Goal: Transaction & Acquisition: Subscribe to service/newsletter

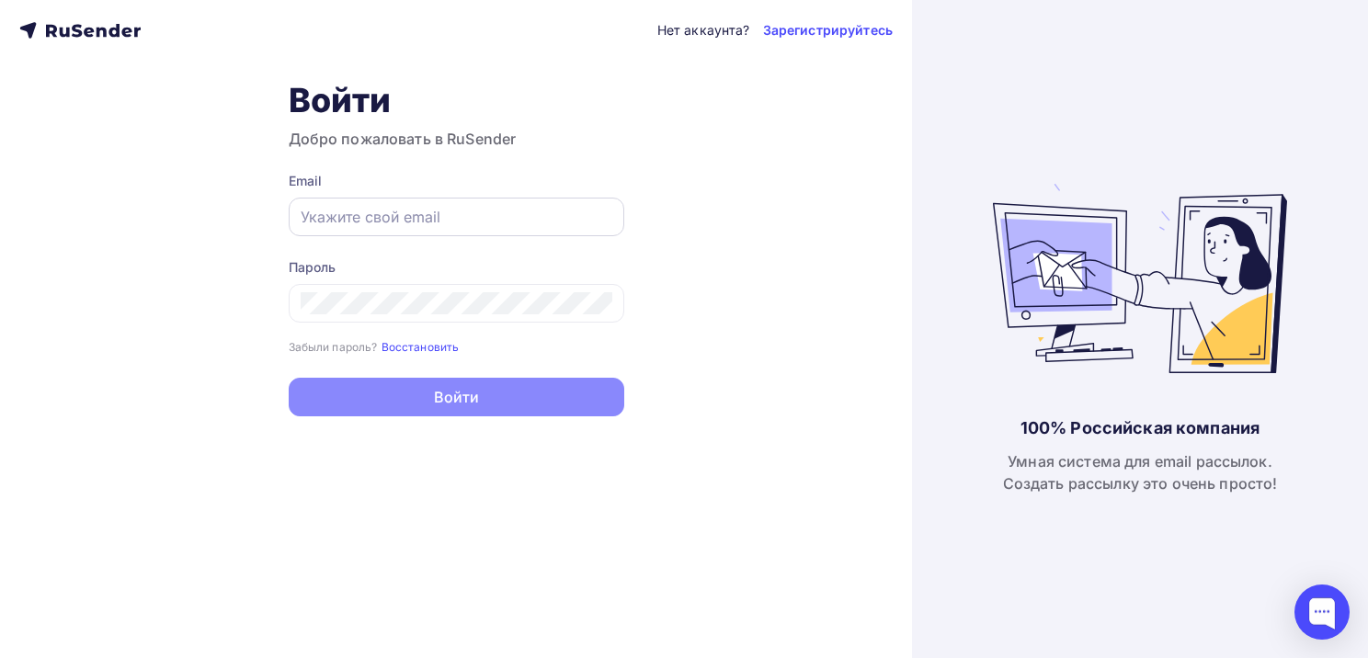
click at [302, 217] on input "text" at bounding box center [457, 217] width 312 height 22
paste input "info@develop-pro.ru"
type input "info@develop-pro.ru"
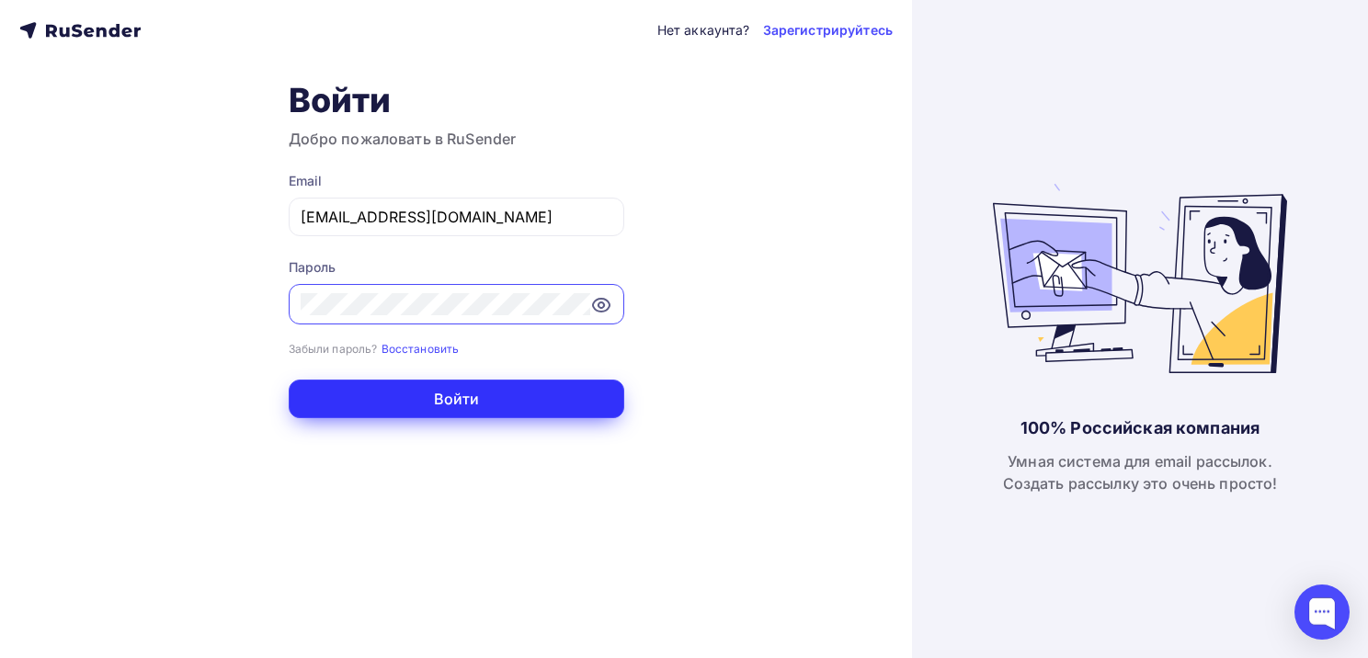
click at [437, 397] on button "Войти" at bounding box center [457, 399] width 336 height 39
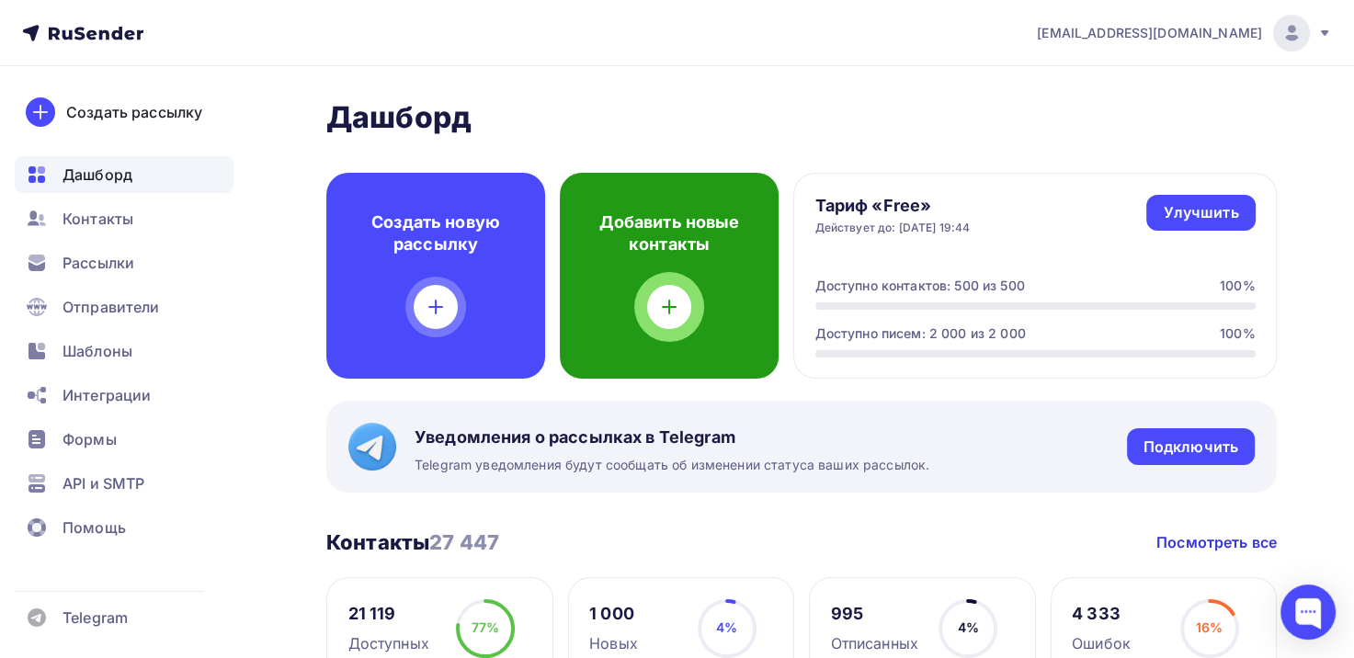
click at [670, 315] on icon at bounding box center [669, 307] width 22 height 22
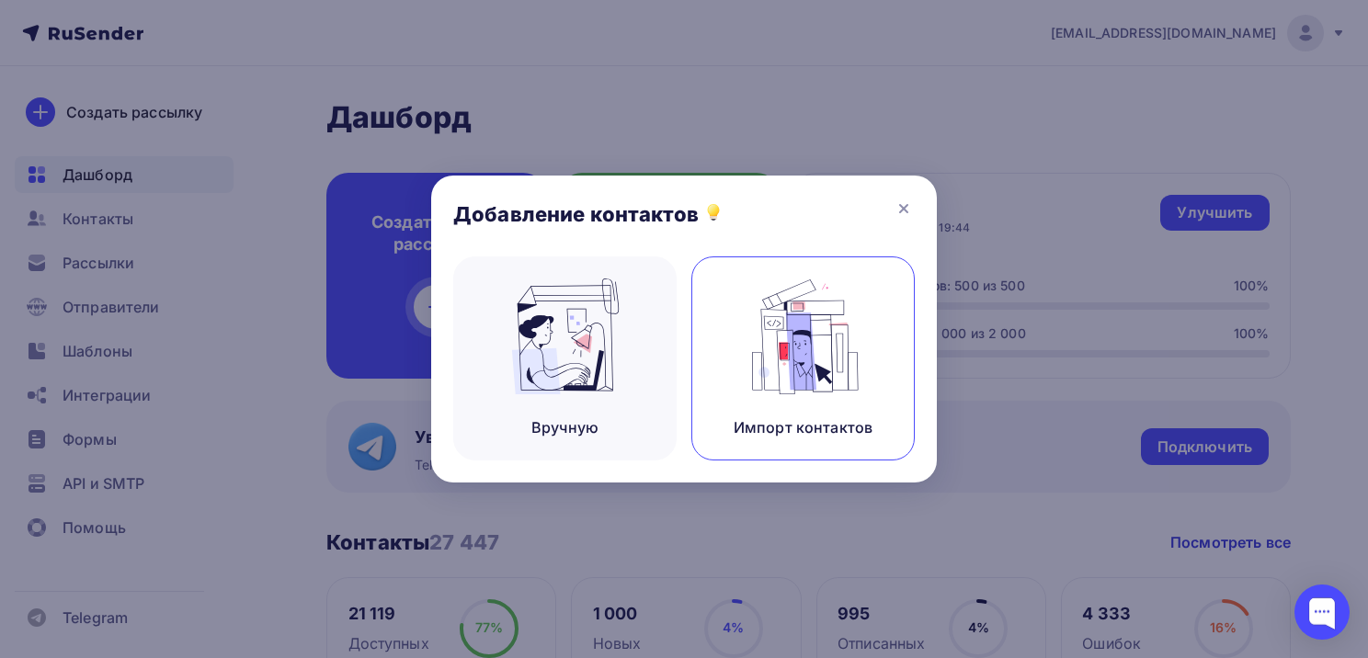
click at [810, 355] on img at bounding box center [803, 337] width 123 height 116
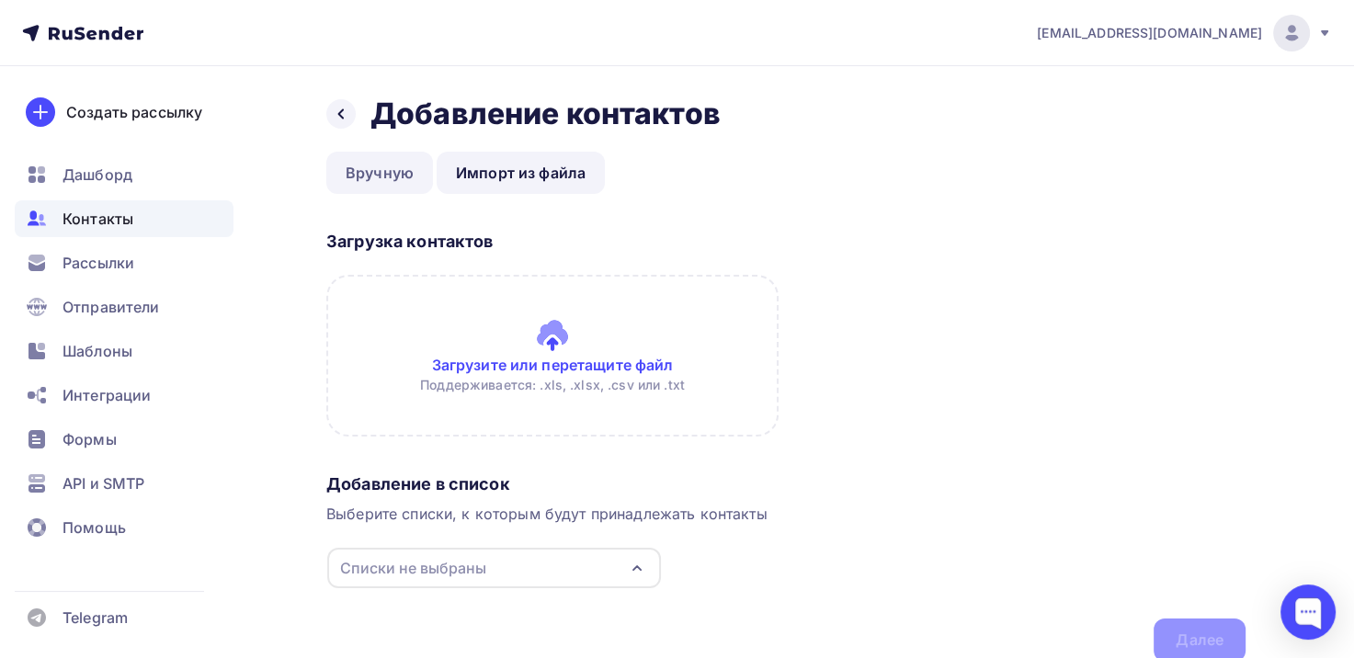
click at [386, 170] on link "Вручную" at bounding box center [379, 173] width 107 height 42
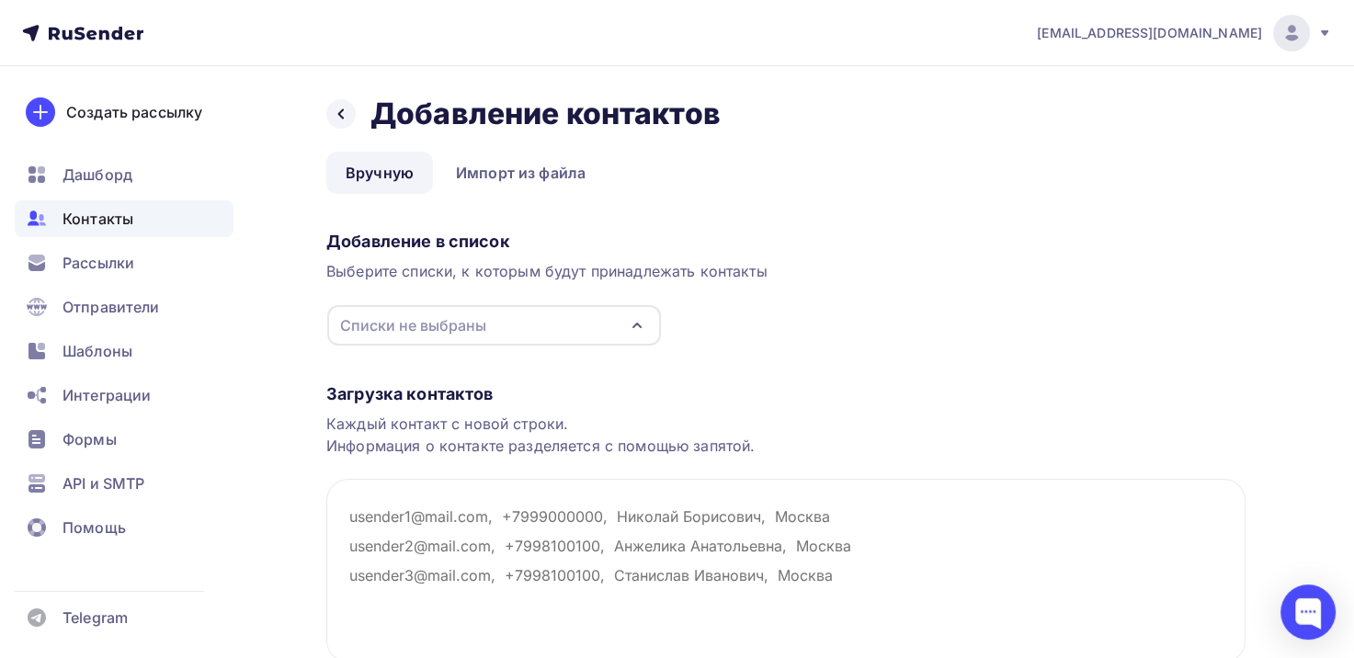
click at [433, 328] on div "Списки не выбраны" at bounding box center [413, 325] width 146 height 22
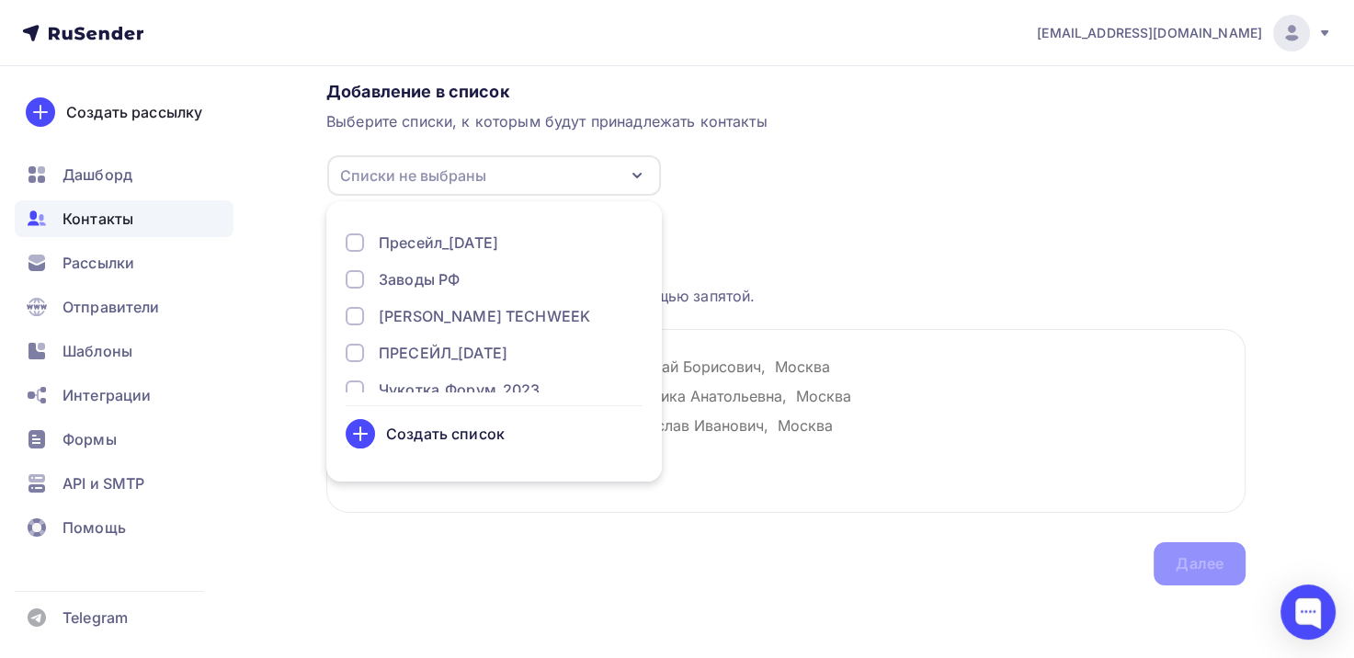
click at [939, 271] on div "Каждый контакт с новой строки. Информация о контакте разделяется с помощью запя…" at bounding box center [785, 285] width 919 height 44
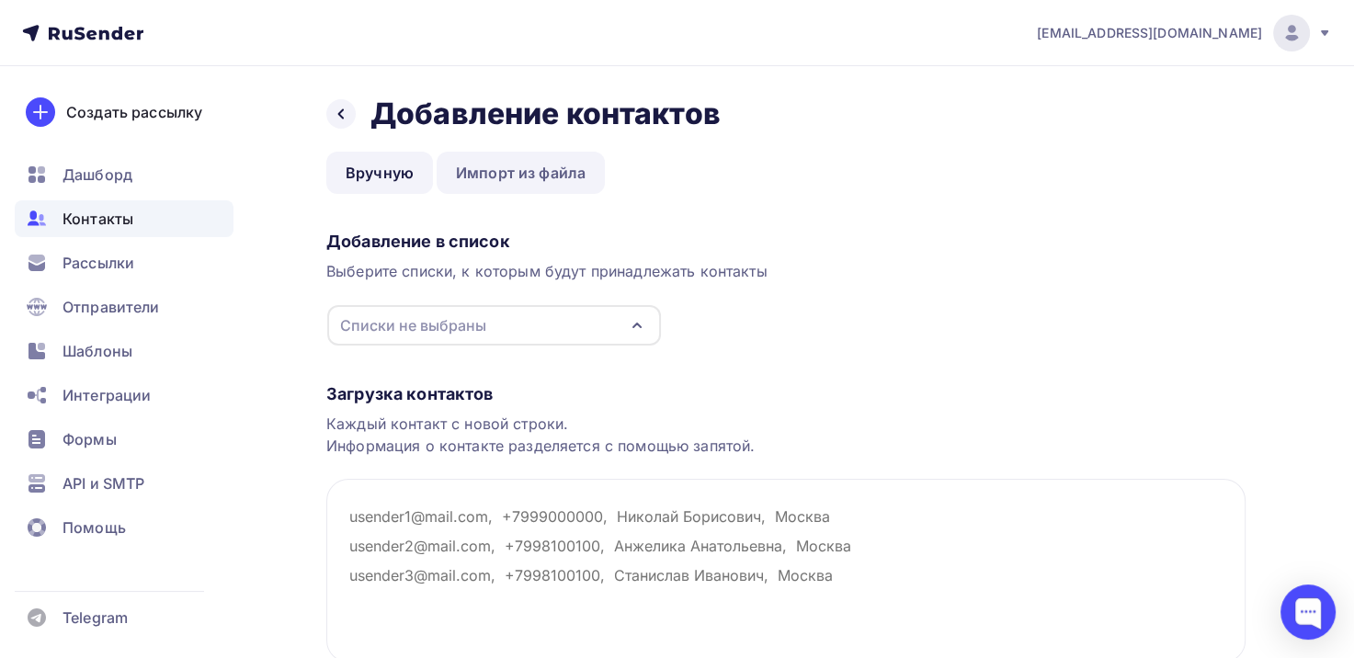
click at [553, 175] on link "Импорт из файла" at bounding box center [521, 173] width 168 height 42
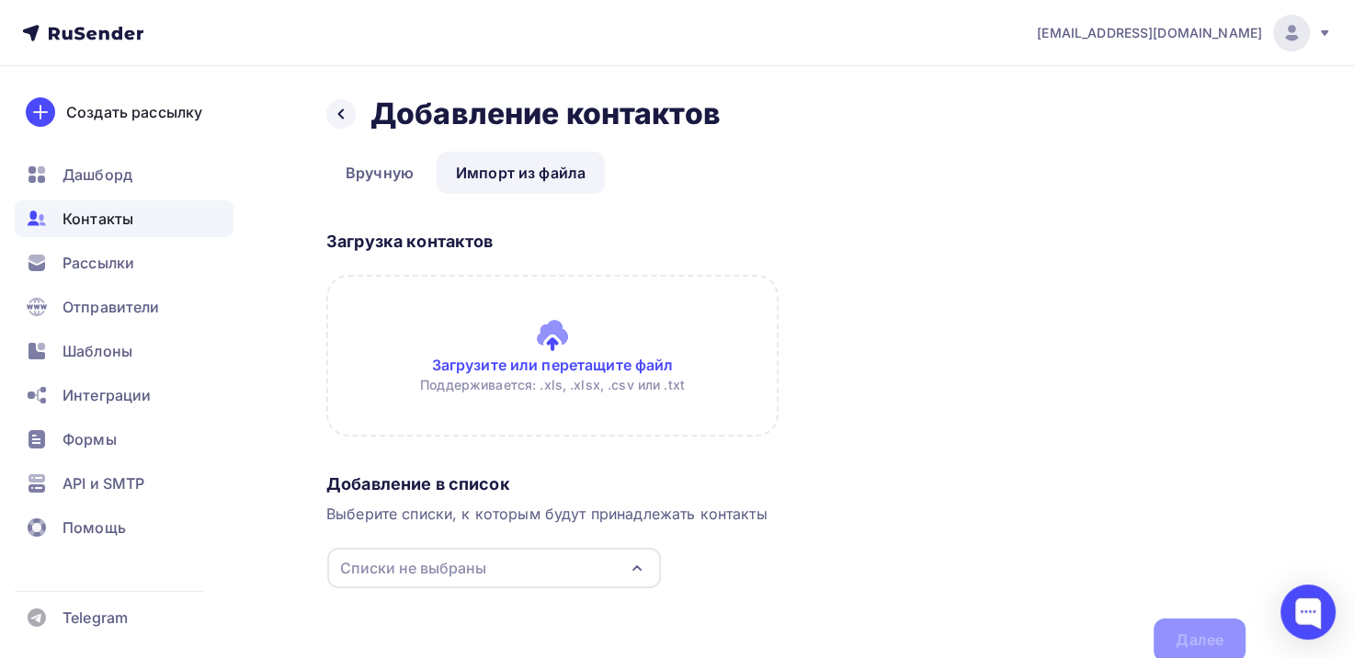
click at [548, 342] on input "file" at bounding box center [552, 356] width 452 height 162
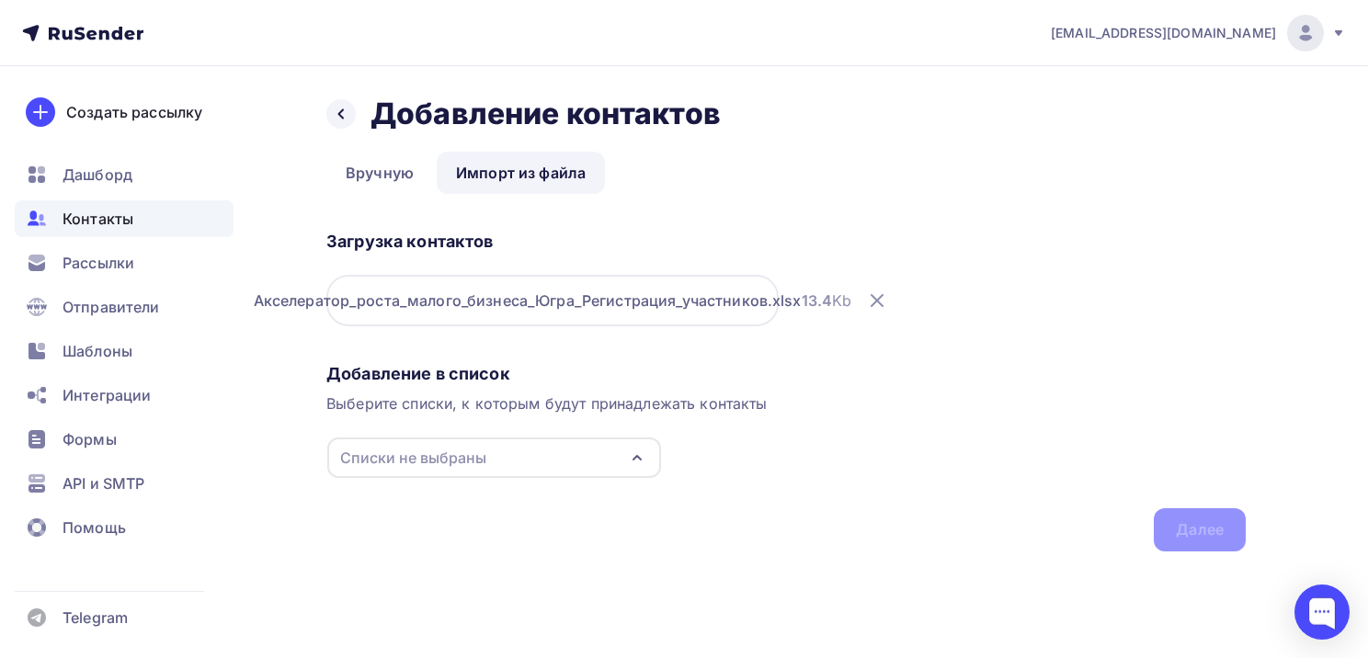
click at [640, 456] on icon "button" at bounding box center [637, 458] width 22 height 22
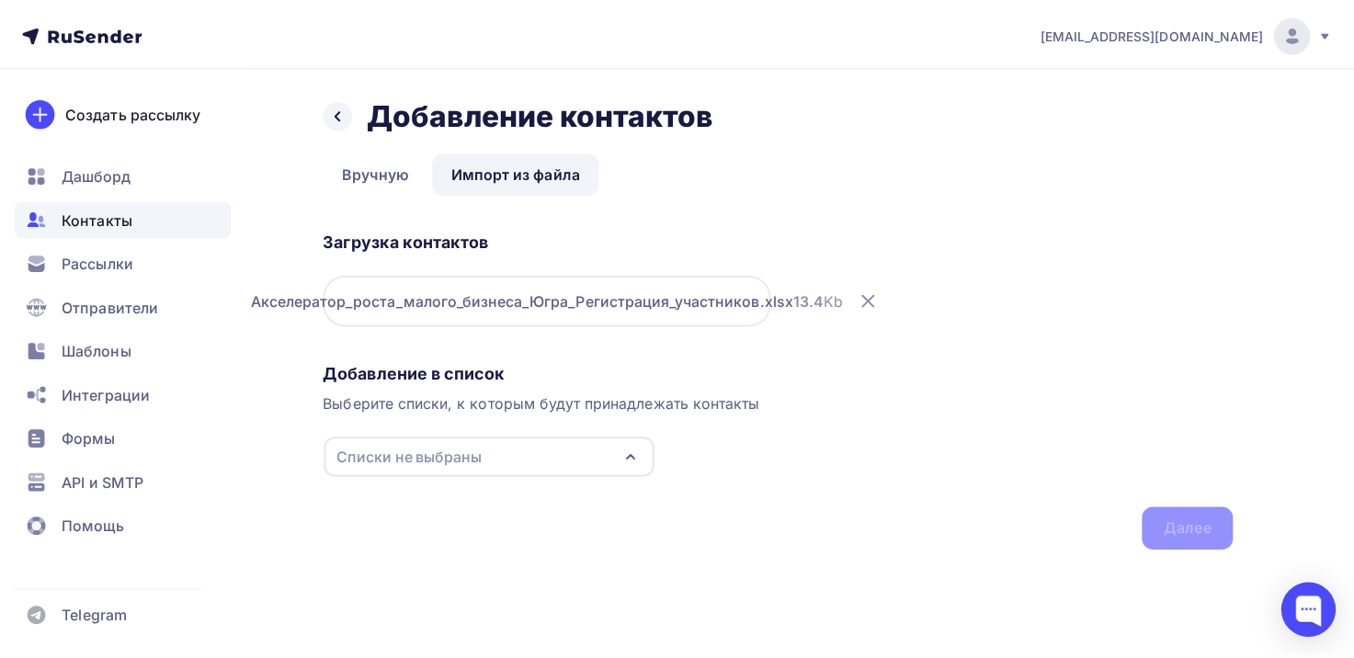
scroll to position [102, 0]
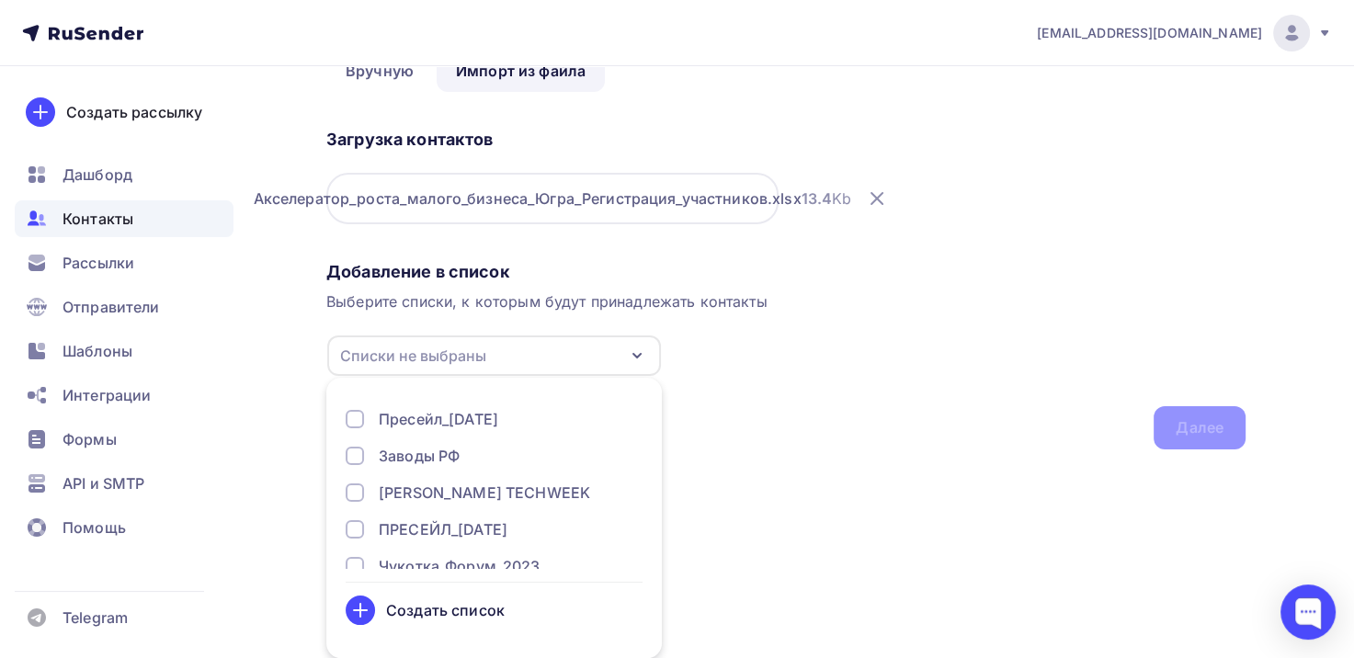
click at [437, 610] on div "Создать список" at bounding box center [445, 610] width 119 height 22
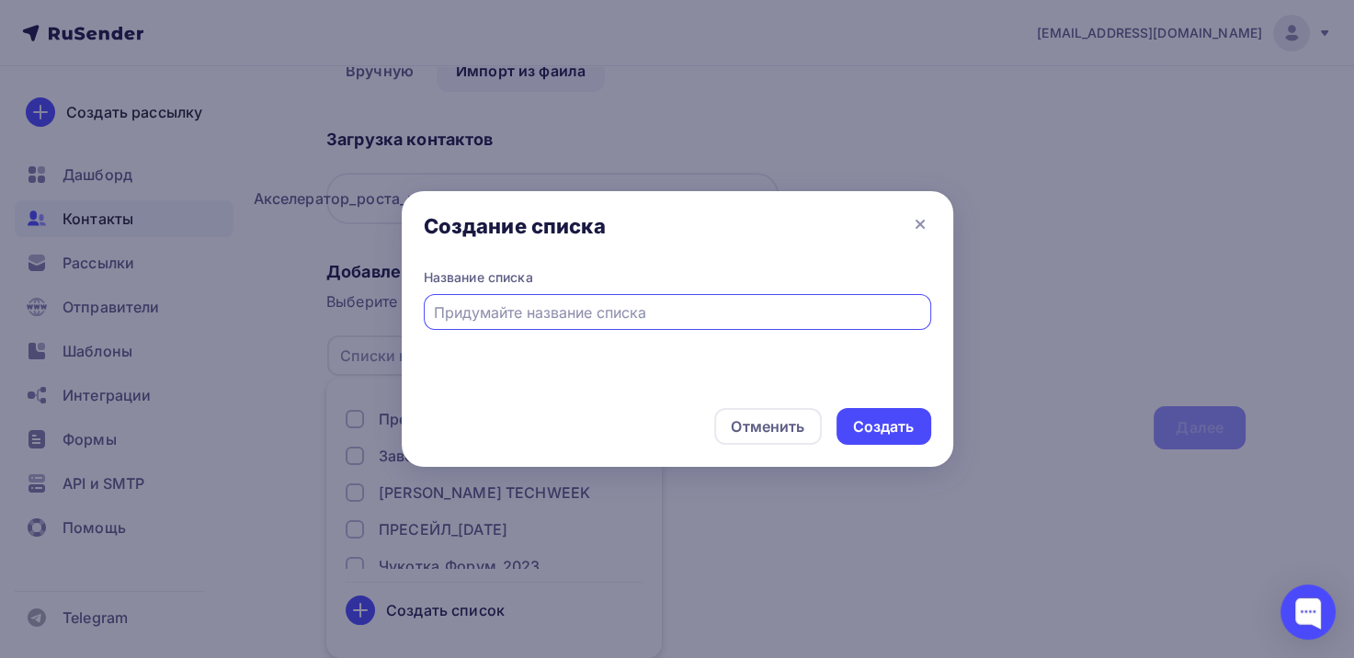
scroll to position [0, 0]
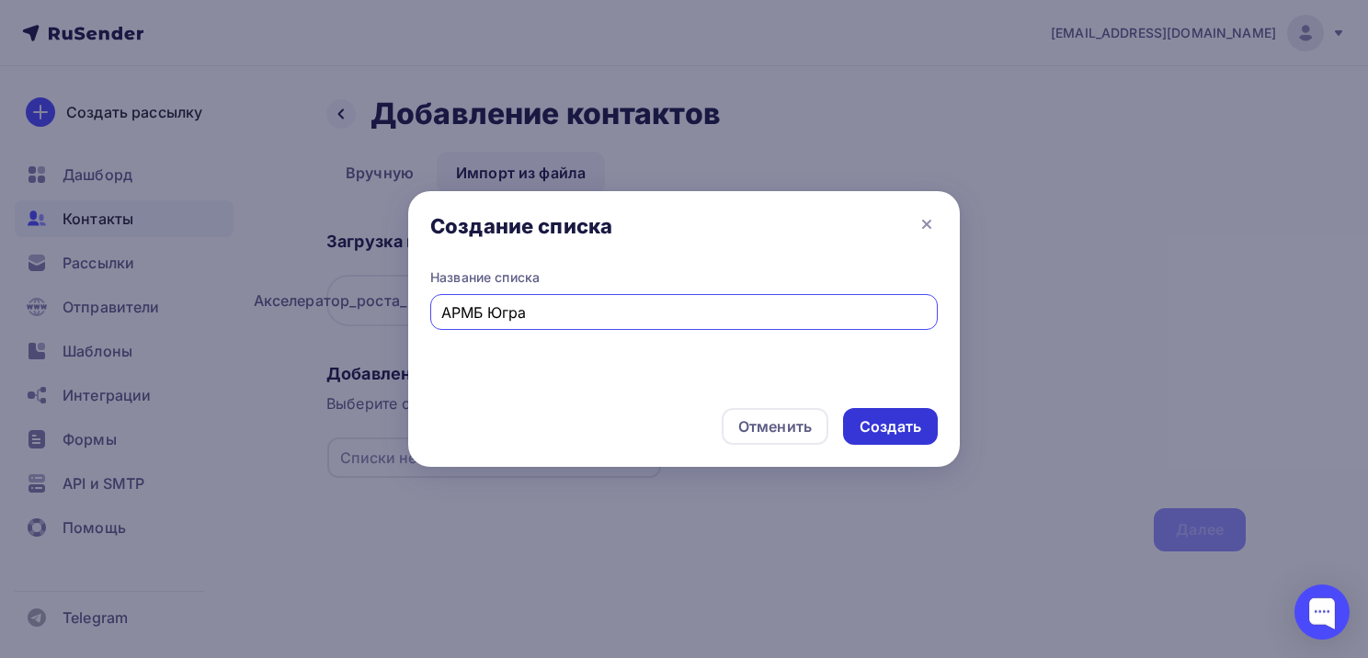
type input "АРМБ Югра"
click at [894, 435] on div "Создать" at bounding box center [891, 426] width 62 height 21
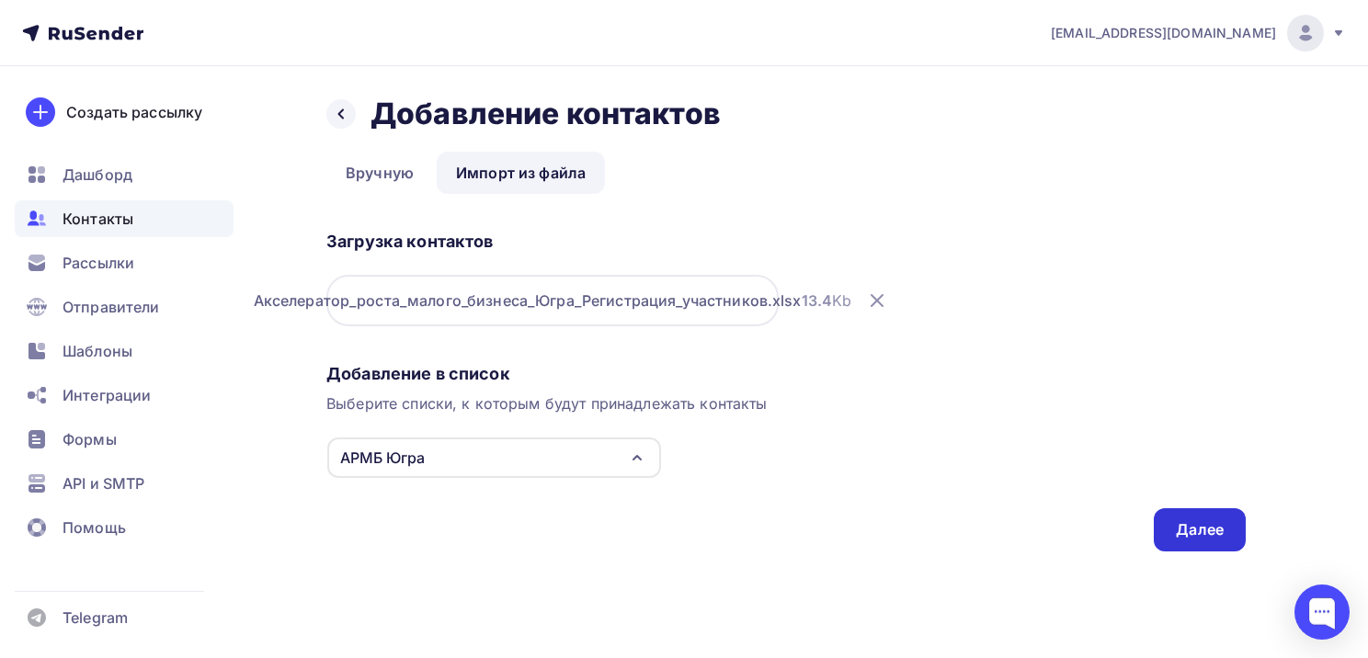
click at [1199, 530] on div "Далее" at bounding box center [1200, 529] width 48 height 21
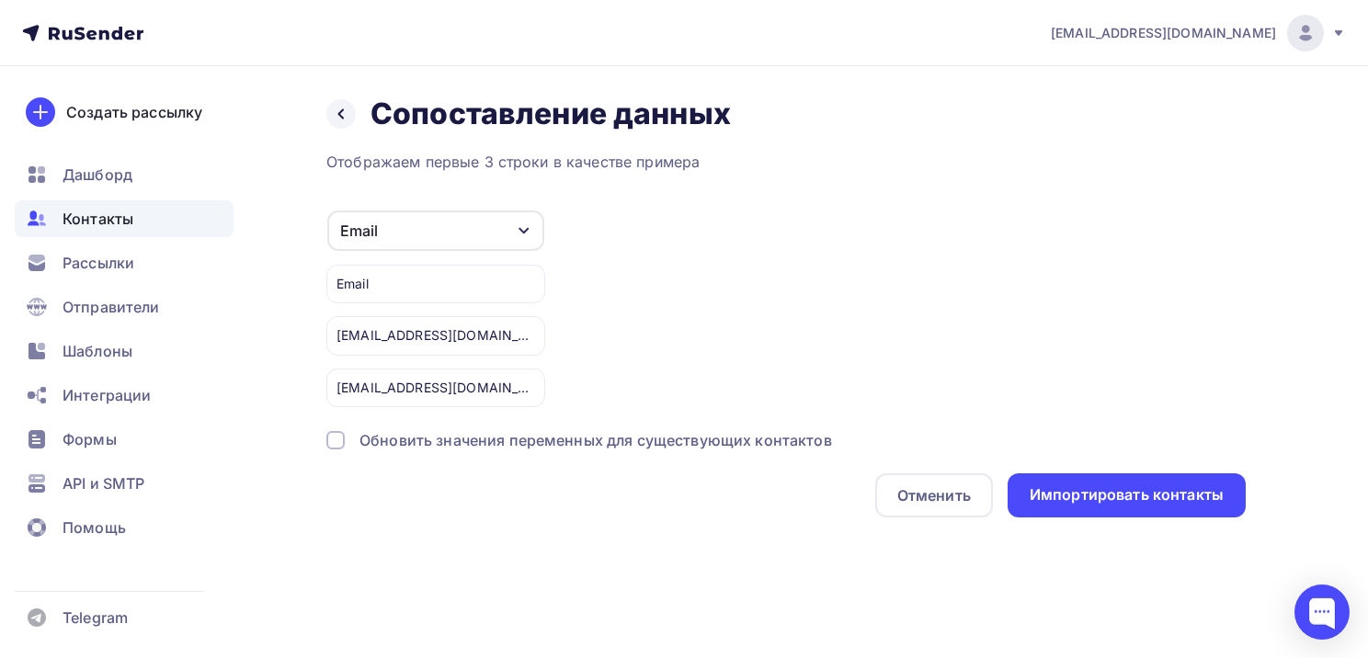
click at [342, 439] on div at bounding box center [335, 440] width 18 height 18
click at [341, 440] on div at bounding box center [335, 440] width 18 height 18
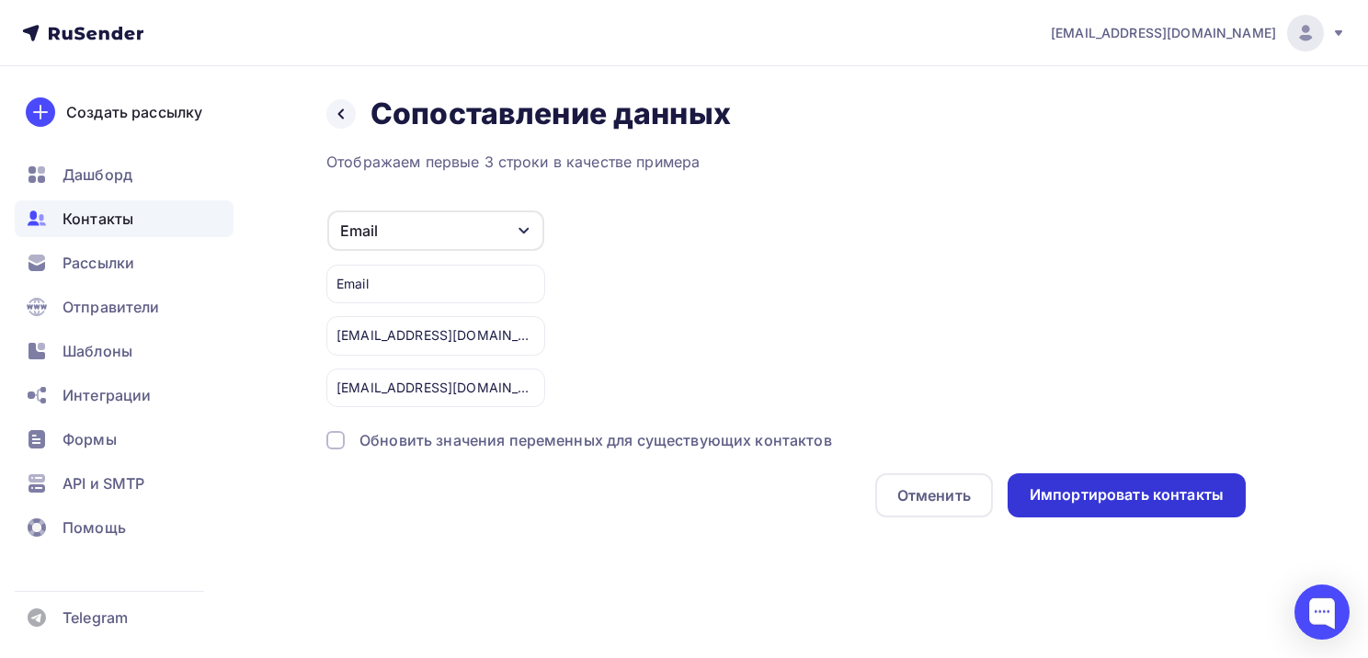
click at [1106, 496] on div "Импортировать контакты" at bounding box center [1127, 495] width 194 height 21
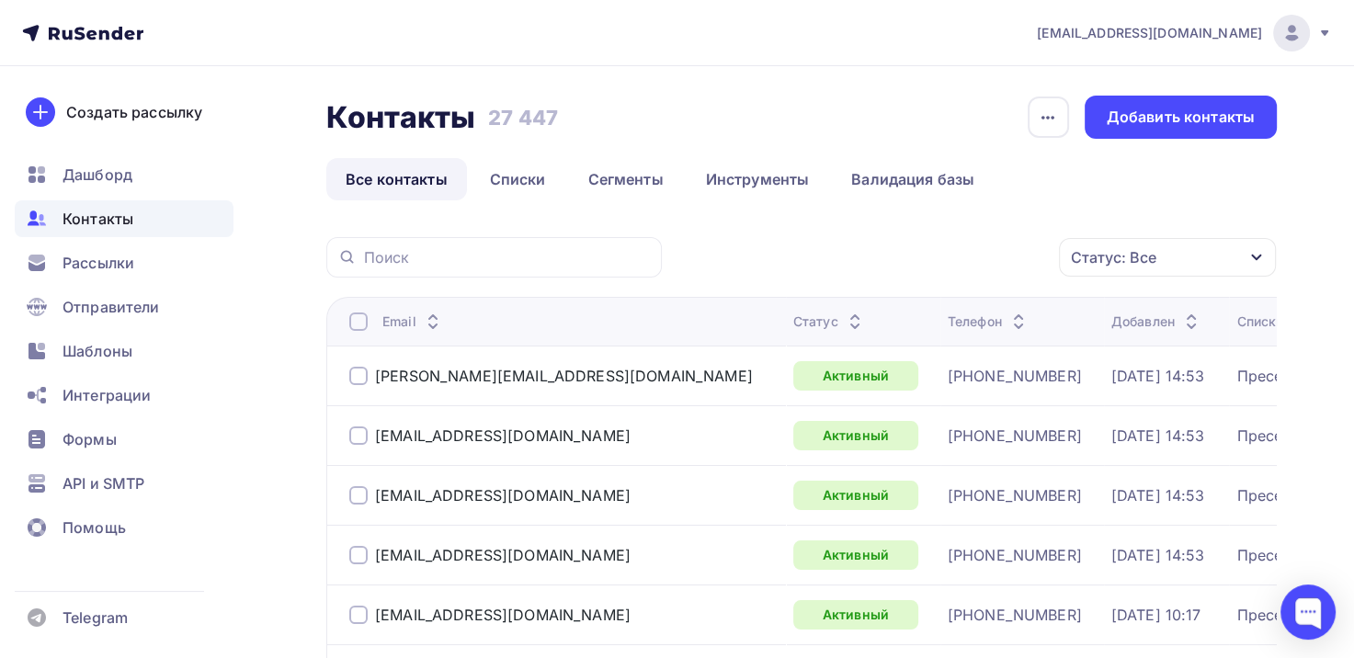
click at [1142, 263] on div "Статус: Все" at bounding box center [1114, 257] width 86 height 22
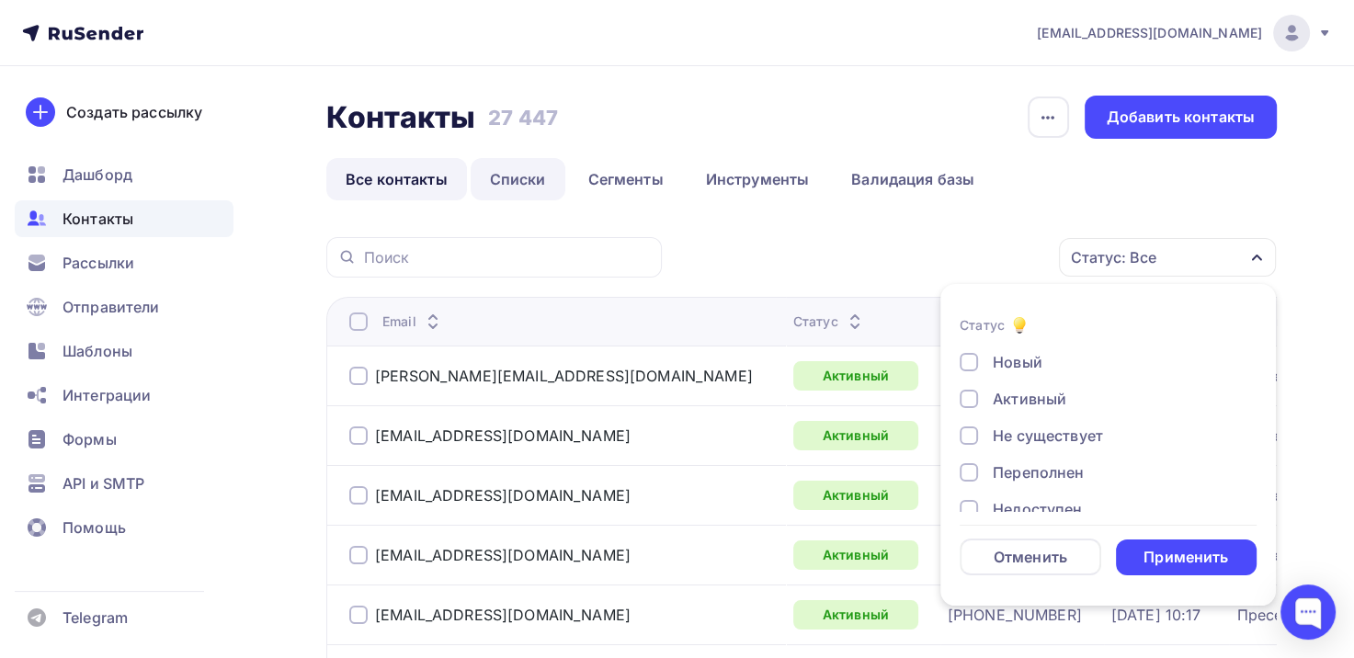
click at [521, 177] on link "Списки" at bounding box center [518, 179] width 95 height 42
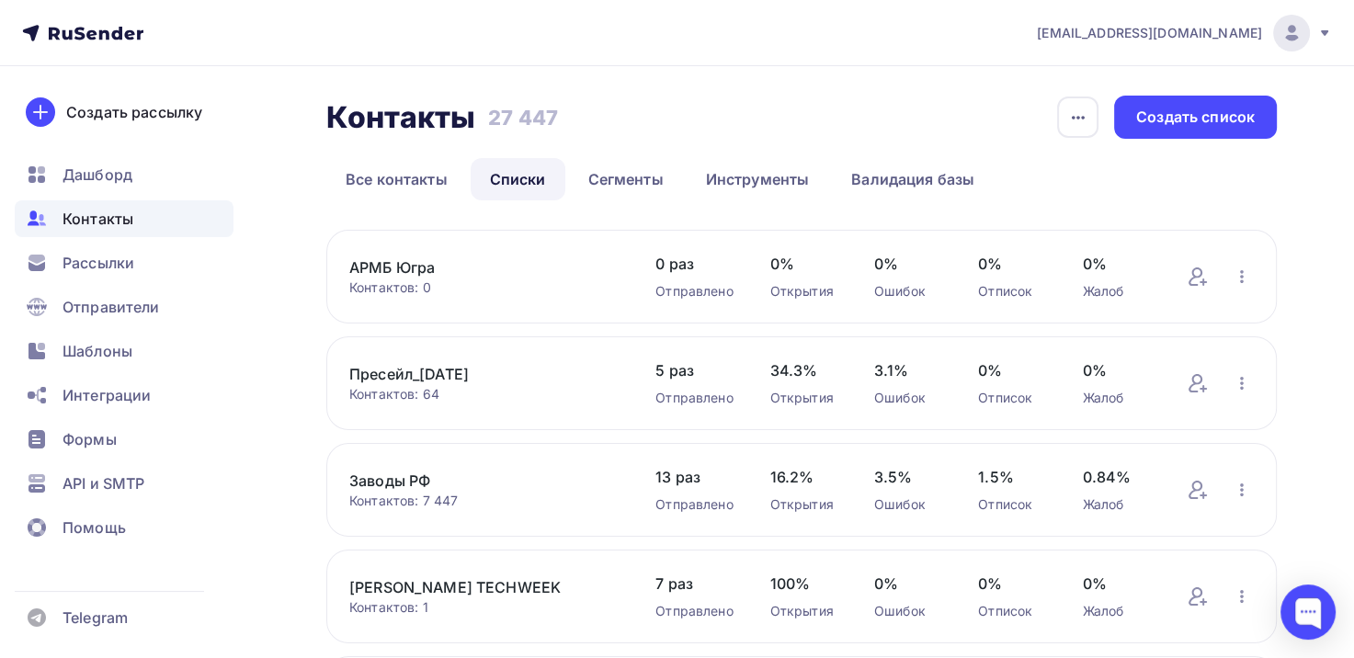
click at [371, 279] on div "Контактов: 0" at bounding box center [483, 288] width 269 height 18
click at [419, 266] on link "АРМБ Югра" at bounding box center [483, 268] width 269 height 22
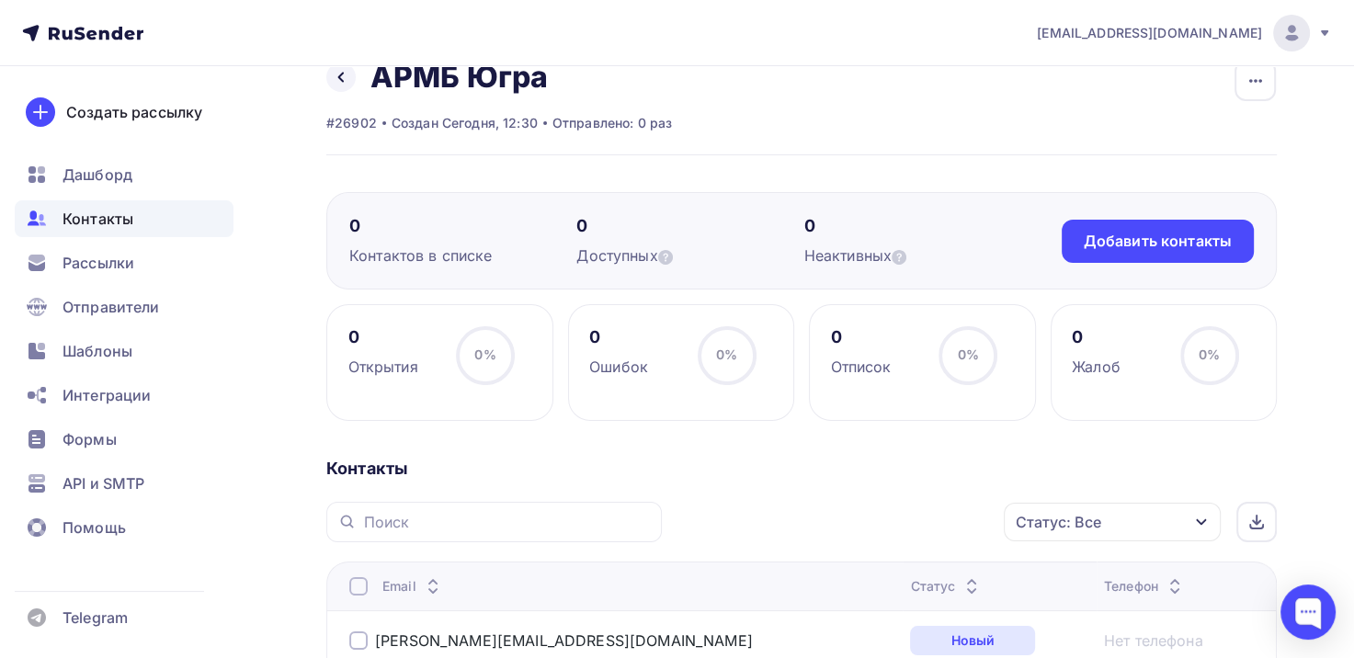
scroll to position [276, 0]
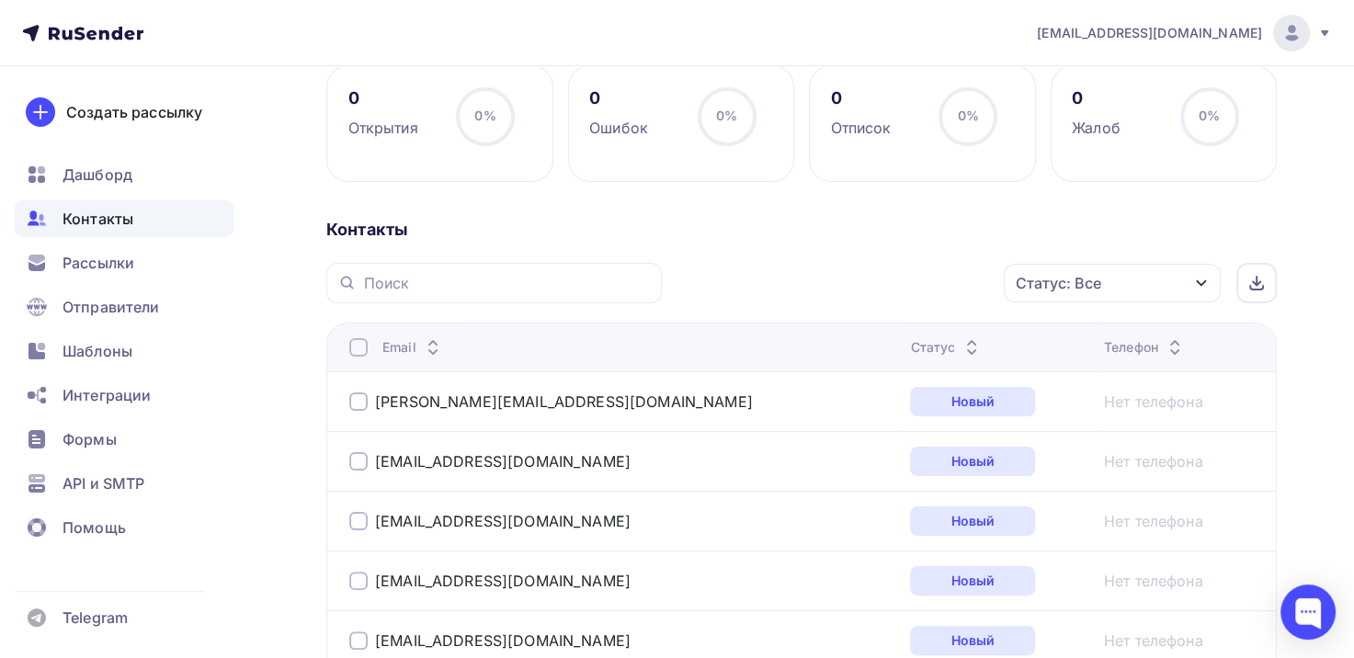
click at [359, 350] on div at bounding box center [358, 347] width 18 height 18
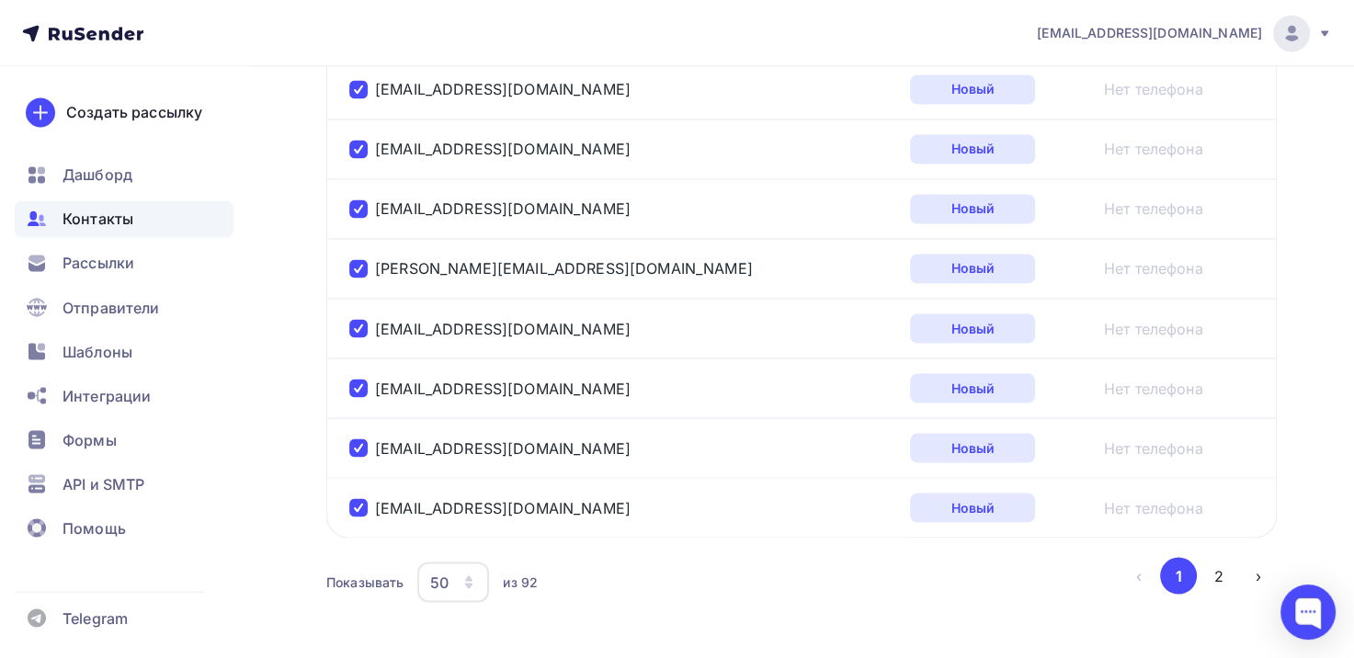
scroll to position [3155, 0]
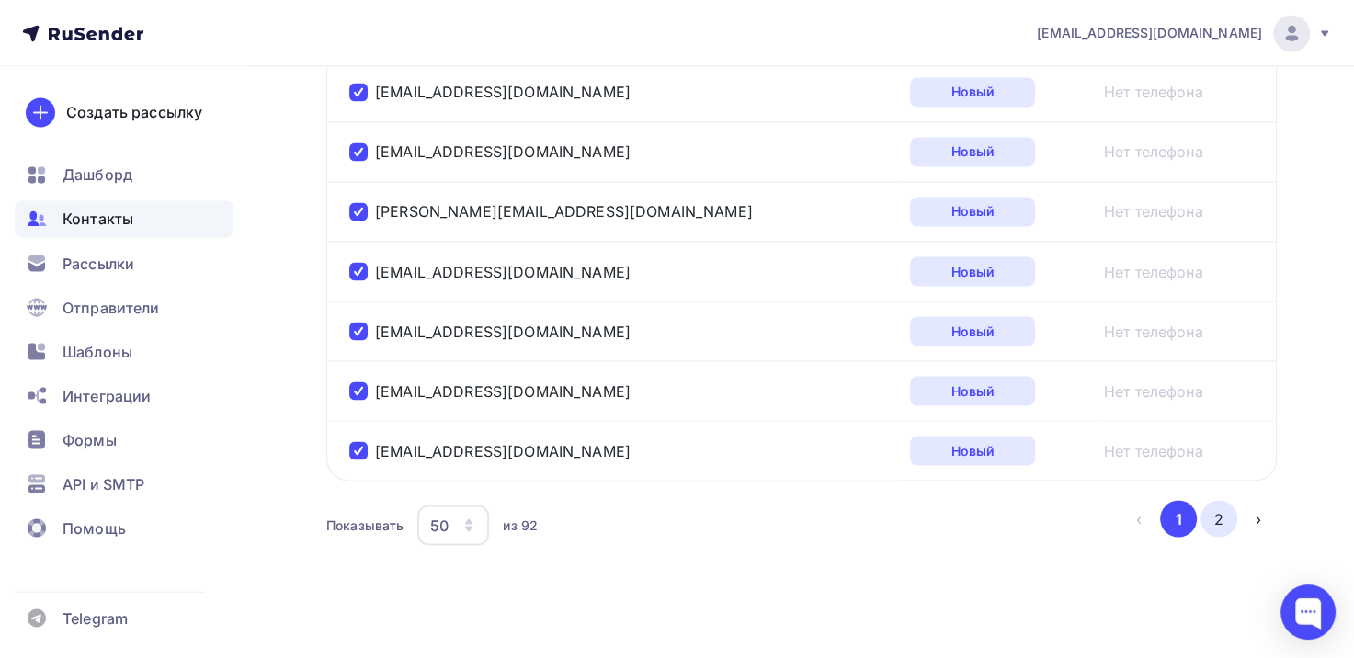
click at [1214, 508] on button "2" at bounding box center [1219, 518] width 37 height 37
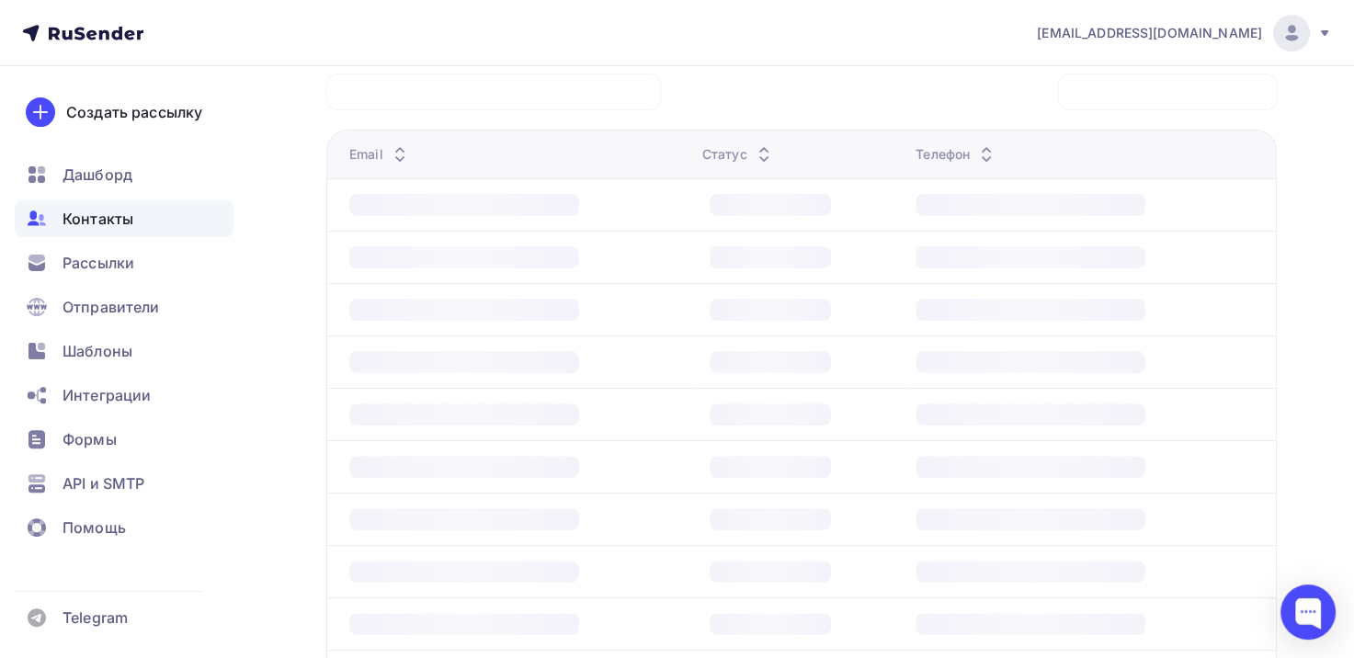
scroll to position [445, 0]
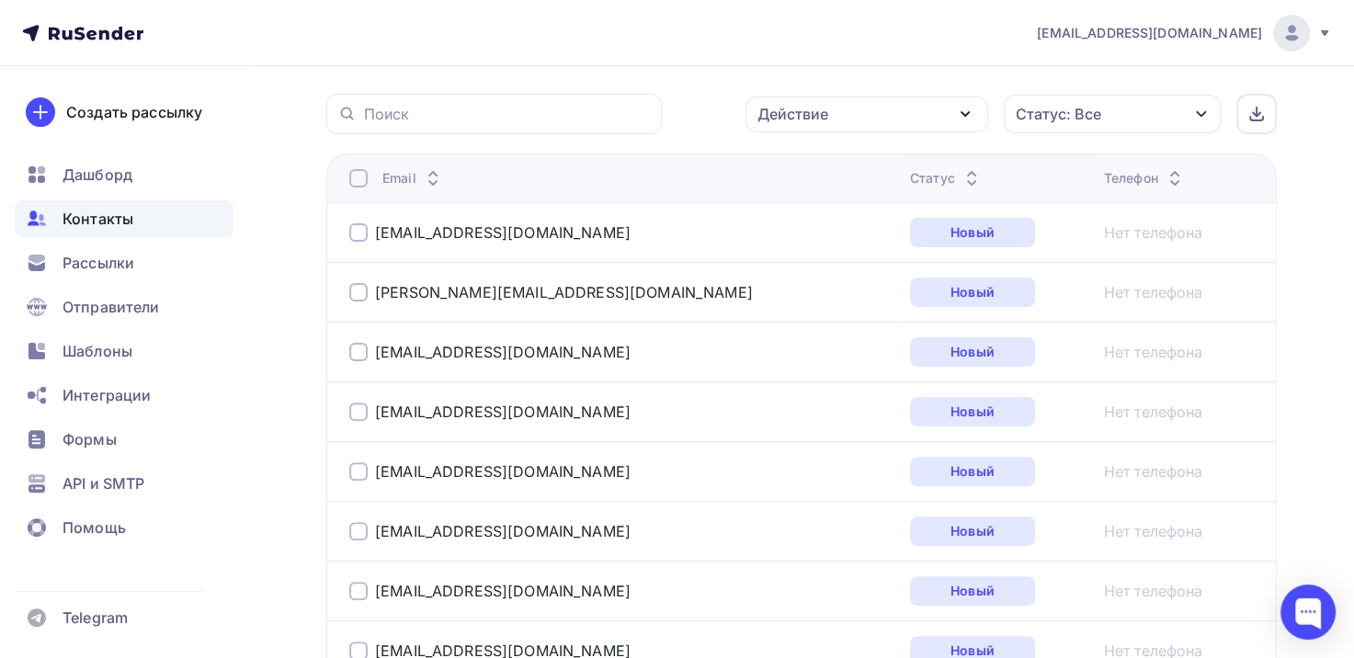
click at [359, 178] on div at bounding box center [358, 178] width 18 height 18
click at [362, 174] on div at bounding box center [358, 178] width 18 height 18
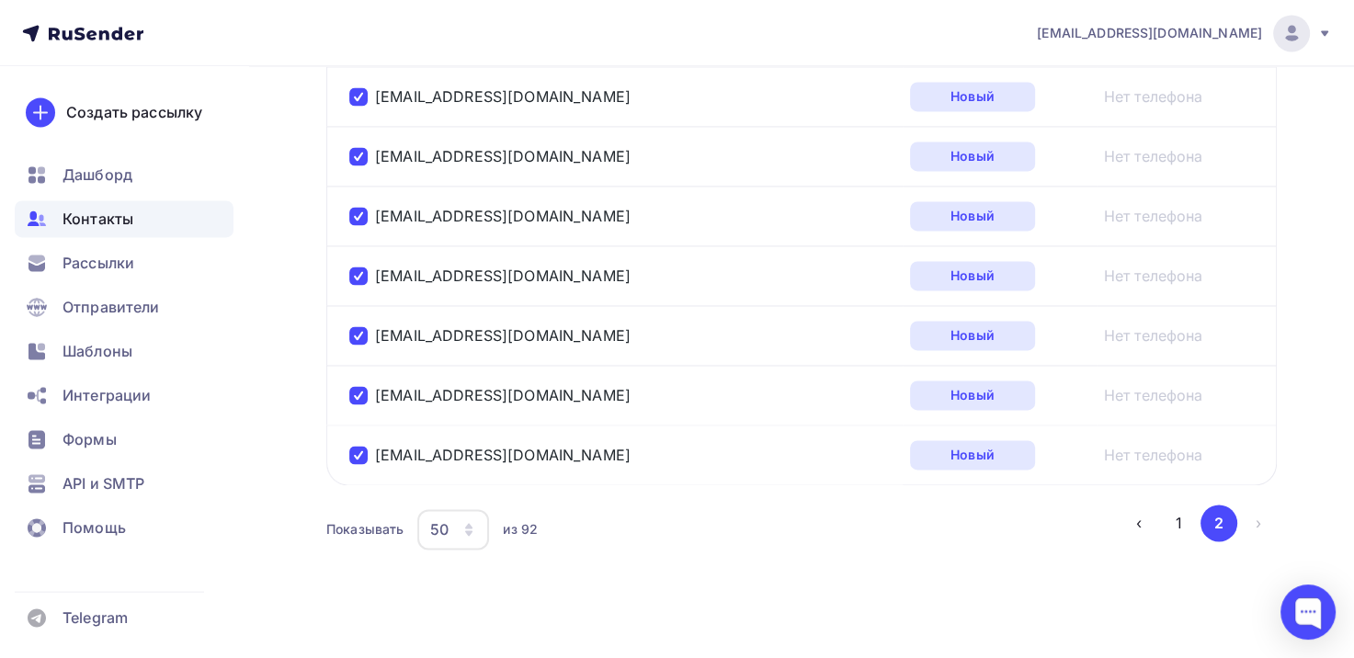
scroll to position [2678, 0]
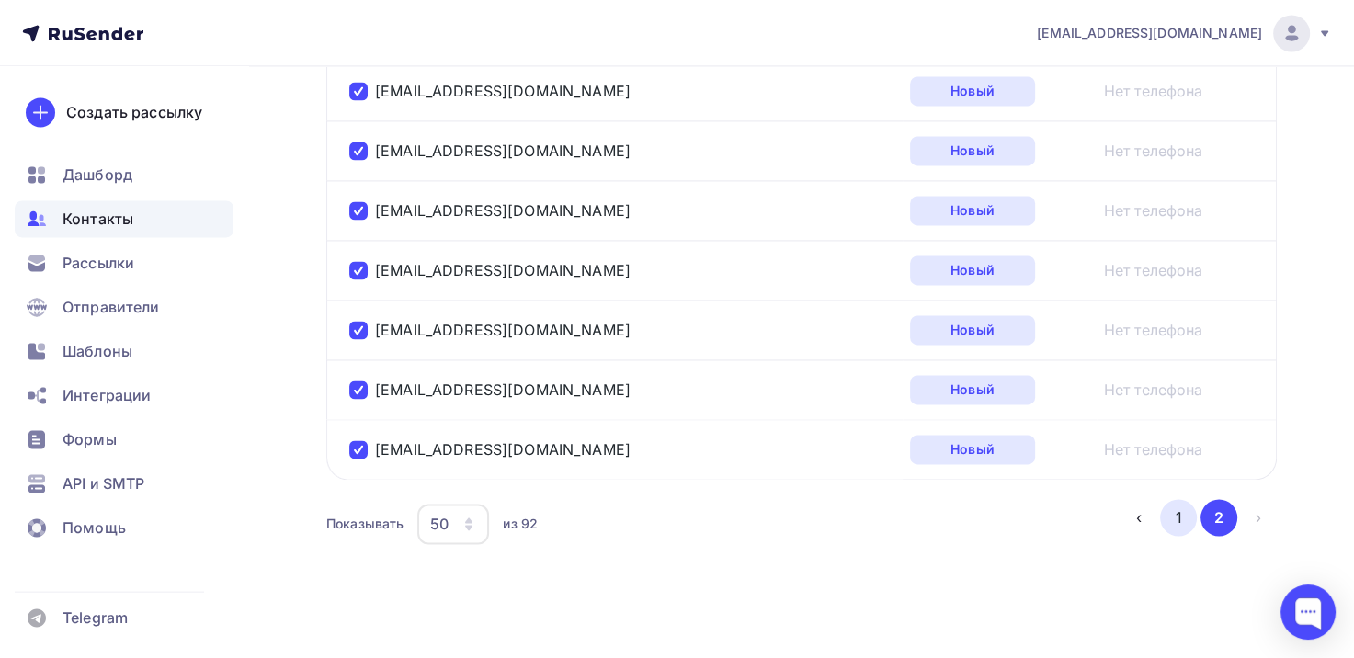
click at [1177, 507] on button "1" at bounding box center [1178, 517] width 37 height 37
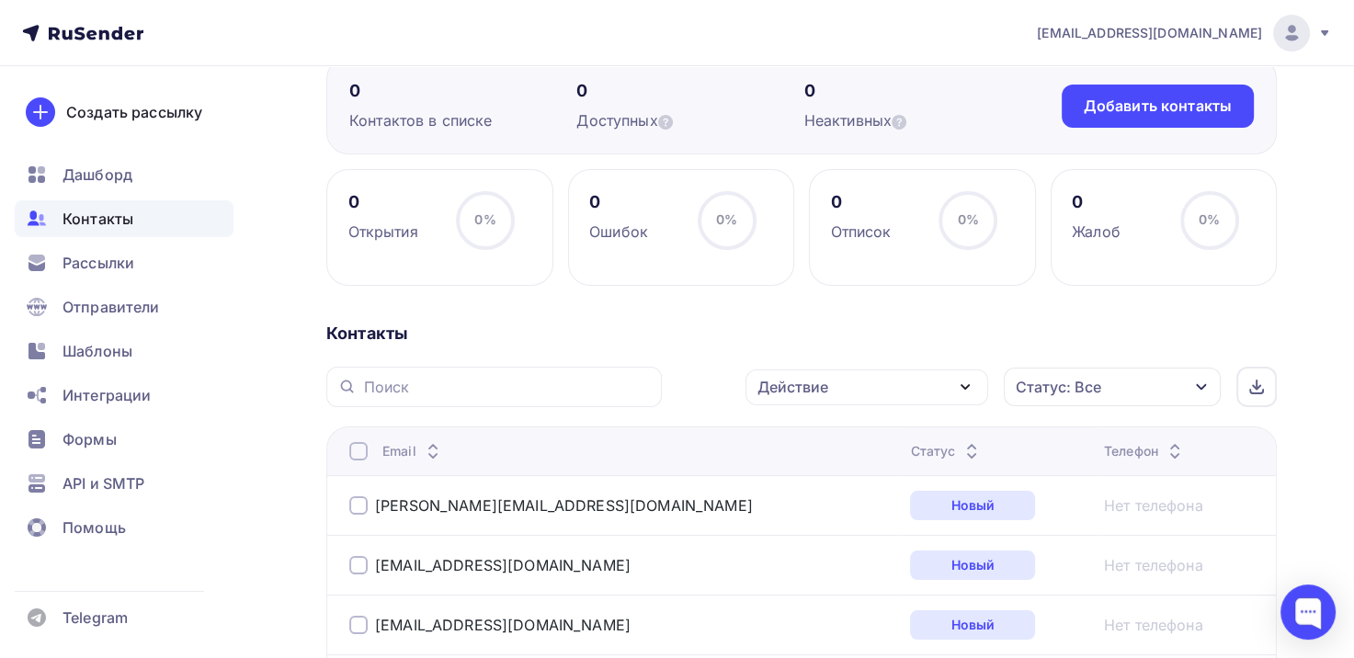
scroll to position [184, 0]
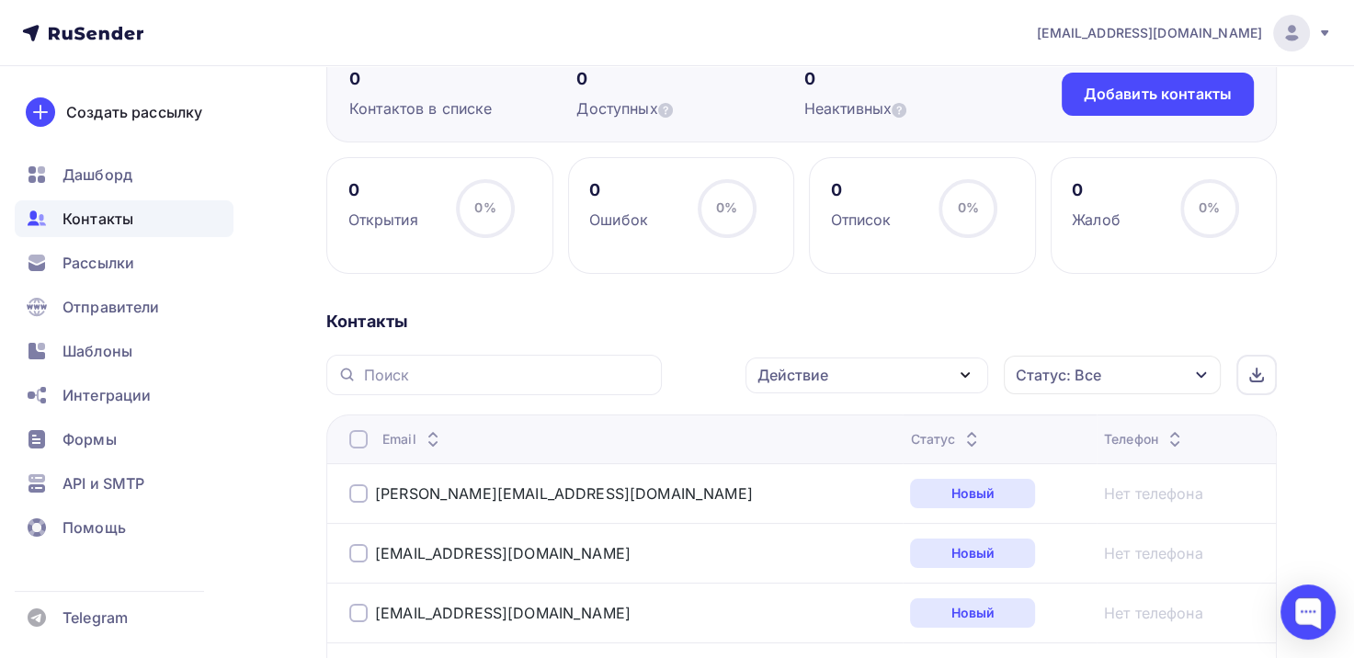
click at [361, 437] on div at bounding box center [358, 439] width 18 height 18
click at [362, 441] on div at bounding box center [358, 439] width 18 height 18
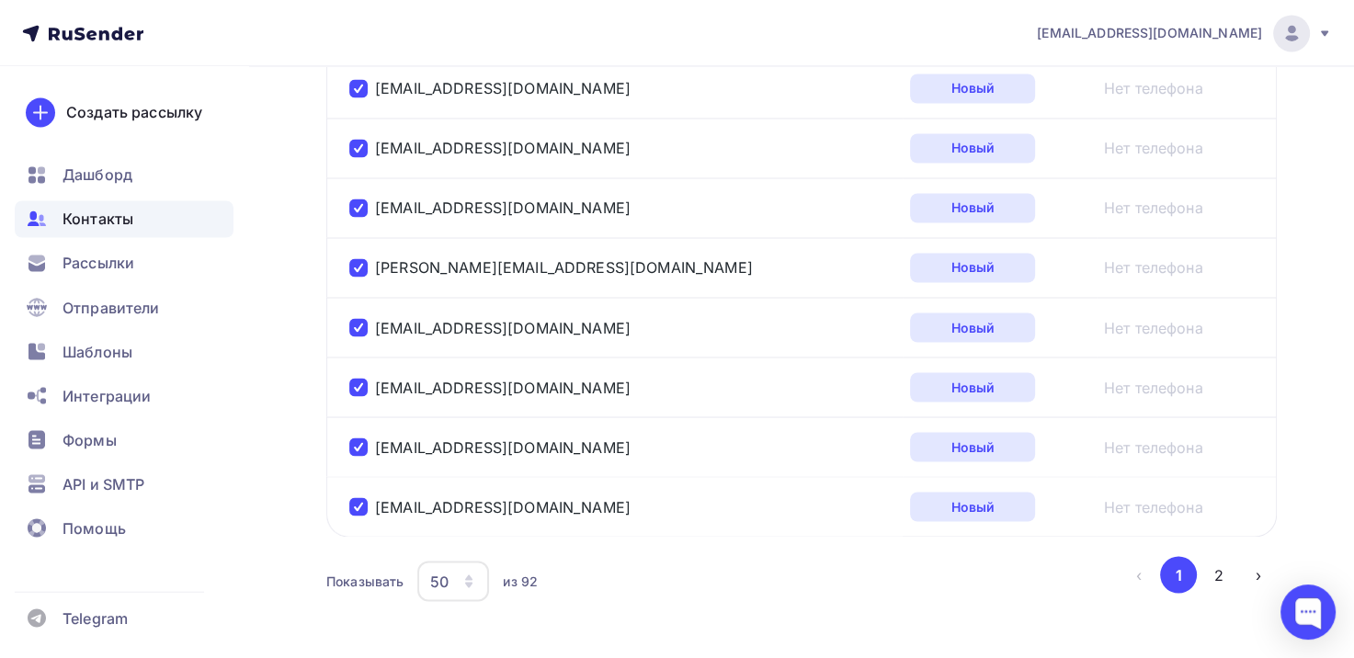
scroll to position [3155, 0]
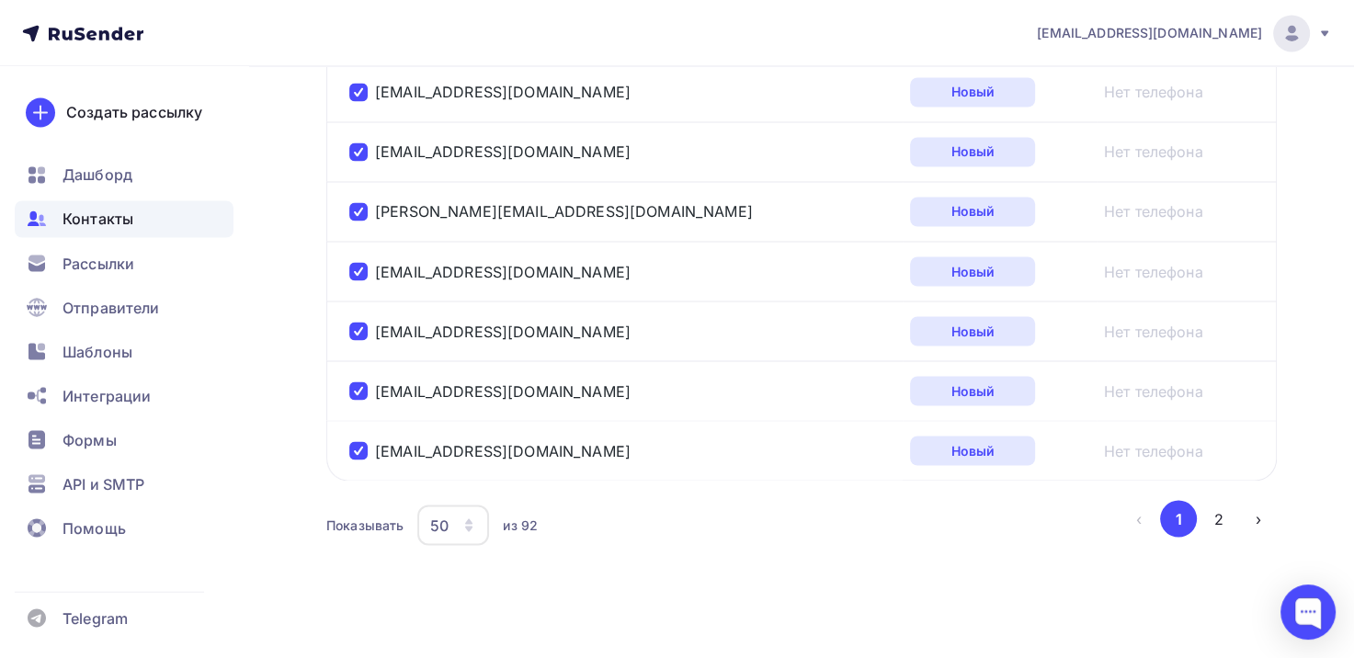
click at [382, 519] on div "Показывать" at bounding box center [364, 525] width 77 height 18
drag, startPoint x: 457, startPoint y: 513, endPoint x: 429, endPoint y: 515, distance: 27.6
click at [428, 515] on div "50" at bounding box center [453, 525] width 72 height 40
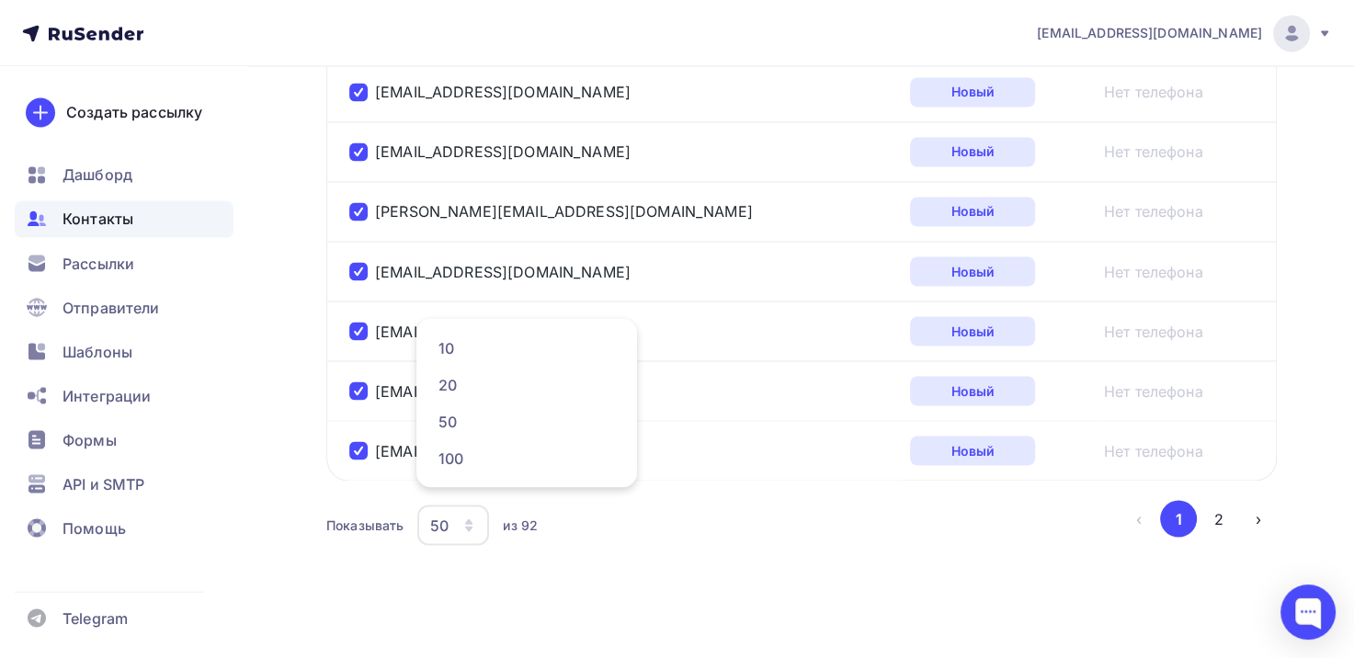
click at [448, 514] on div "50" at bounding box center [439, 525] width 18 height 22
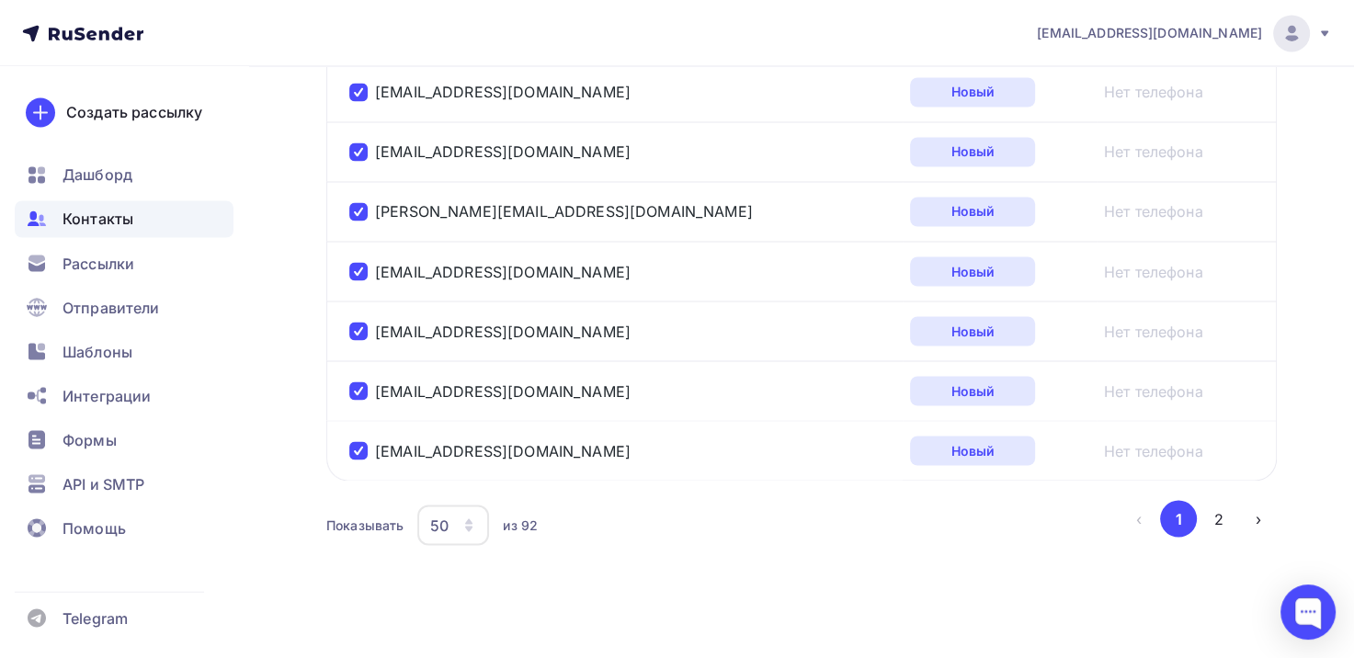
click at [441, 515] on div "50" at bounding box center [439, 525] width 18 height 22
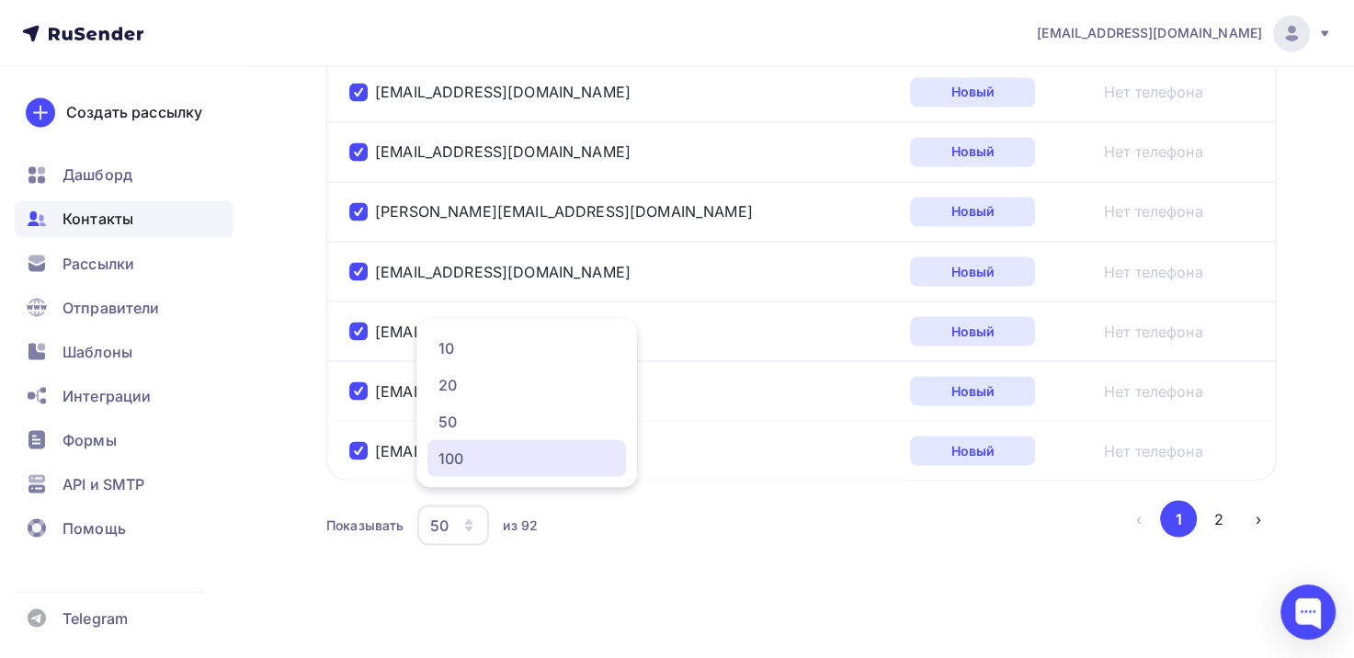
click at [447, 454] on div "100" at bounding box center [527, 458] width 177 height 22
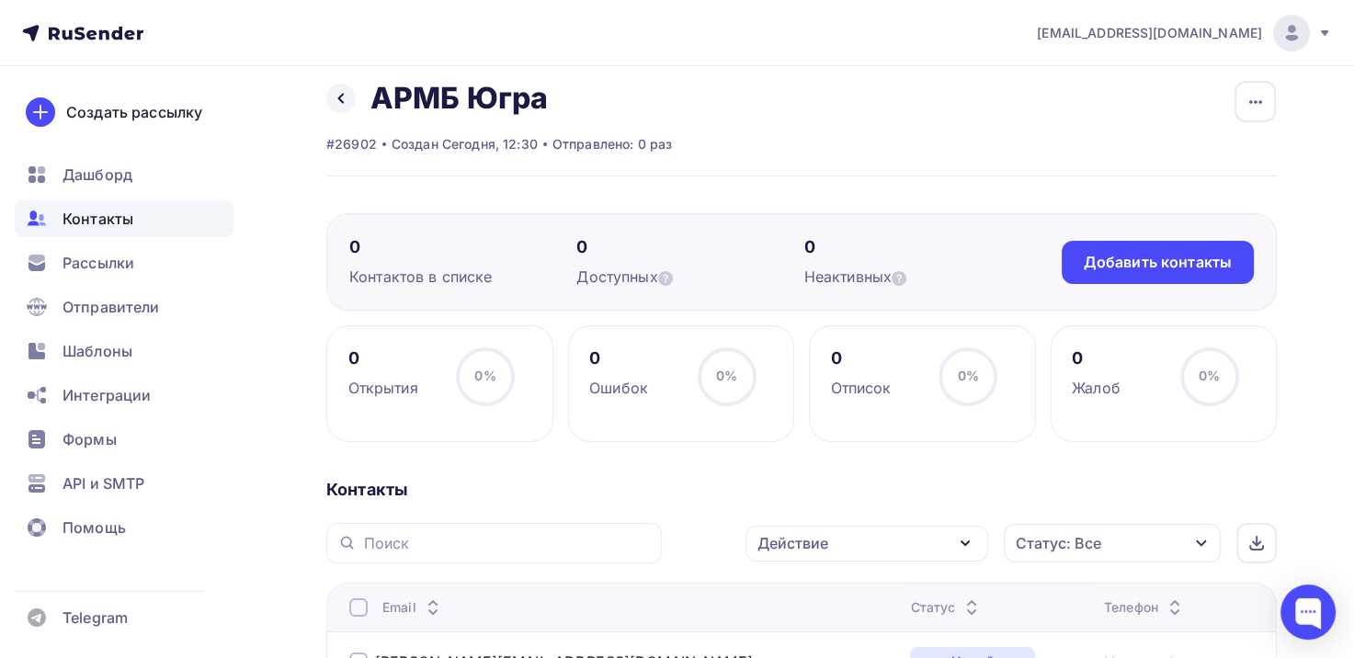
scroll to position [0, 0]
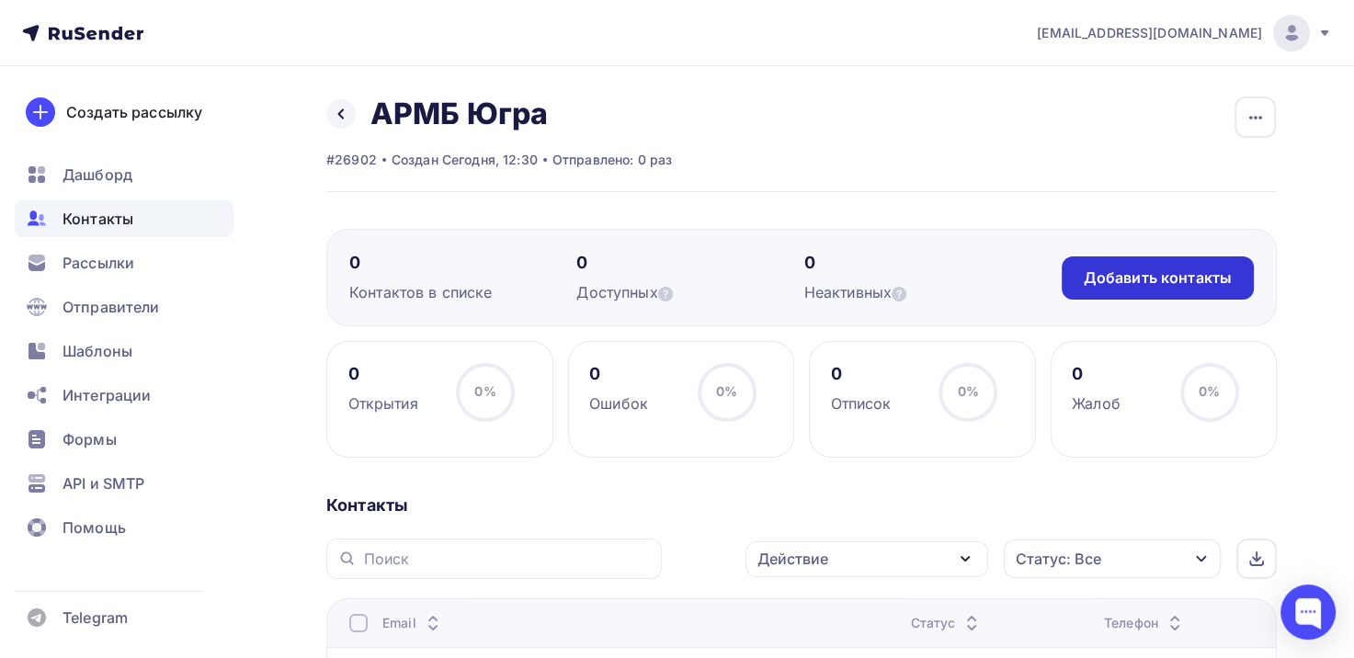
click at [1131, 268] on div "Добавить контакты" at bounding box center [1158, 278] width 148 height 21
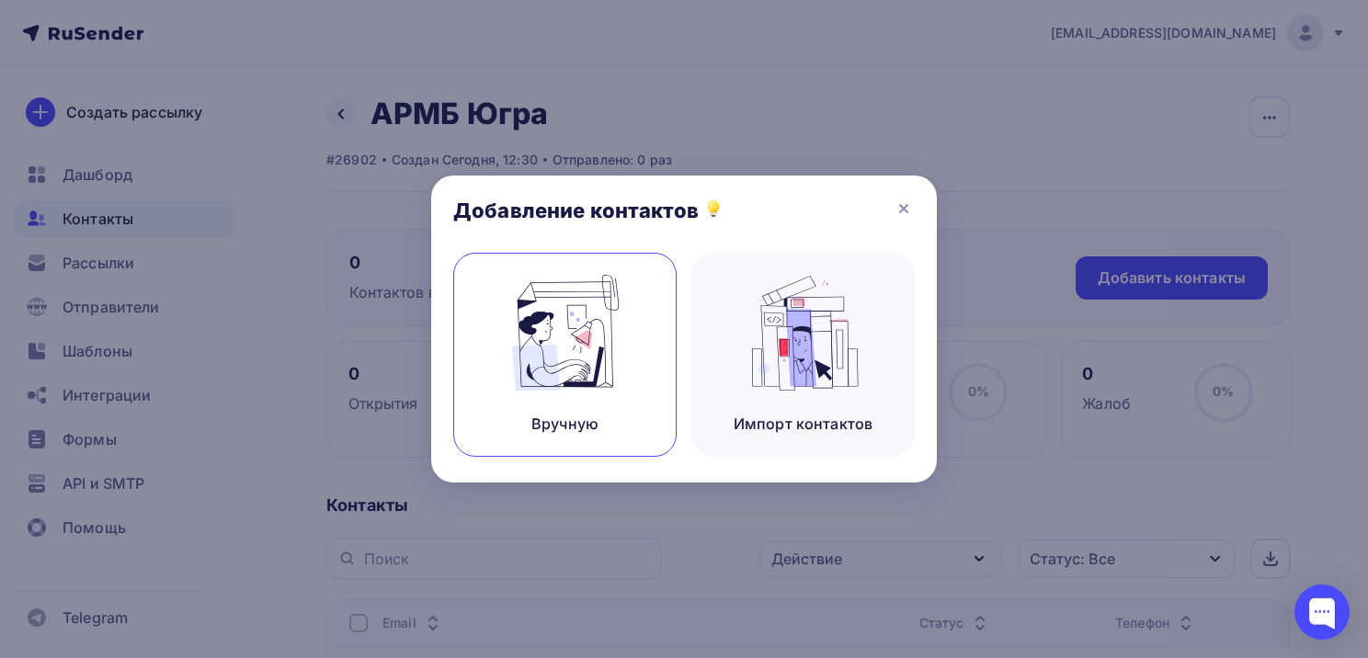
click at [615, 348] on img at bounding box center [565, 333] width 123 height 116
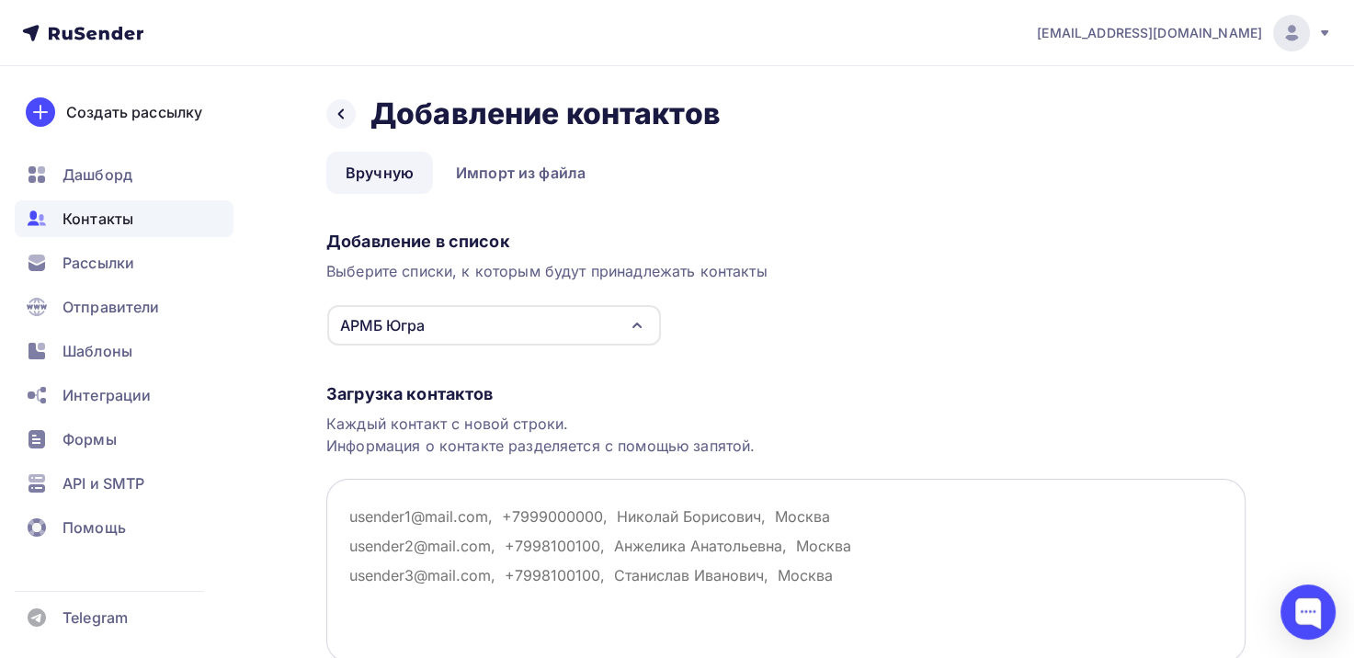
click at [474, 517] on textarea at bounding box center [785, 571] width 919 height 184
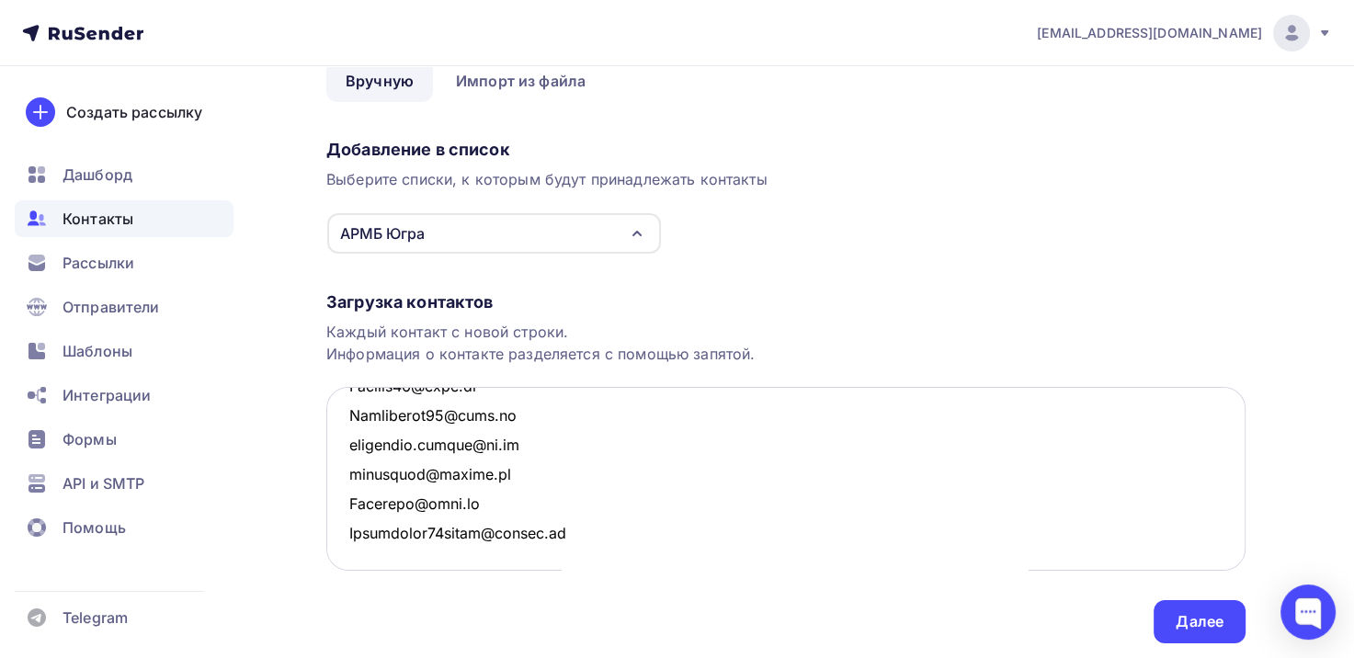
scroll to position [150, 0]
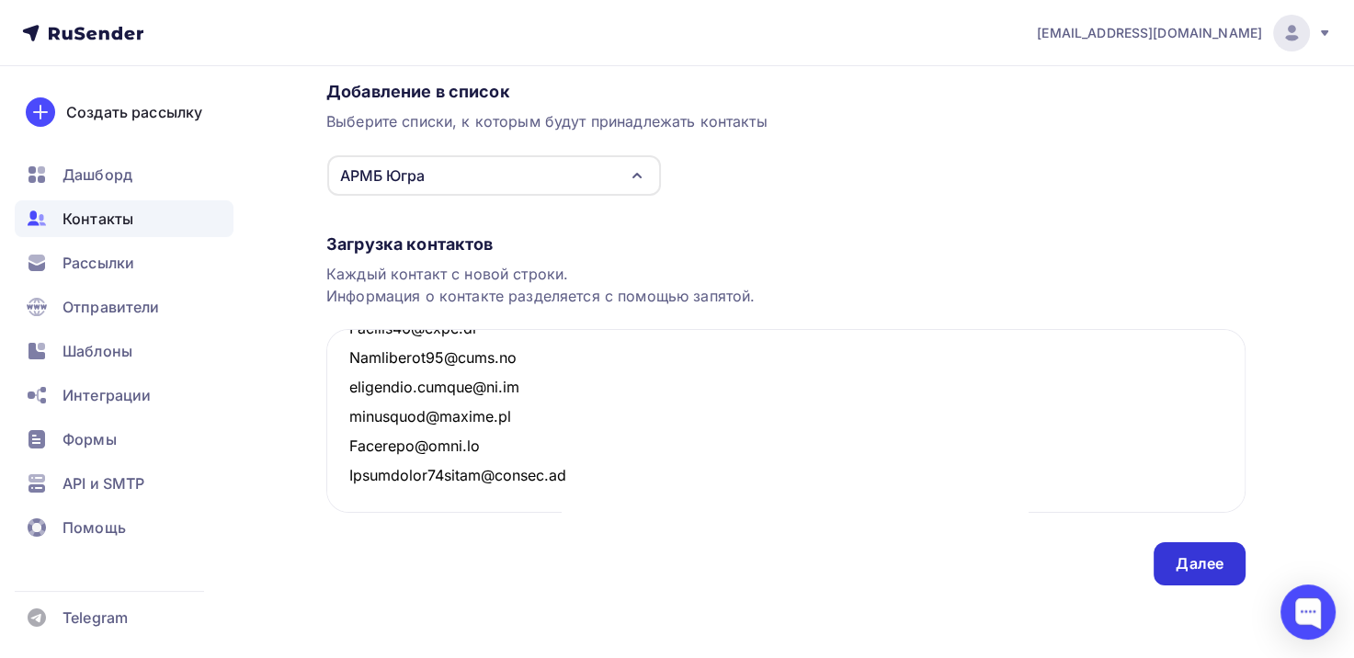
type textarea "Email 240250@mail.ru 50080@mail.ru 570337@mail.ru 603-064@mail.ru Airina90@mail…"
click at [1158, 568] on div "Далее" at bounding box center [1200, 563] width 92 height 43
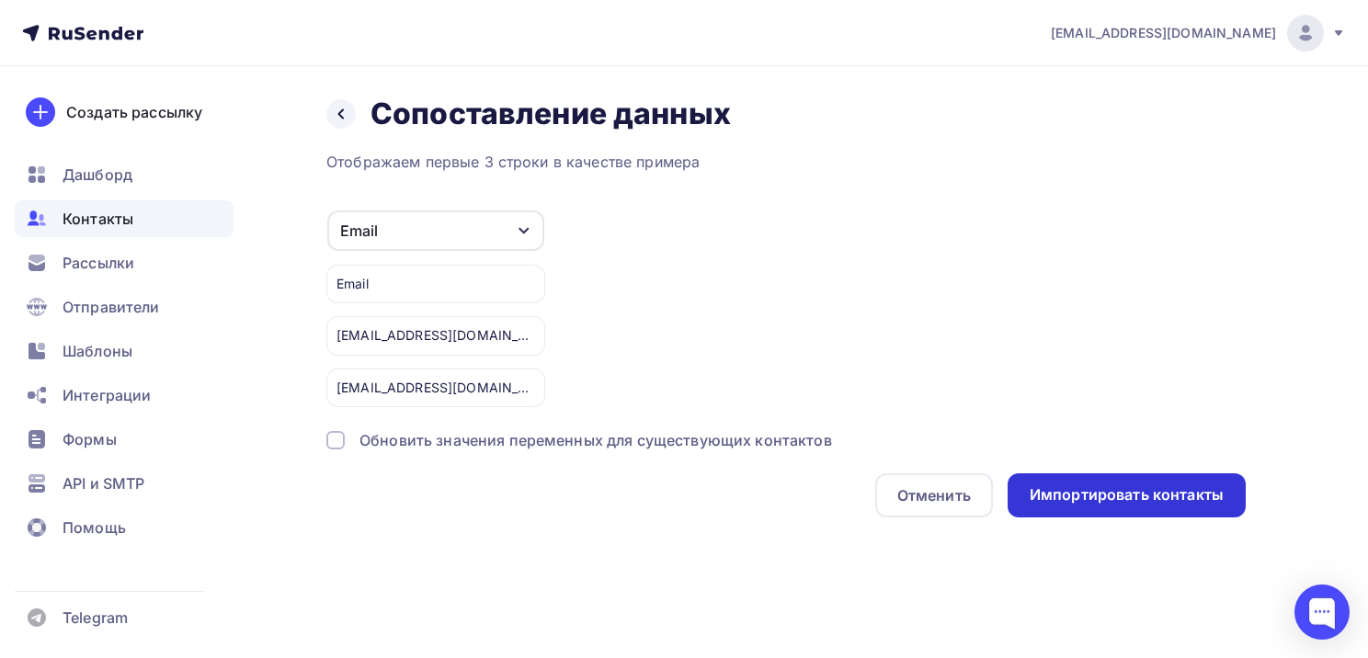
click at [1078, 489] on div "Импортировать контакты" at bounding box center [1127, 495] width 194 height 21
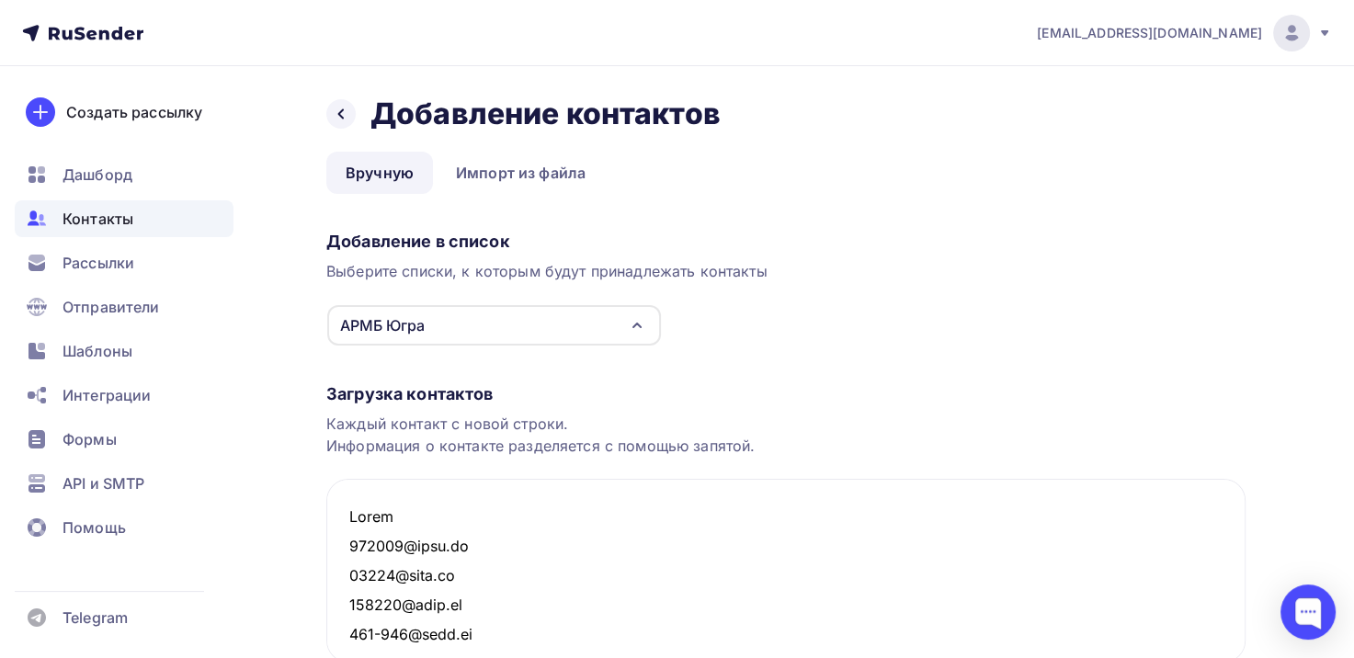
scroll to position [27987, 0]
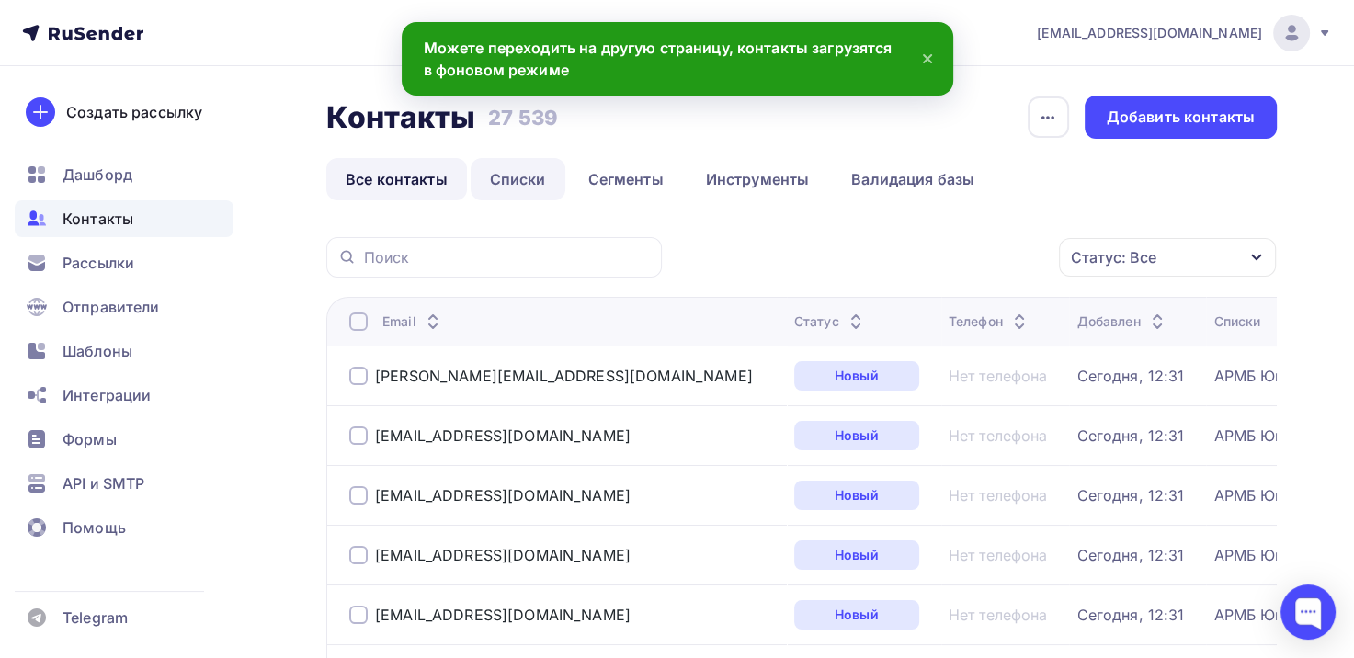
click at [511, 173] on link "Списки" at bounding box center [518, 179] width 95 height 42
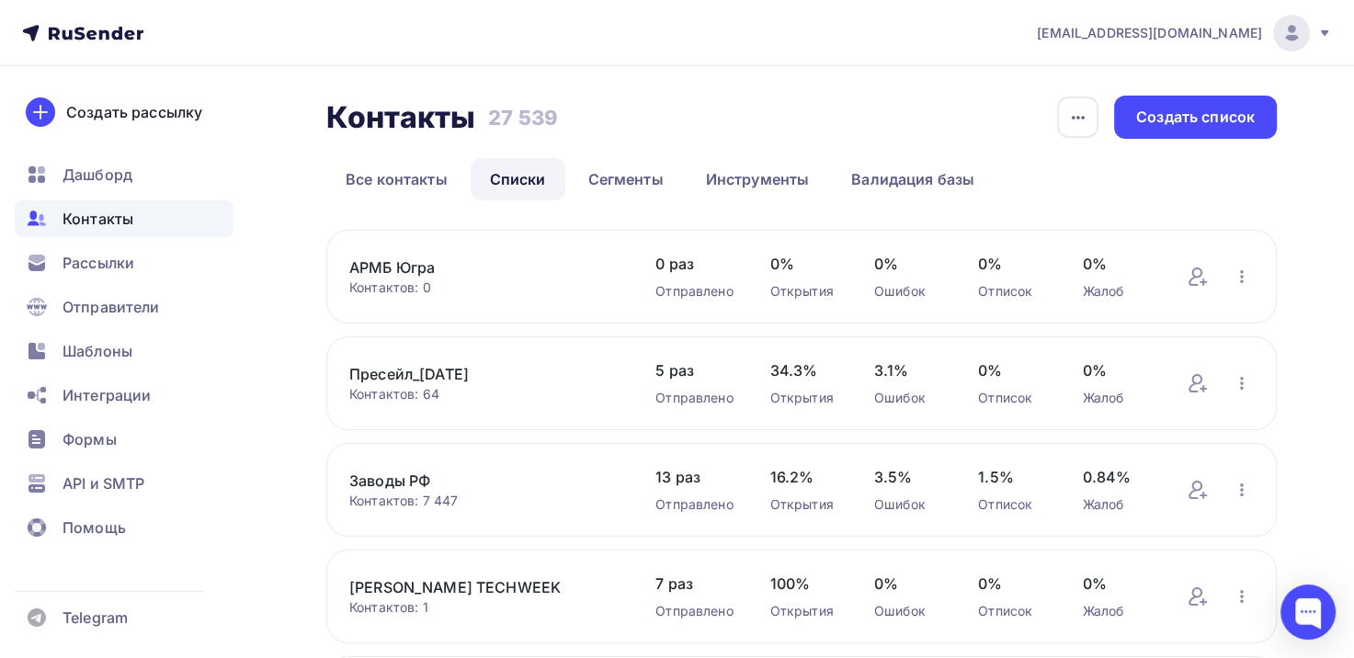
click at [412, 265] on link "АРМБ Югра" at bounding box center [483, 268] width 269 height 22
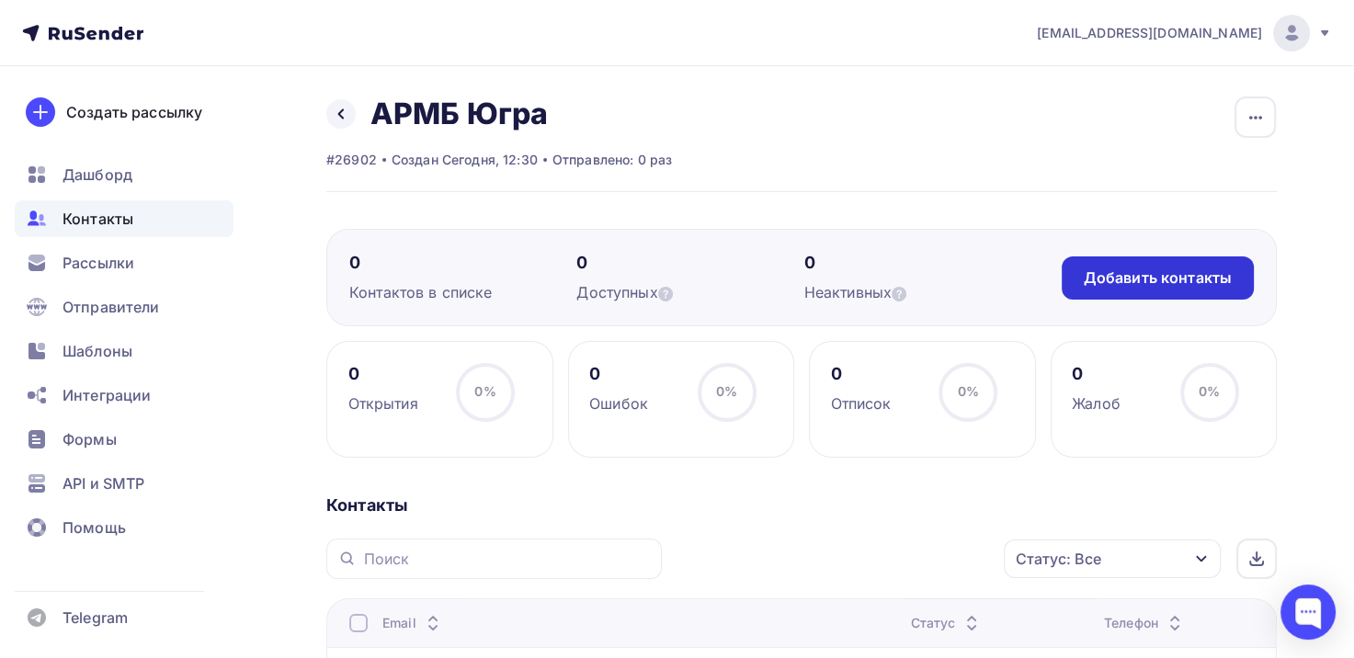
click at [1140, 270] on div "Добавить контакты" at bounding box center [1158, 278] width 148 height 21
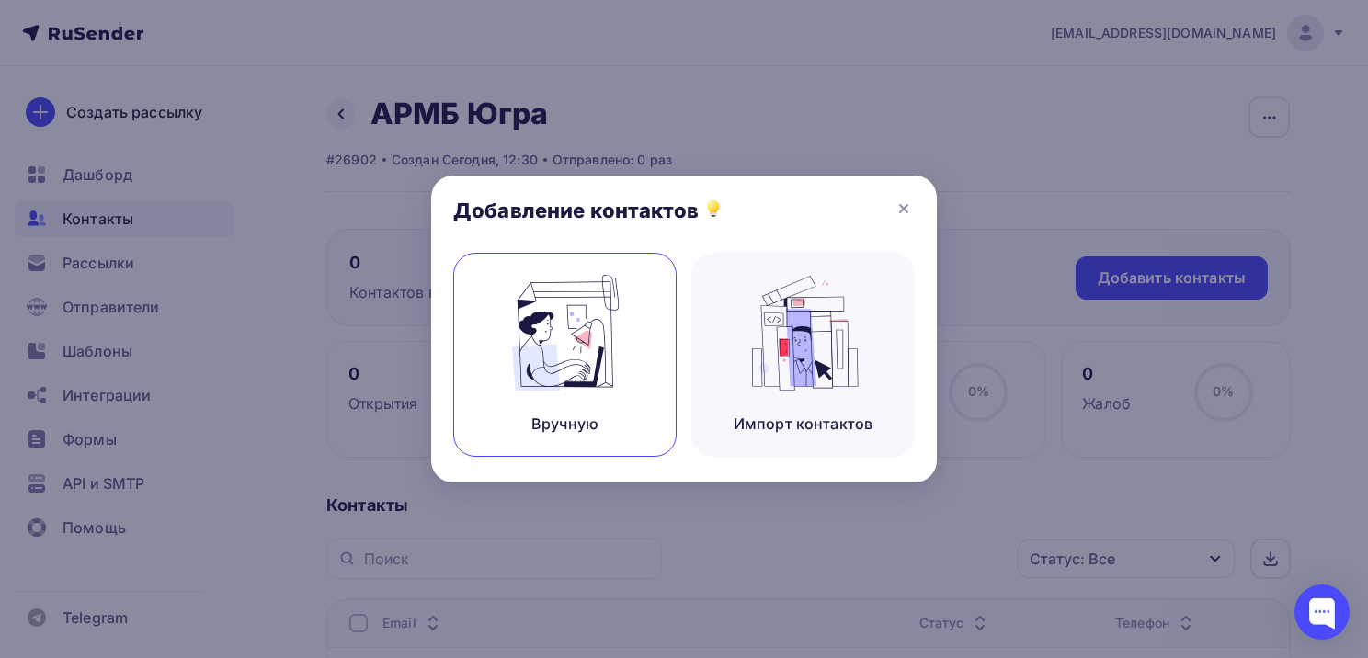
click at [663, 345] on div "Вручную" at bounding box center [564, 355] width 223 height 204
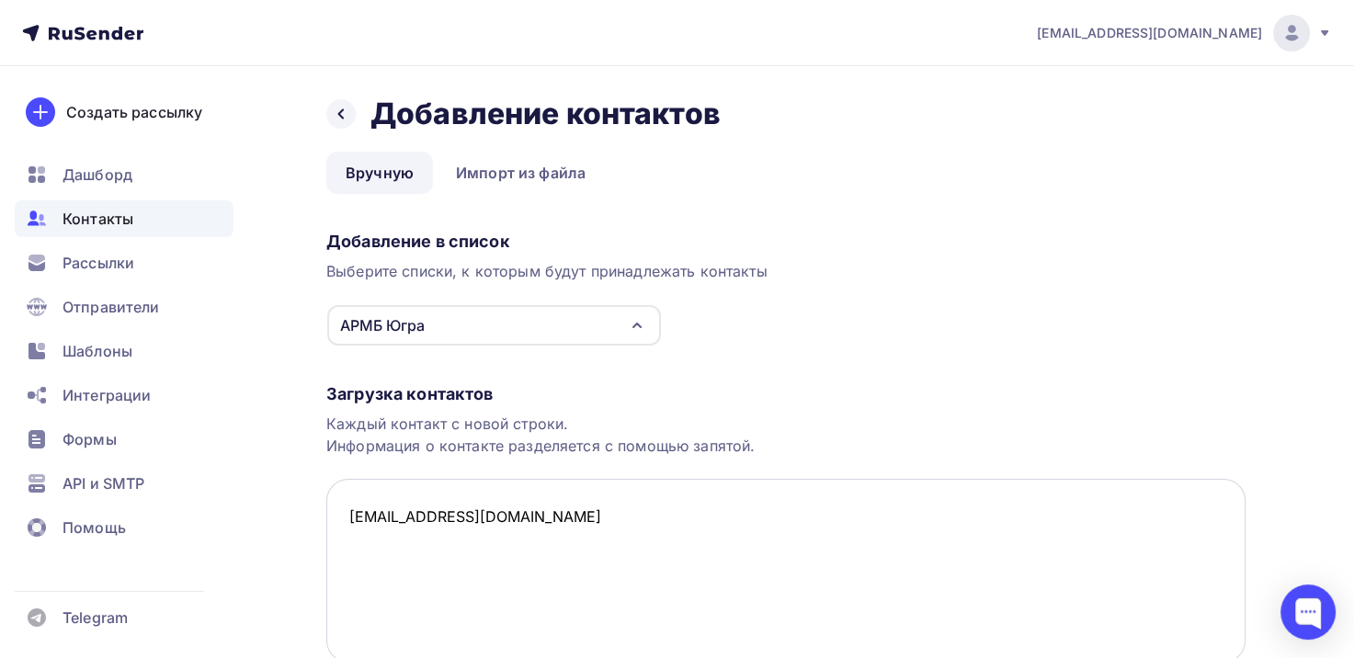
drag, startPoint x: 445, startPoint y: 518, endPoint x: 511, endPoint y: 521, distance: 66.3
click at [514, 516] on textarea "ms.bergalieva@mail.ru" at bounding box center [785, 571] width 919 height 184
click at [515, 522] on textarea "ms.bergalieva@mail.ru" at bounding box center [785, 571] width 919 height 184
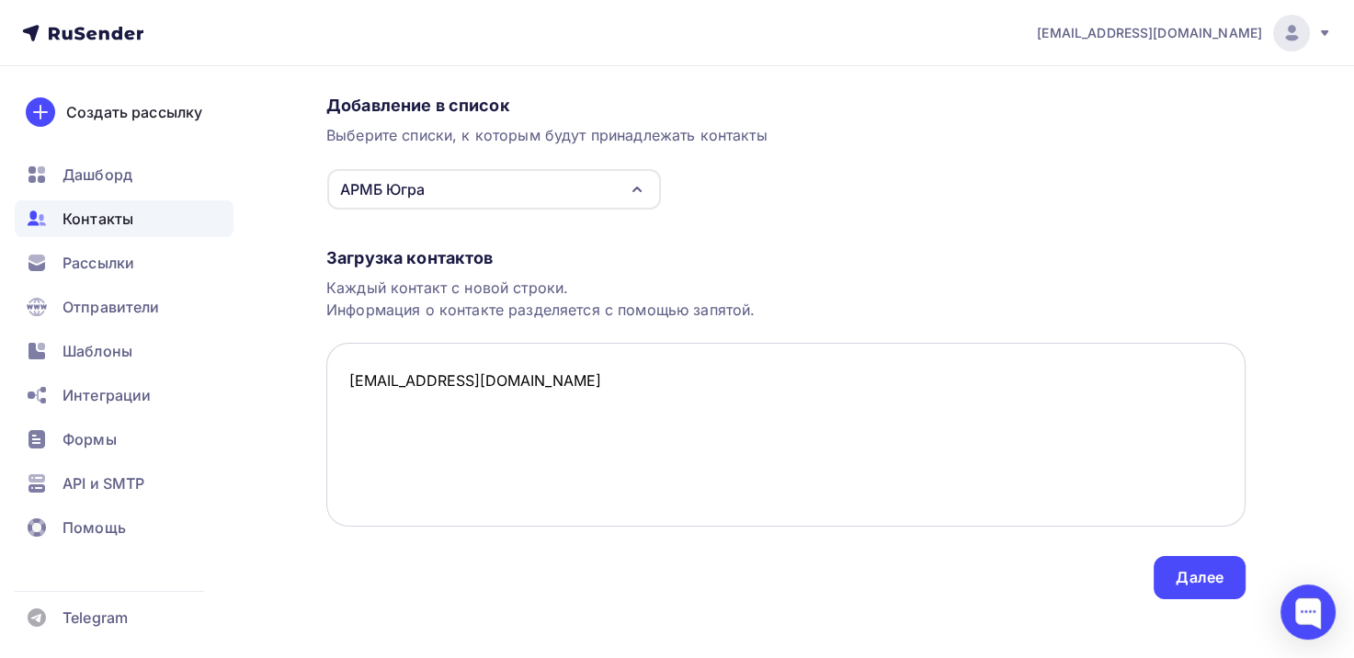
scroll to position [150, 0]
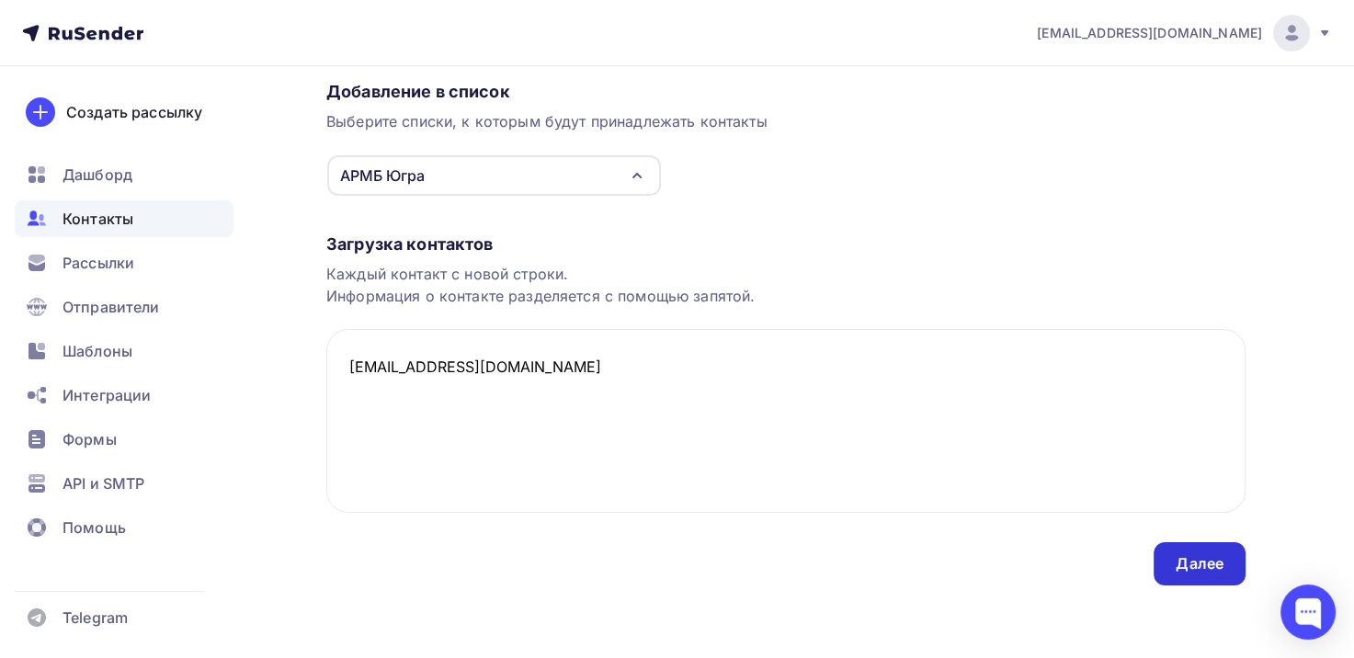
type textarea "ms.bergalieva@mail.ru"
click at [1195, 566] on div "Далее" at bounding box center [1200, 563] width 48 height 21
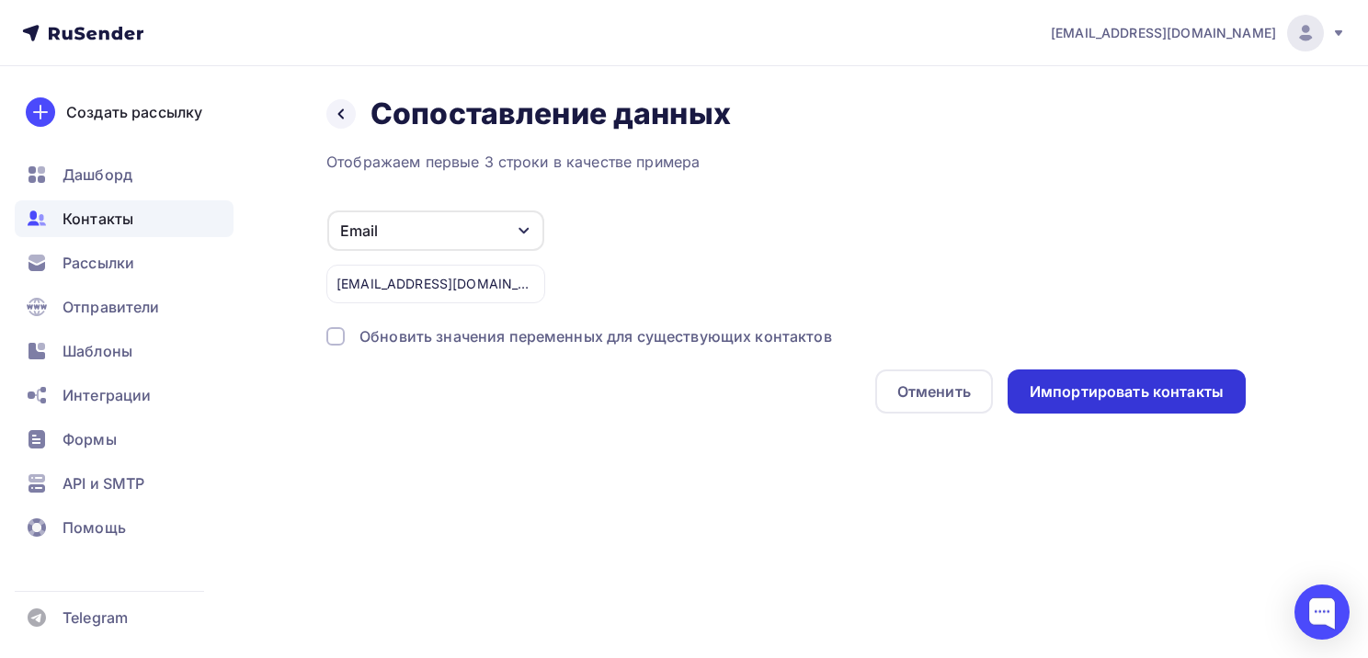
click at [1136, 376] on div "Импортировать контакты" at bounding box center [1127, 392] width 238 height 44
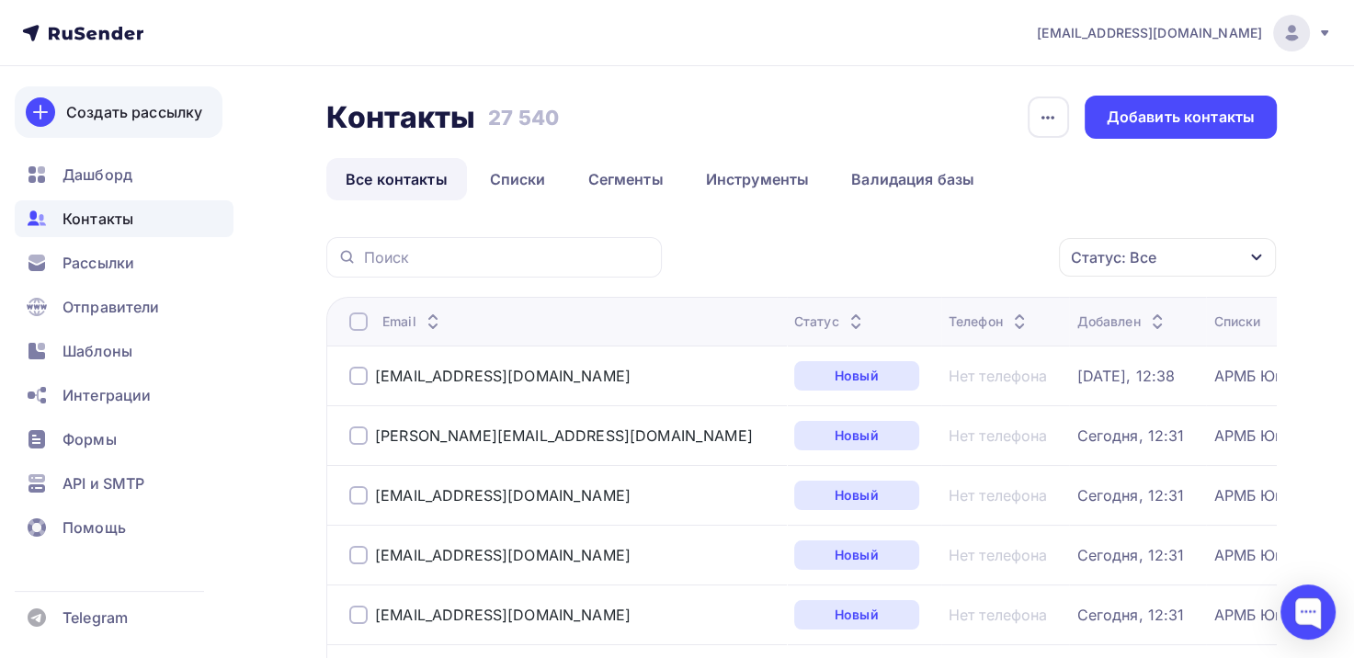
click at [162, 107] on div "Создать рассылку" at bounding box center [134, 112] width 136 height 22
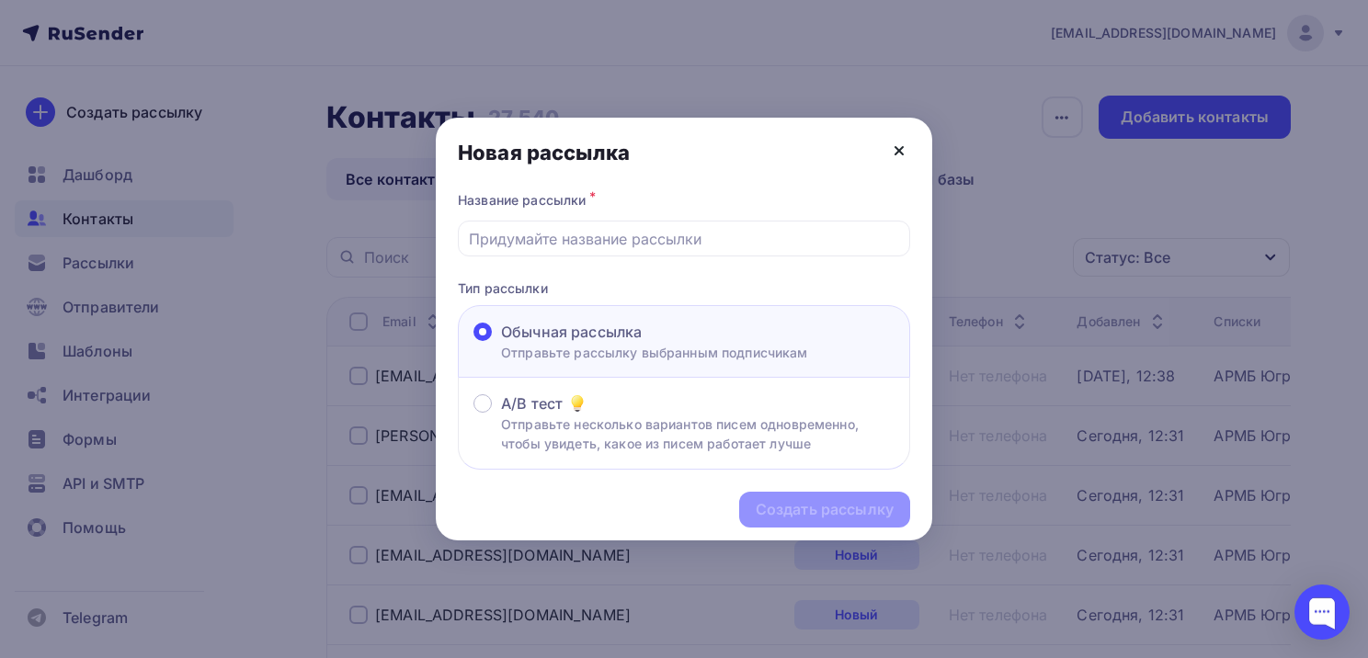
click at [905, 146] on icon at bounding box center [899, 151] width 22 height 22
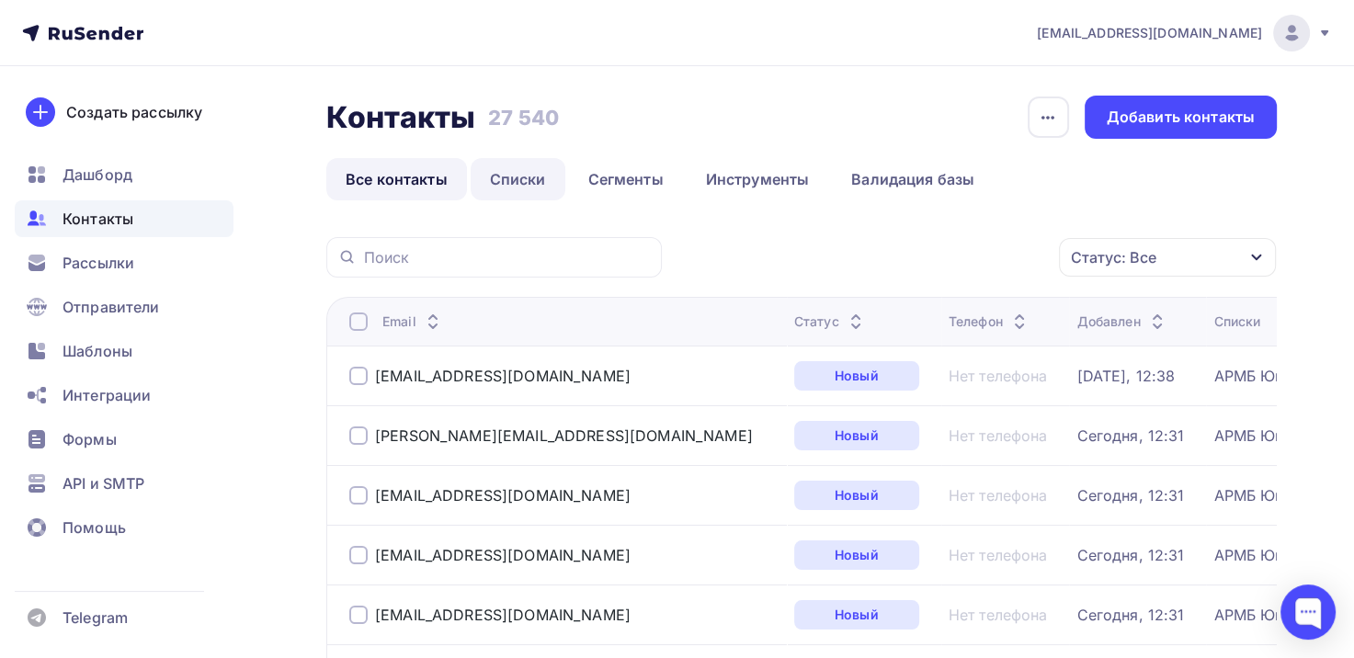
click at [527, 177] on link "Списки" at bounding box center [518, 179] width 95 height 42
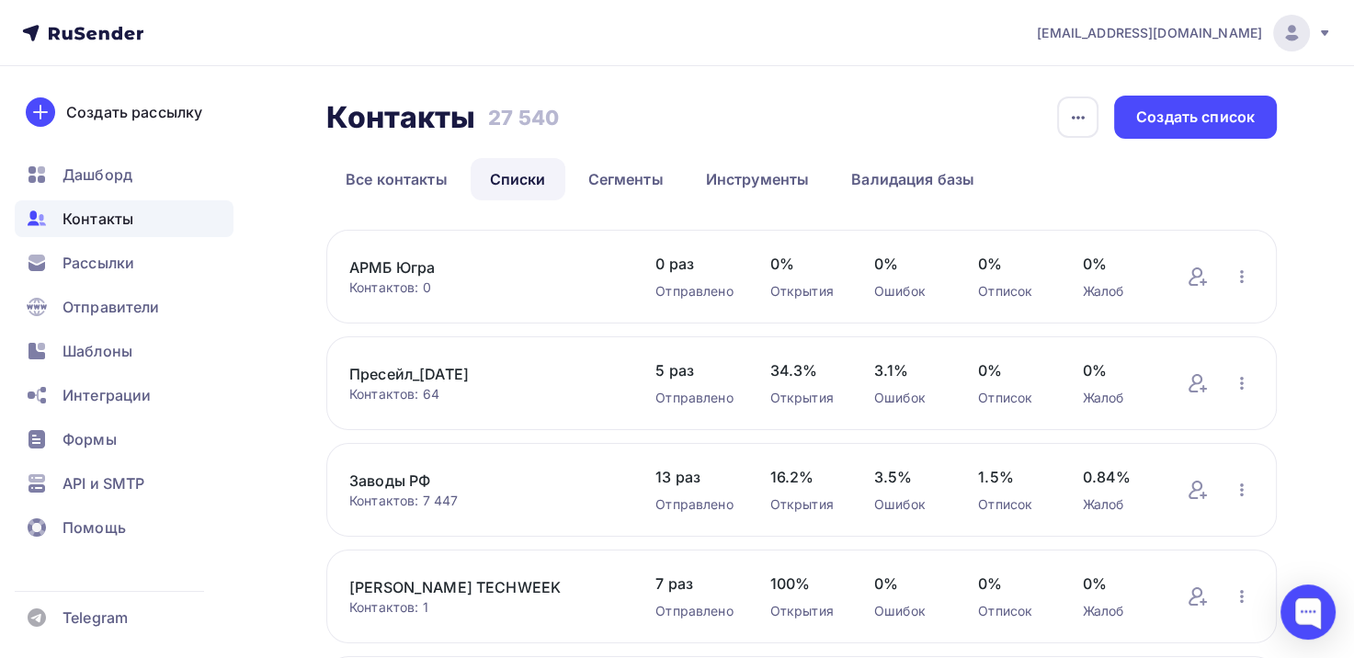
click at [423, 272] on link "АРМБ Югра" at bounding box center [483, 268] width 269 height 22
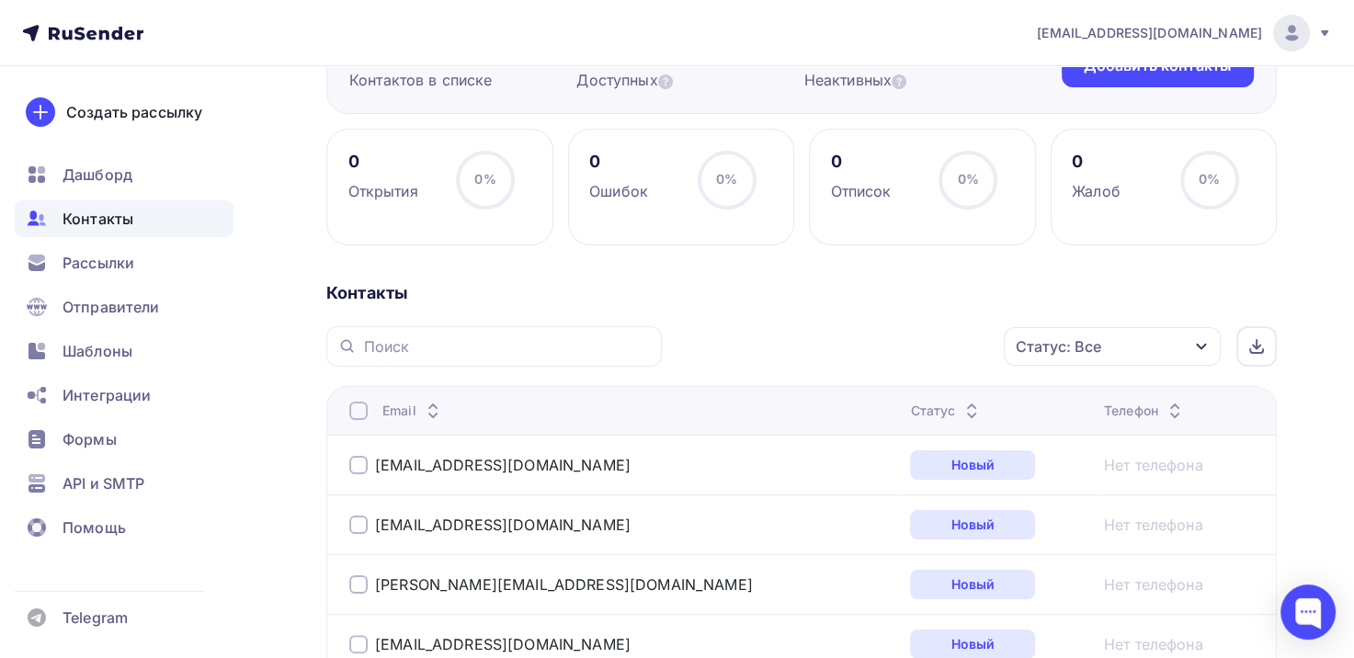
scroll to position [293, 0]
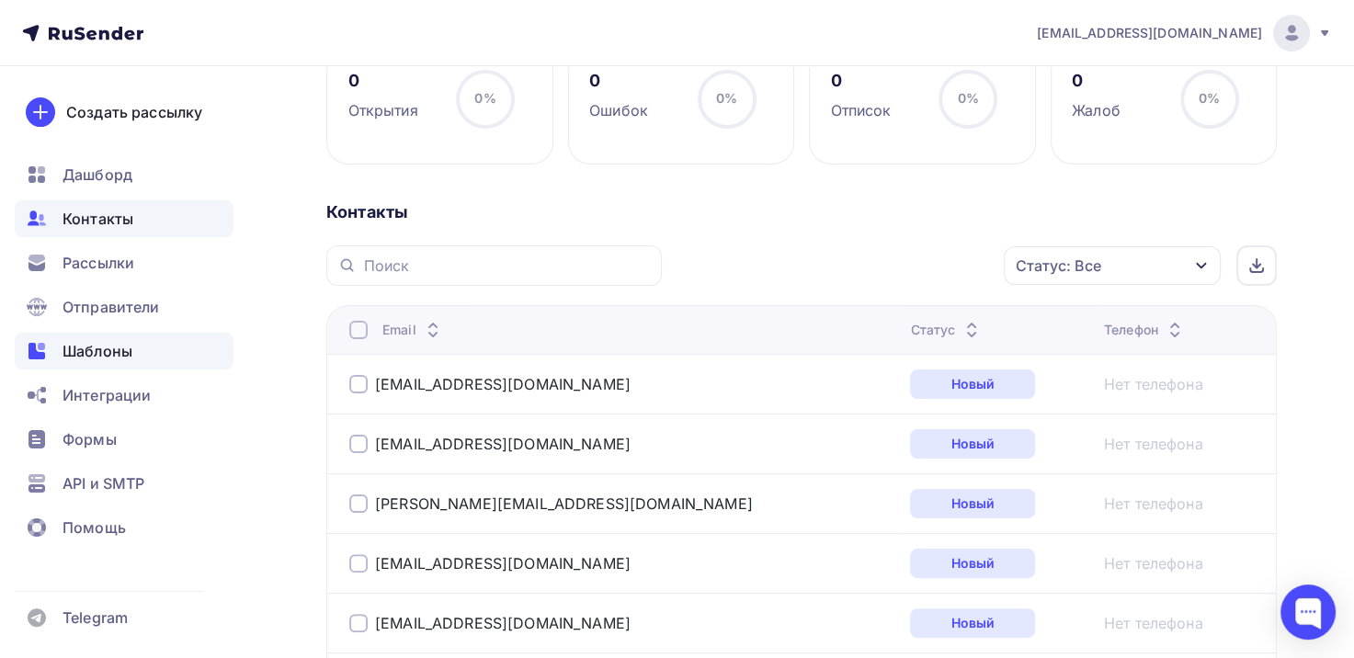
click at [109, 350] on span "Шаблоны" at bounding box center [98, 351] width 70 height 22
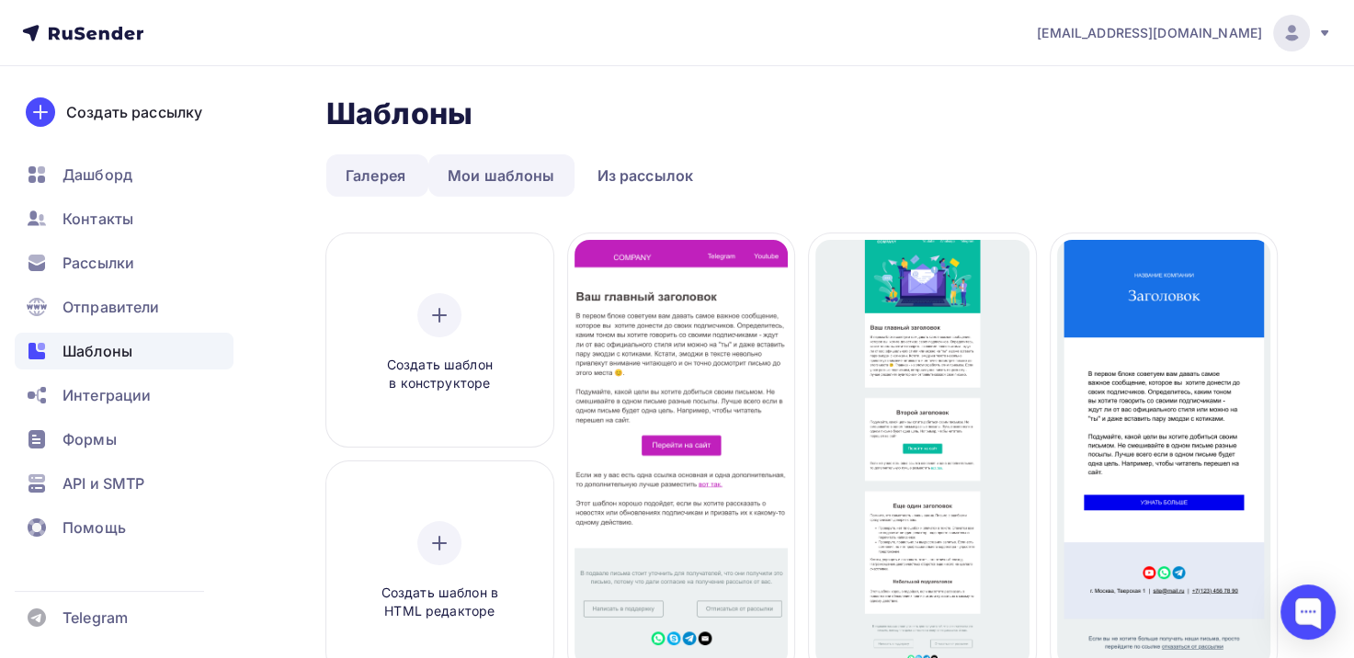
click at [517, 179] on link "Мои шаблоны" at bounding box center [501, 175] width 146 height 42
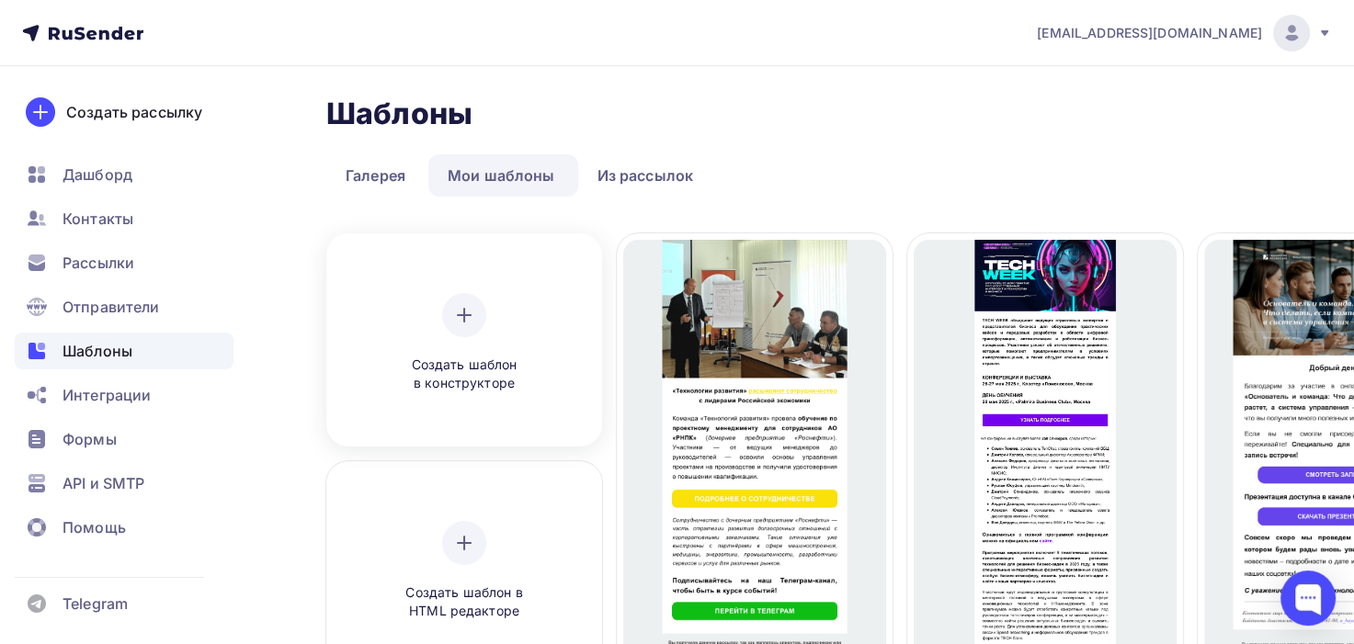
click at [466, 318] on icon at bounding box center [464, 315] width 22 height 22
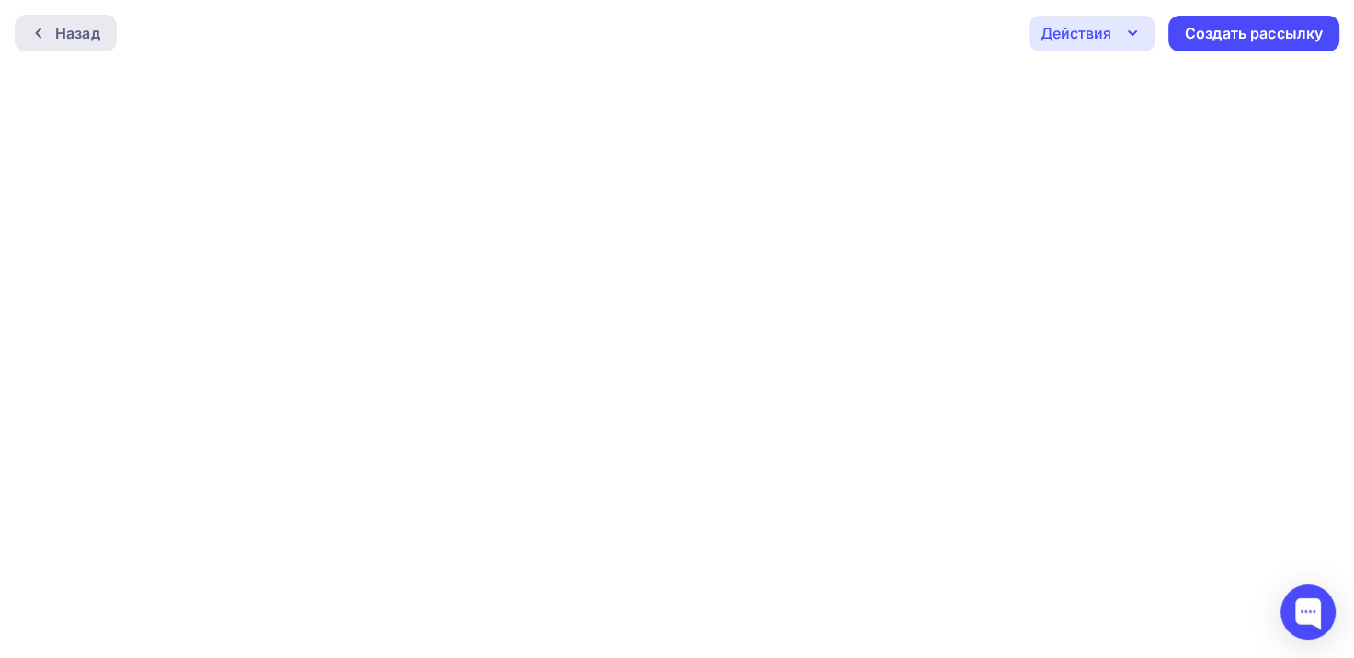
click at [40, 29] on icon at bounding box center [38, 33] width 15 height 15
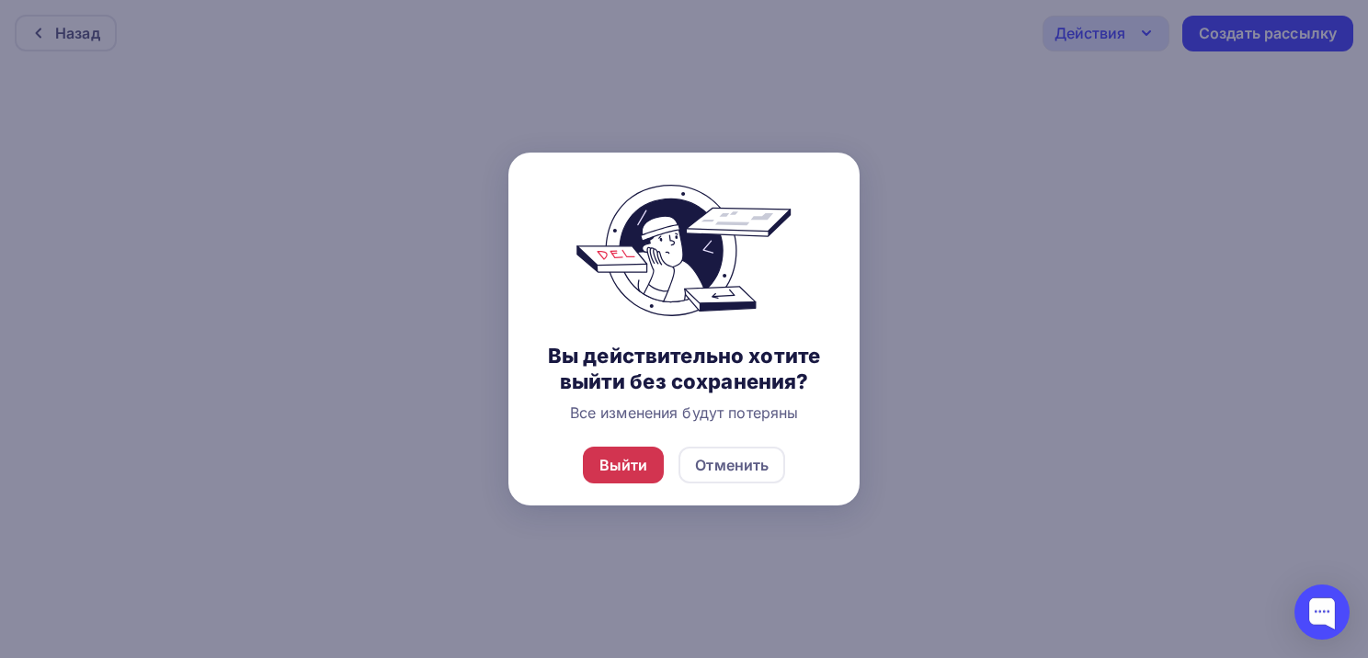
click at [623, 473] on div "Выйти" at bounding box center [623, 465] width 49 height 22
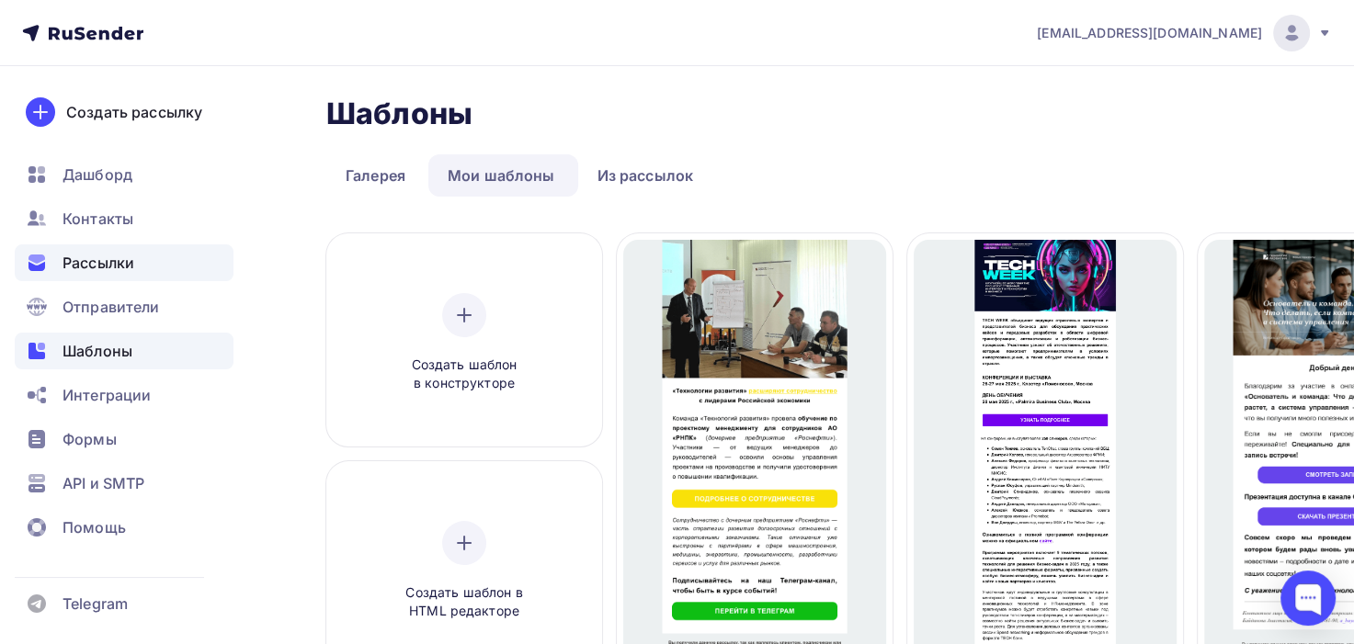
click at [97, 264] on span "Рассылки" at bounding box center [99, 263] width 72 height 22
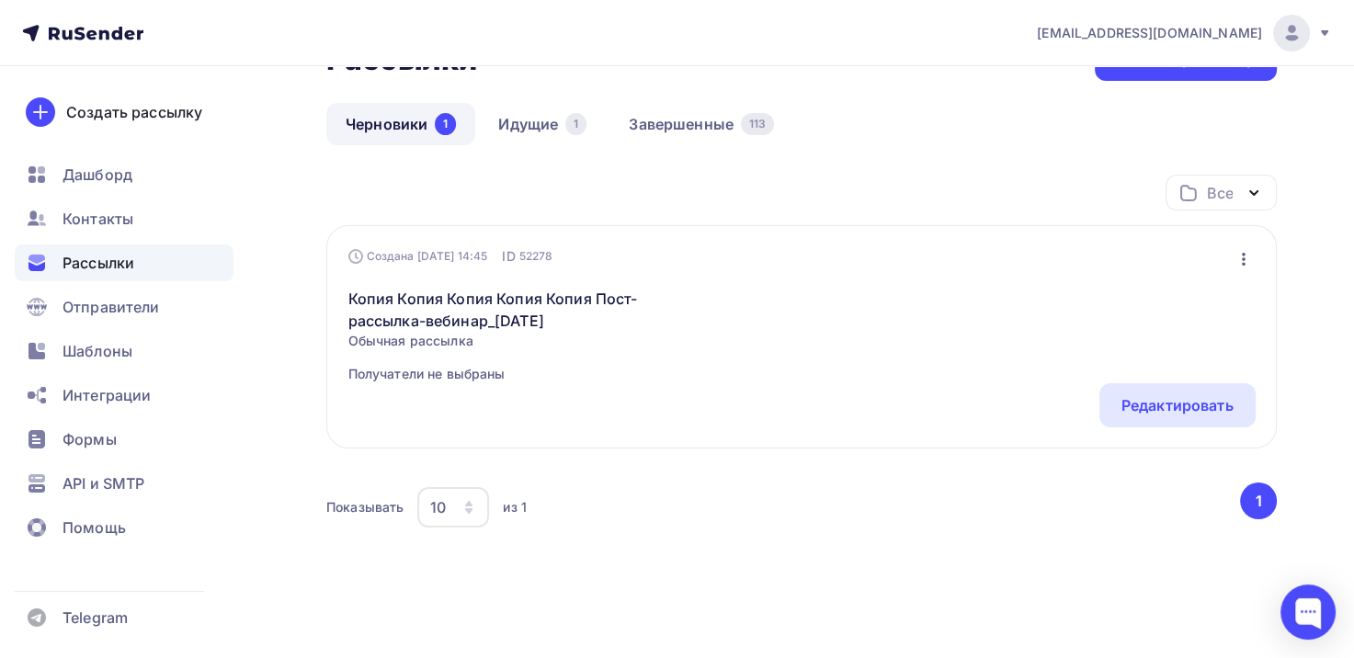
scroll to position [143, 0]
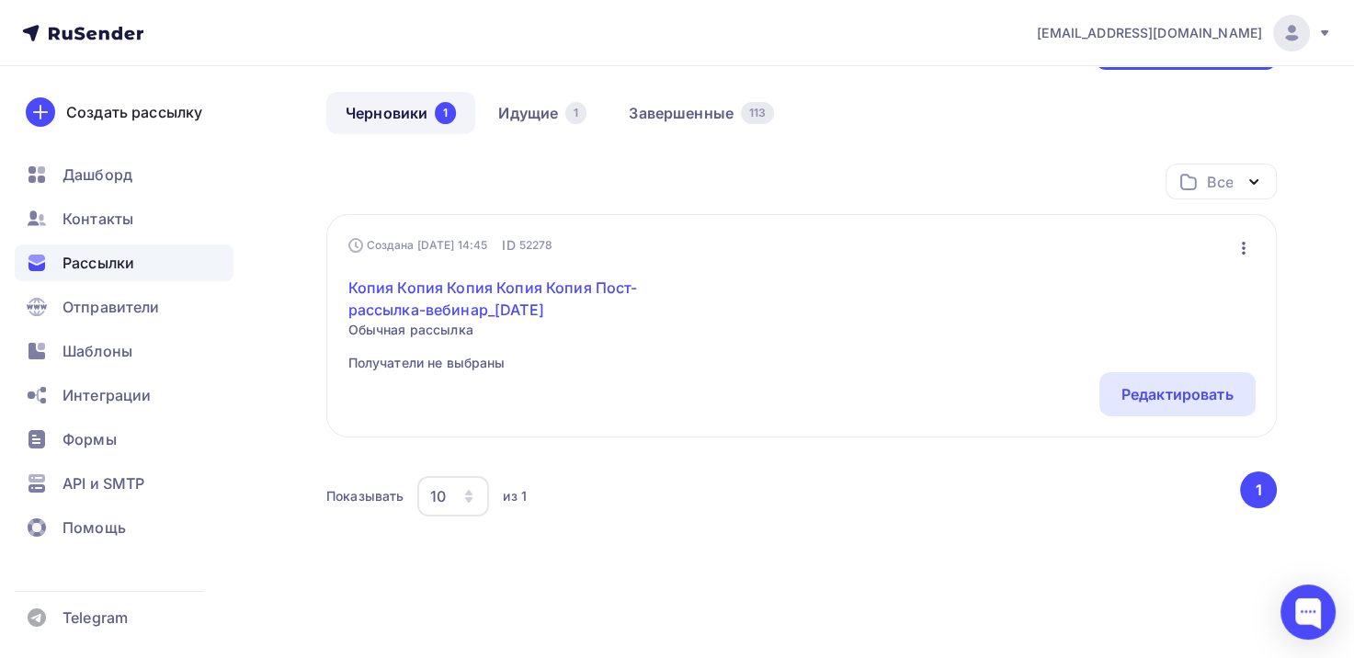
click at [437, 292] on link "Копия Копия Копия Копия Копия Пост-рассылка-вебинар_30.04.2025" at bounding box center [505, 299] width 315 height 44
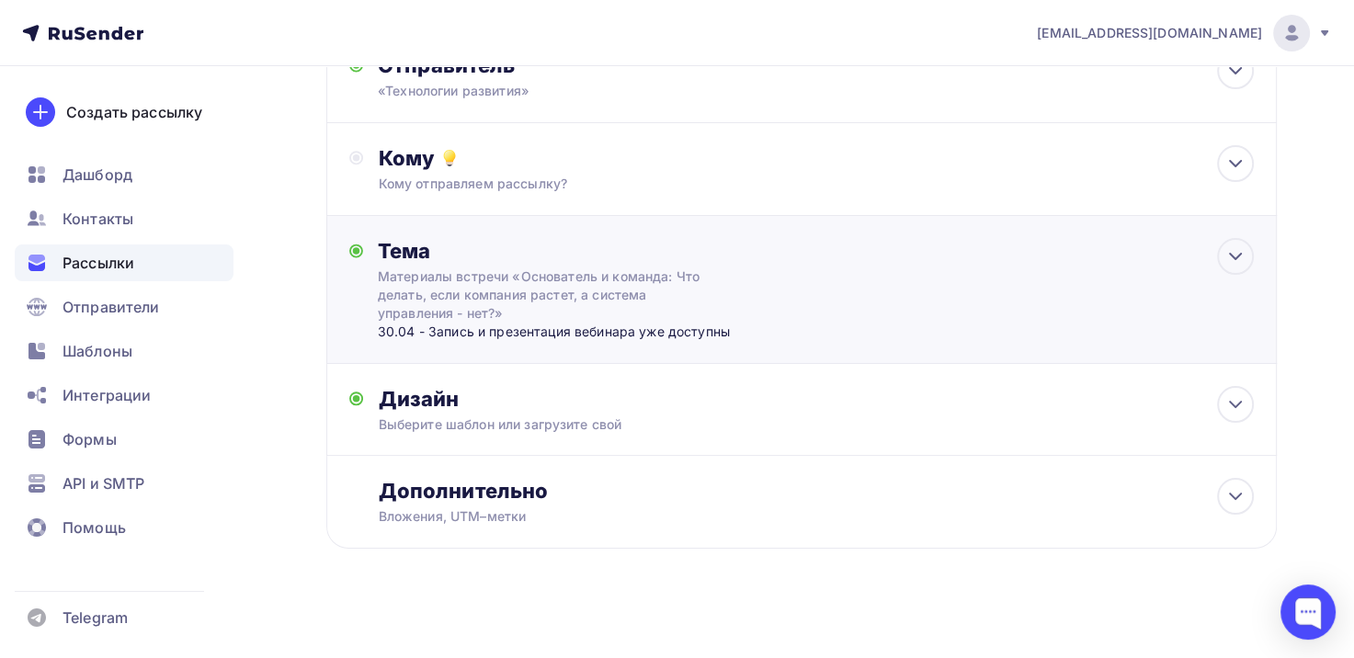
scroll to position [177, 0]
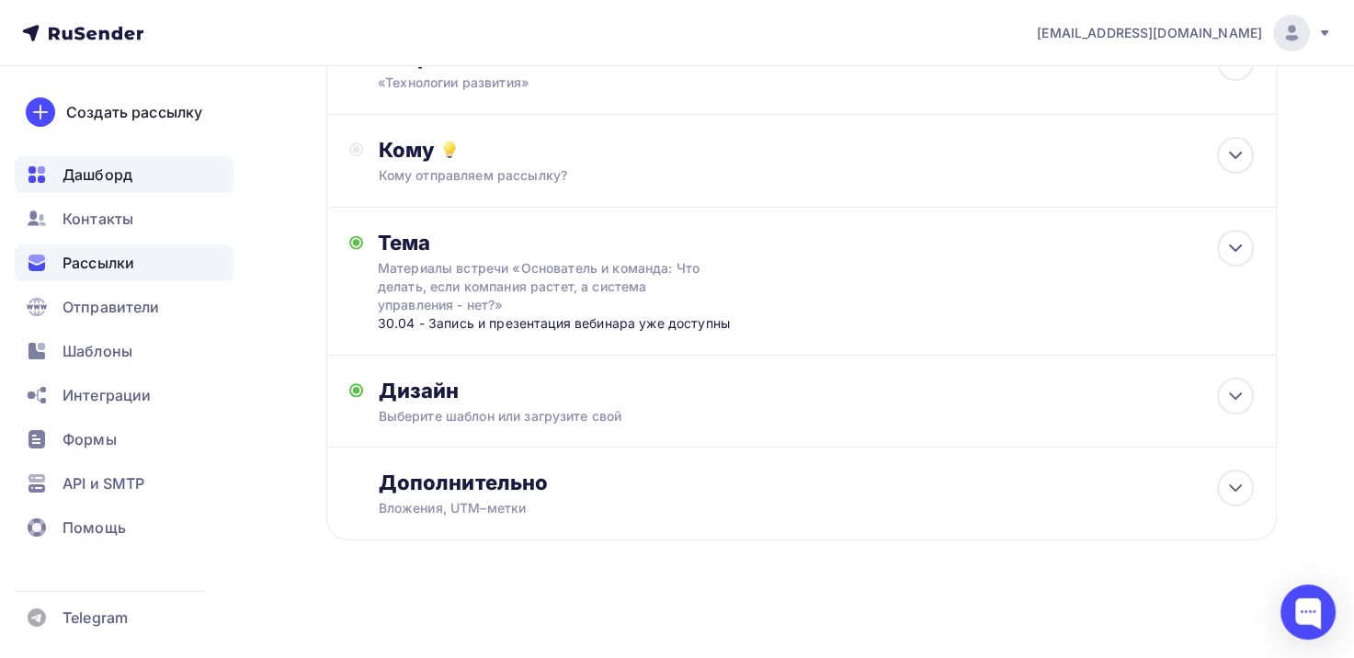
click at [99, 177] on span "Дашборд" at bounding box center [98, 175] width 70 height 22
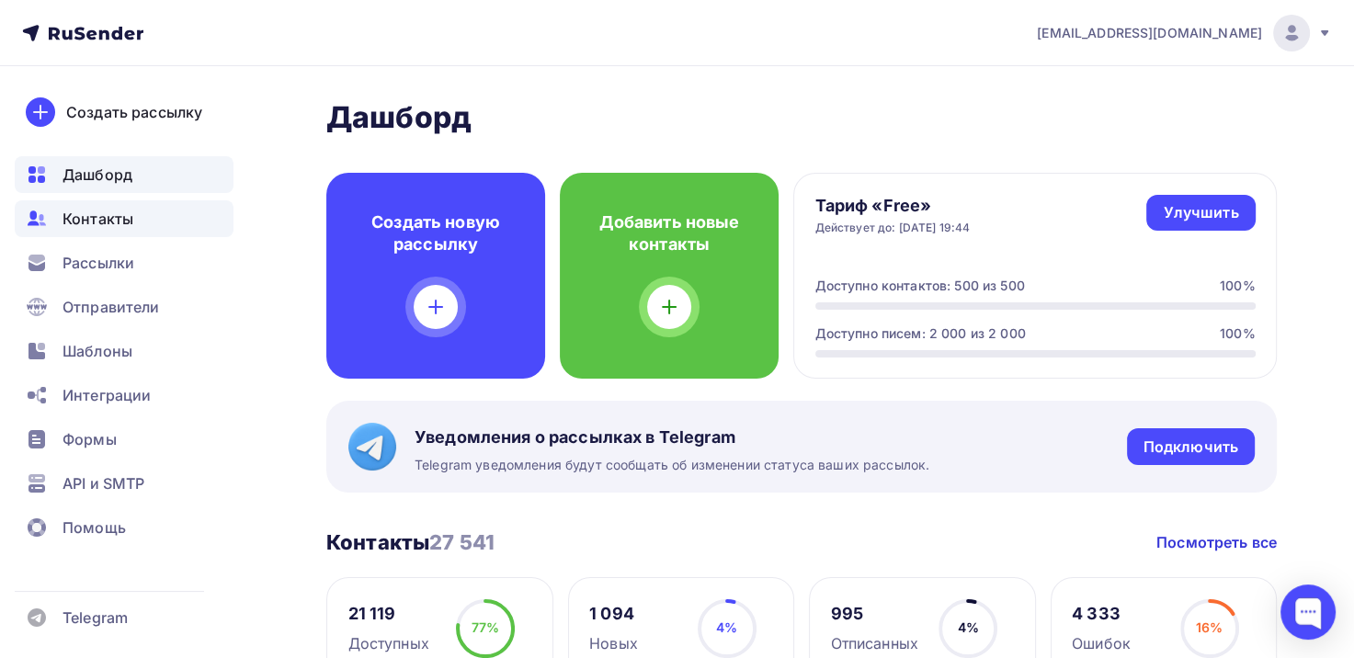
click at [81, 218] on span "Контакты" at bounding box center [98, 219] width 71 height 22
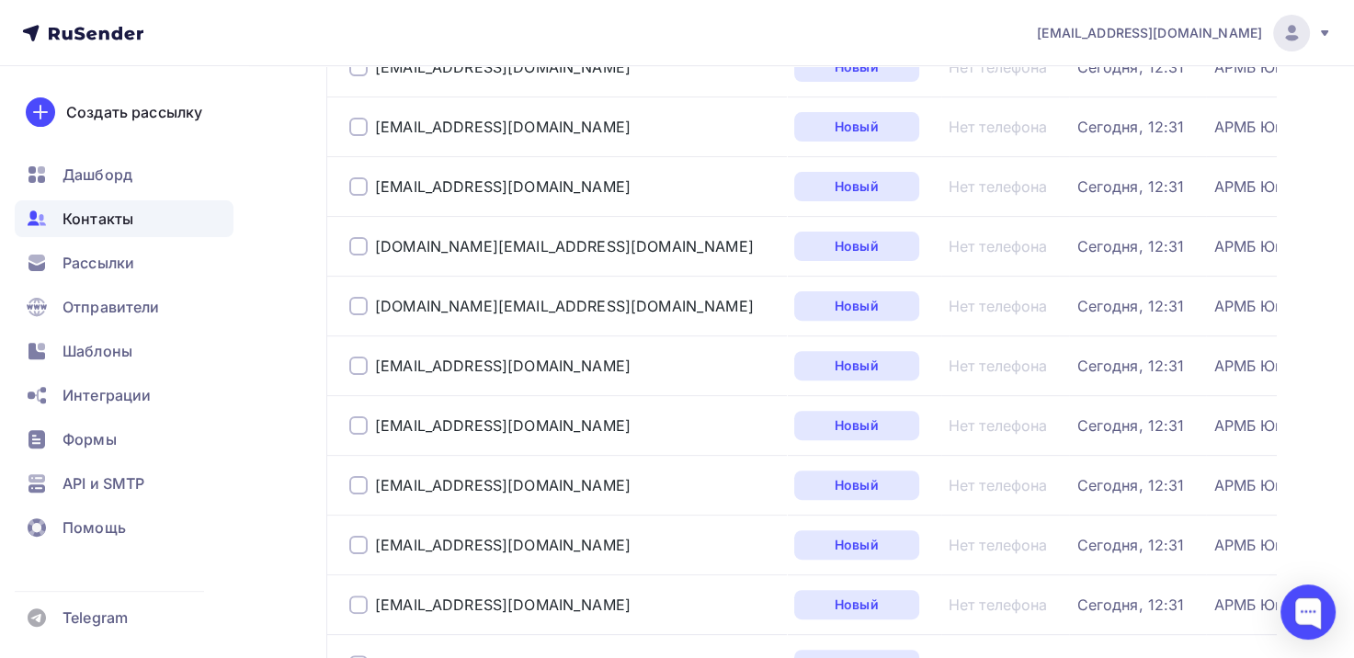
scroll to position [552, 0]
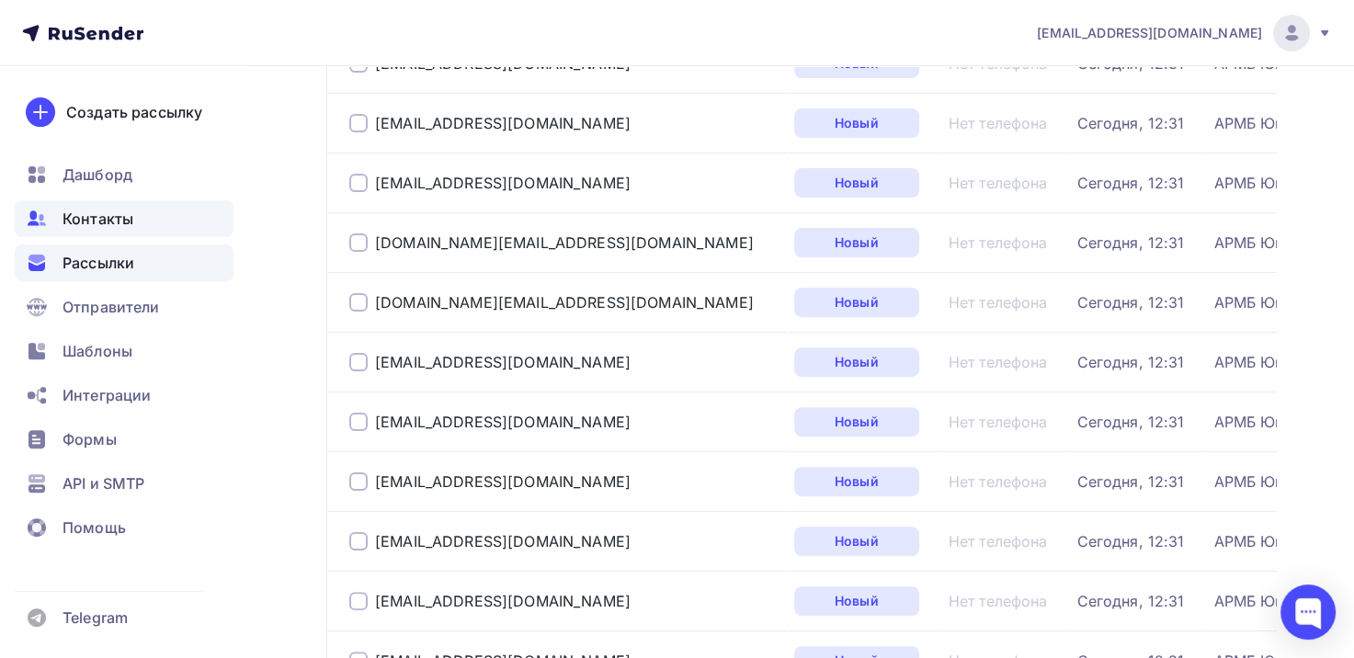
click at [86, 261] on span "Рассылки" at bounding box center [99, 263] width 72 height 22
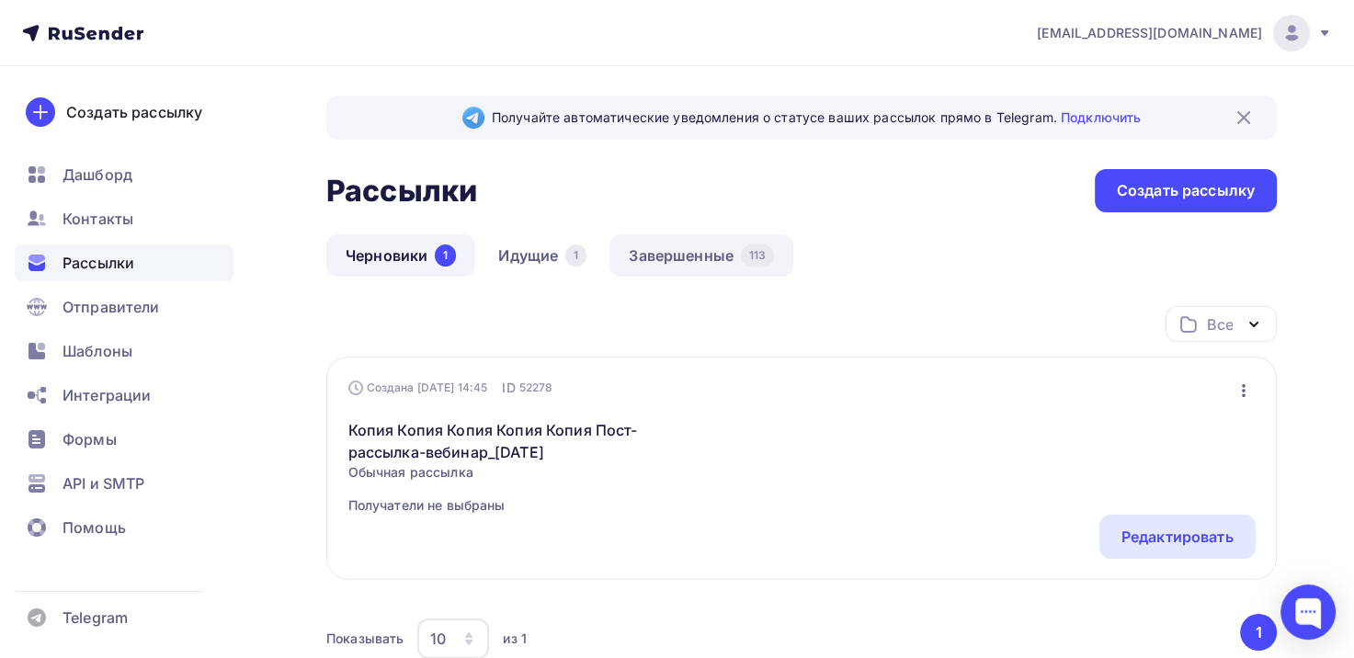
click at [672, 252] on link "Завершенные 113" at bounding box center [702, 255] width 184 height 42
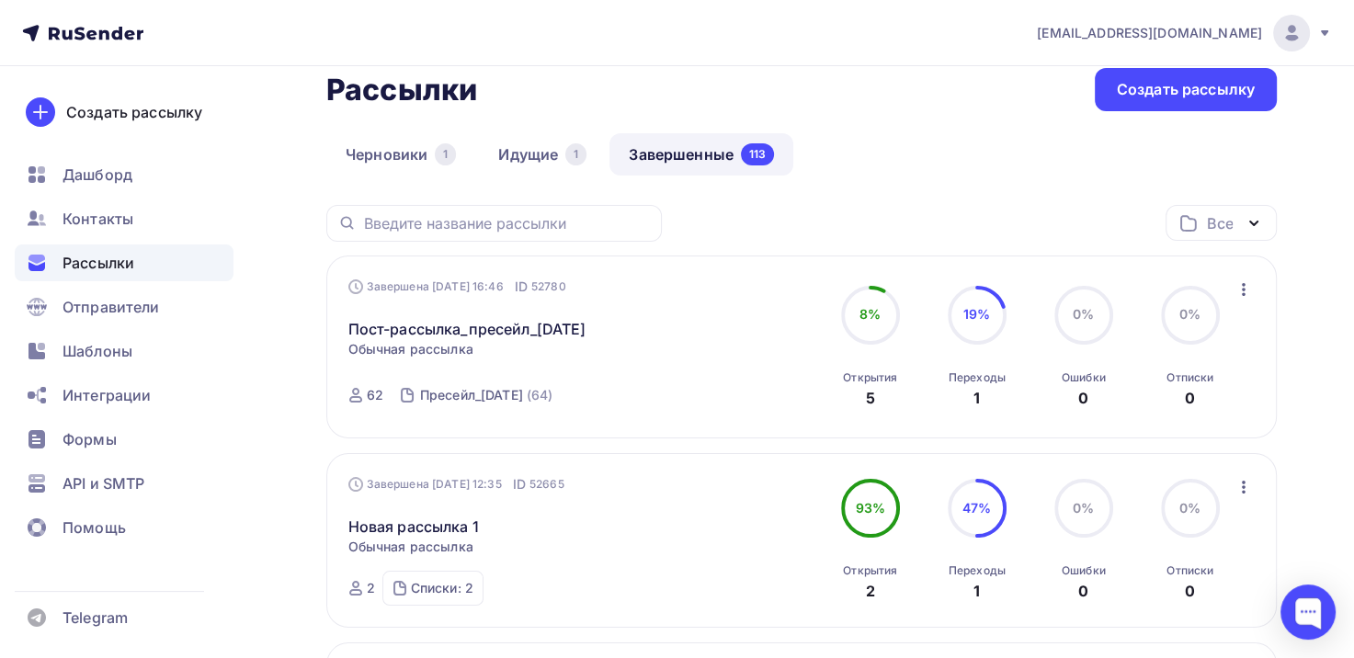
scroll to position [184, 0]
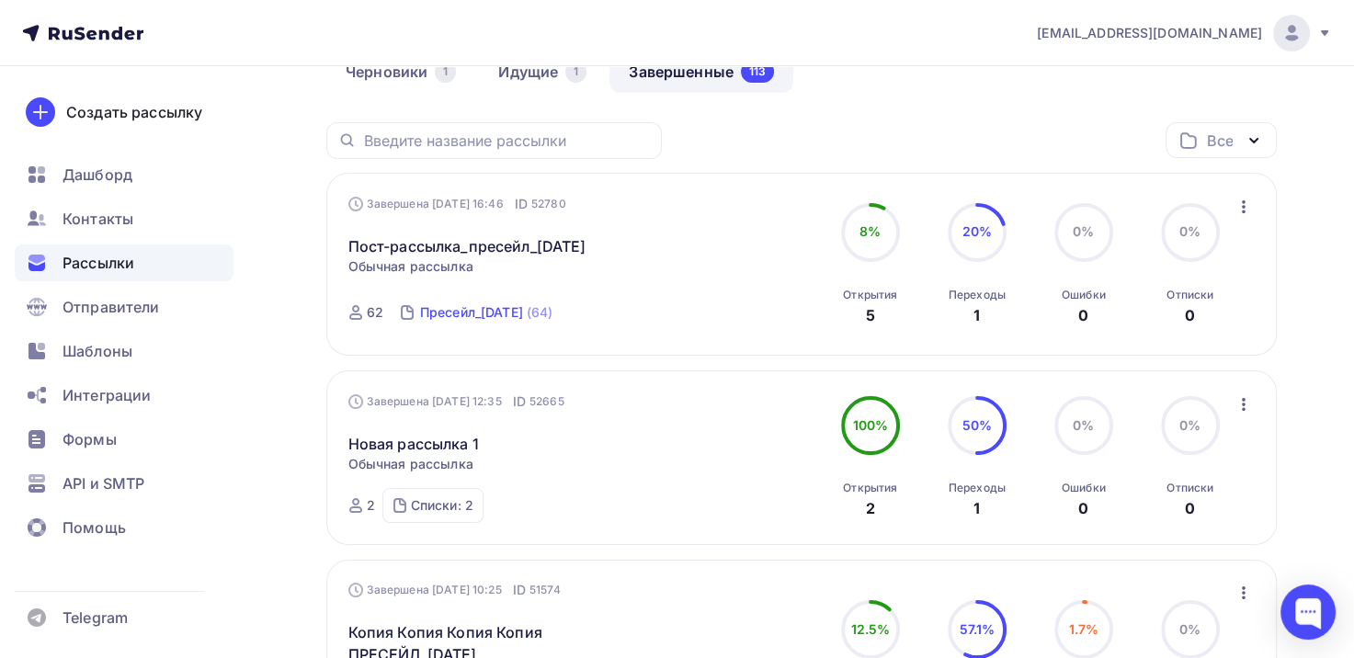
click at [471, 314] on div "Пресейл_[DATE]" at bounding box center [471, 312] width 103 height 18
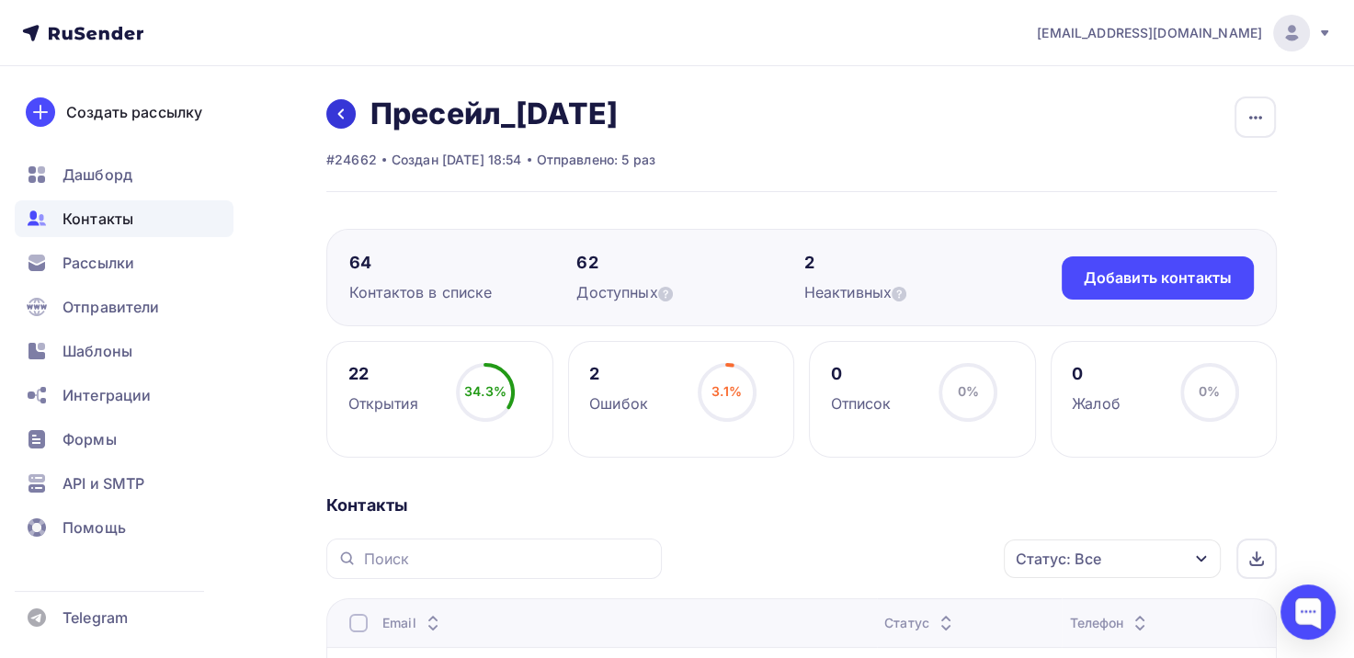
click at [346, 117] on icon at bounding box center [341, 114] width 15 height 15
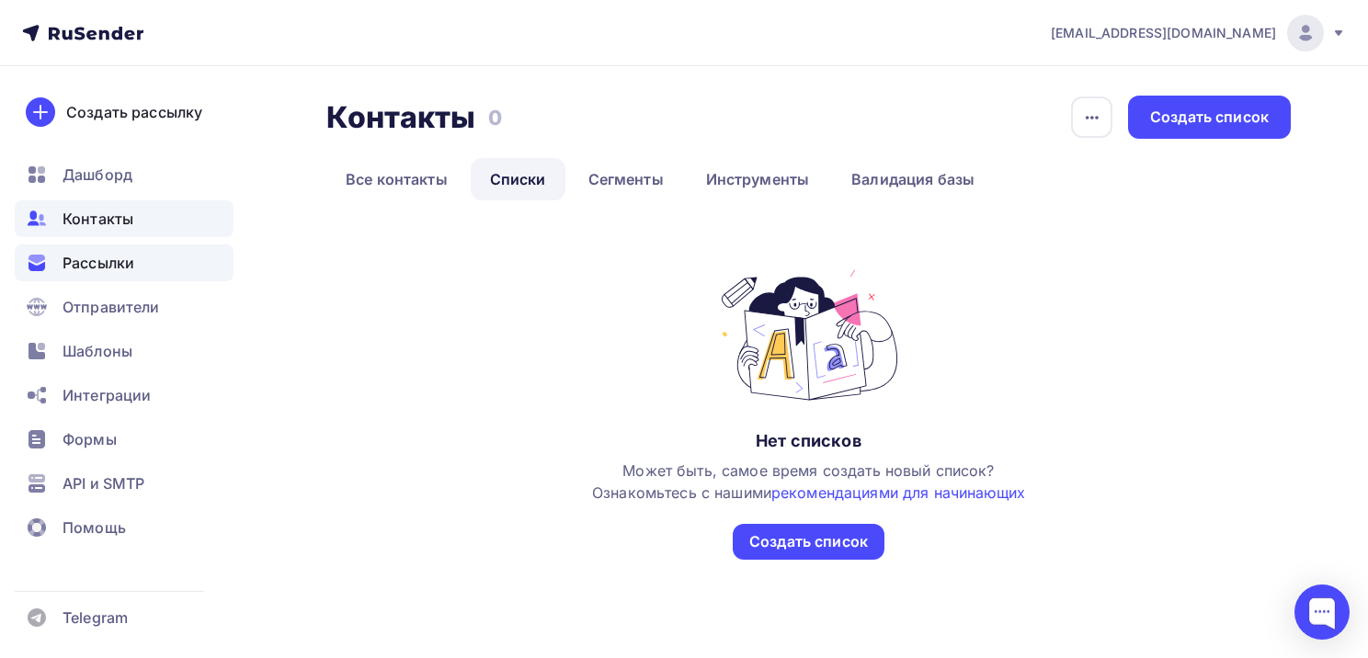
click at [93, 264] on span "Рассылки" at bounding box center [99, 263] width 72 height 22
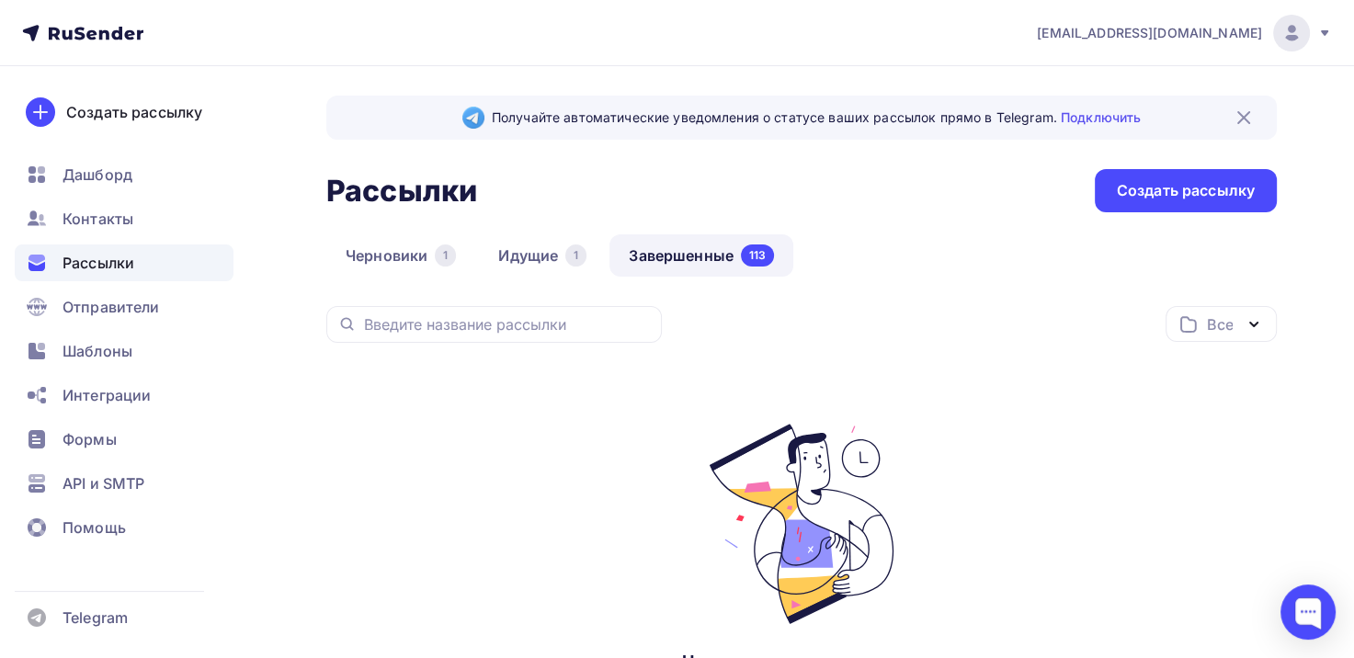
click at [666, 251] on link "Завершенные 113" at bounding box center [702, 255] width 184 height 42
click at [535, 255] on link "Идущие 1" at bounding box center [542, 255] width 127 height 42
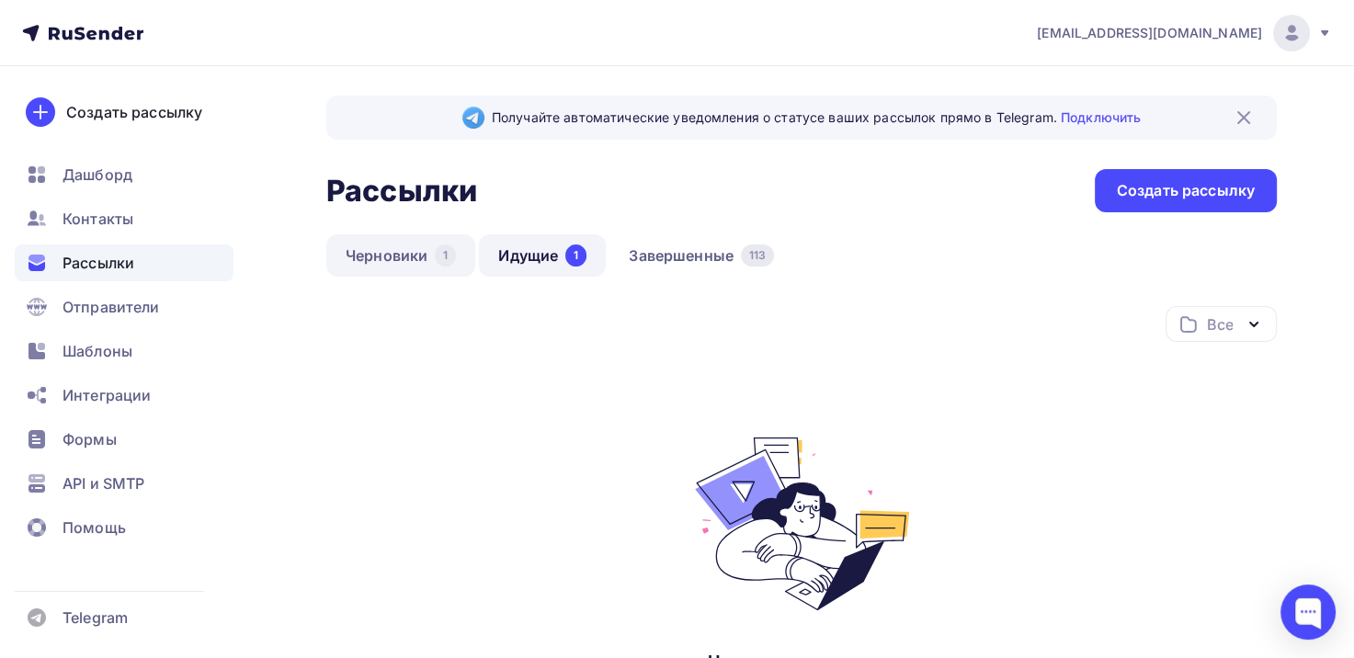
click at [407, 252] on link "Черновики 1" at bounding box center [400, 255] width 149 height 42
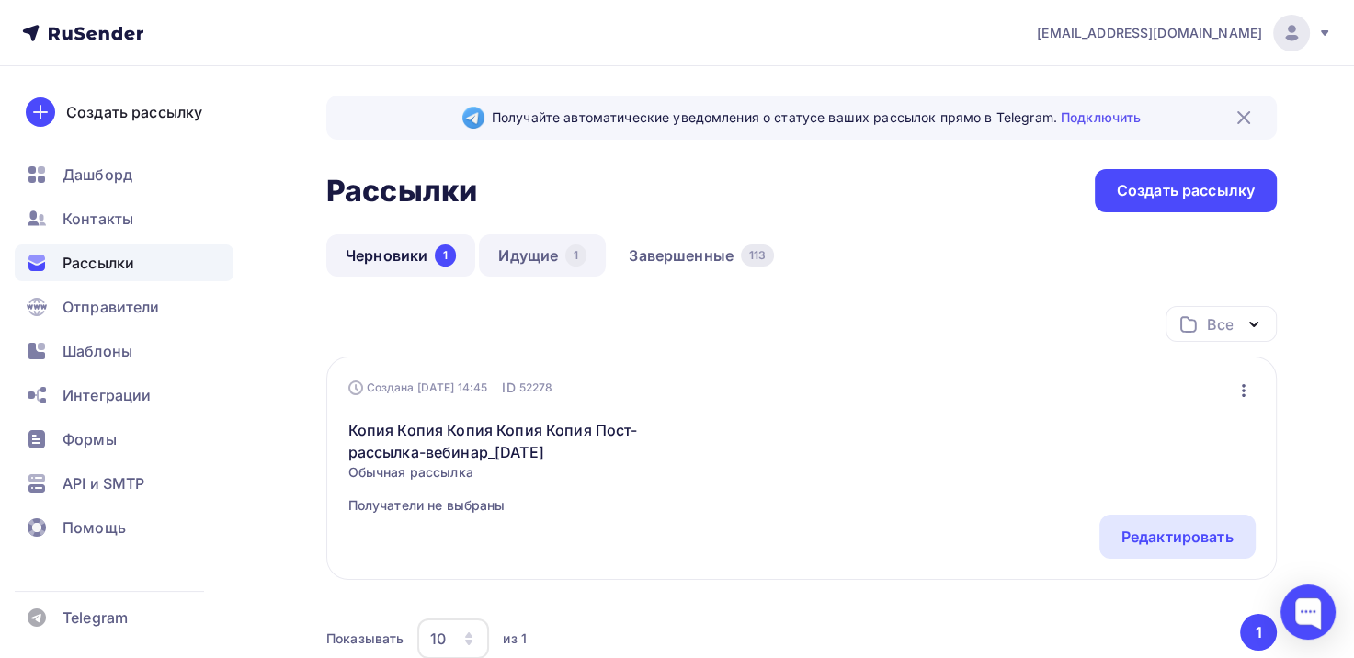
click at [537, 257] on link "Идущие 1" at bounding box center [542, 255] width 127 height 42
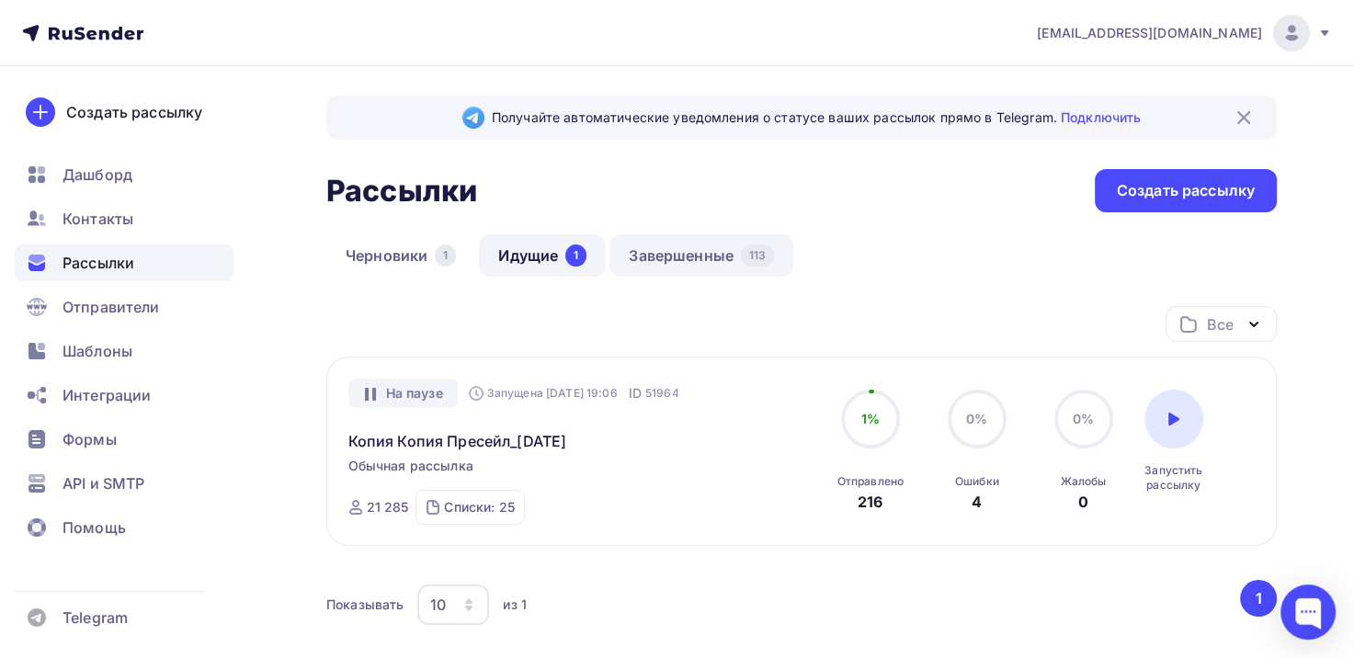
click at [690, 264] on link "Завершенные 113" at bounding box center [702, 255] width 184 height 42
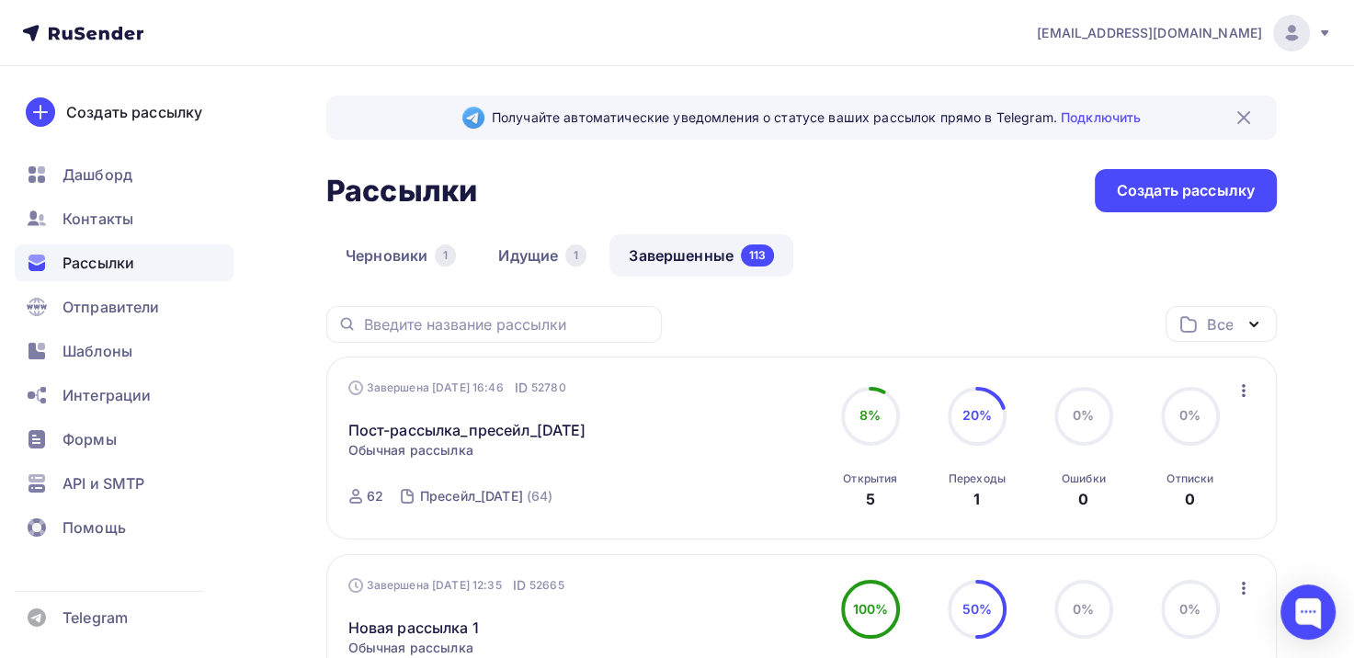
scroll to position [92, 0]
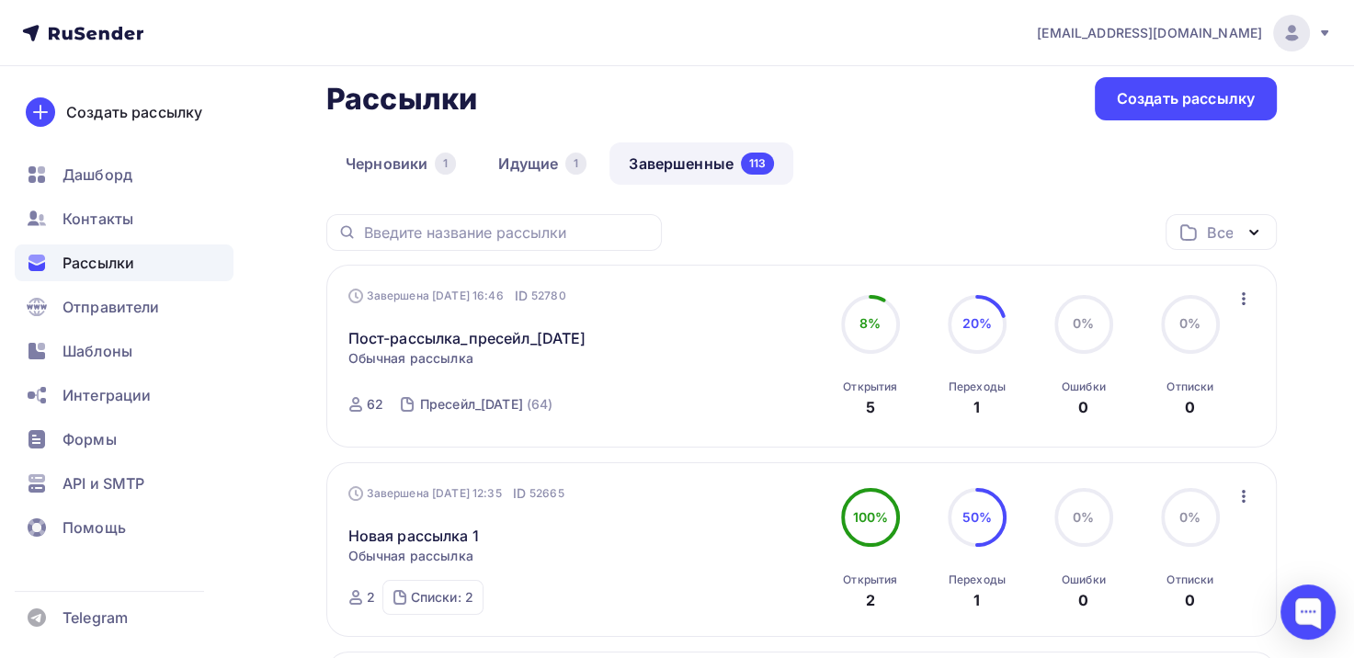
click at [1239, 298] on icon "button" at bounding box center [1244, 299] width 22 height 22
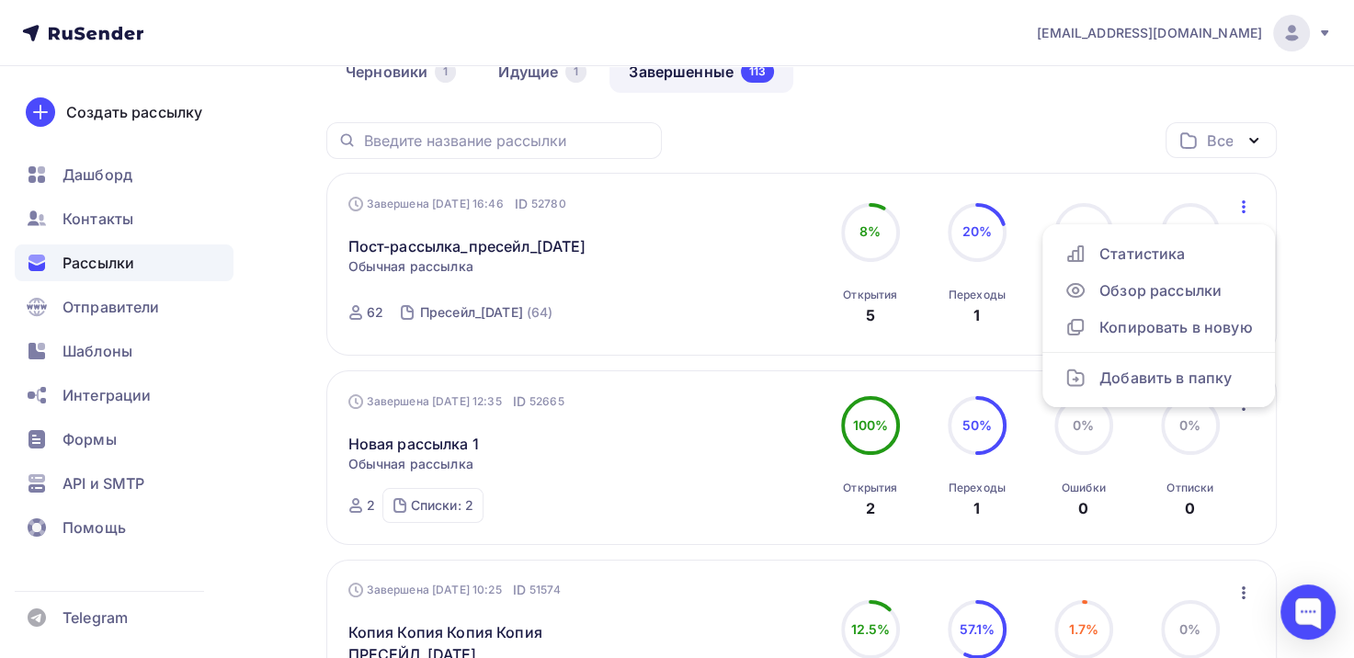
scroll to position [0, 0]
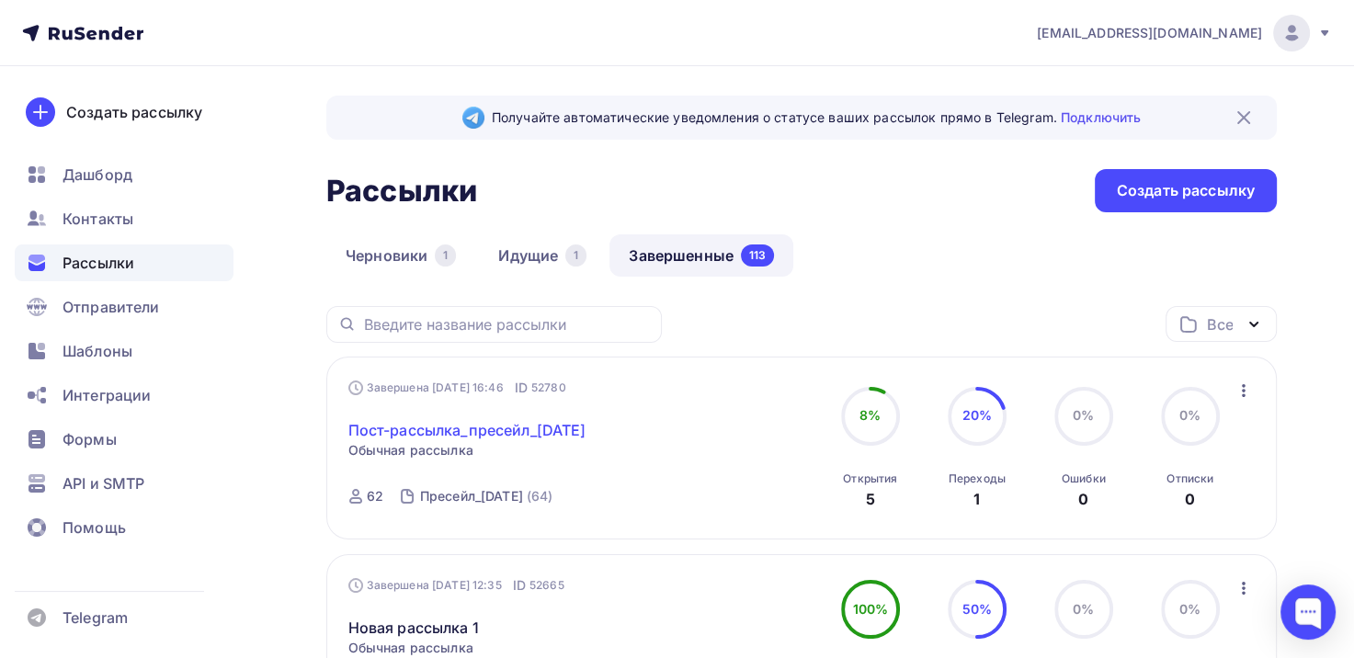
click at [441, 426] on link "Пост-рассылка_пресейл_[DATE]" at bounding box center [467, 430] width 238 height 22
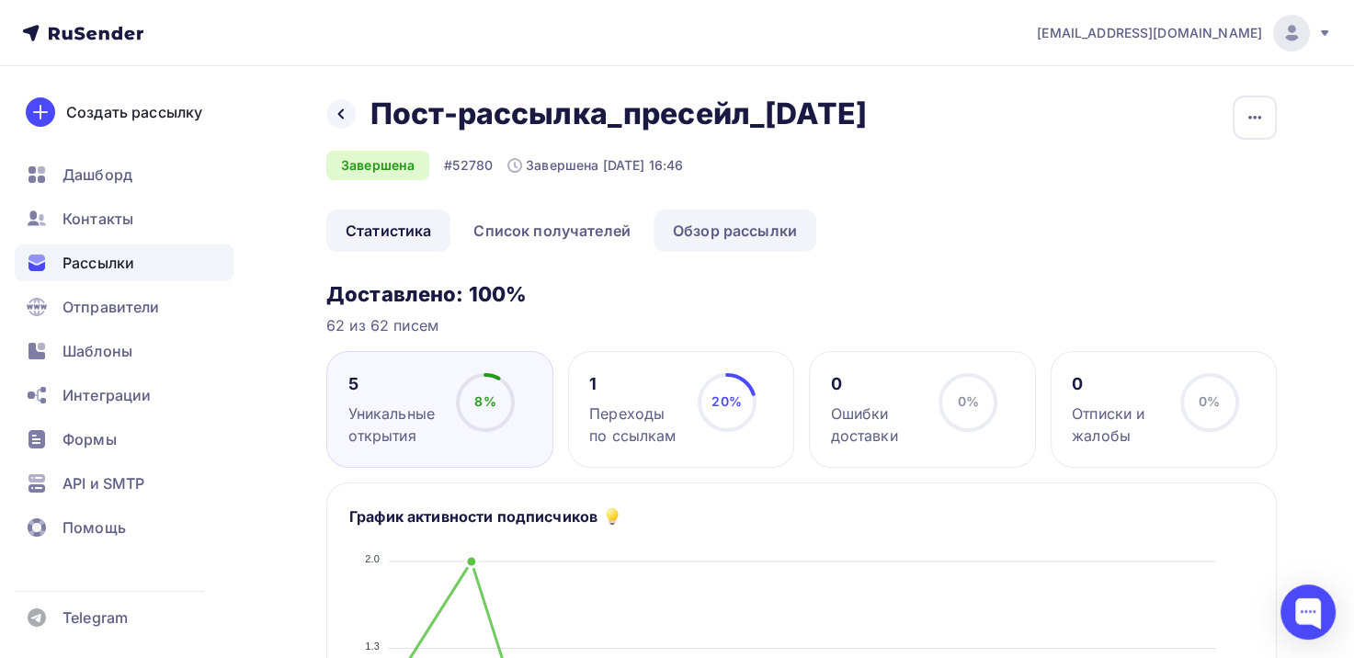
click at [747, 235] on link "Обзор рассылки" at bounding box center [735, 231] width 163 height 42
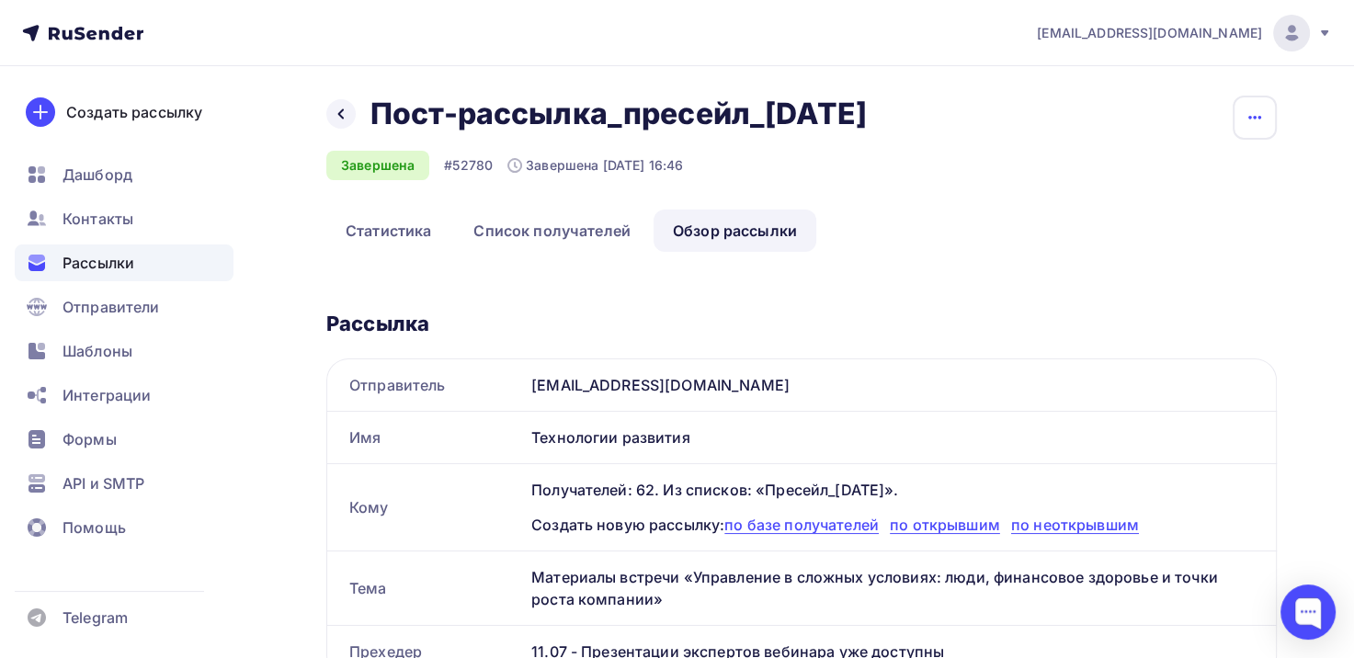
click at [1254, 120] on icon "button" at bounding box center [1255, 118] width 22 height 22
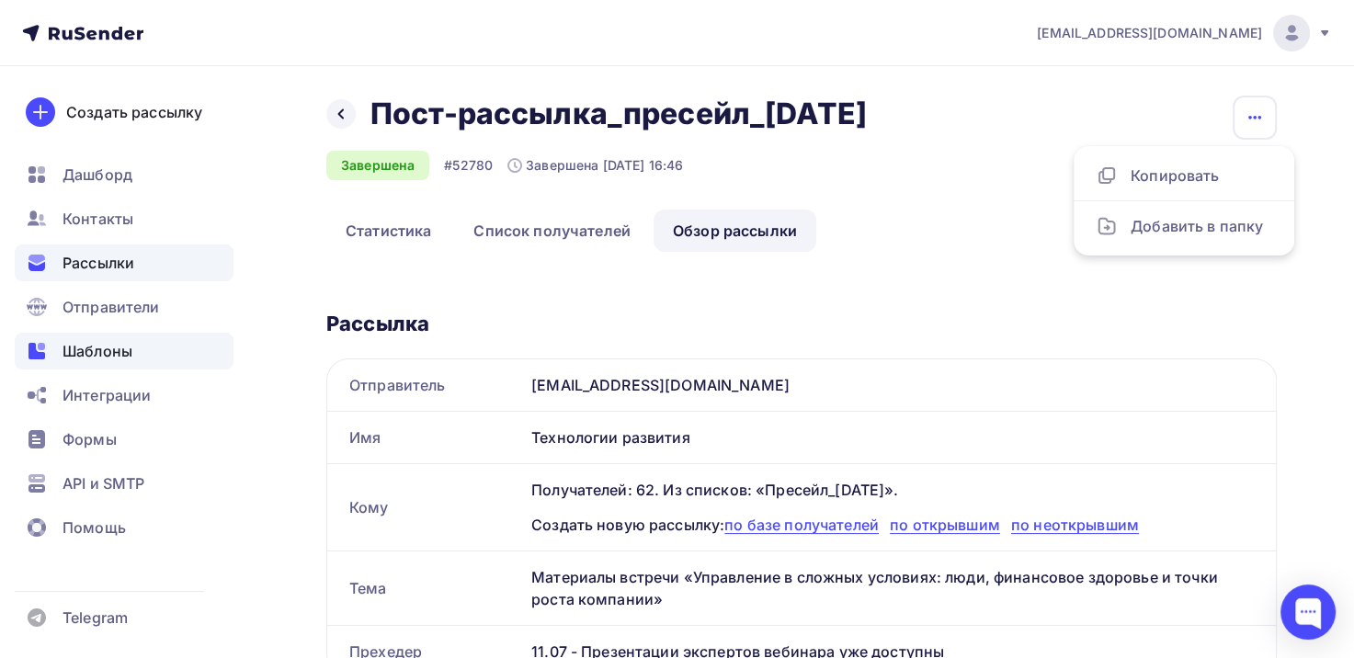
click at [99, 354] on span "Шаблоны" at bounding box center [98, 351] width 70 height 22
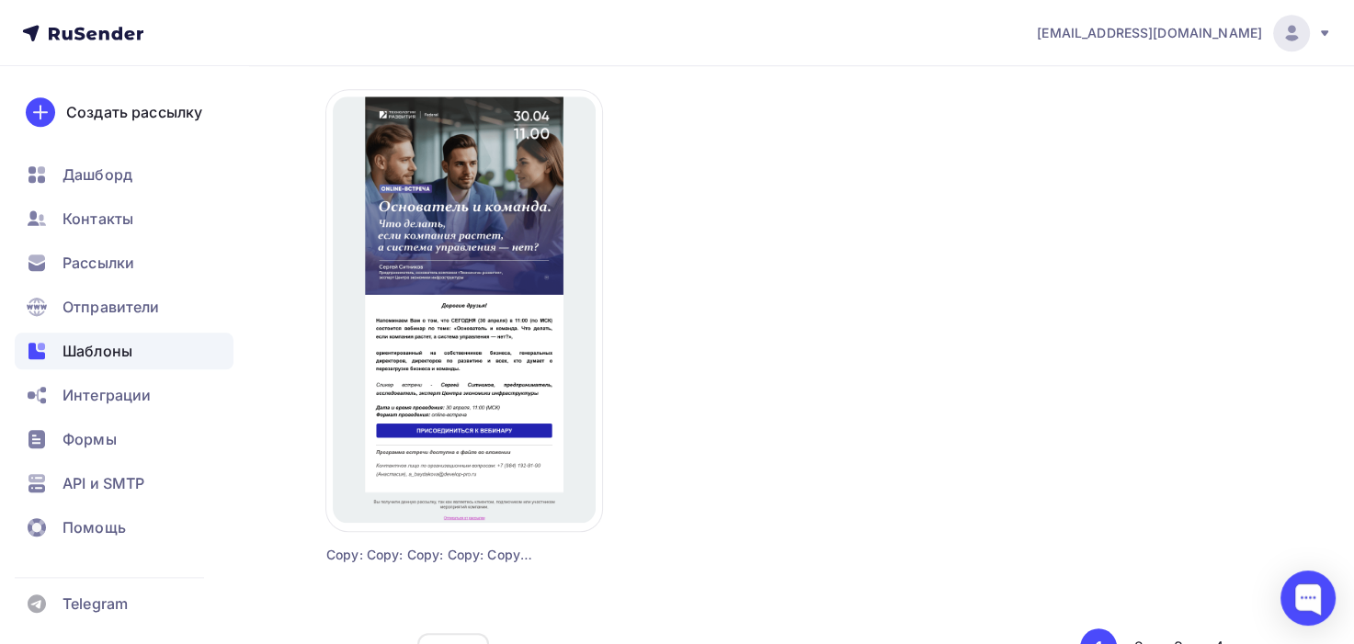
scroll to position [1471, 0]
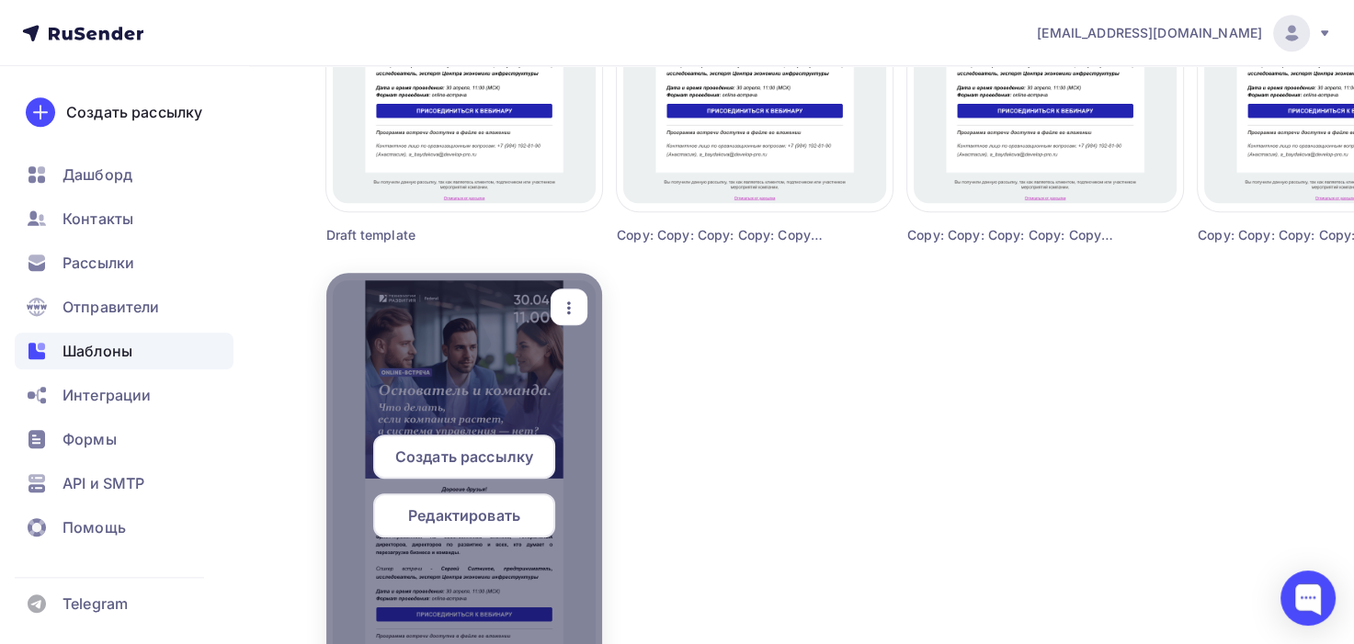
click at [569, 312] on icon "button" at bounding box center [569, 308] width 4 height 13
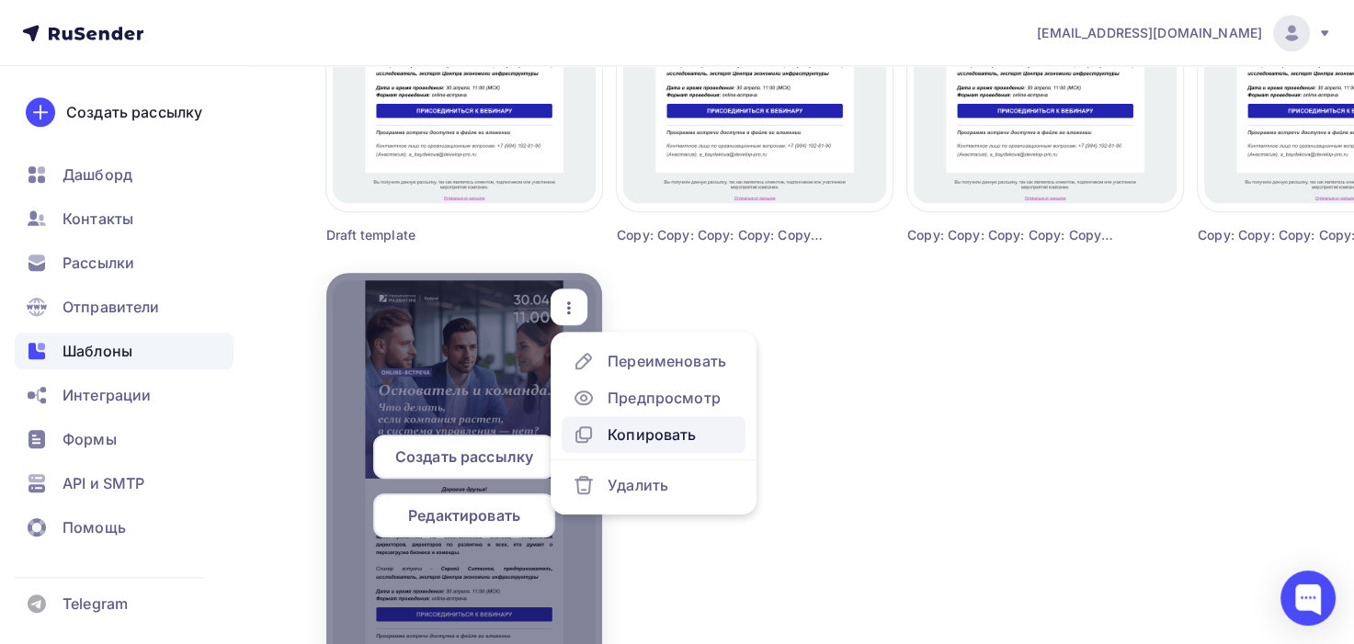
click at [632, 434] on div "Копировать" at bounding box center [652, 435] width 88 height 22
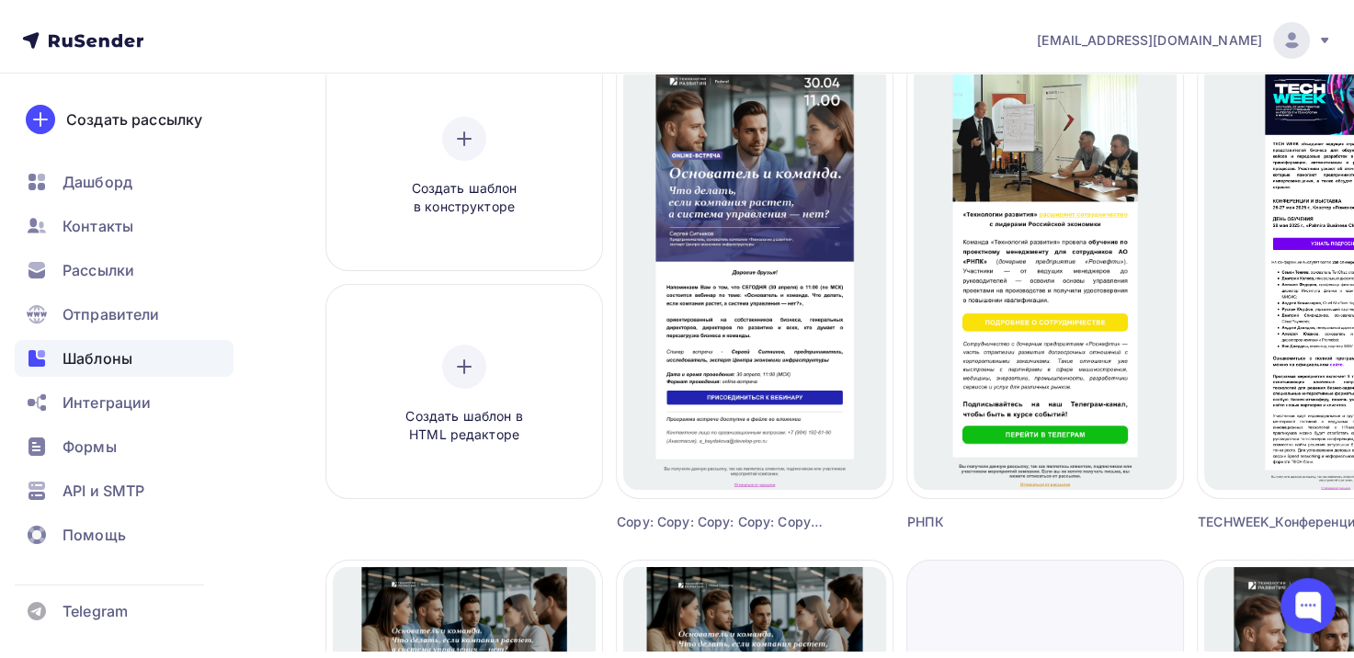
scroll to position [0, 0]
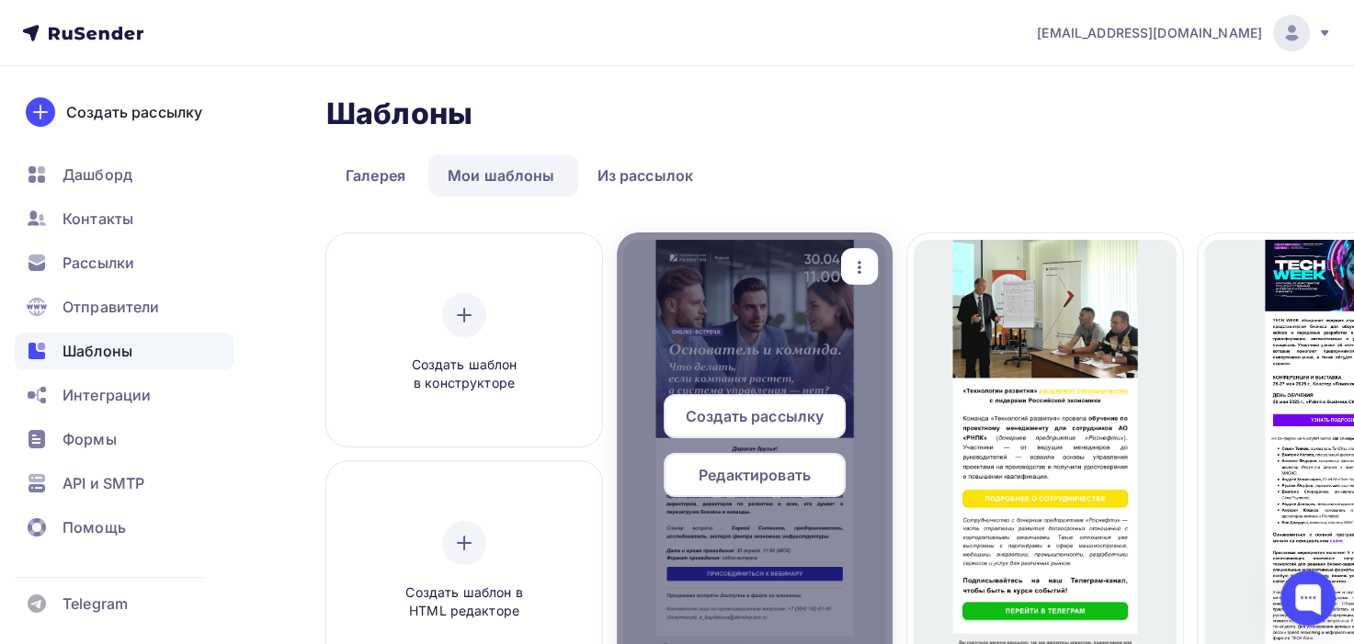
click at [772, 464] on span "Редактировать" at bounding box center [755, 475] width 112 height 22
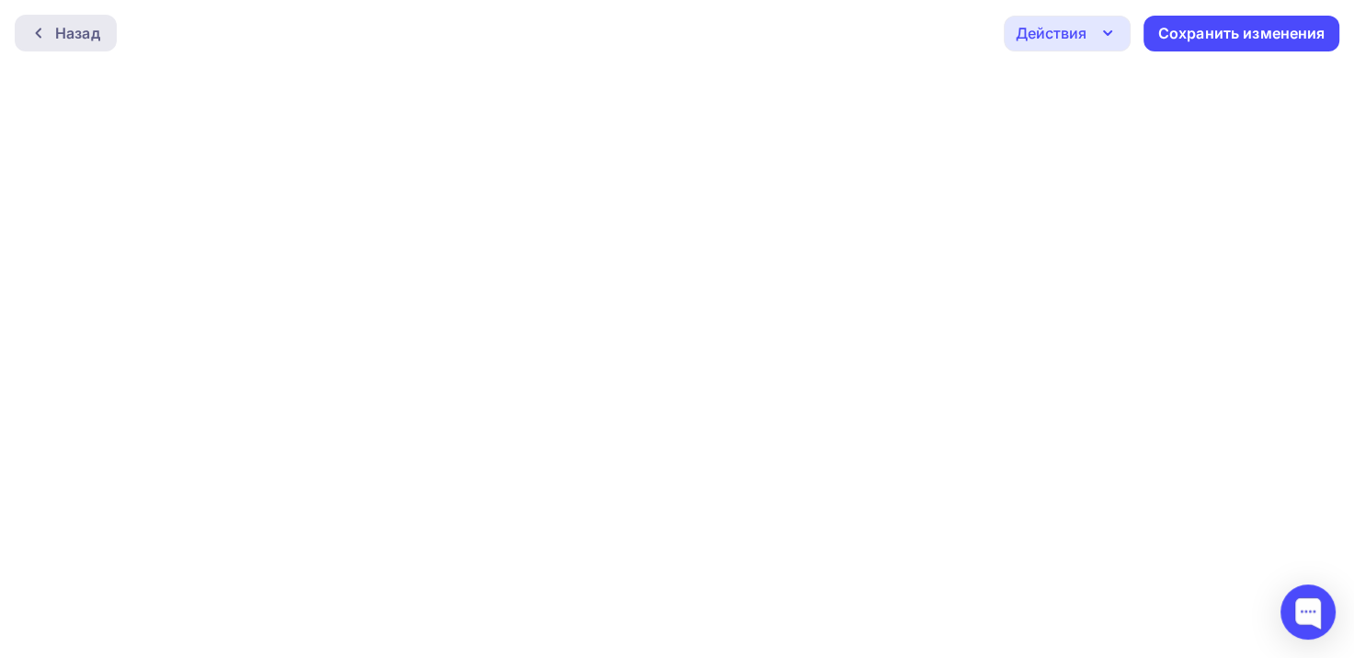
click at [65, 26] on div "Назад" at bounding box center [77, 33] width 45 height 22
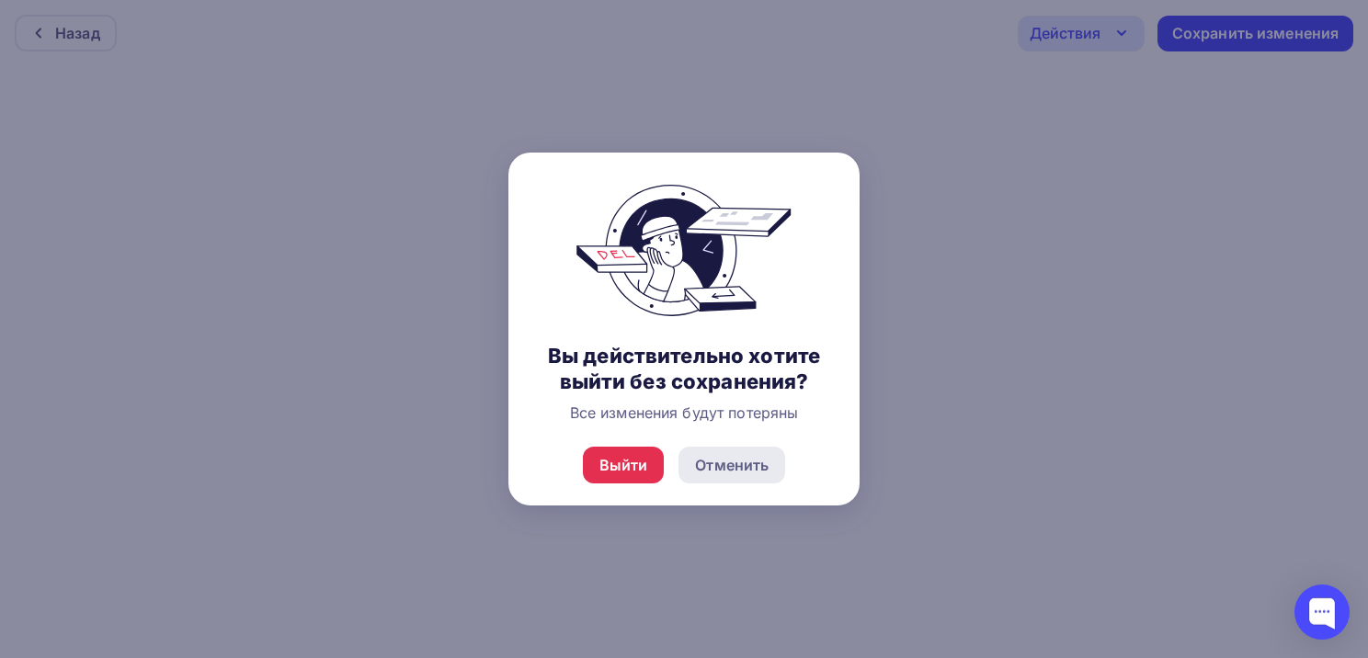
click at [722, 467] on div "Отменить" at bounding box center [732, 465] width 74 height 22
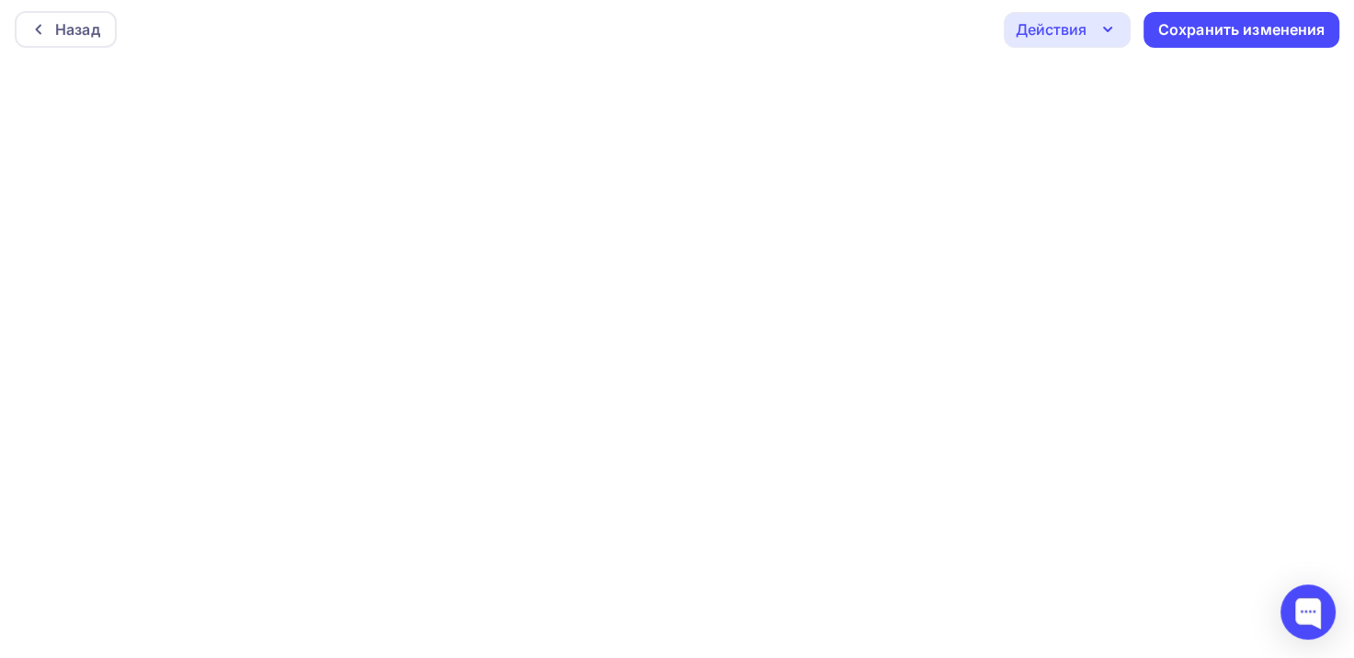
scroll to position [4, 0]
click at [64, 28] on div "Назад" at bounding box center [77, 29] width 45 height 22
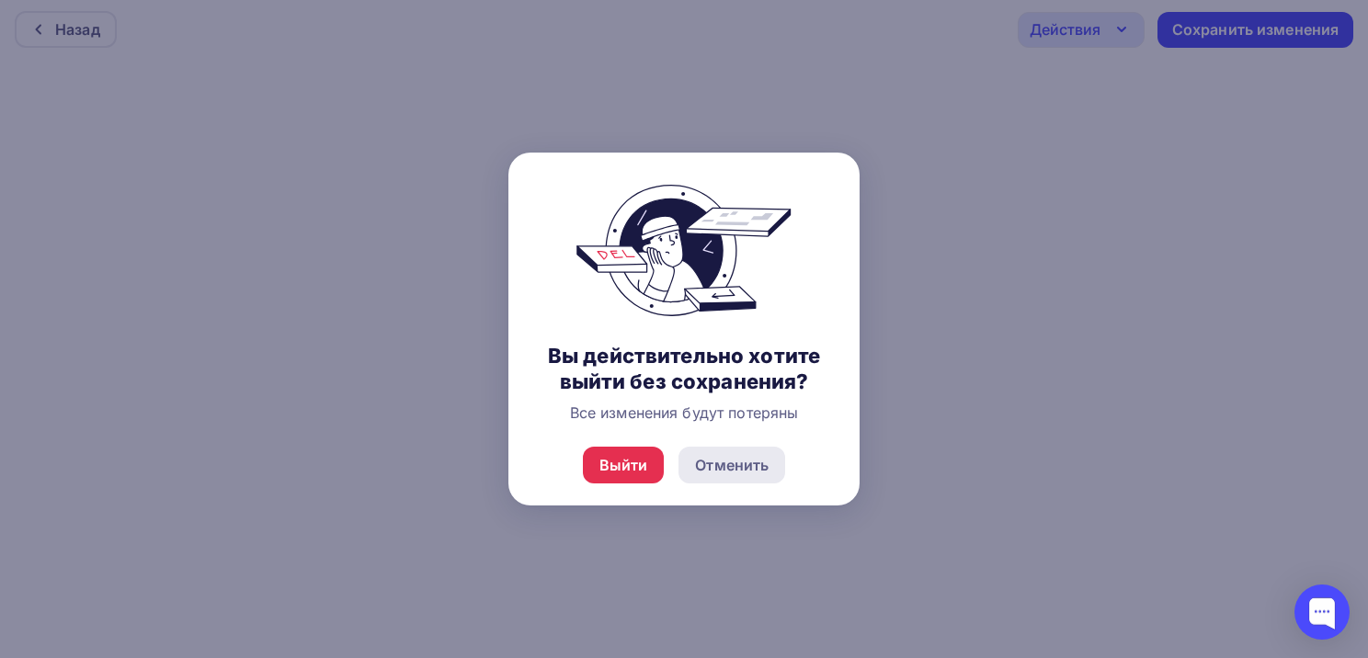
click at [730, 467] on div "Отменить" at bounding box center [732, 465] width 74 height 22
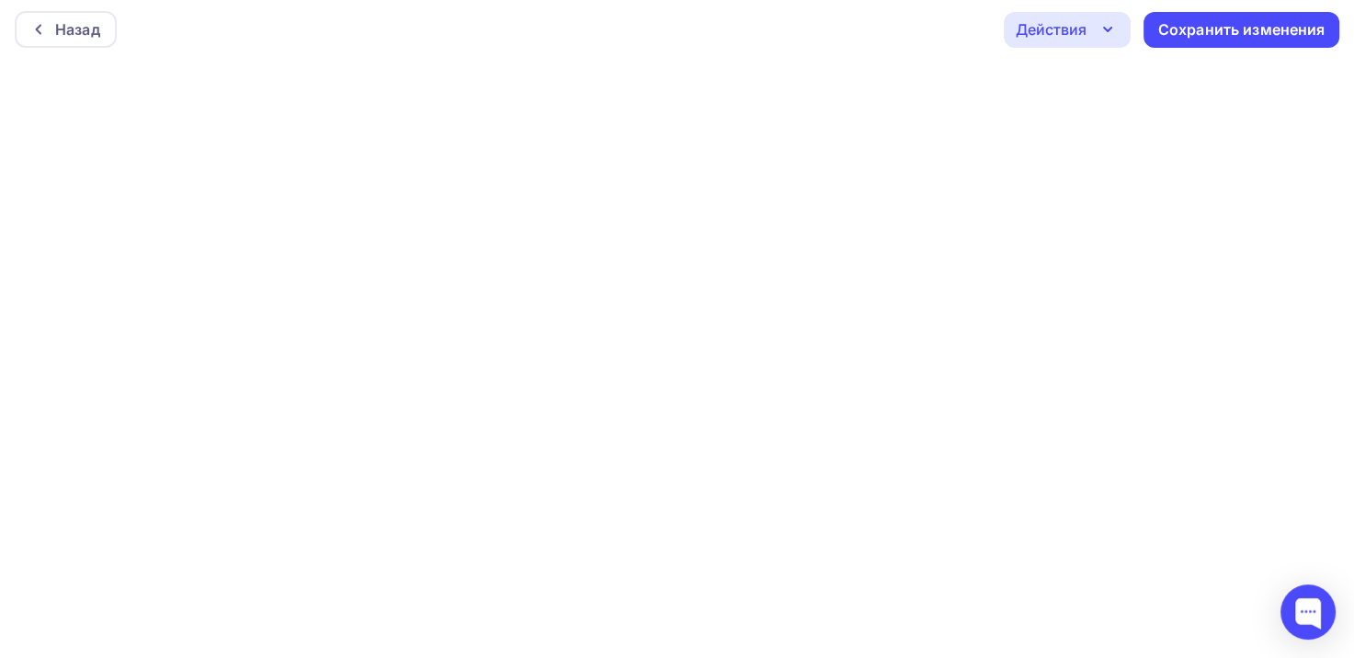
click at [1107, 27] on icon "button" at bounding box center [1108, 29] width 22 height 22
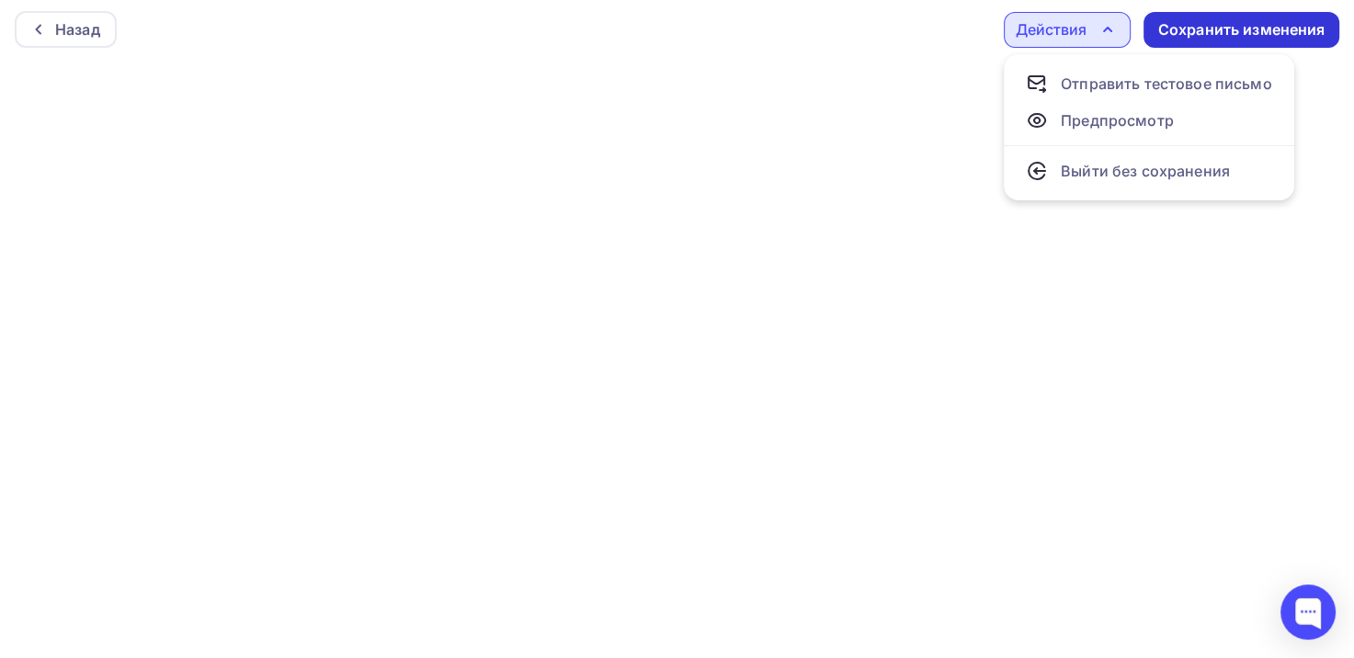
click at [1258, 27] on div "Сохранить изменения" at bounding box center [1241, 29] width 167 height 21
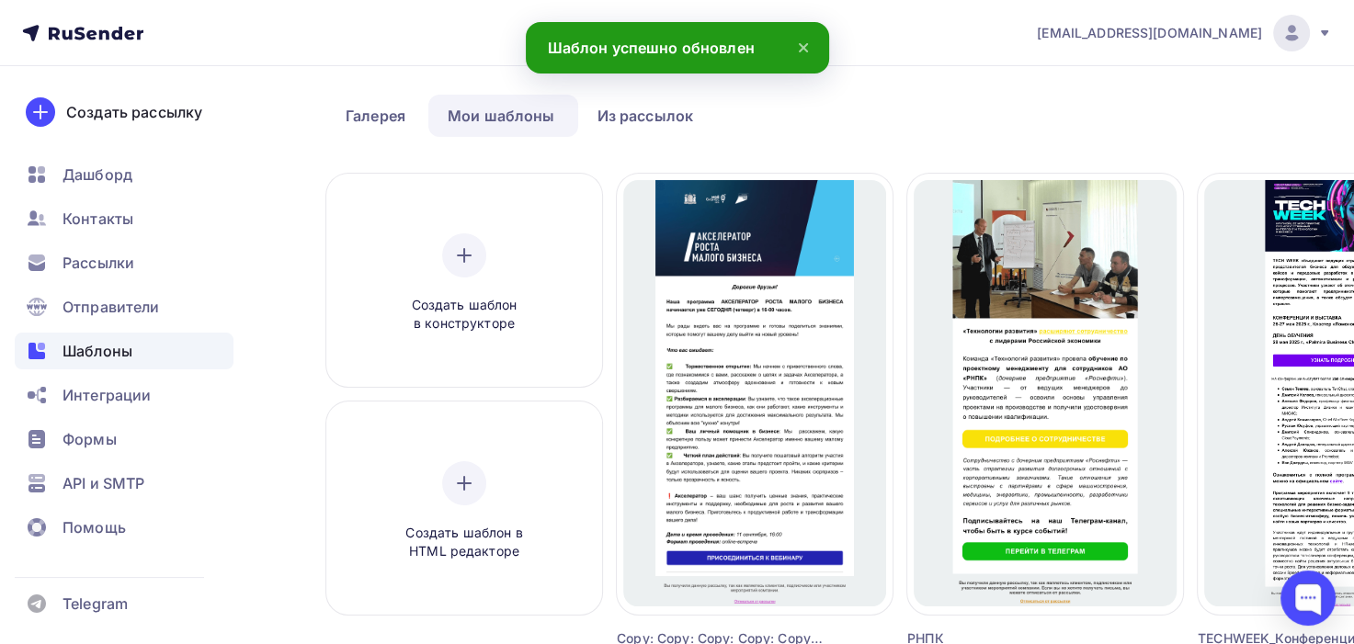
scroll to position [92, 0]
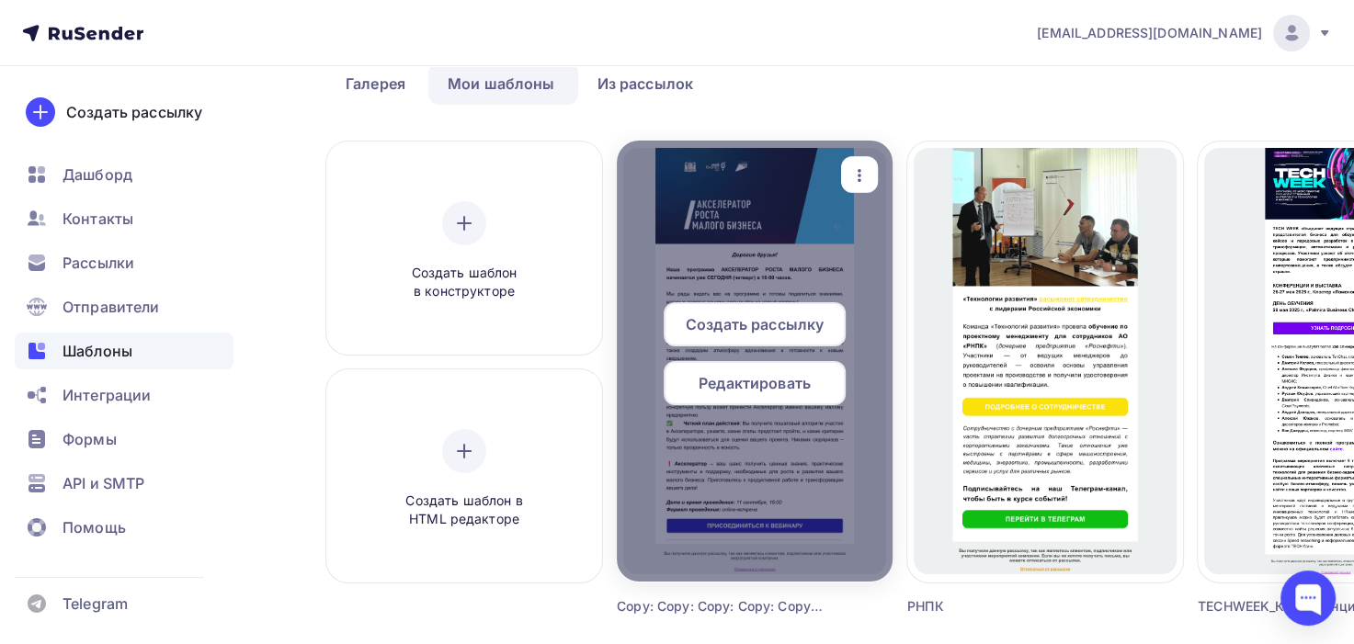
click at [734, 327] on span "Создать рассылку" at bounding box center [755, 325] width 138 height 22
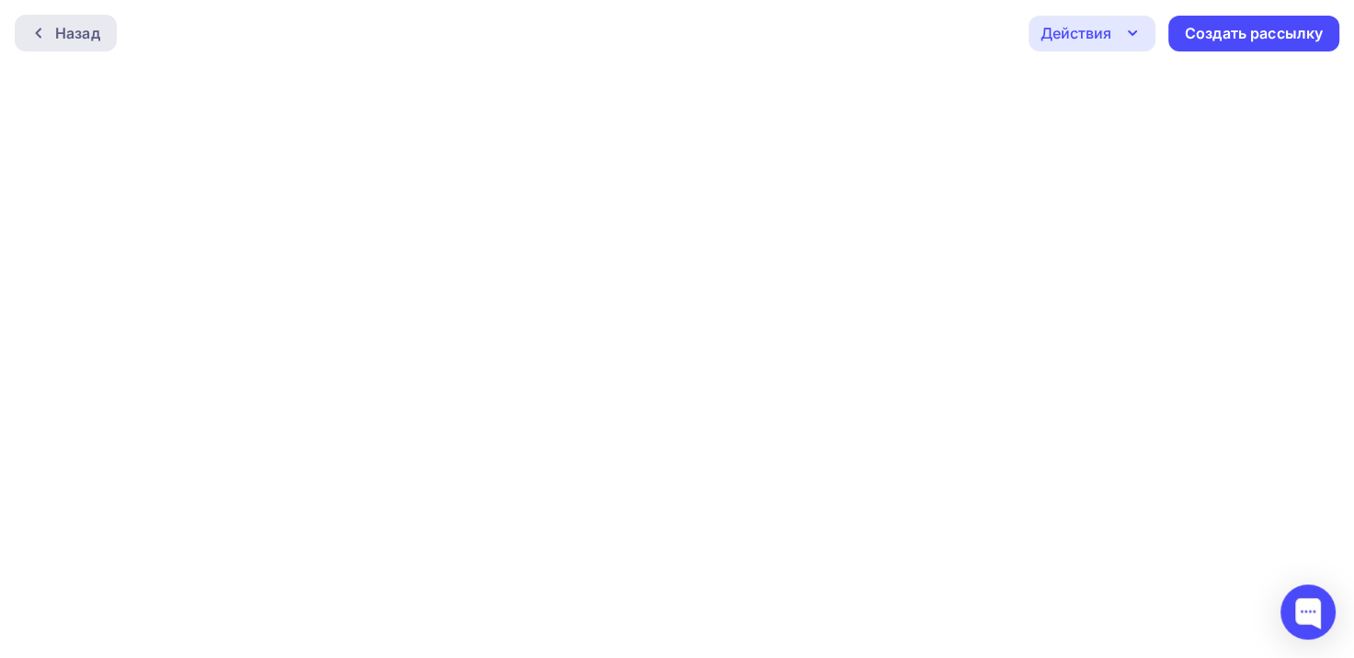
click at [66, 29] on div "Назад" at bounding box center [77, 33] width 45 height 22
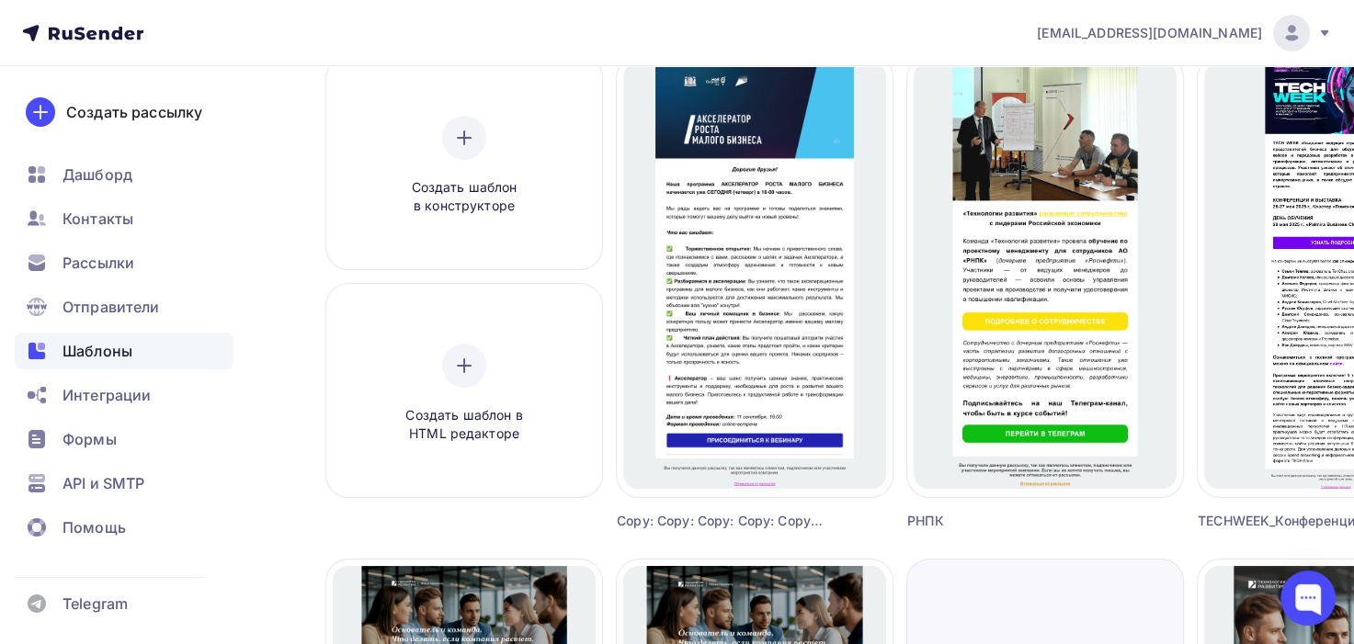
scroll to position [184, 0]
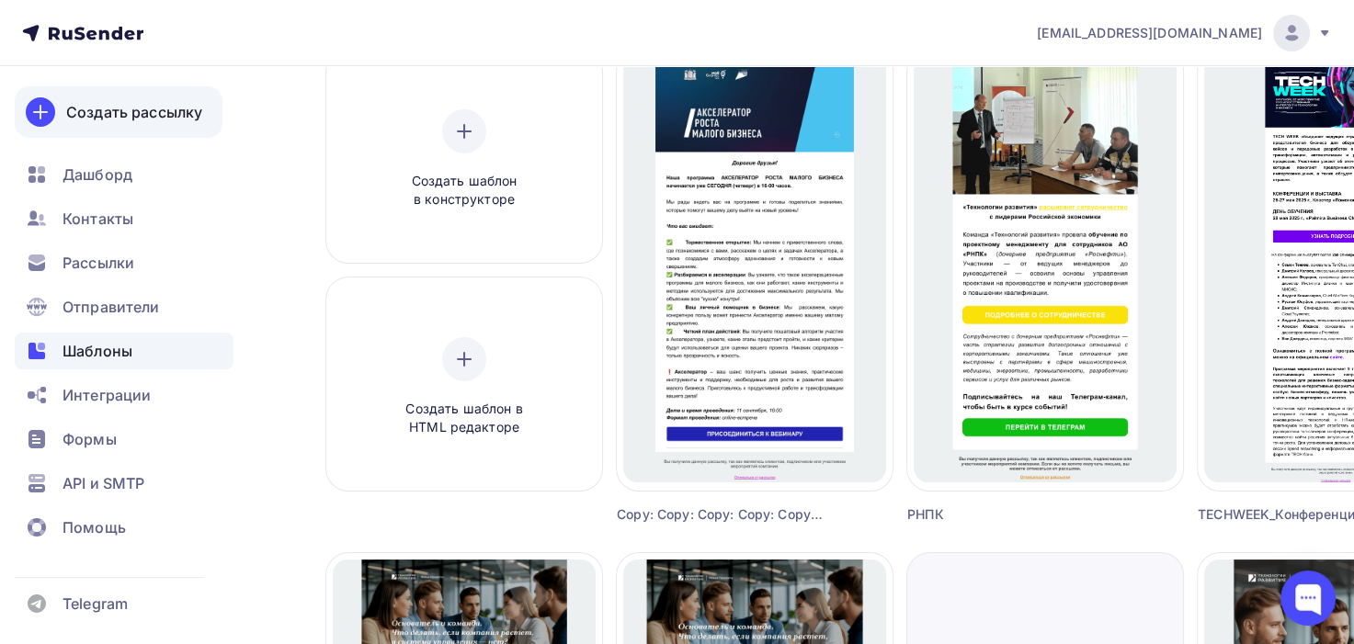
click at [133, 111] on div "Создать рассылку" at bounding box center [134, 112] width 136 height 22
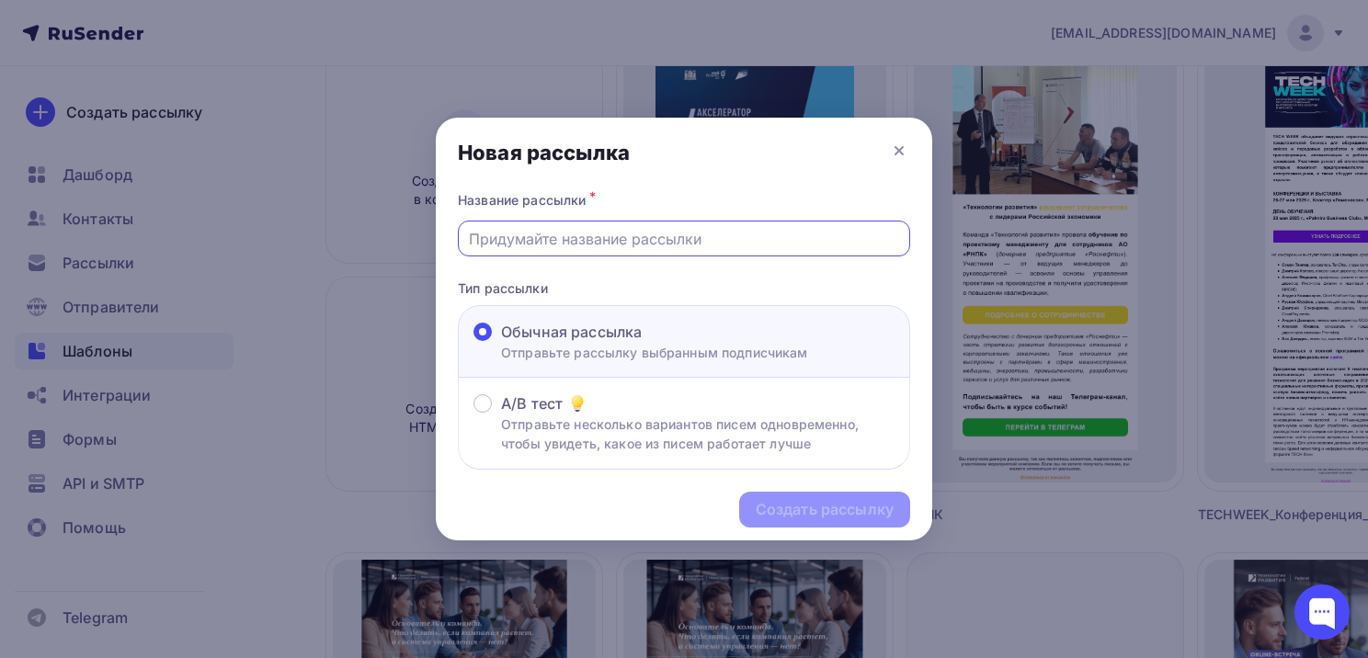
click at [613, 243] on input "text" at bounding box center [684, 239] width 431 height 22
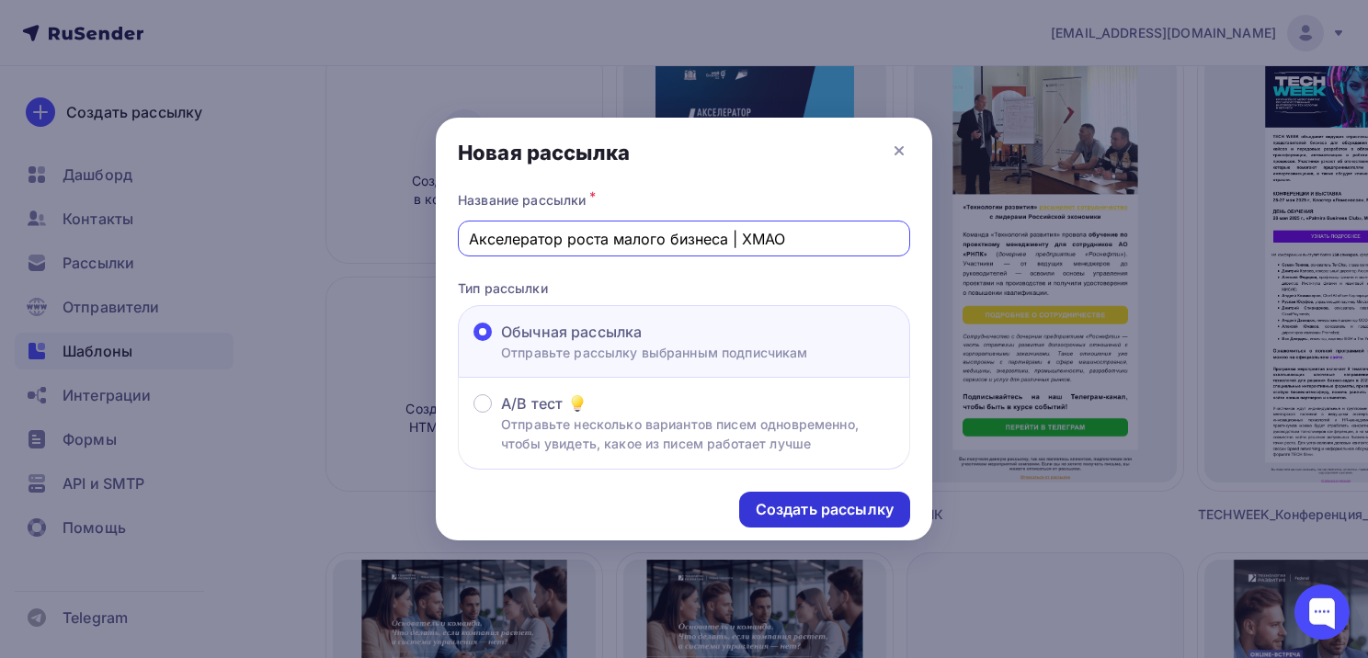
type input "Акселератор роста малого бизнеса | ХМАО"
click at [817, 510] on div "Создать рассылку" at bounding box center [825, 509] width 138 height 21
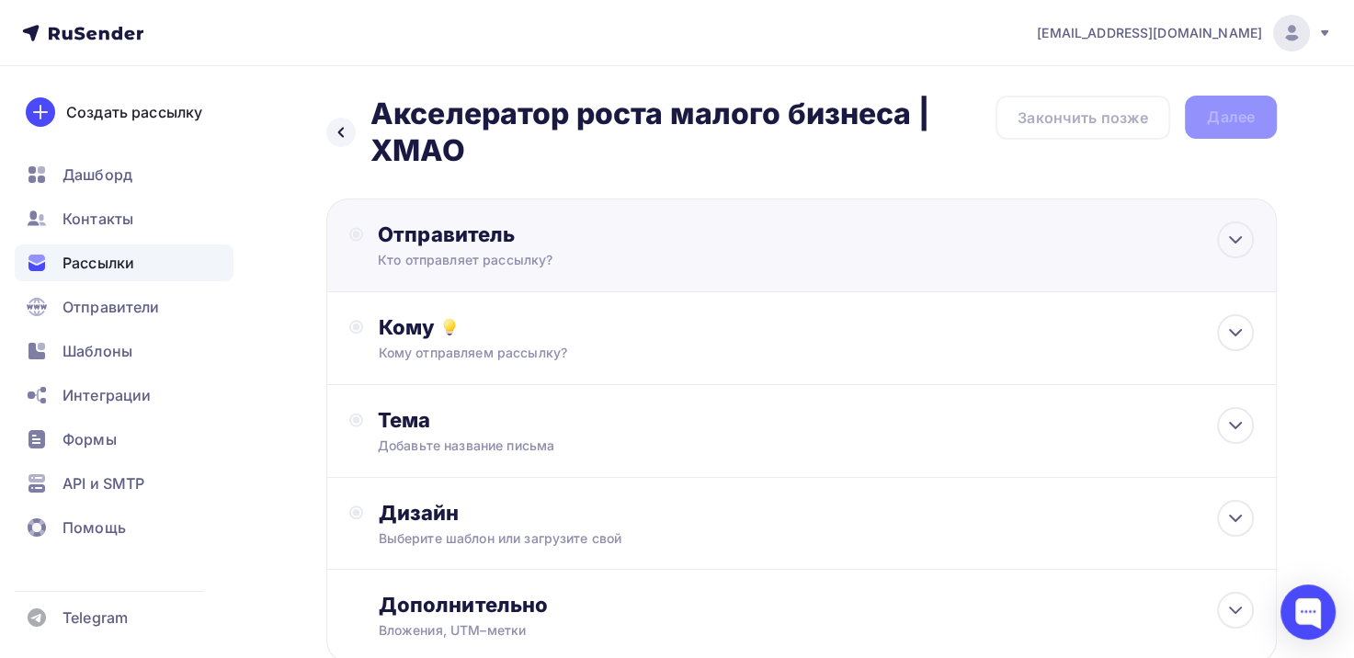
click at [519, 262] on div "Кто отправляет рассылку?" at bounding box center [557, 260] width 359 height 18
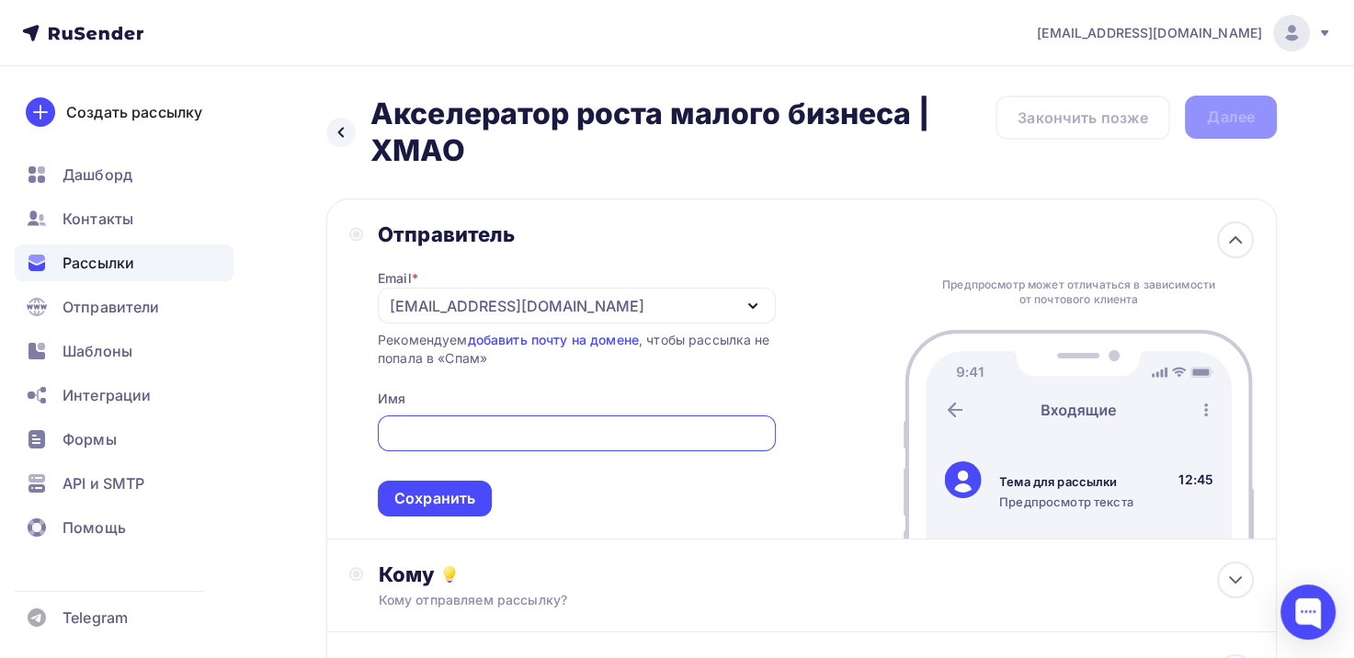
click at [403, 305] on div "[EMAIL_ADDRESS][DOMAIN_NAME]" at bounding box center [517, 306] width 255 height 22
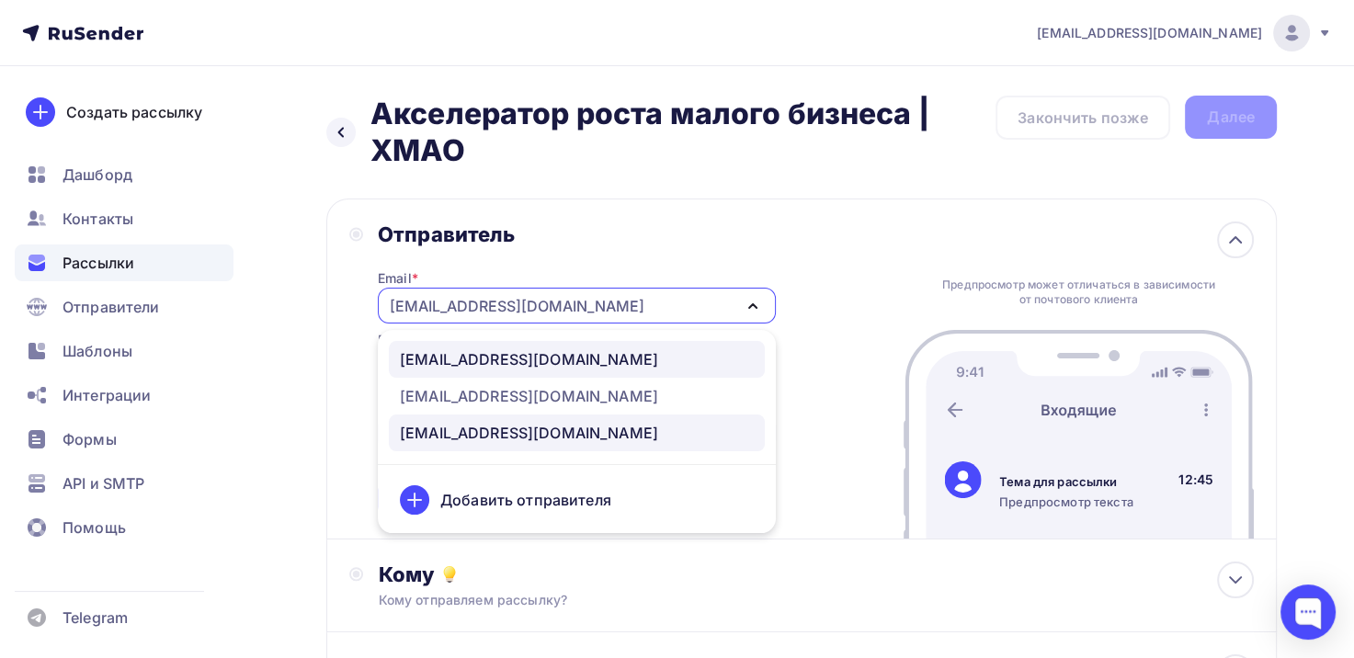
click at [466, 366] on div "go@federalbusiness.ru" at bounding box center [529, 359] width 258 height 22
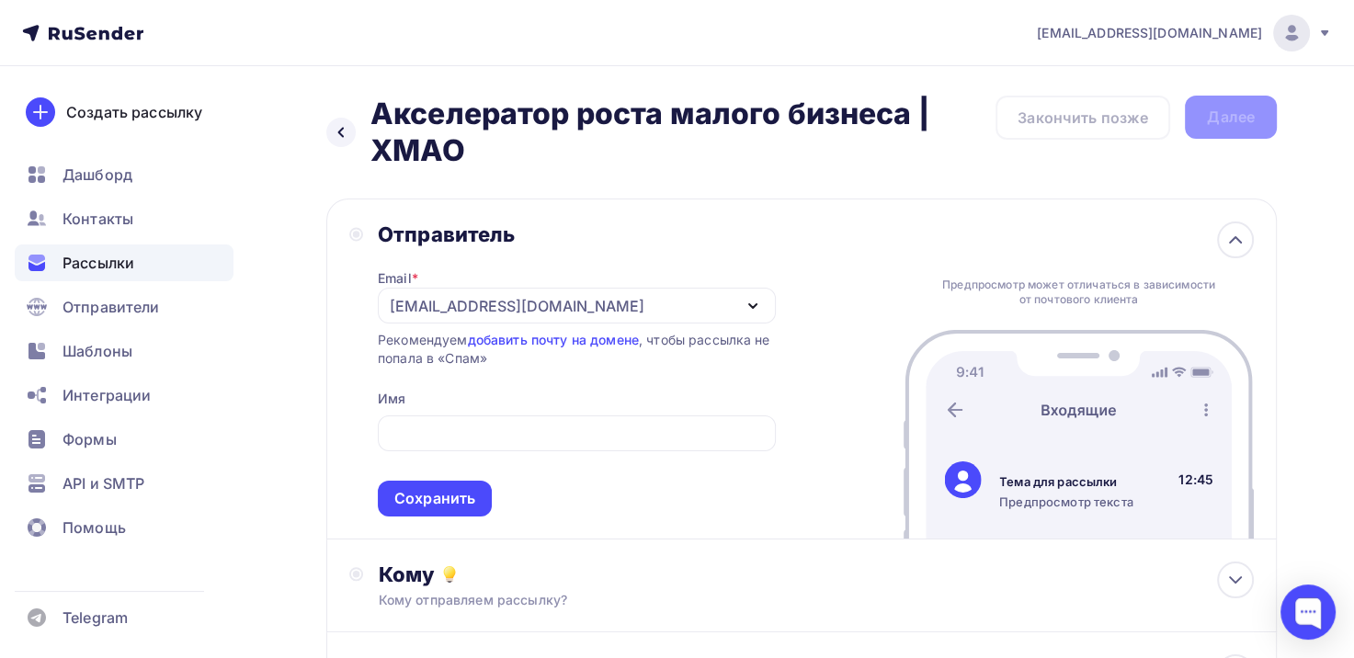
click at [412, 397] on div "Email * go@federalbusiness.ru go@federalbusiness.ru develop-pro@bestpractics.ru…" at bounding box center [577, 381] width 398 height 269
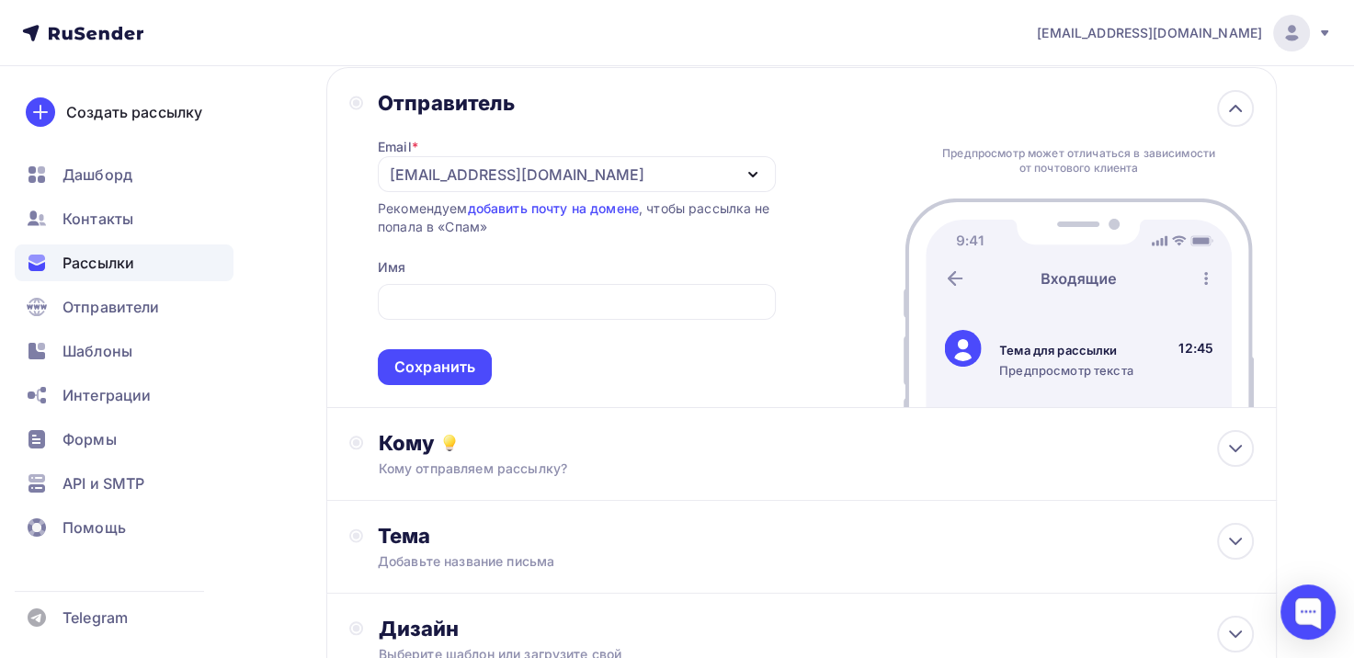
scroll to position [184, 0]
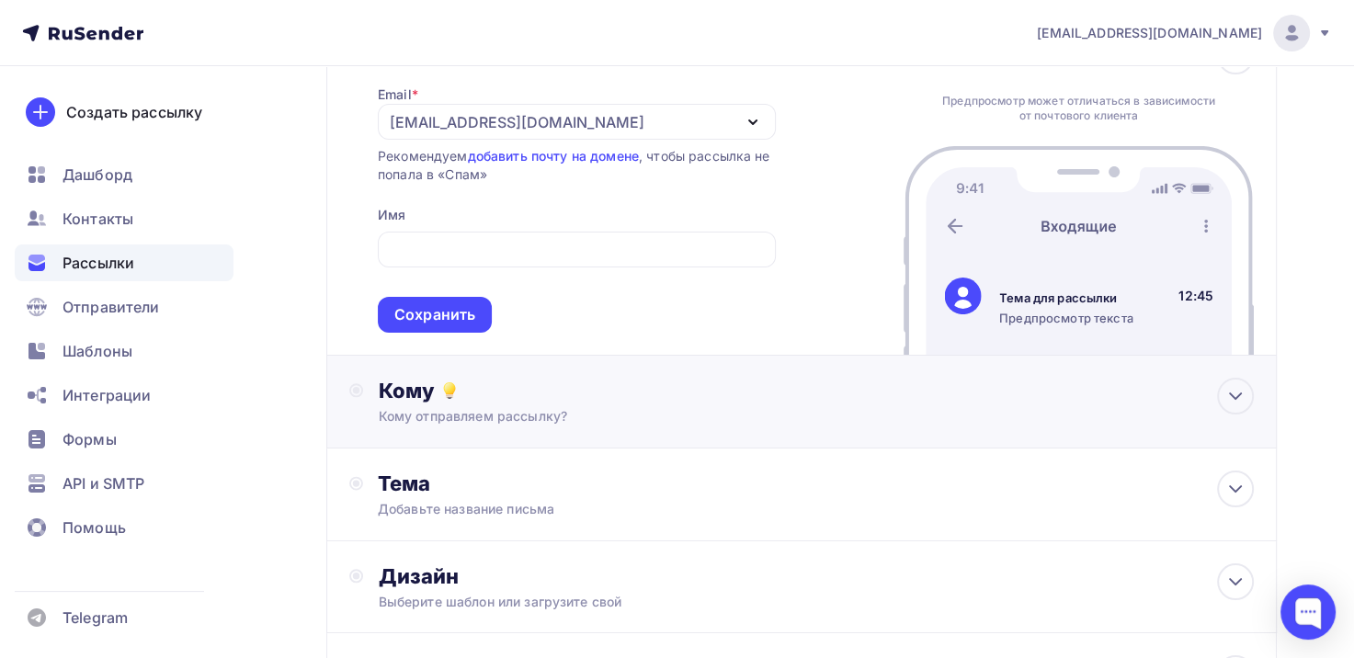
click at [488, 409] on div "Кому отправляем рассылку?" at bounding box center [772, 416] width 788 height 18
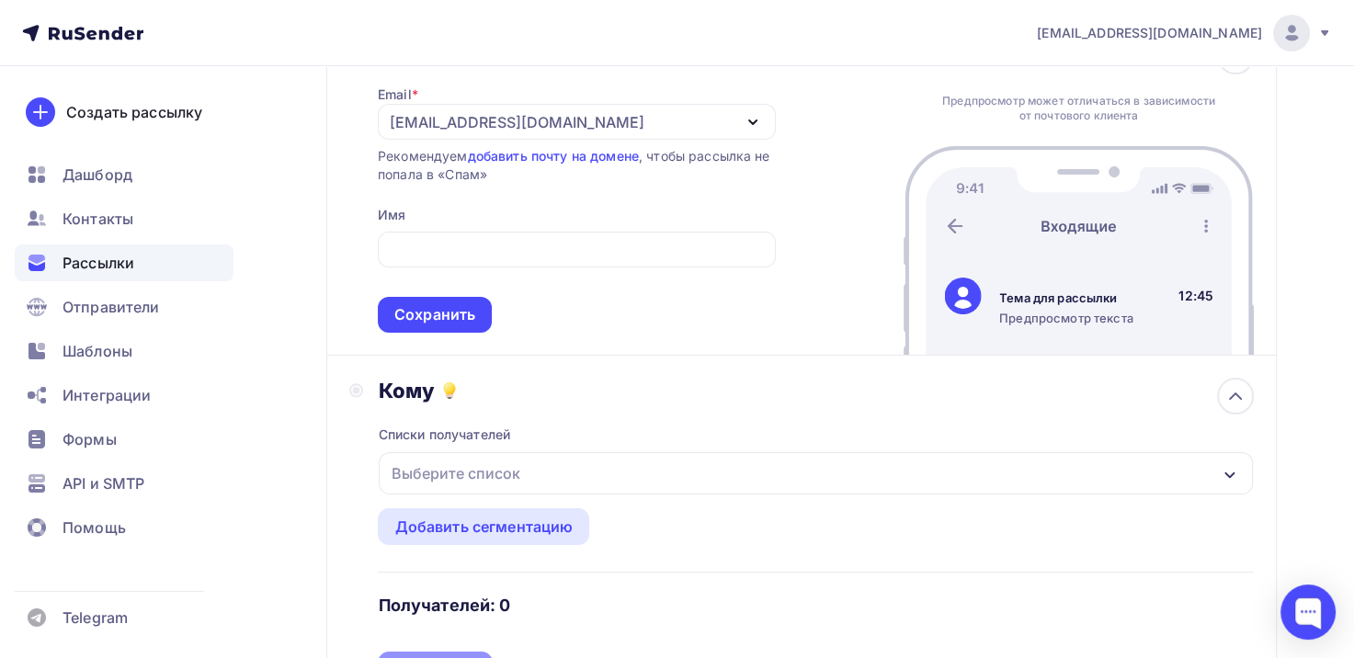
click at [483, 470] on div "Выберите список" at bounding box center [454, 473] width 143 height 33
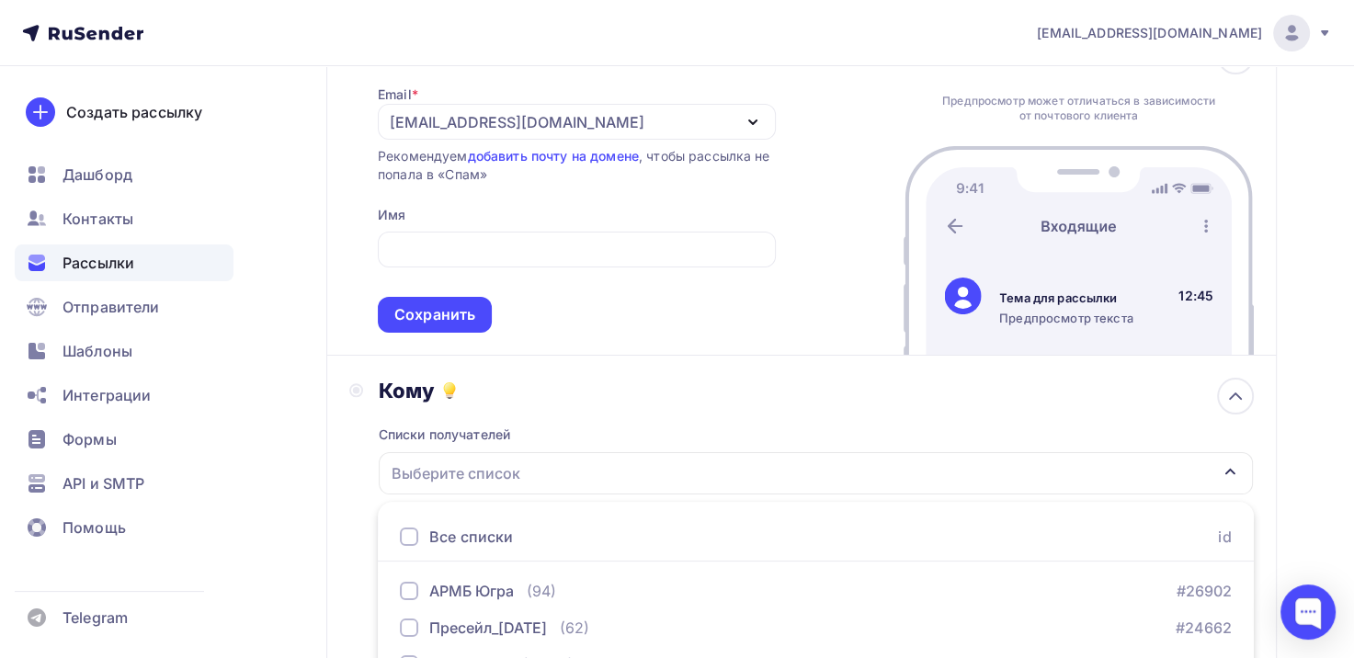
scroll to position [502, 0]
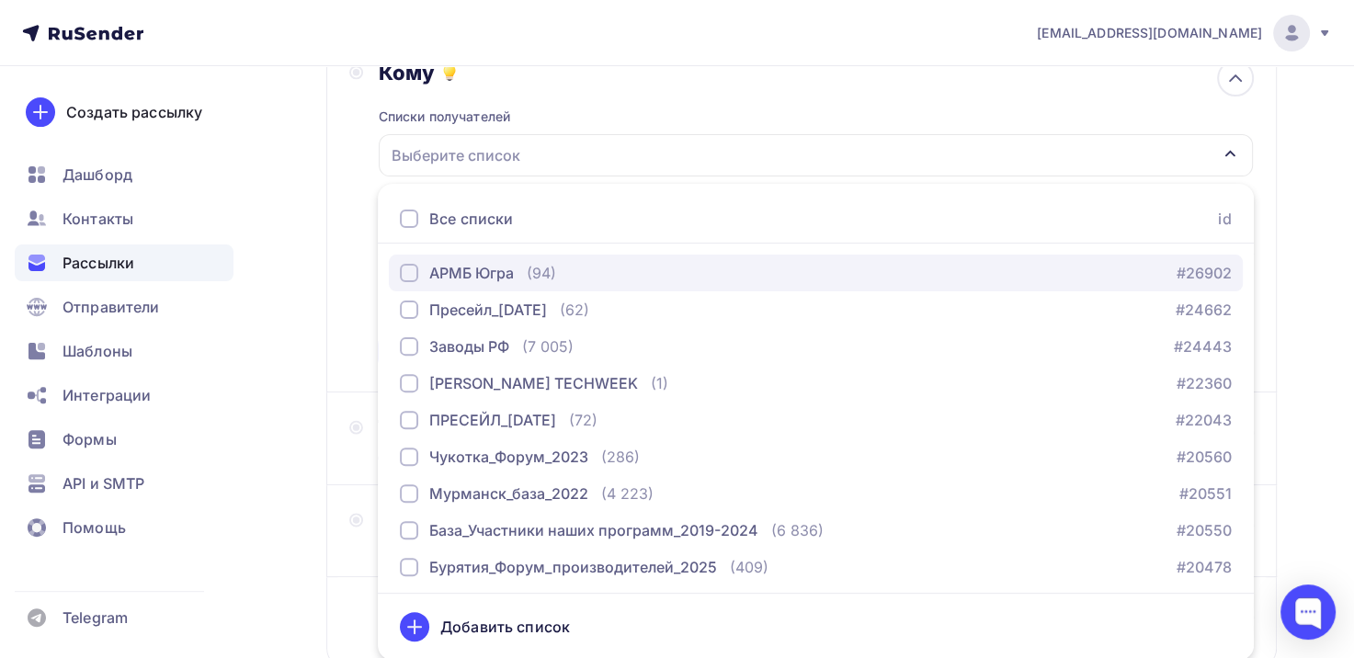
click at [413, 272] on div "button" at bounding box center [409, 273] width 18 height 18
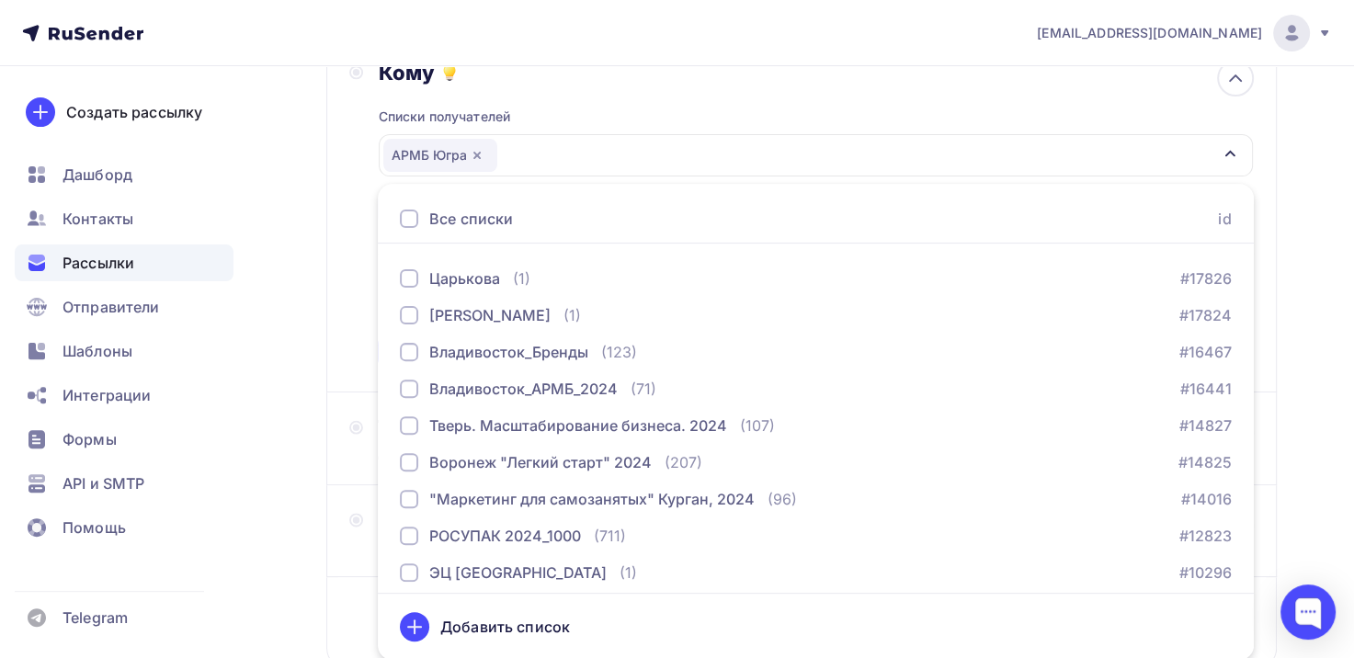
scroll to position [460, 0]
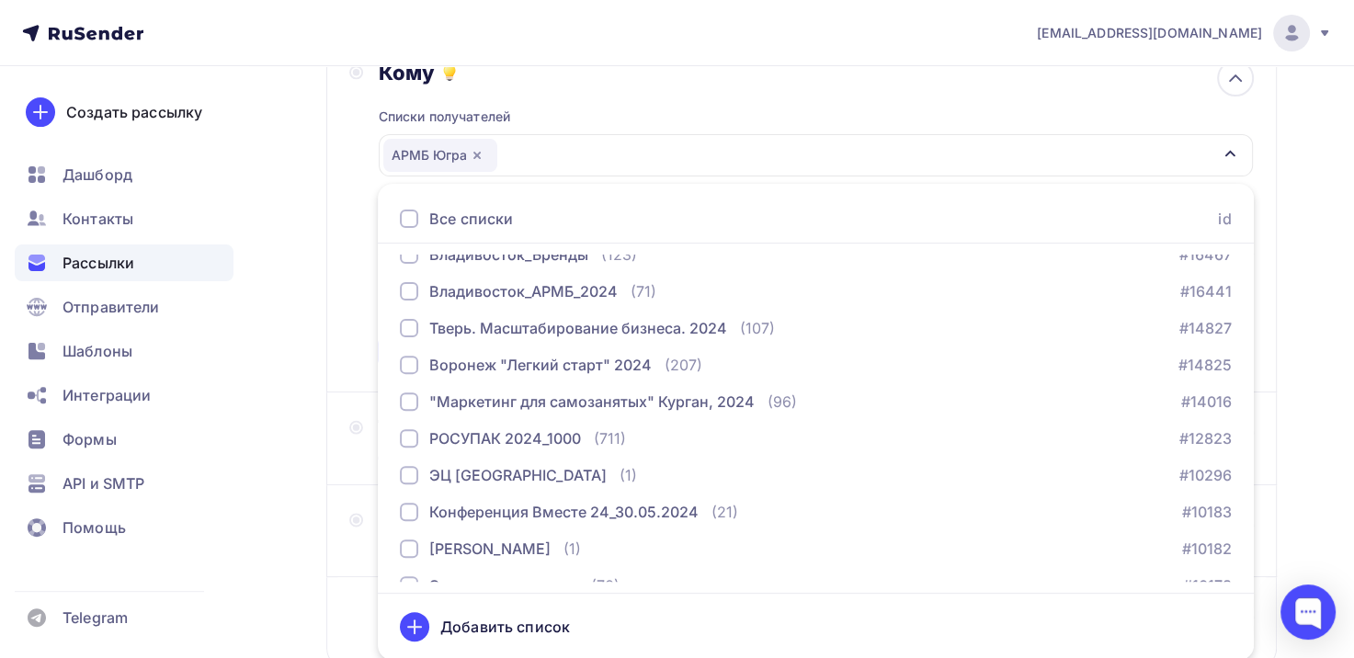
click at [511, 628] on div "Добавить список" at bounding box center [505, 627] width 130 height 22
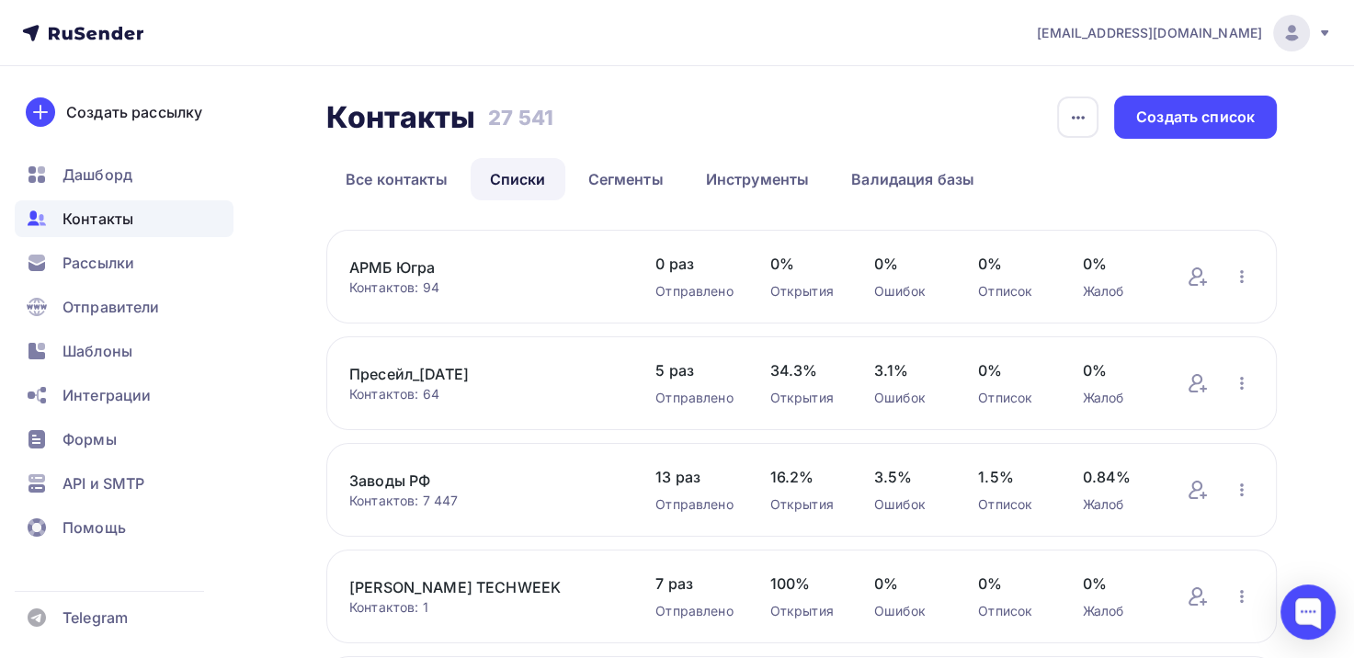
click at [416, 265] on link "АРМБ Югра" at bounding box center [483, 268] width 269 height 22
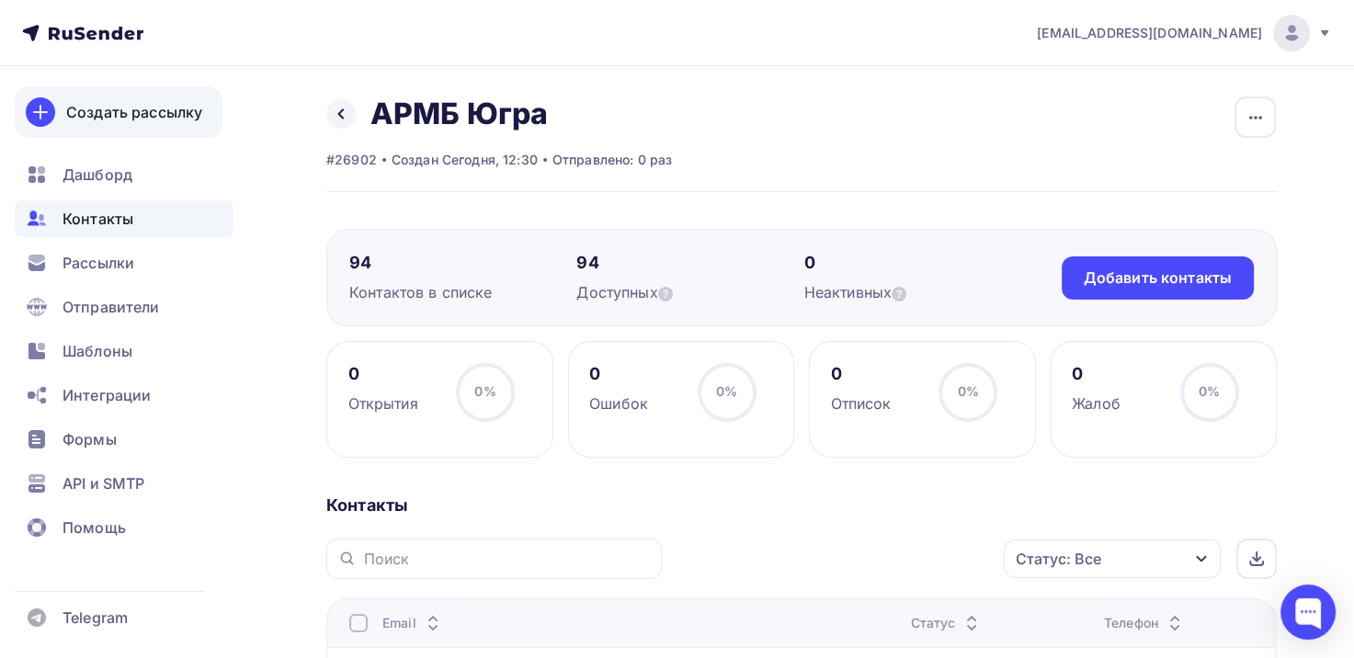
click at [118, 110] on div "Создать рассылку" at bounding box center [134, 112] width 136 height 22
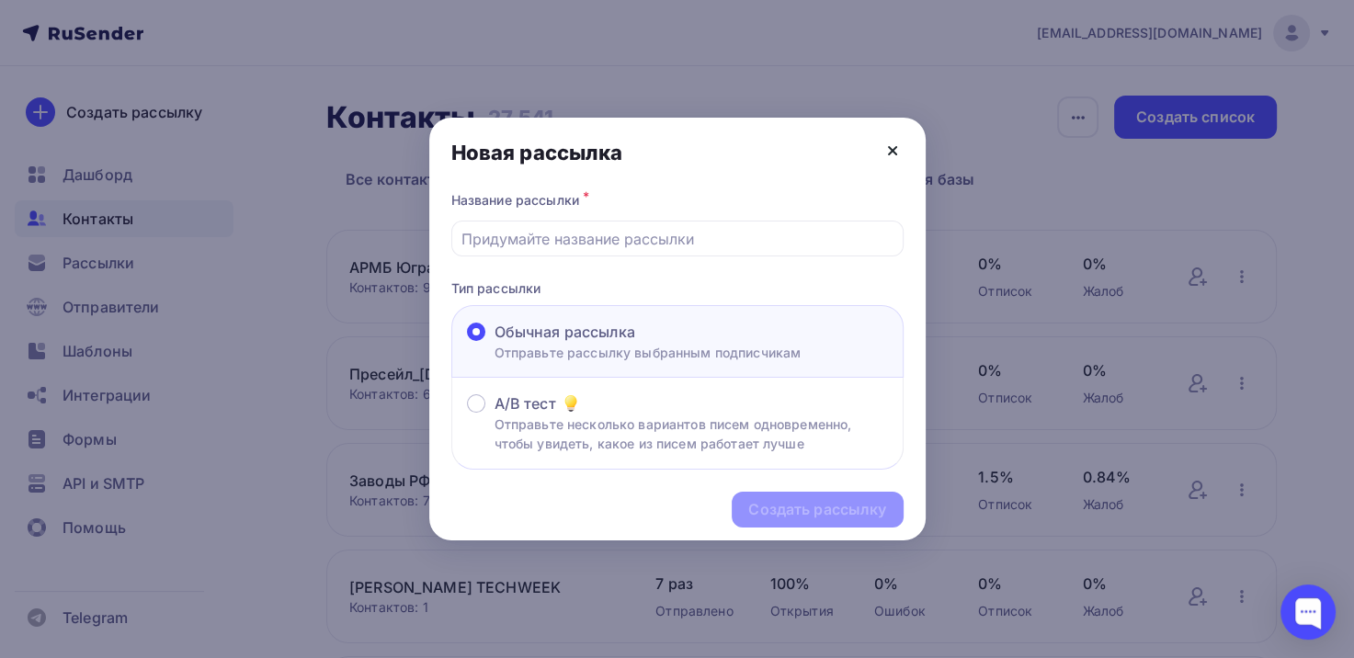
click at [890, 147] on icon at bounding box center [893, 151] width 22 height 22
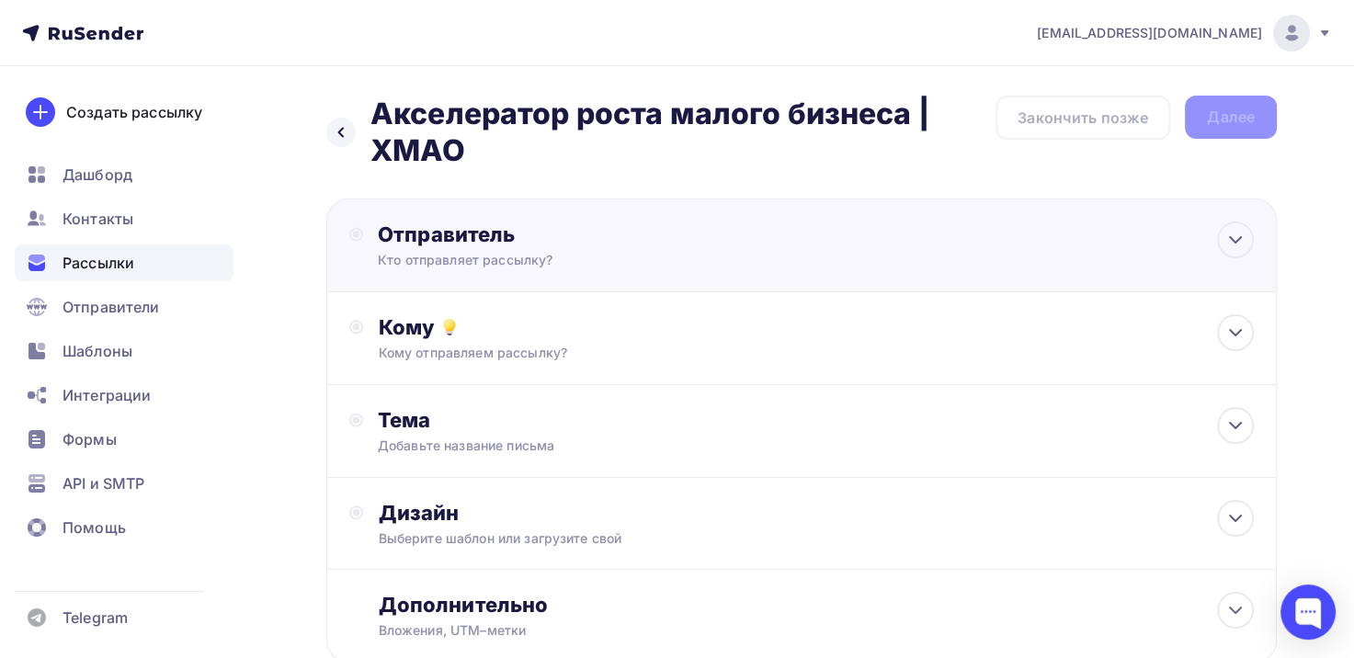
click at [423, 263] on div "Кто отправляет рассылку?" at bounding box center [557, 260] width 359 height 18
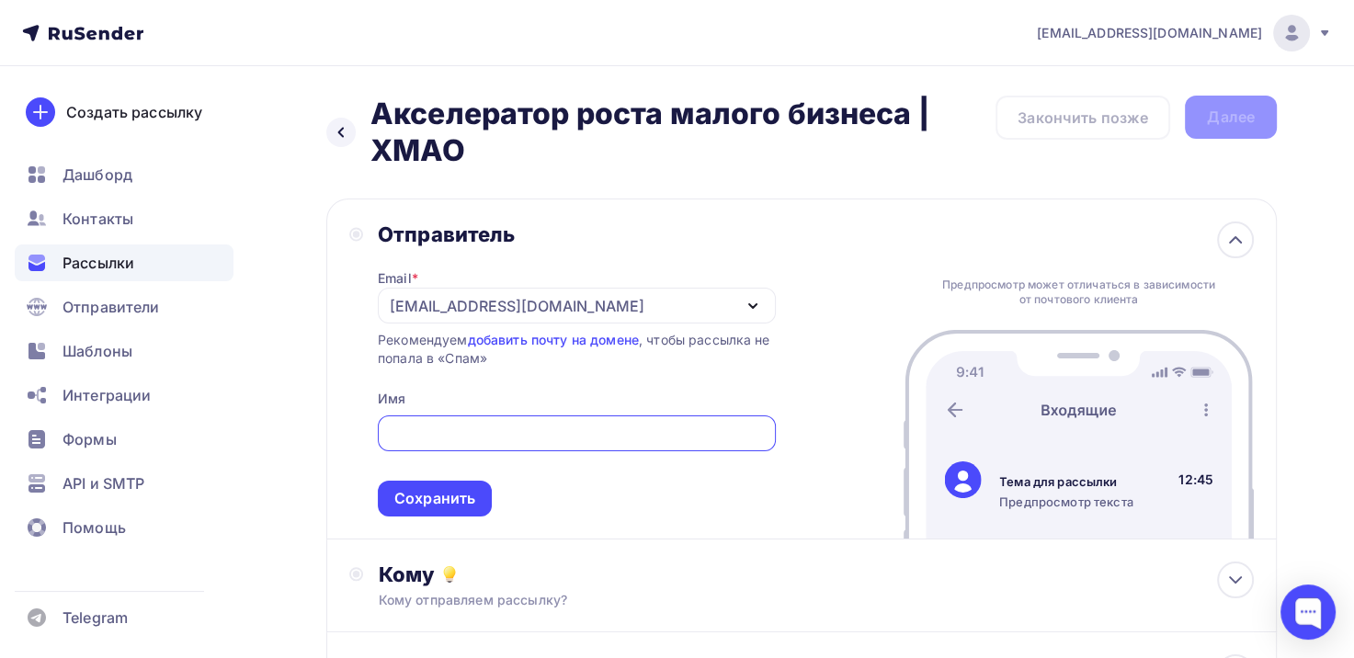
click at [397, 434] on input "text" at bounding box center [576, 434] width 377 height 22
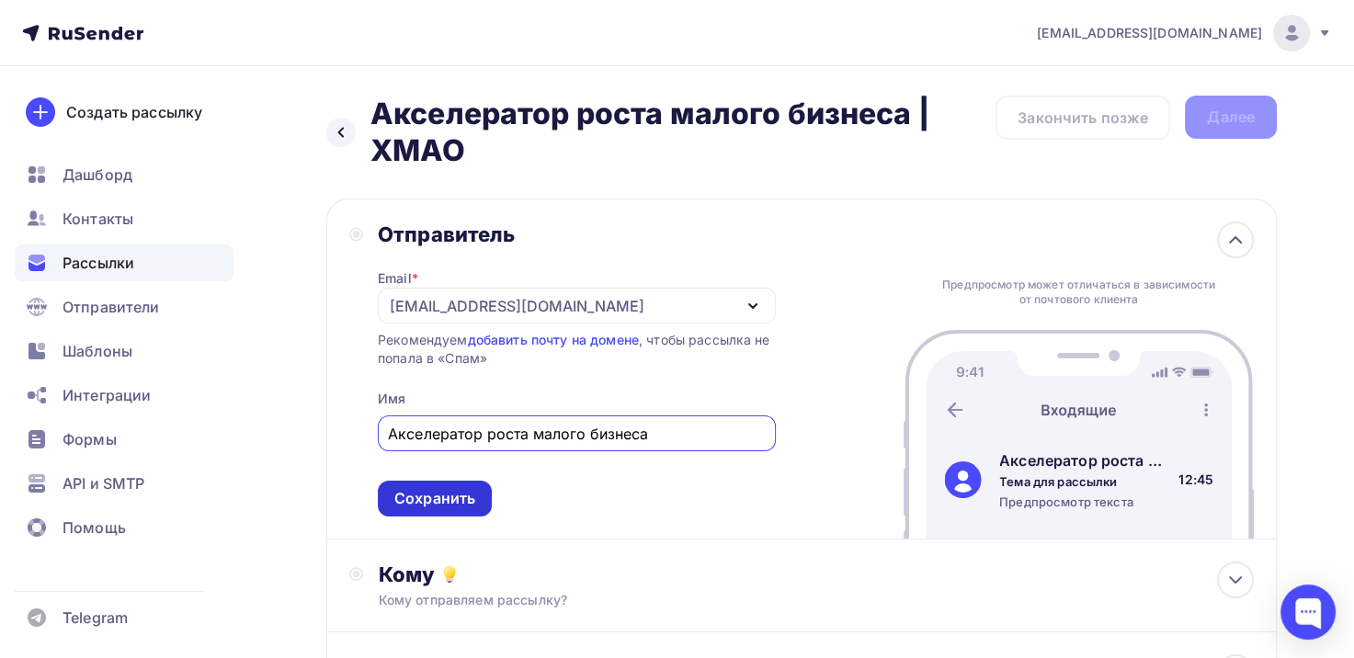
type input "Акселератор роста малого бизнеса"
click at [457, 501] on div "Сохранить" at bounding box center [434, 498] width 81 height 21
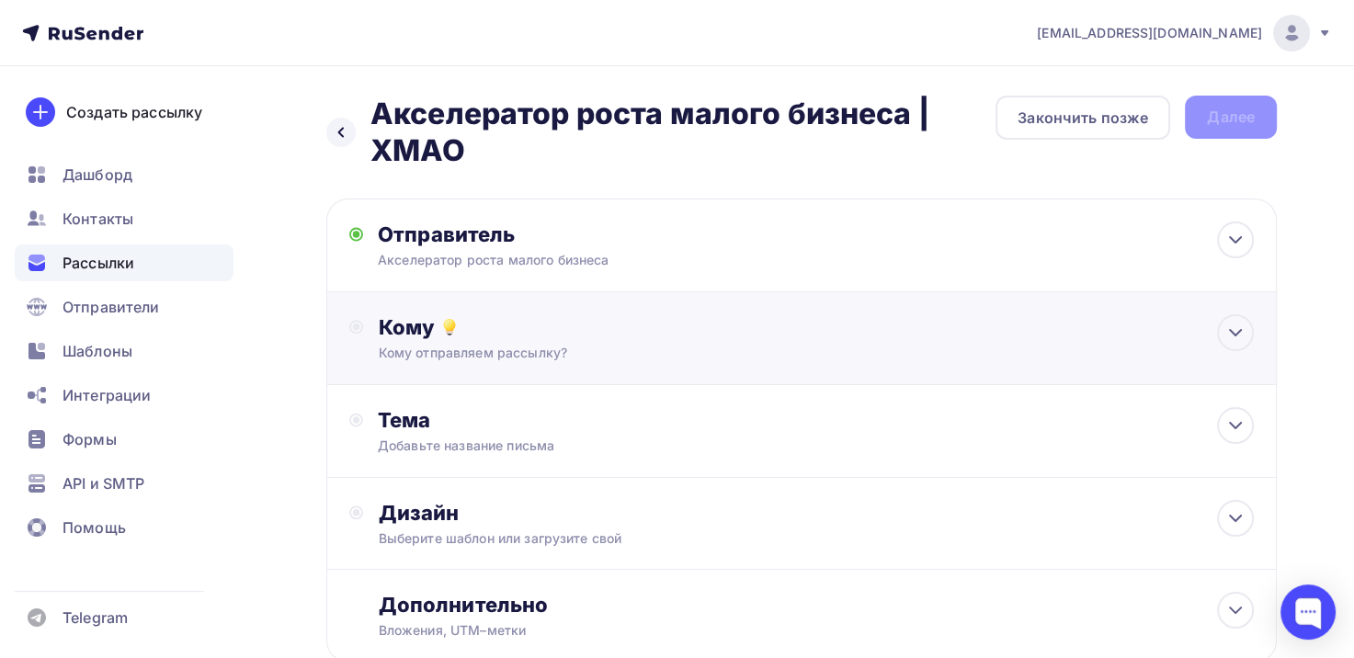
click at [496, 356] on div "Кому отправляем рассылку?" at bounding box center [772, 353] width 788 height 18
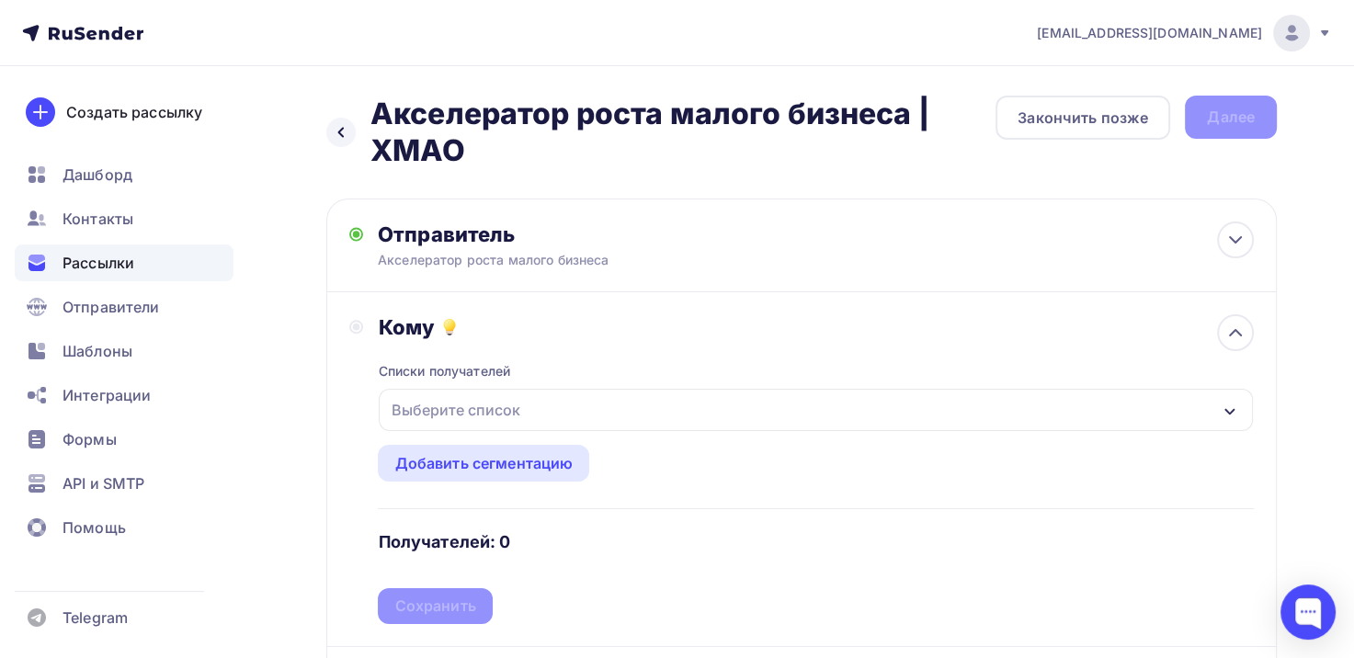
click at [484, 408] on div "Выберите список" at bounding box center [454, 409] width 143 height 33
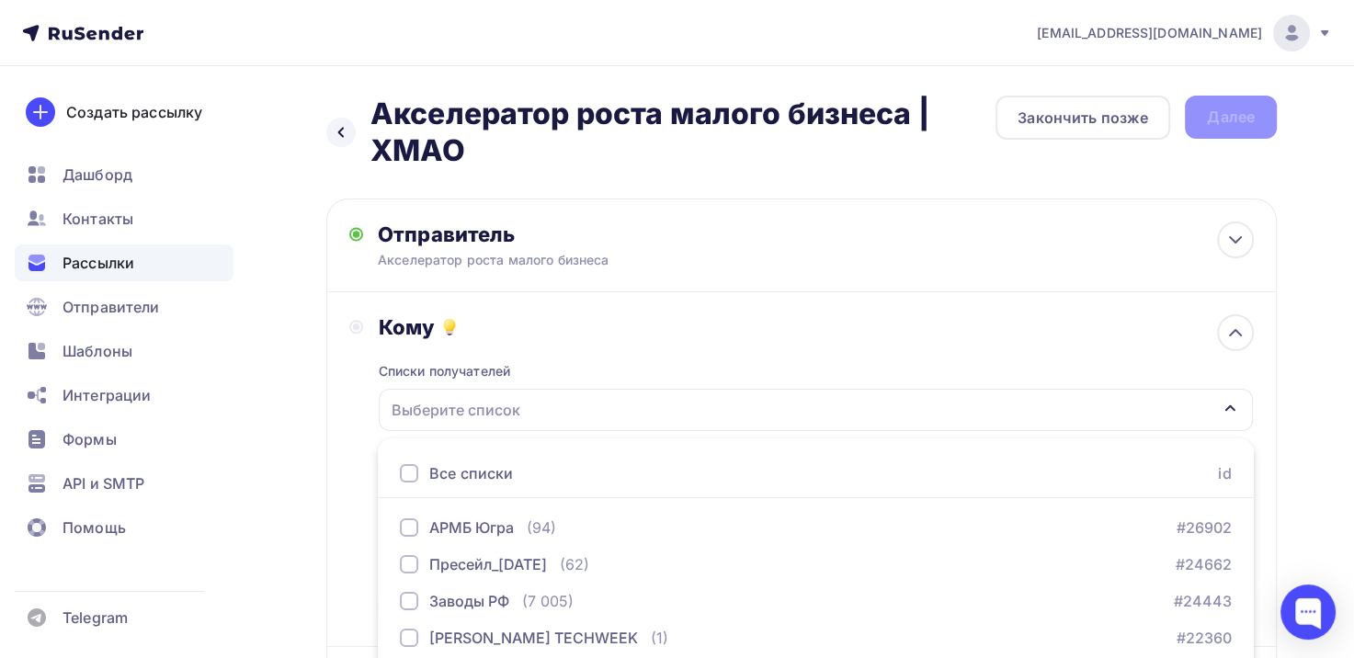
scroll to position [256, 0]
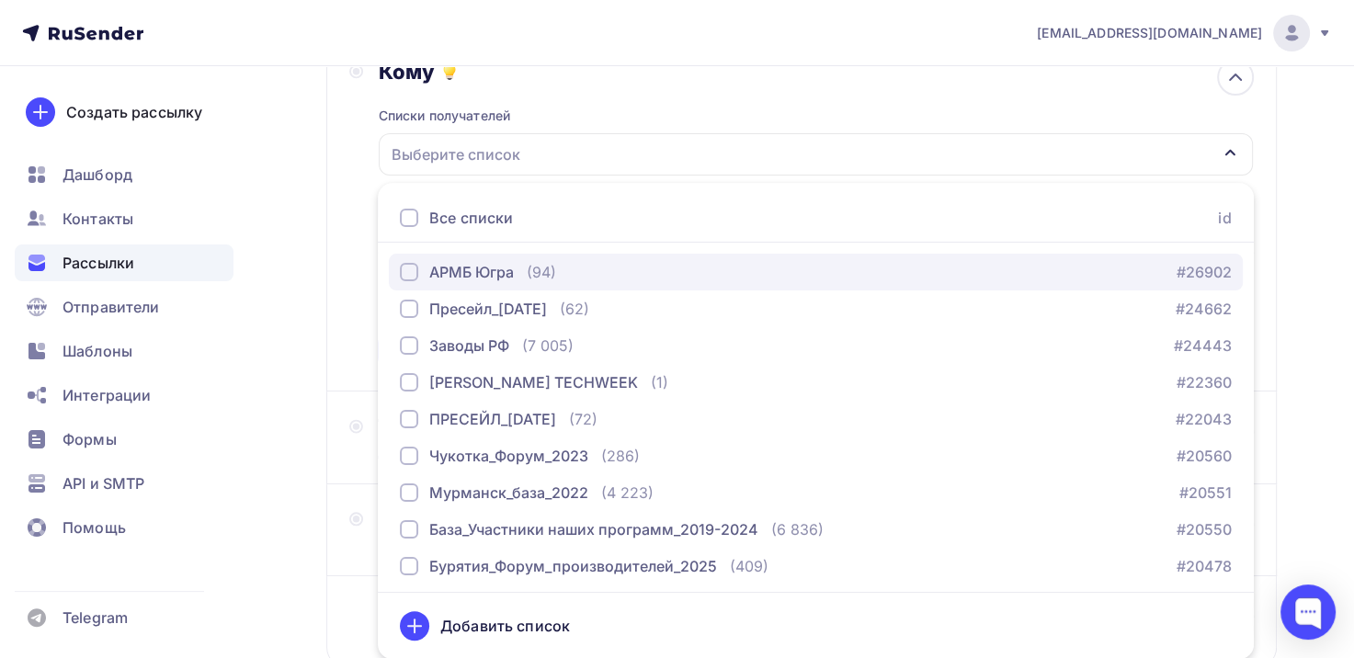
click at [411, 269] on div "button" at bounding box center [409, 272] width 18 height 18
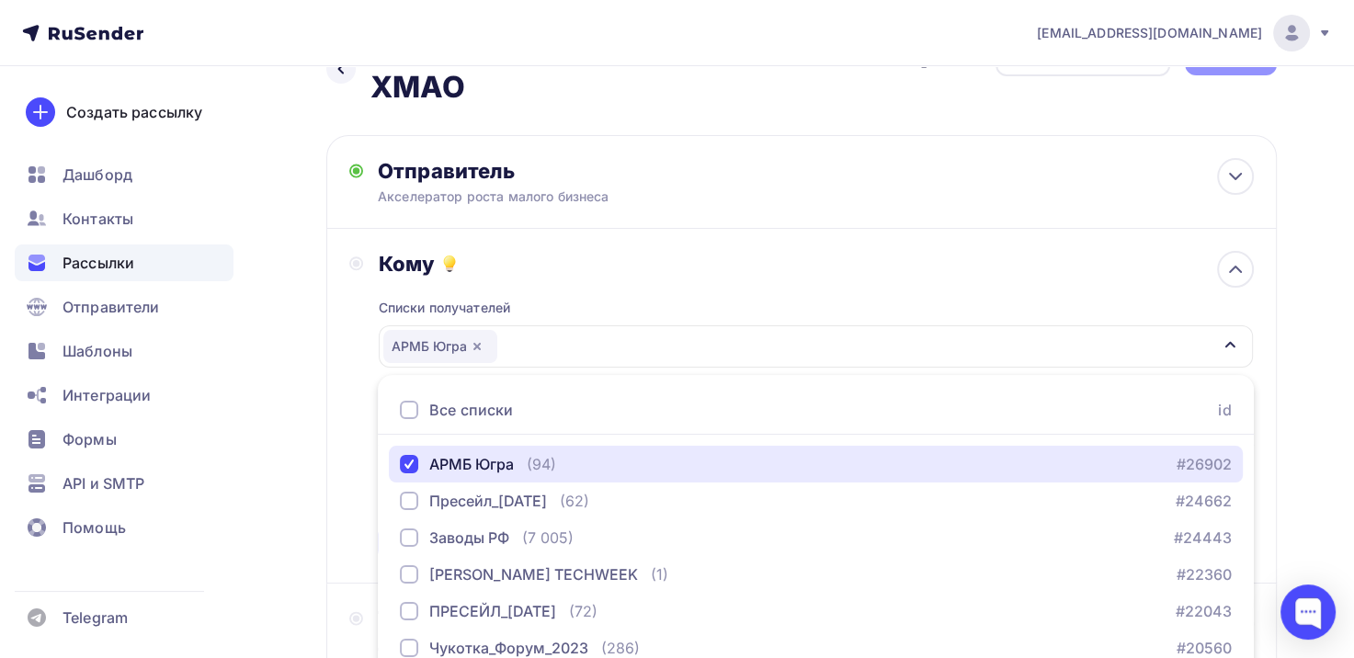
scroll to position [0, 0]
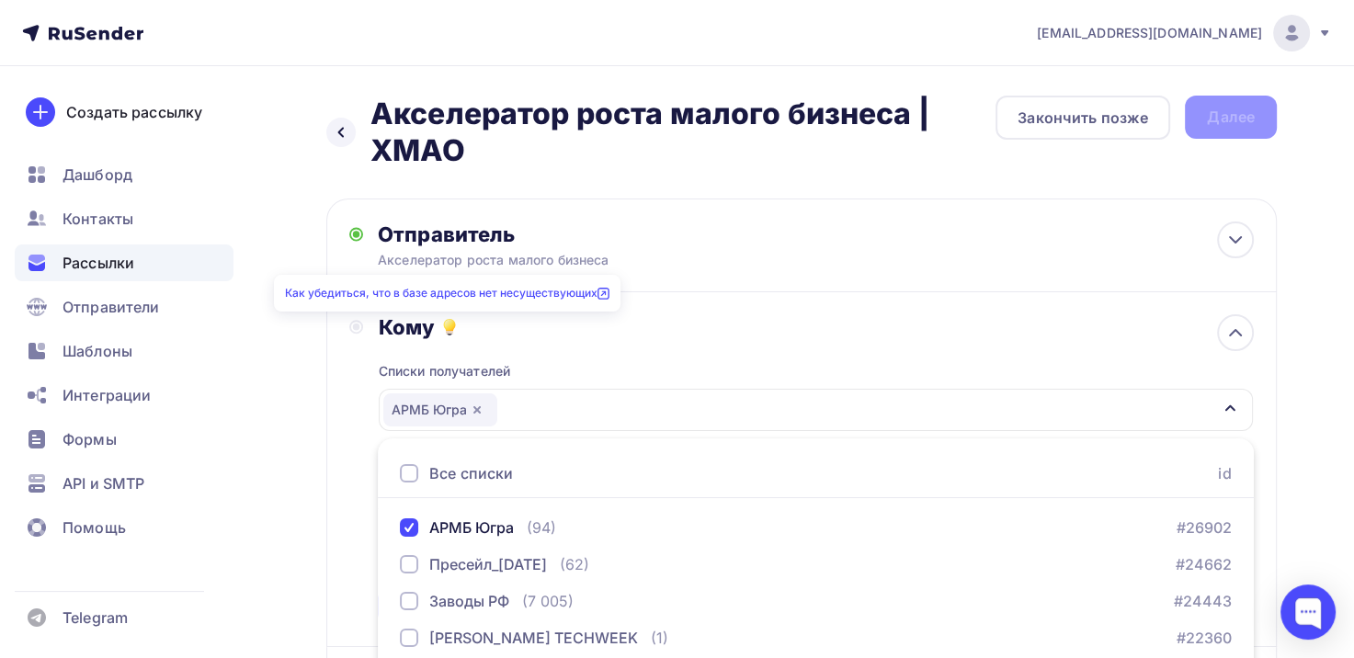
click at [446, 327] on icon at bounding box center [450, 325] width 10 height 10
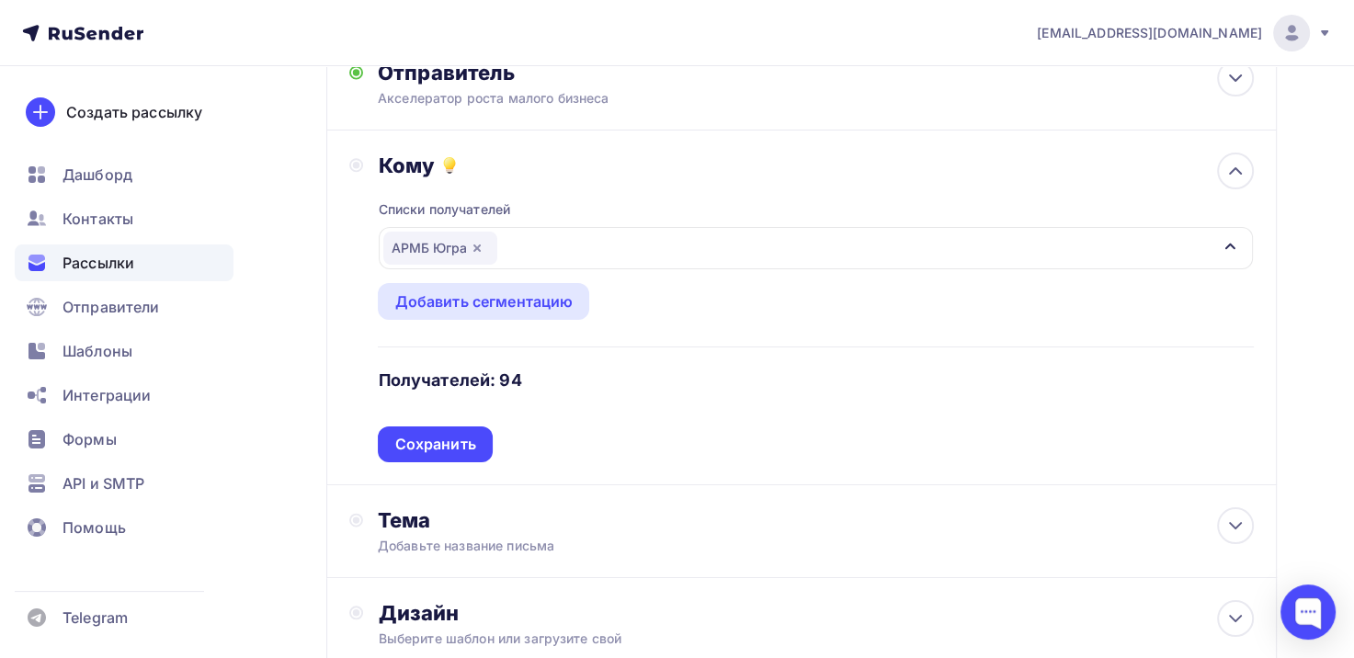
scroll to position [184, 0]
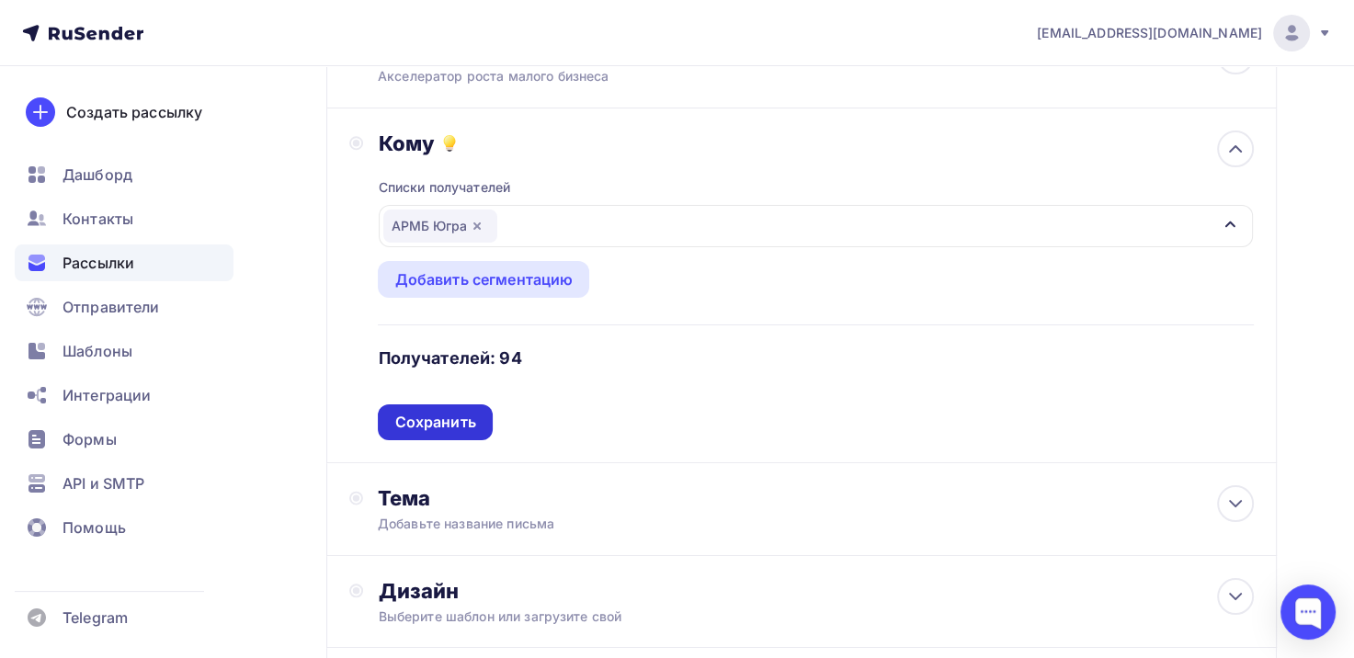
click at [422, 419] on div "Сохранить" at bounding box center [434, 422] width 81 height 21
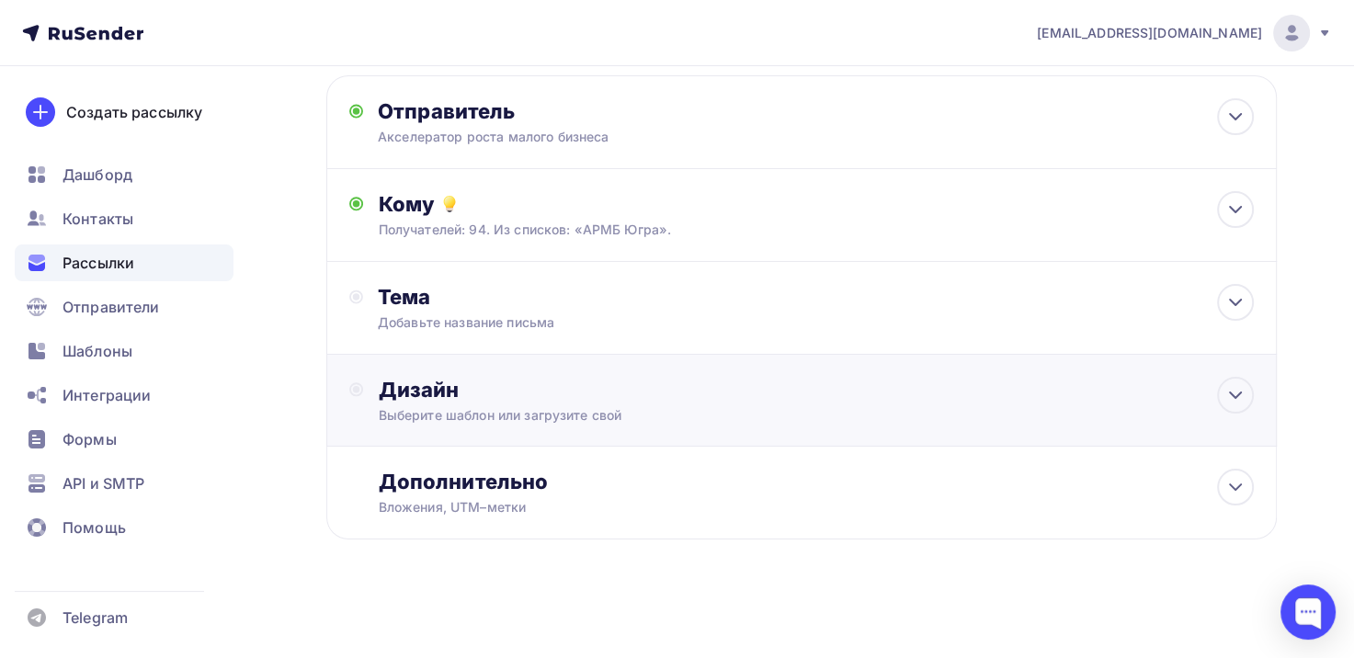
scroll to position [121, 0]
click at [460, 325] on div "Добавьте название письма" at bounding box center [541, 324] width 327 height 18
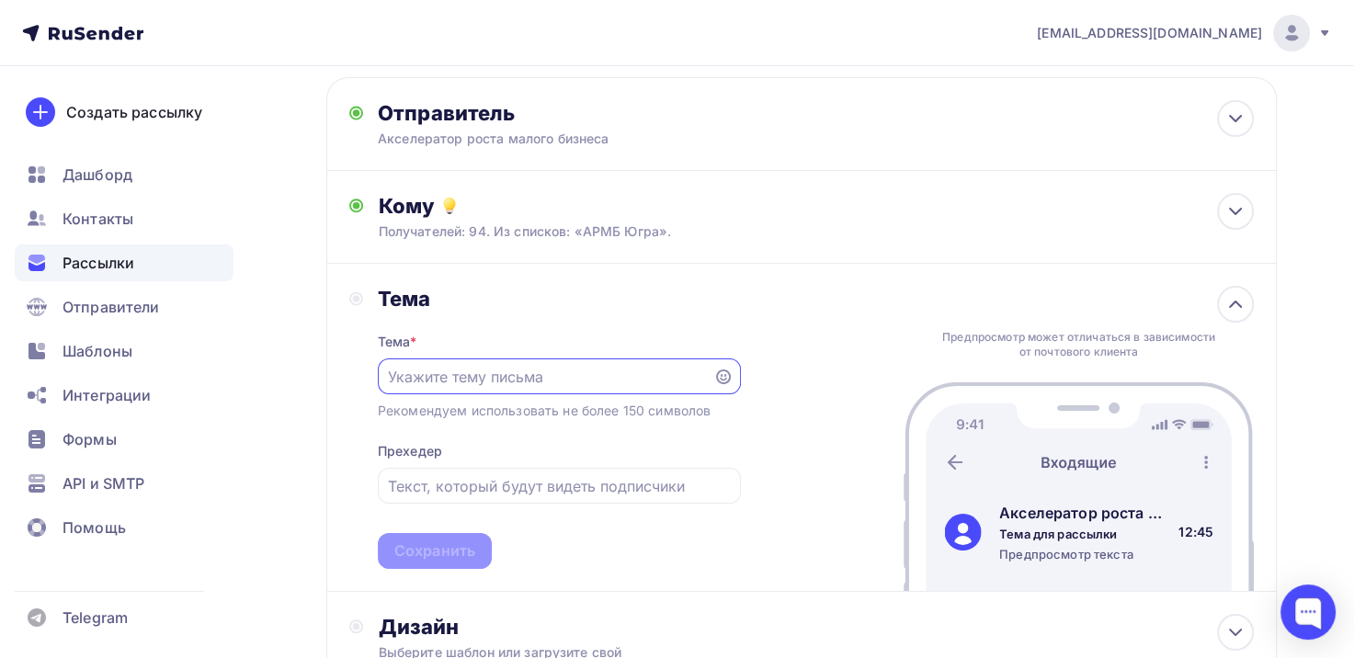
scroll to position [0, 0]
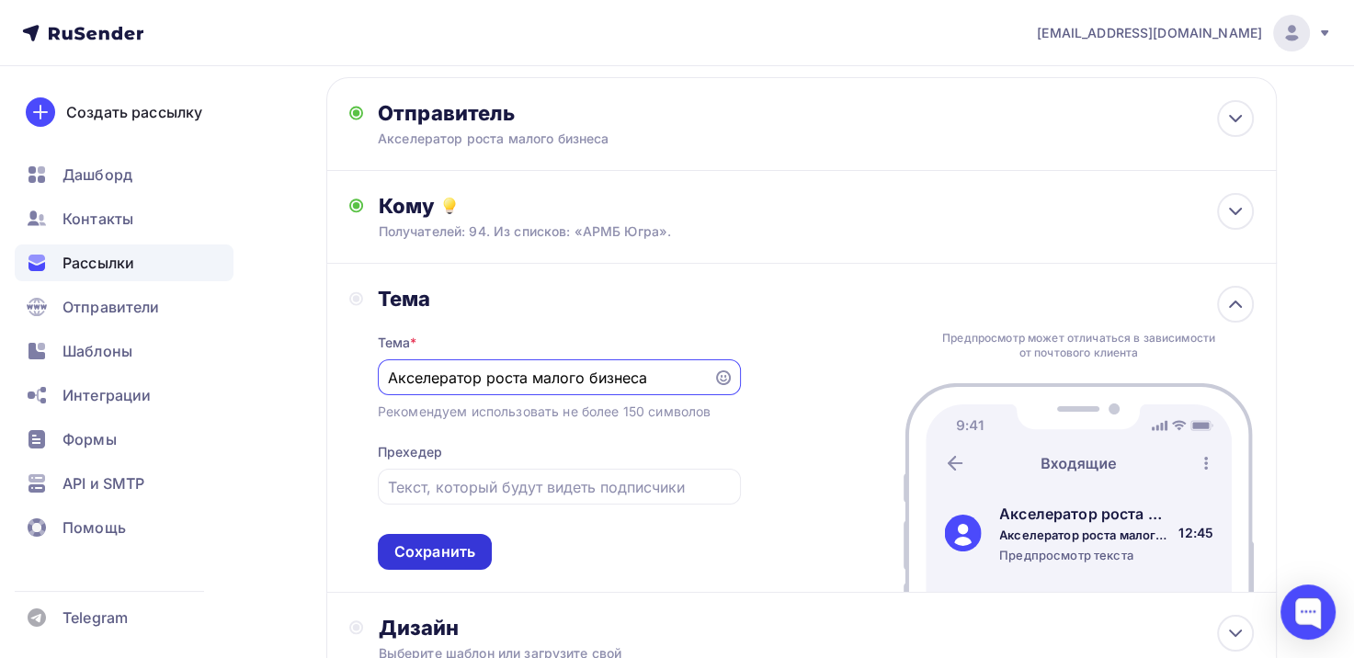
type input "Акселератор роста малого бизнеса"
click at [432, 551] on div "Сохранить" at bounding box center [434, 552] width 81 height 21
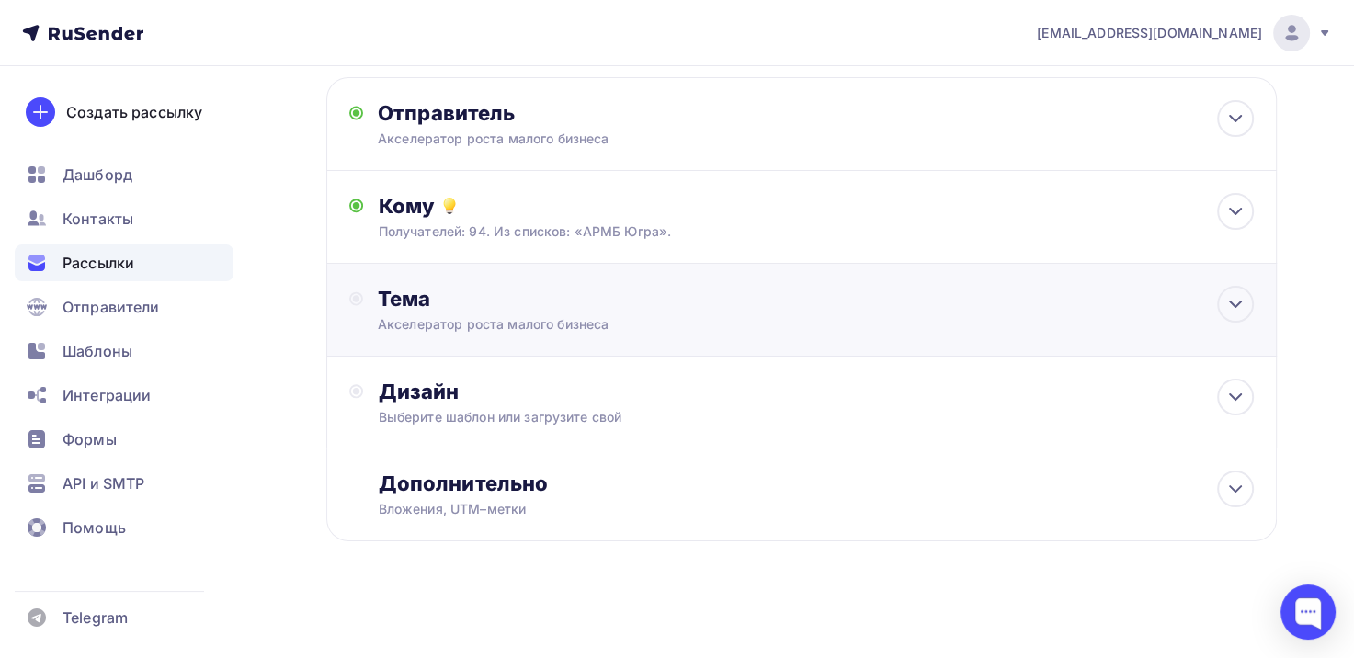
click at [421, 324] on div "Акселератор роста малого бизнеса" at bounding box center [541, 324] width 327 height 18
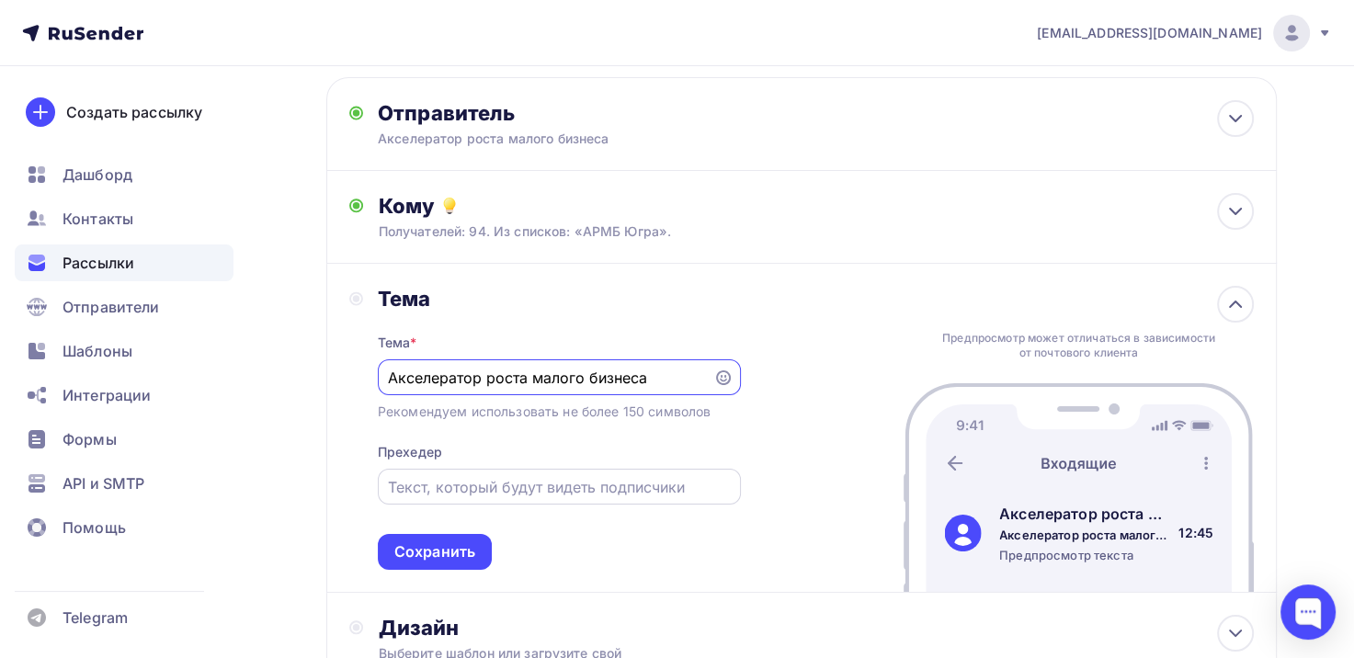
click at [426, 493] on input "text" at bounding box center [559, 487] width 342 height 22
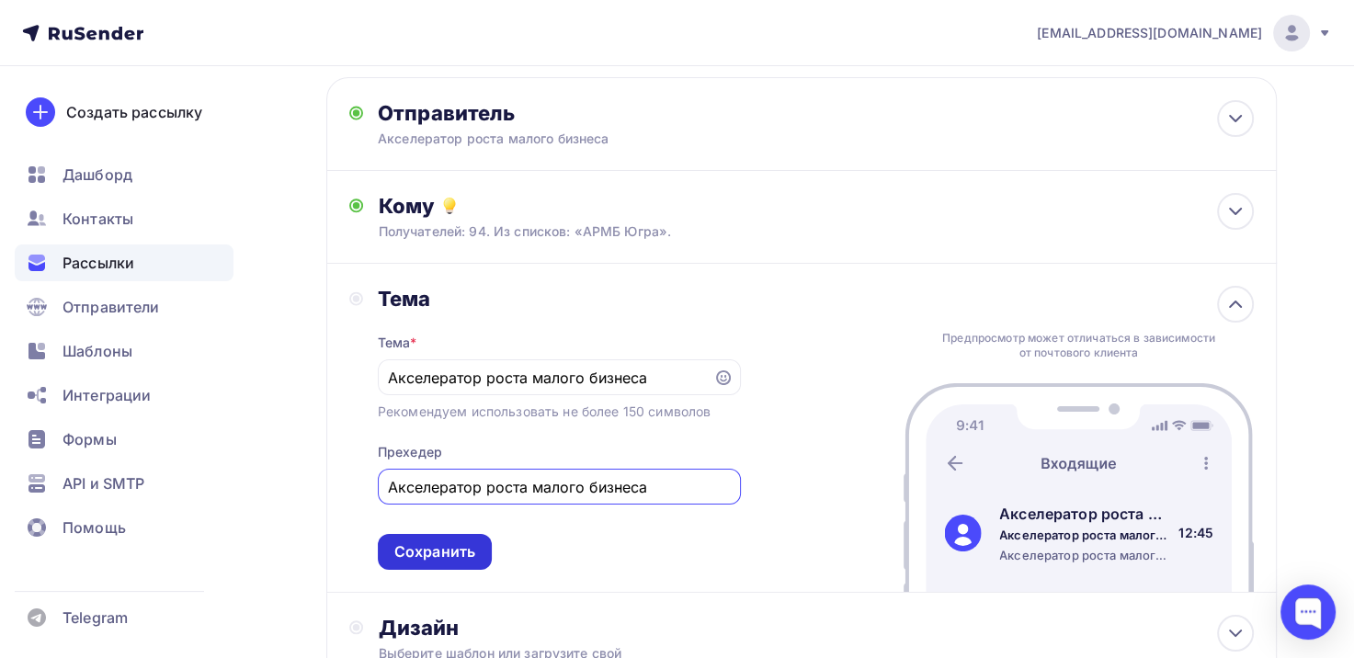
type input "Акселератор роста малого бизнеса"
click at [436, 545] on div "Сохранить" at bounding box center [434, 552] width 81 height 21
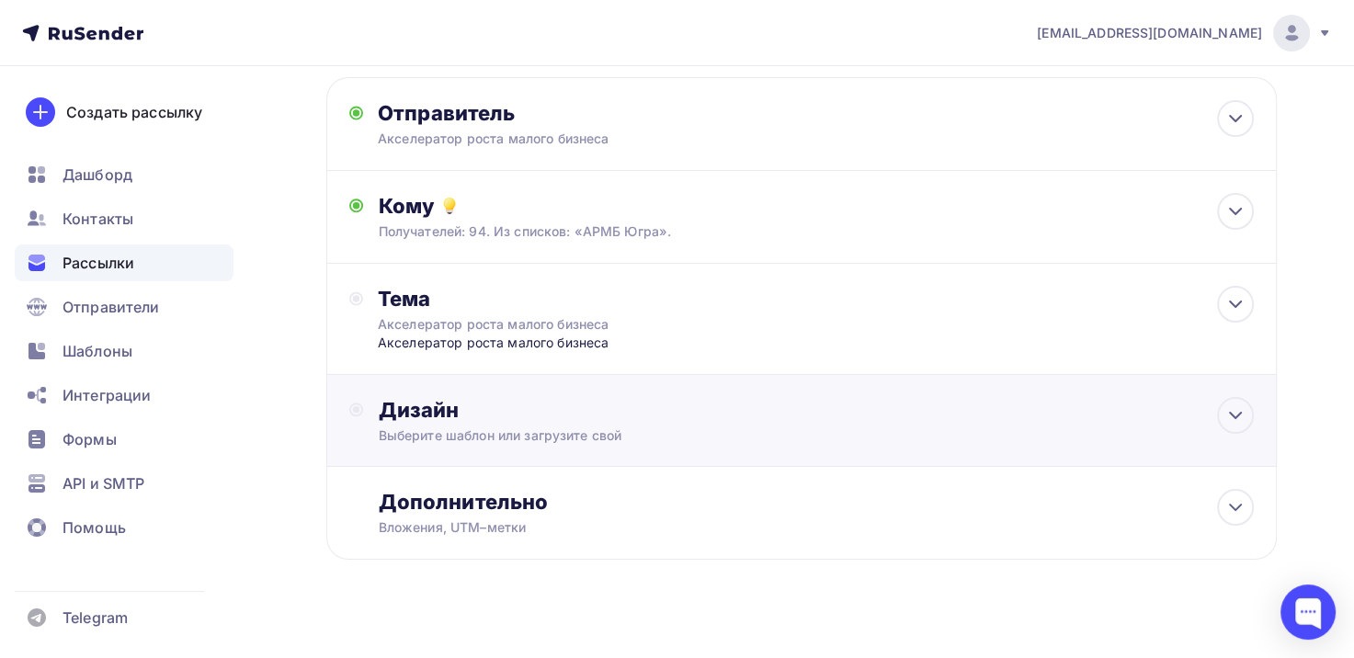
click at [522, 434] on div "Выберите шаблон или загрузите свой" at bounding box center [772, 436] width 788 height 18
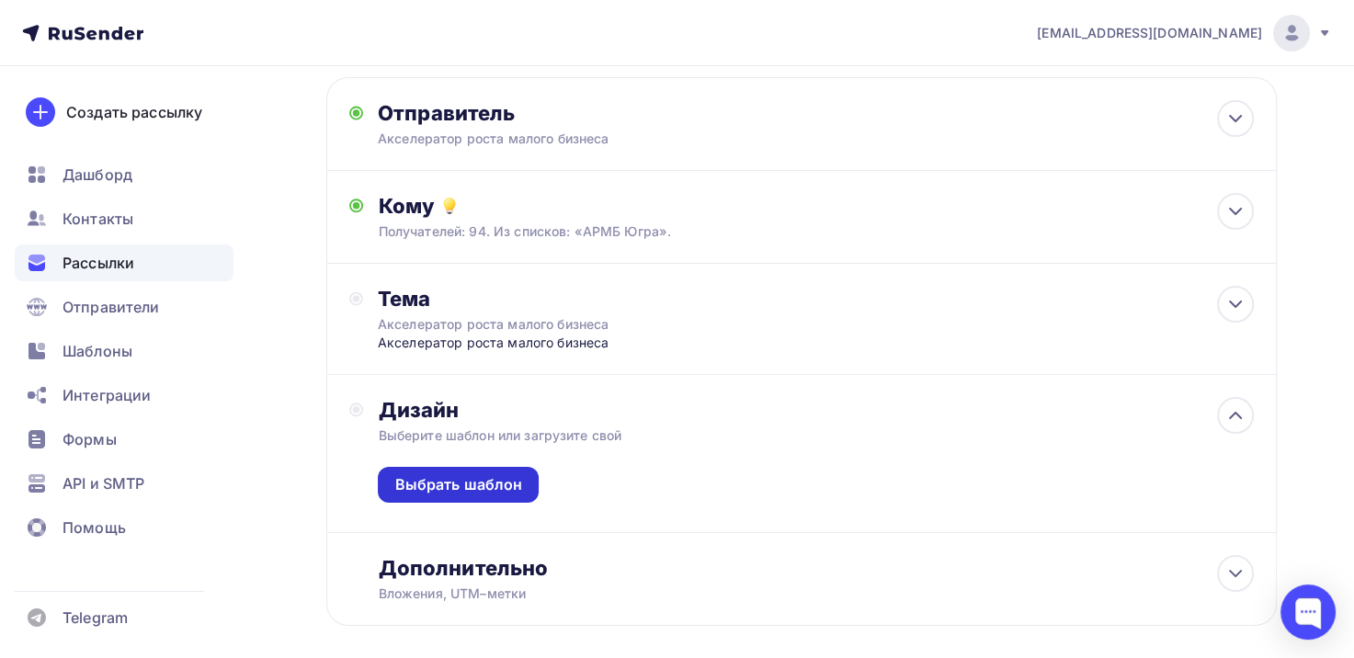
click at [466, 474] on div "Выбрать шаблон" at bounding box center [458, 484] width 128 height 21
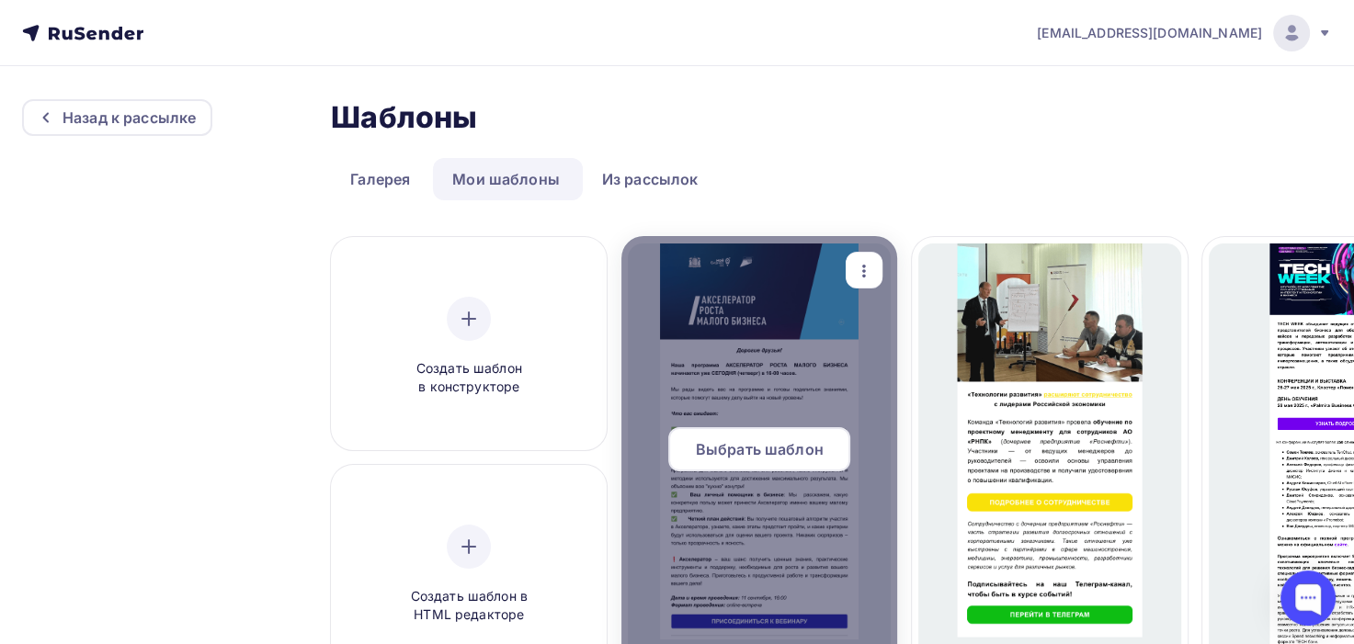
click at [741, 392] on div at bounding box center [760, 456] width 276 height 441
click at [741, 444] on span "Выбрать шаблон" at bounding box center [760, 450] width 128 height 22
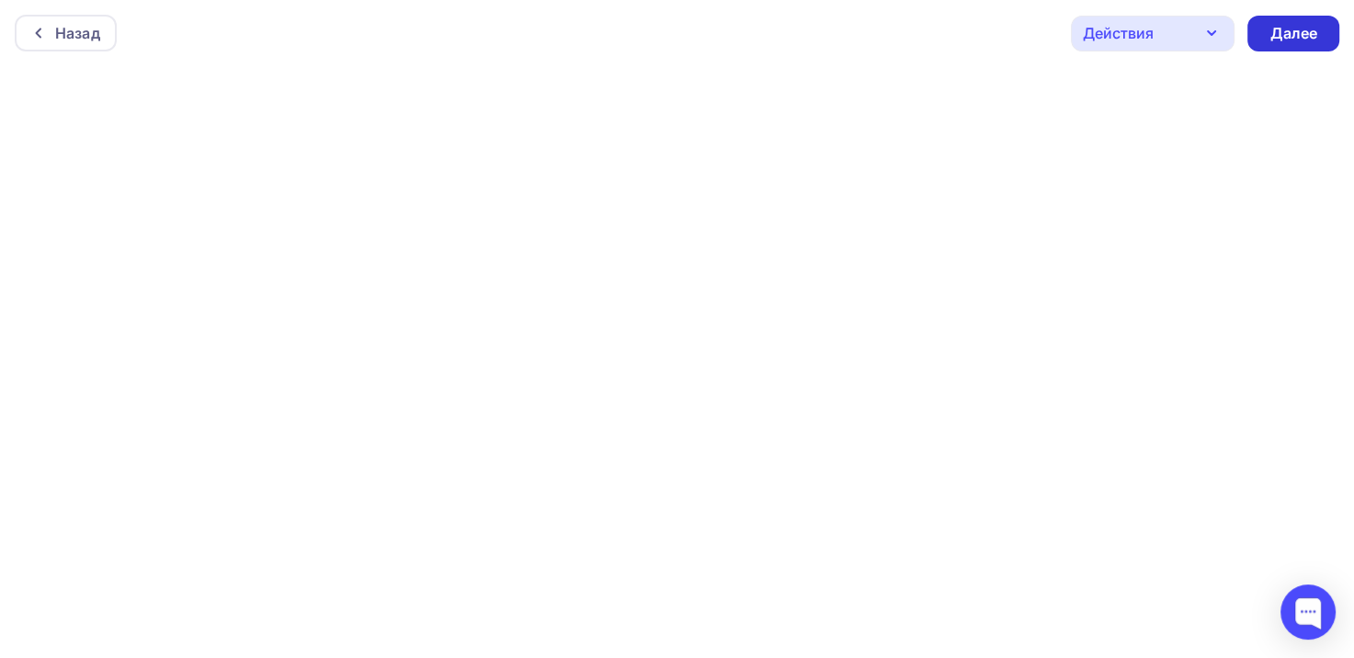
click at [1324, 22] on div "Далее" at bounding box center [1294, 34] width 92 height 36
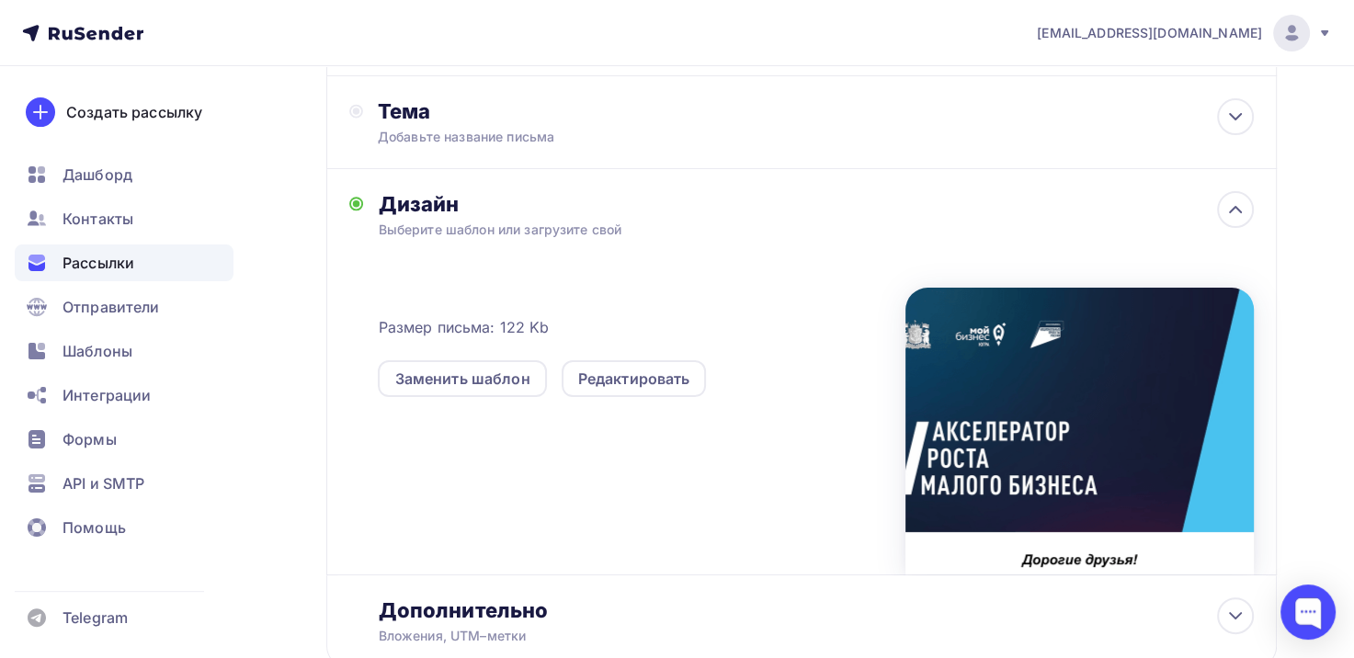
scroll to position [437, 0]
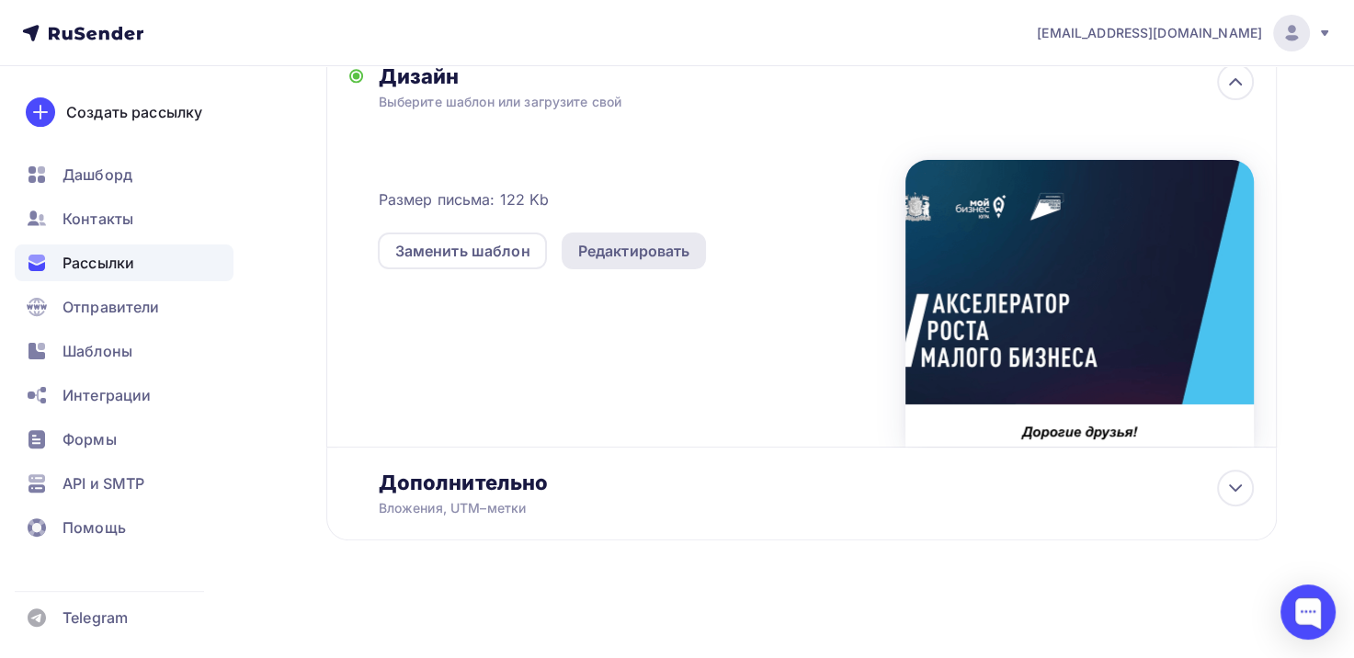
click at [631, 250] on div "Редактировать" at bounding box center [634, 251] width 112 height 22
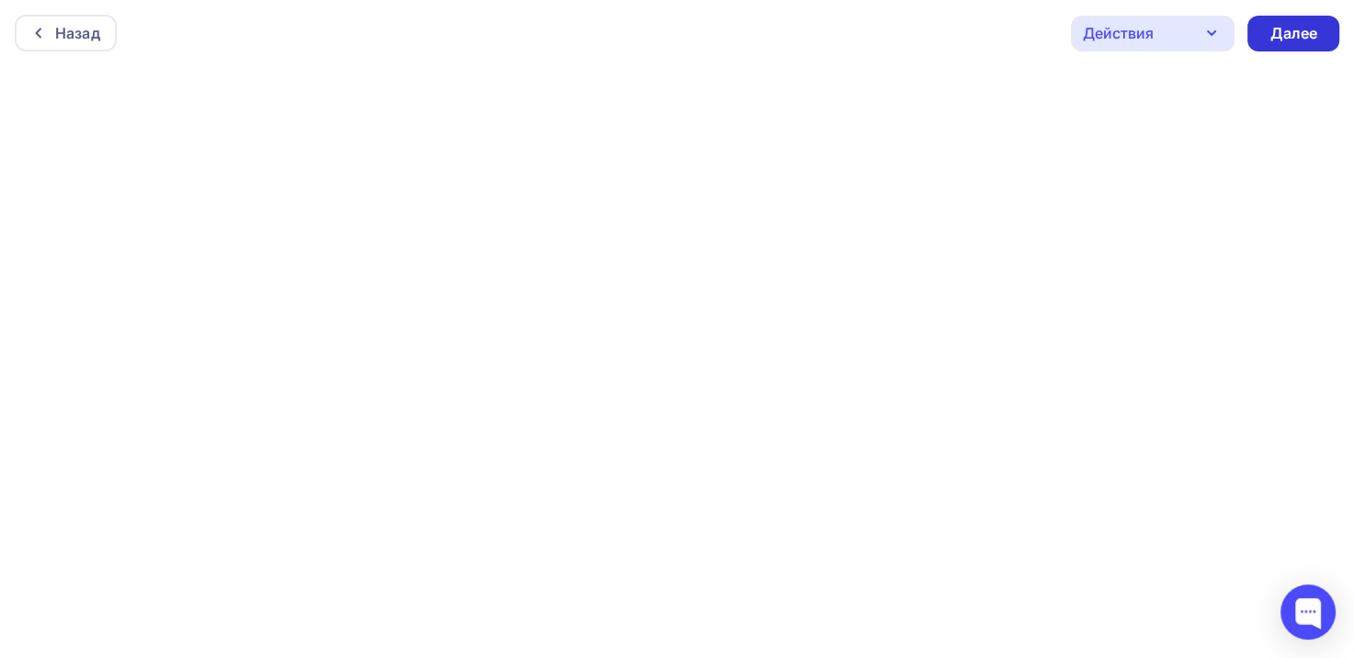
click at [1290, 40] on div "Далее" at bounding box center [1294, 33] width 48 height 21
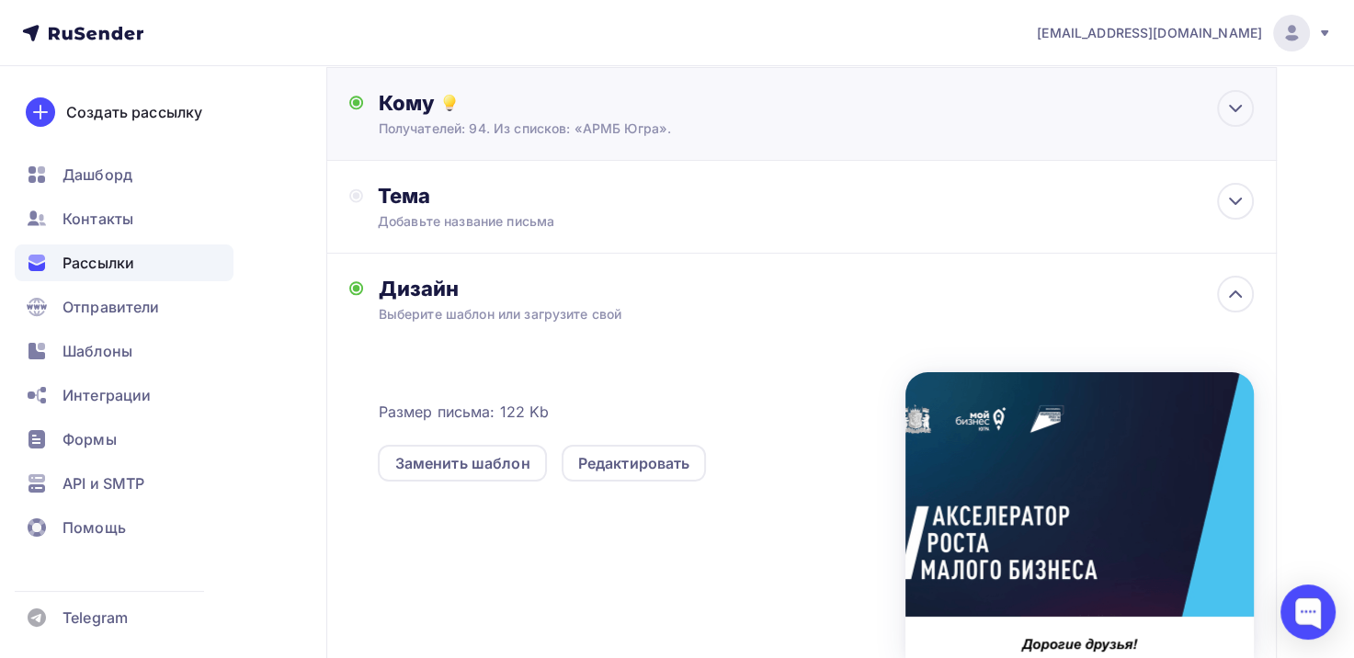
scroll to position [184, 0]
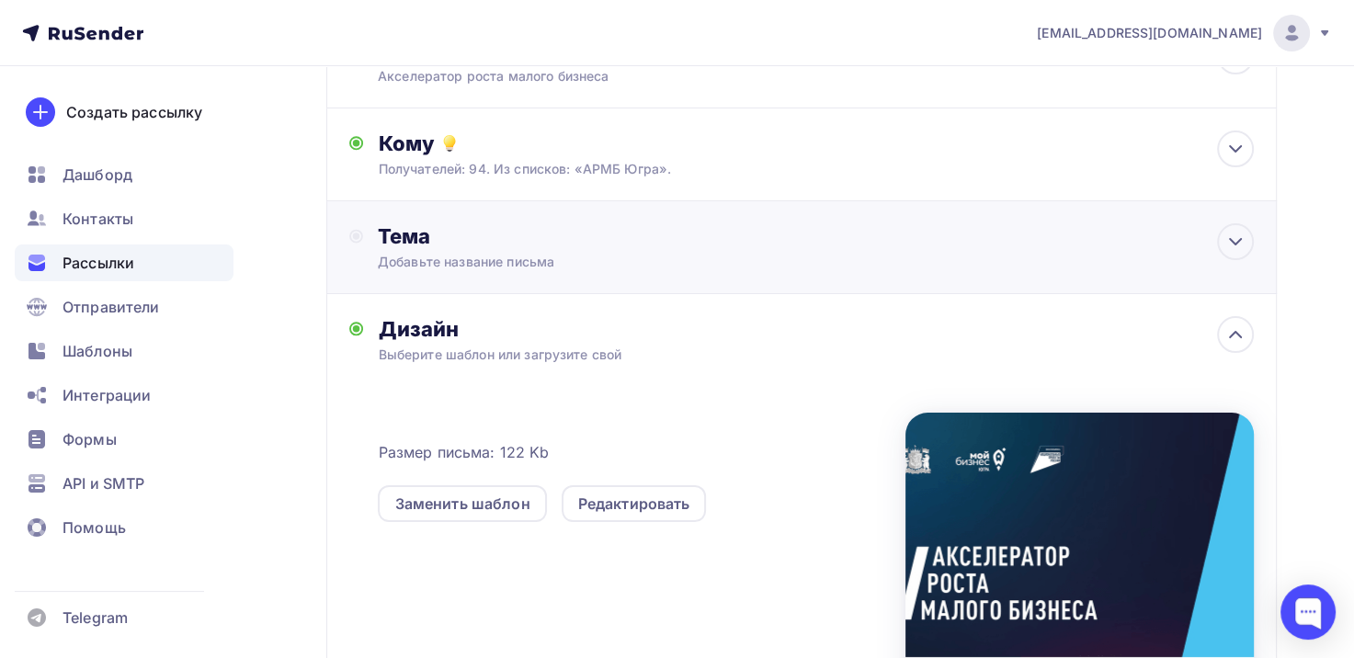
click at [523, 264] on div "Добавьте название письма" at bounding box center [541, 262] width 327 height 18
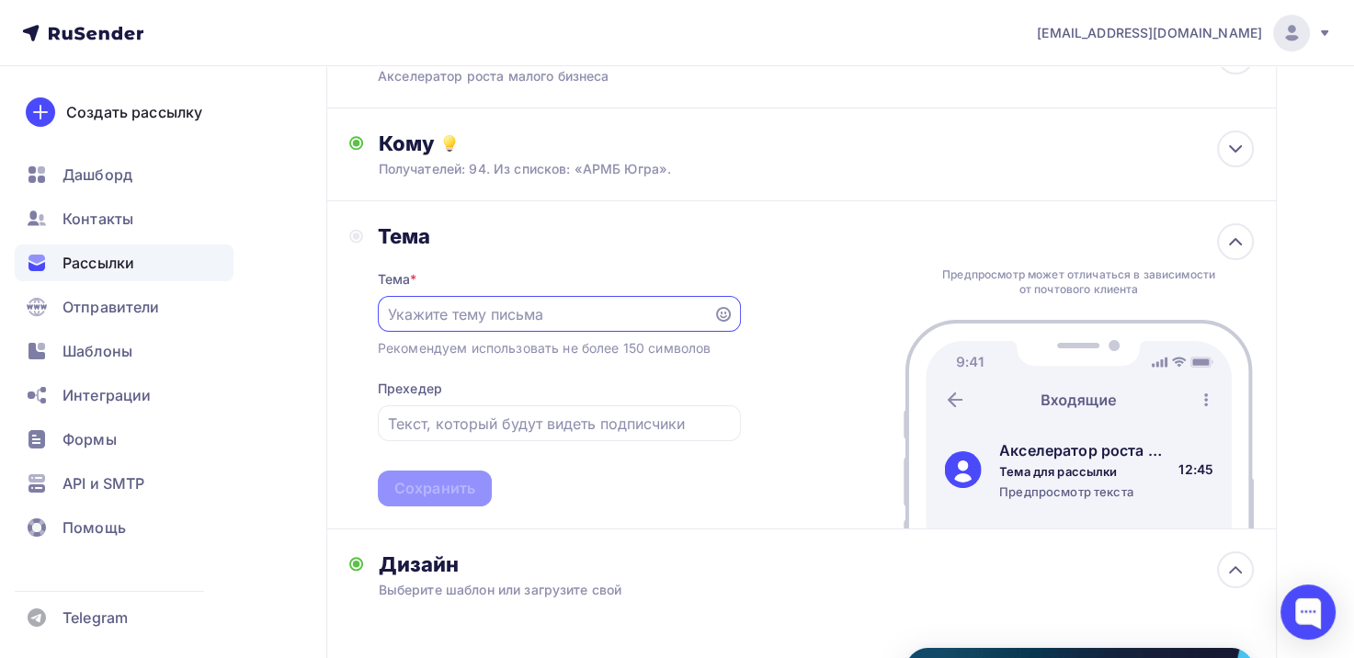
scroll to position [0, 0]
click at [498, 309] on input "text" at bounding box center [545, 315] width 314 height 22
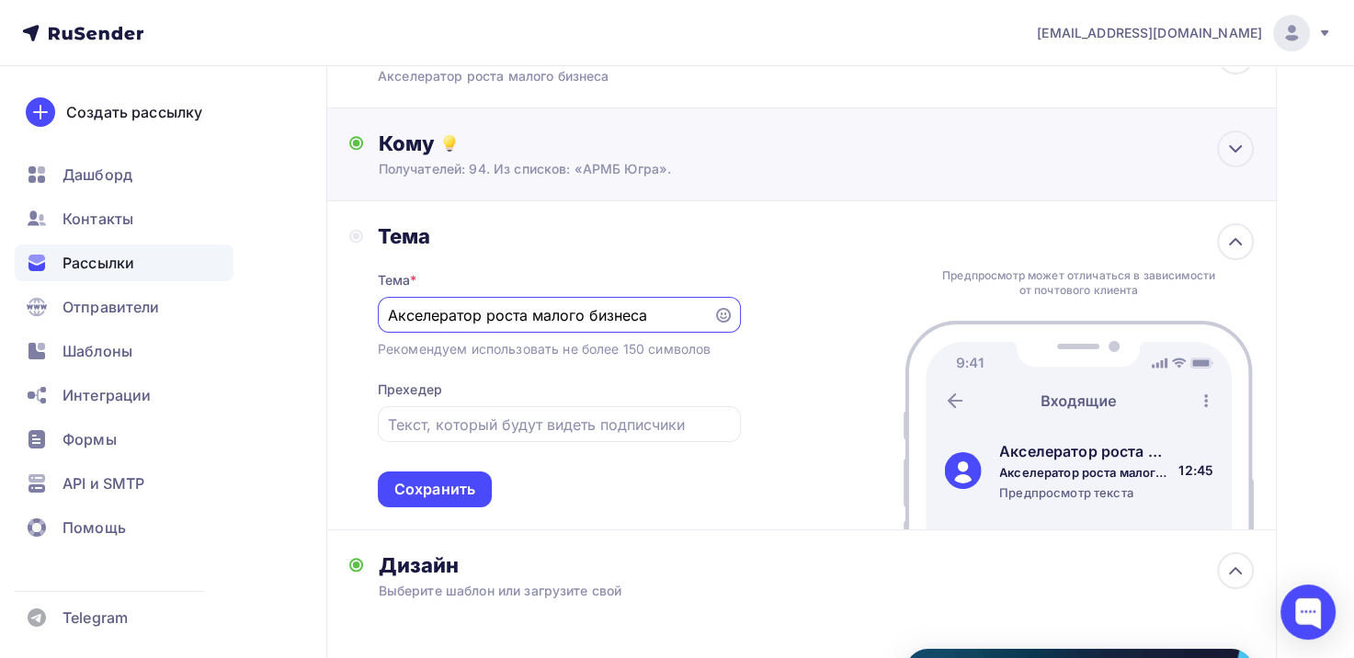
type input "Акселератор роста малого бизнеса"
click at [694, 188] on div "Кому Получателей: 94. Из списков: «АРМБ Югра». Списки получателей АРМБ Югра Все…" at bounding box center [801, 154] width 951 height 93
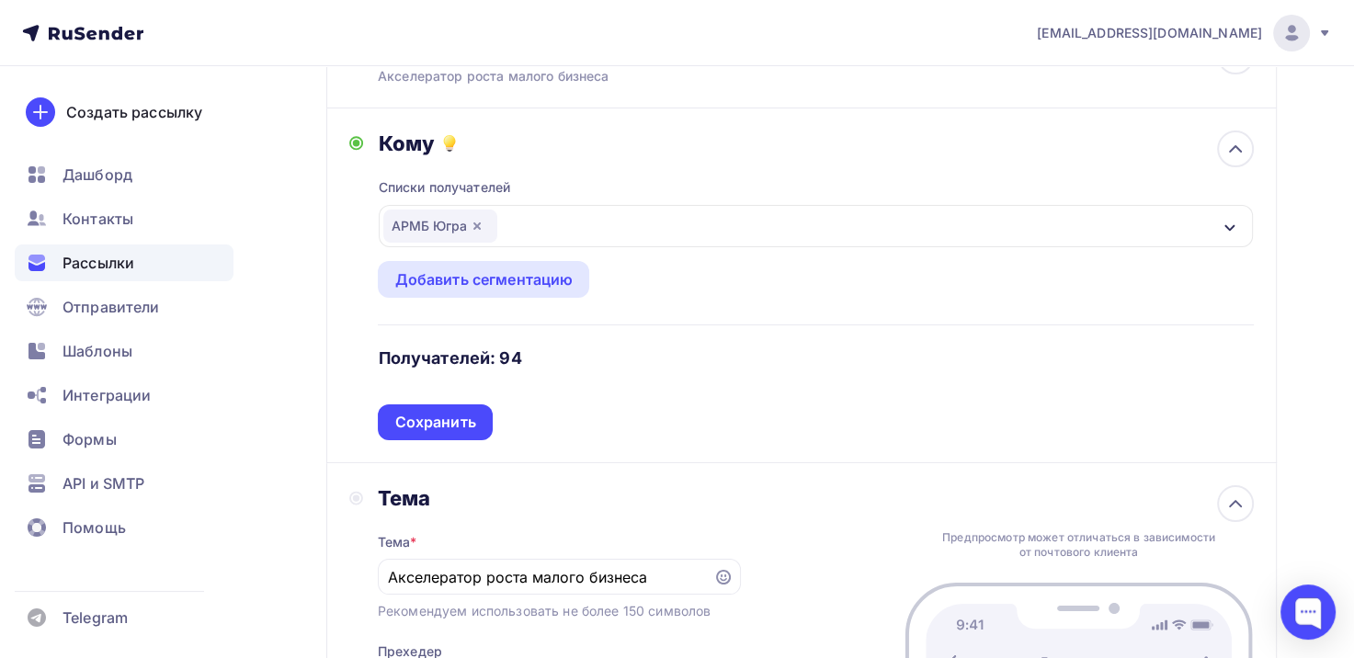
drag, startPoint x: 460, startPoint y: 420, endPoint x: 476, endPoint y: 405, distance: 22.8
click at [462, 421] on div "Сохранить" at bounding box center [434, 422] width 81 height 21
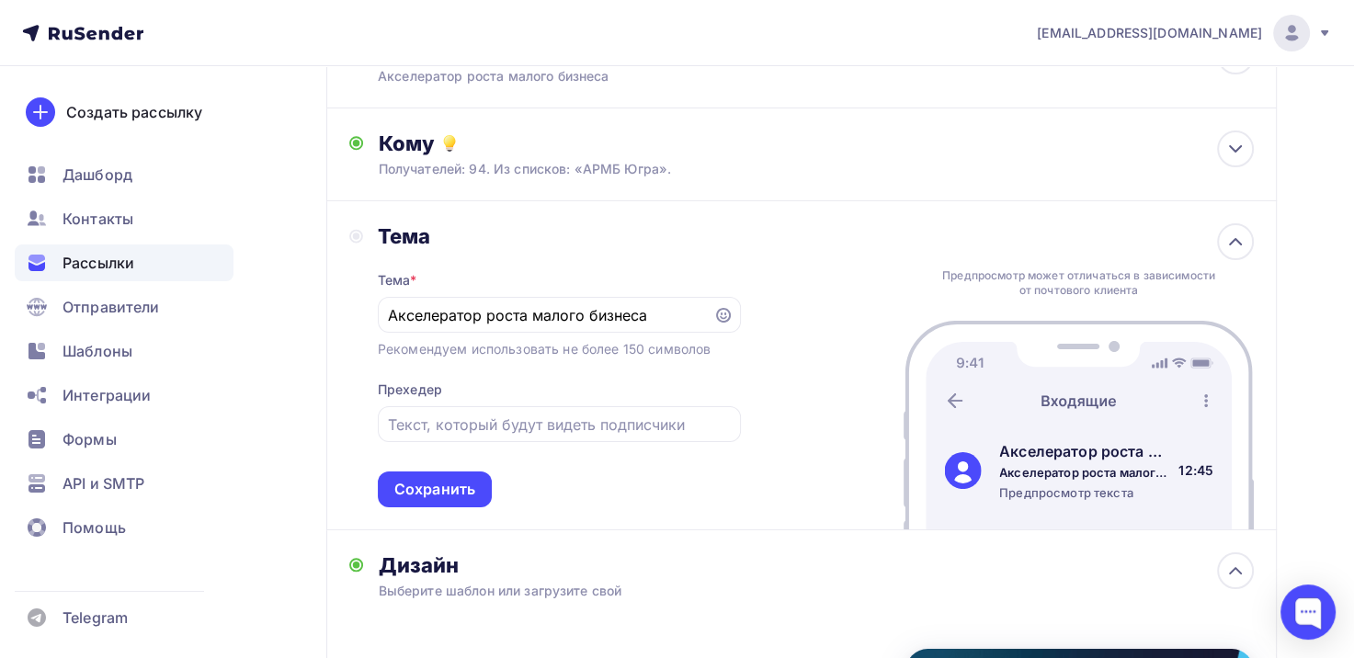
click at [441, 492] on div "Сохранить" at bounding box center [434, 489] width 81 height 21
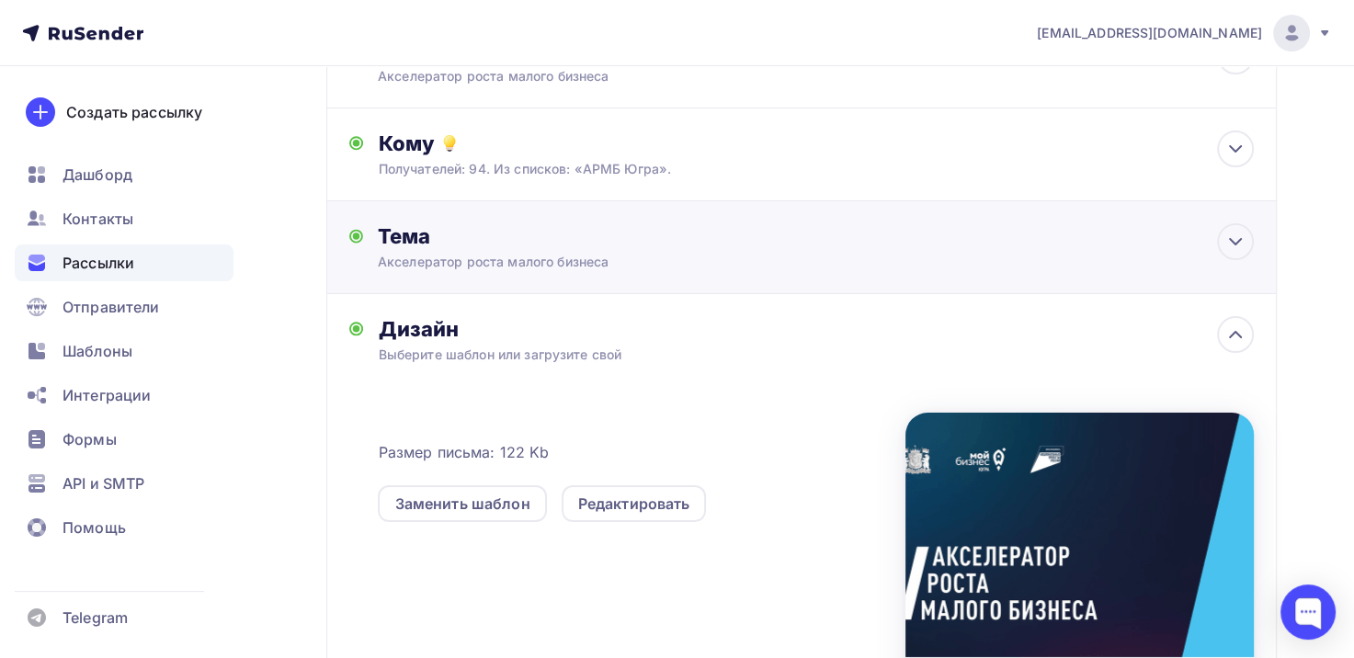
click at [468, 260] on div "Акселератор роста малого бизнеса" at bounding box center [541, 262] width 327 height 18
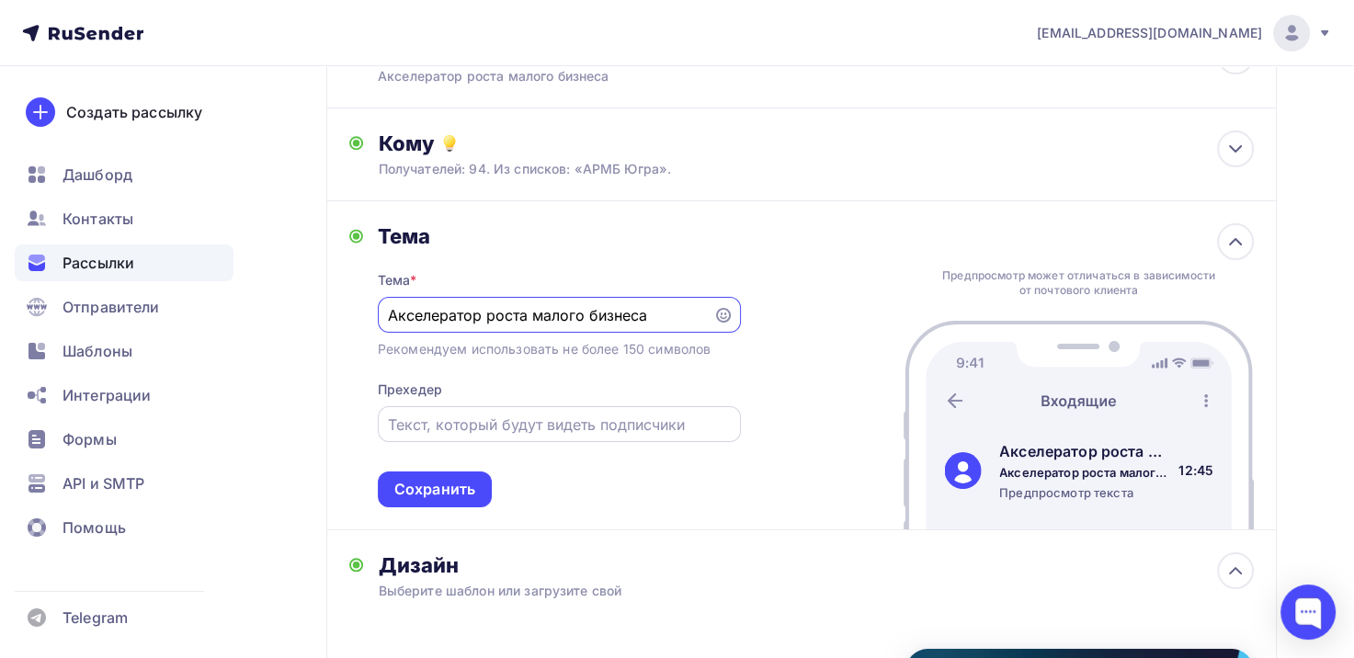
click at [444, 423] on input "text" at bounding box center [559, 425] width 342 height 22
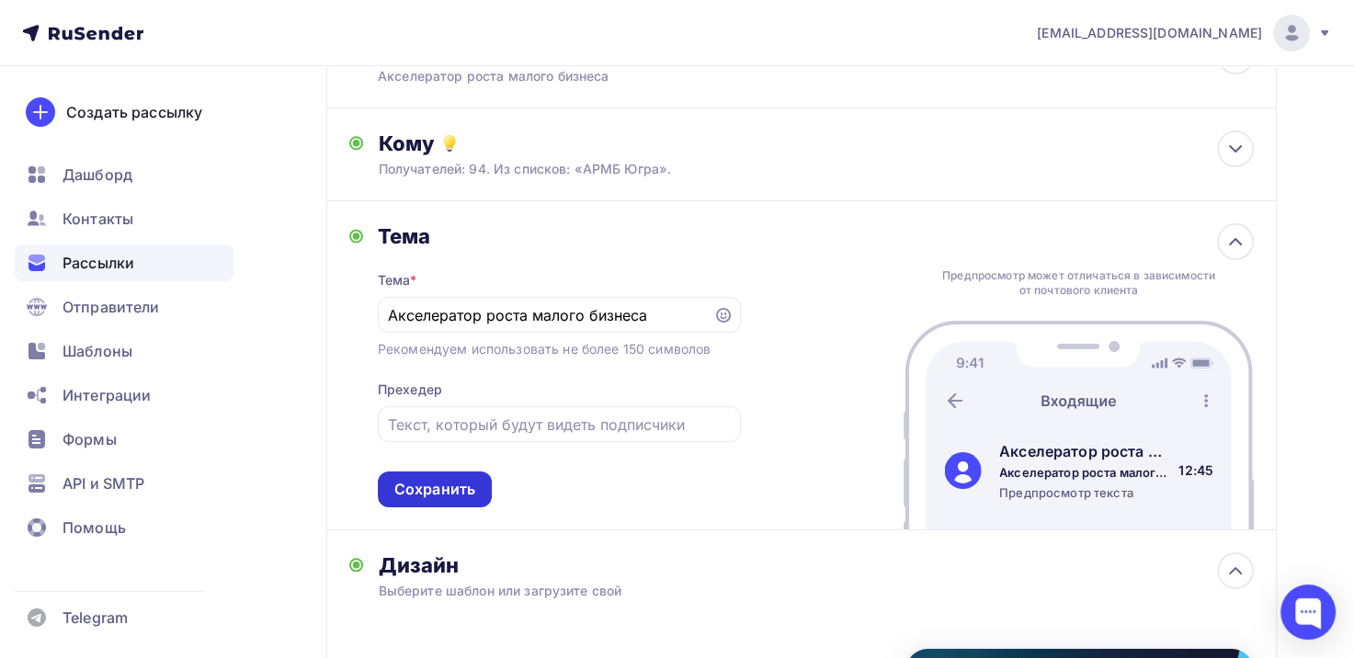
click at [458, 489] on div "Сохранить" at bounding box center [434, 489] width 81 height 21
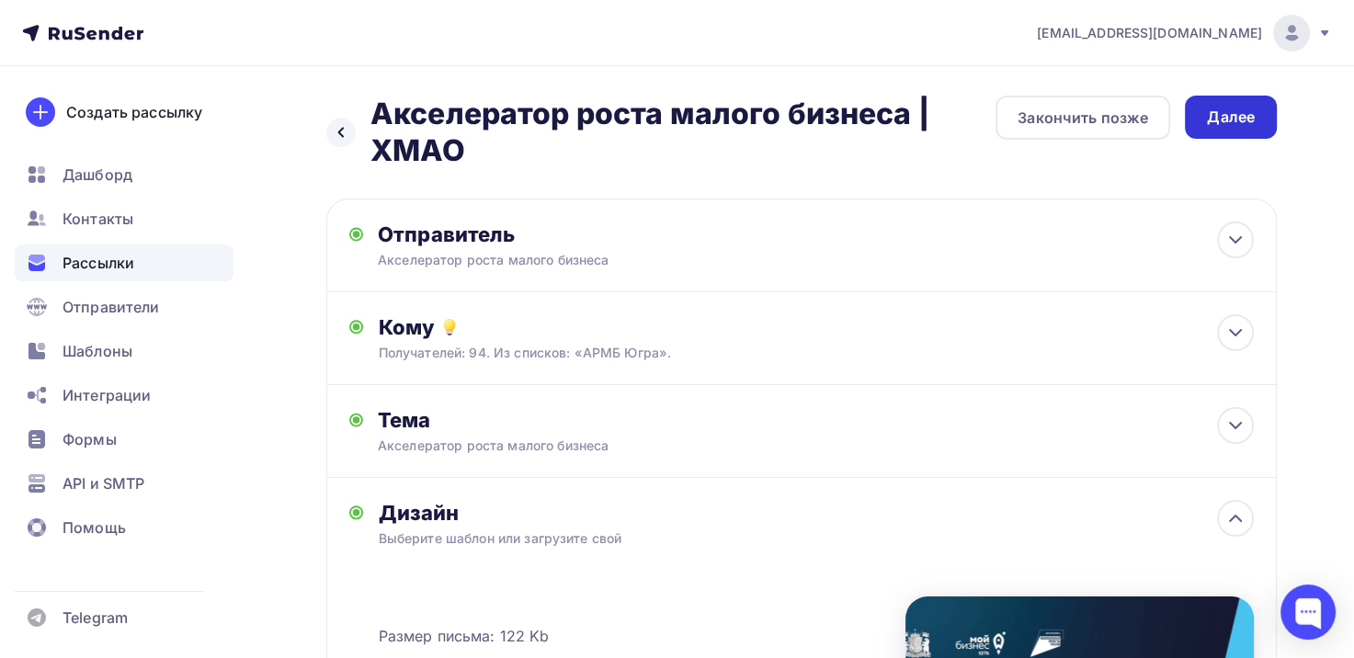
click at [1236, 124] on div "Далее" at bounding box center [1231, 117] width 48 height 21
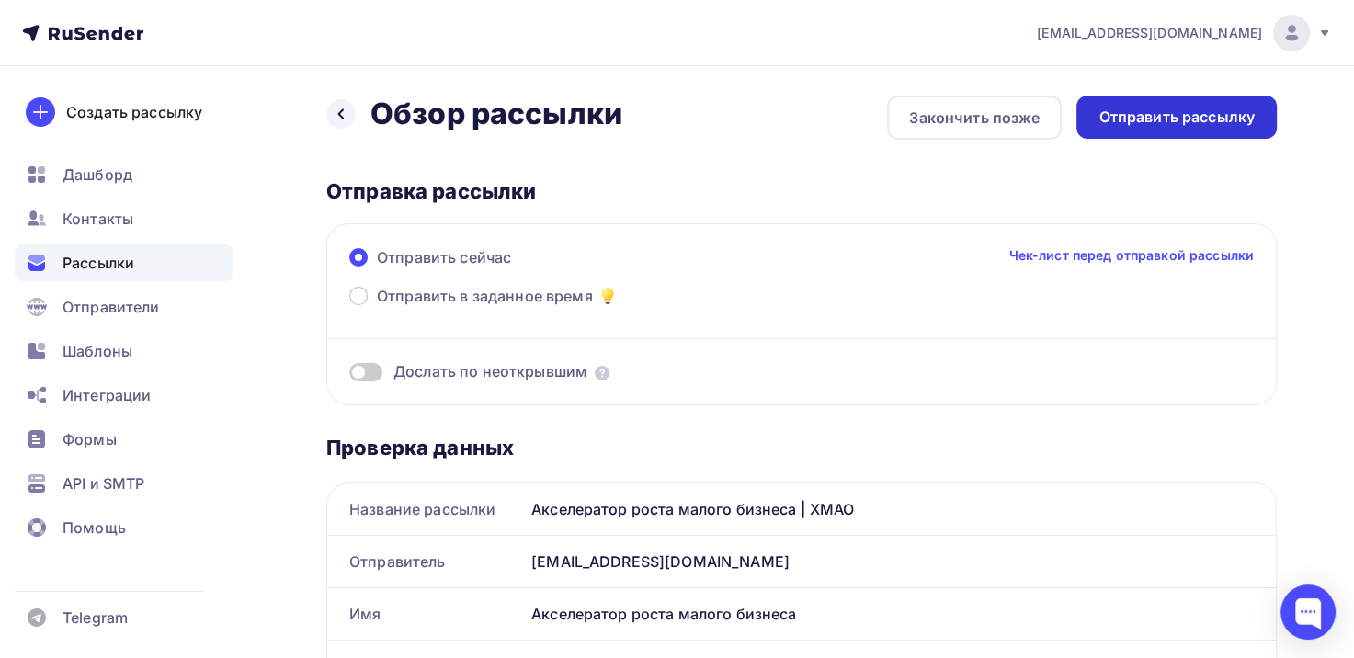
click at [1193, 113] on div "Отправить рассылку" at bounding box center [1177, 117] width 156 height 21
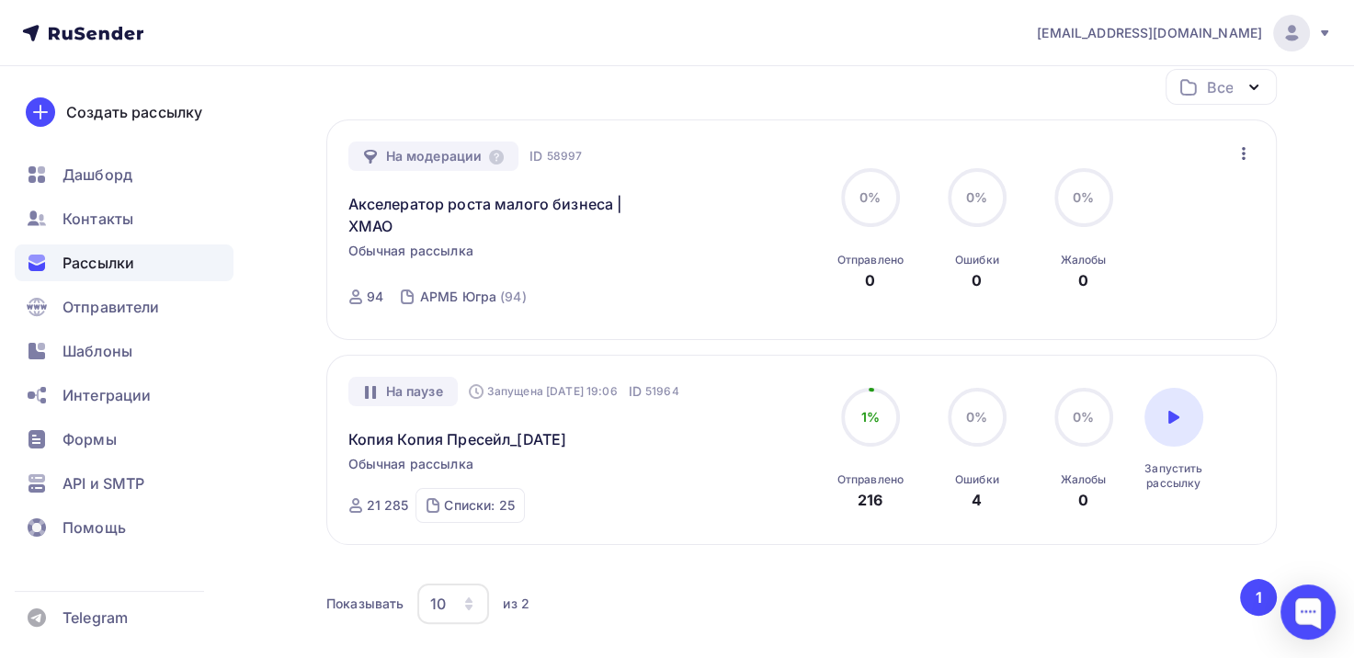
scroll to position [205, 0]
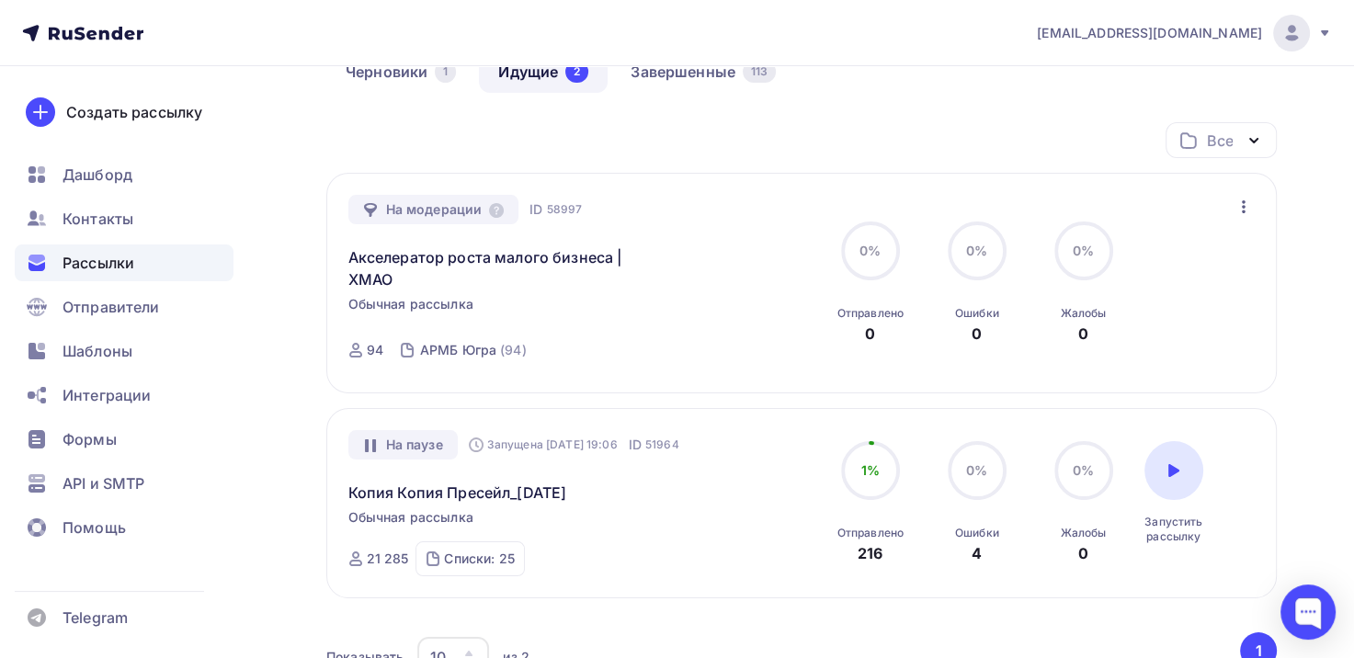
scroll to position [92, 0]
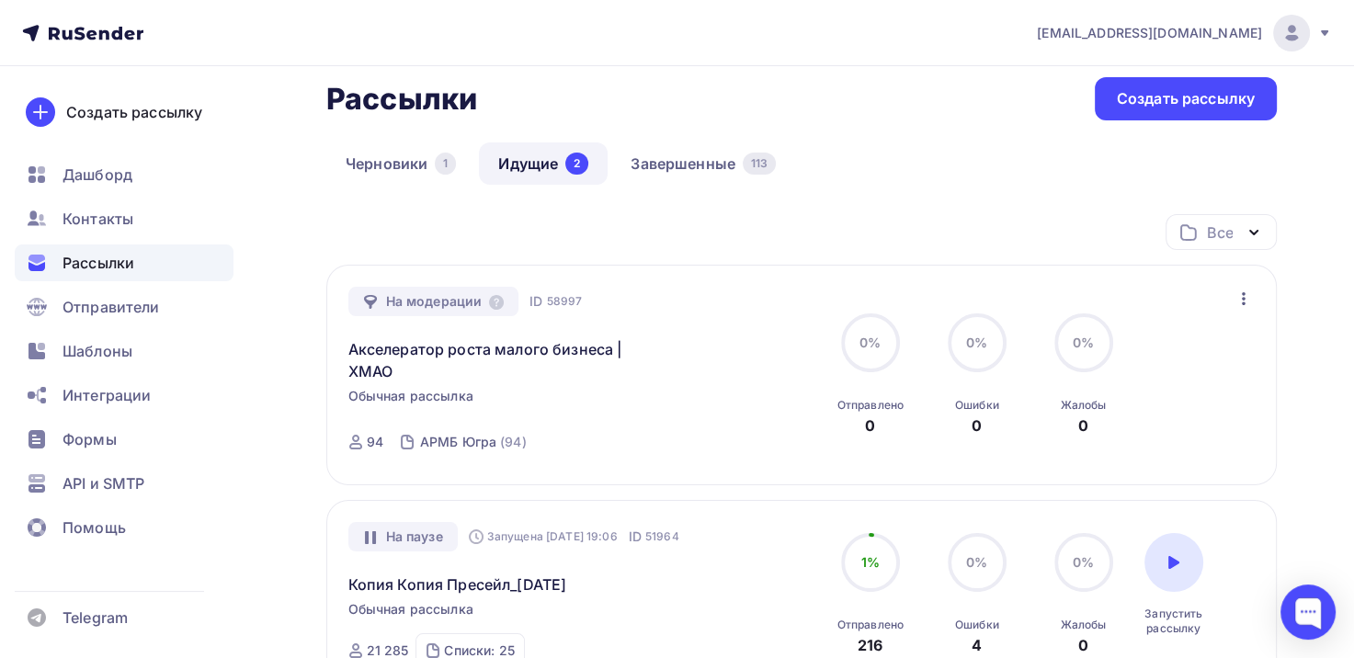
click at [1245, 293] on icon "button" at bounding box center [1244, 299] width 22 height 22
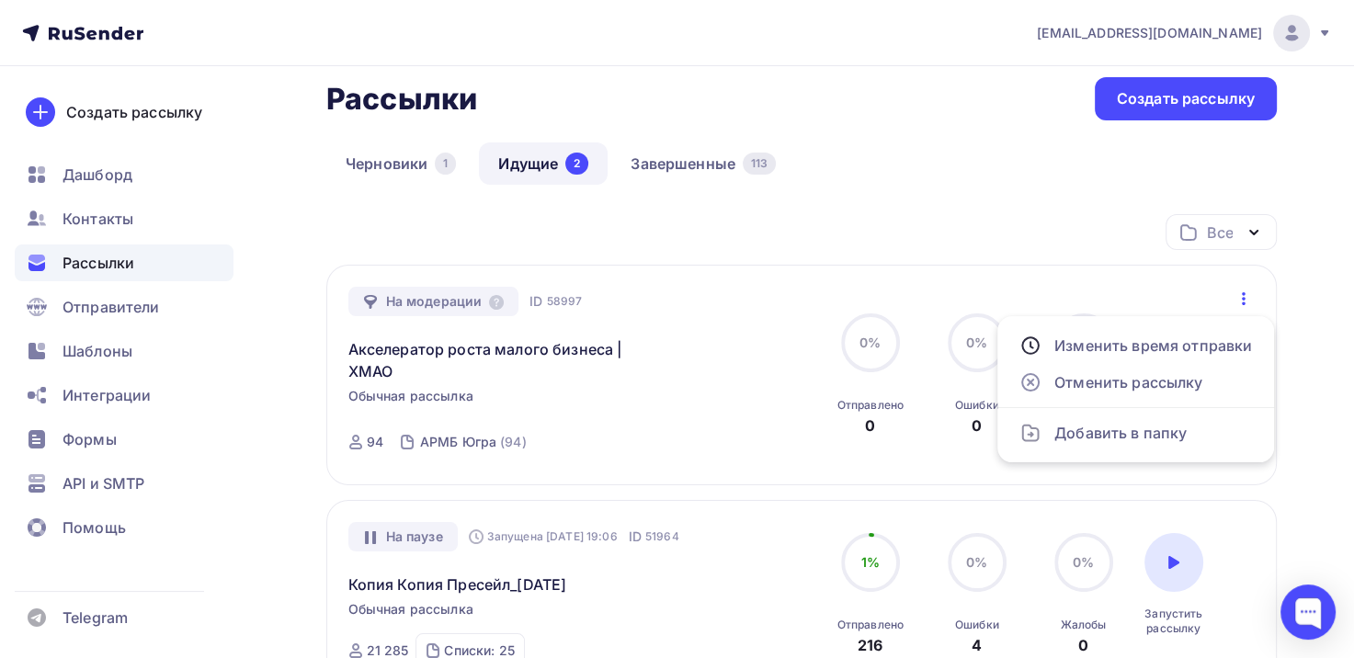
click at [1026, 188] on div "Черновики 1 Идущие 2 Завершенные 113" at bounding box center [801, 179] width 951 height 72
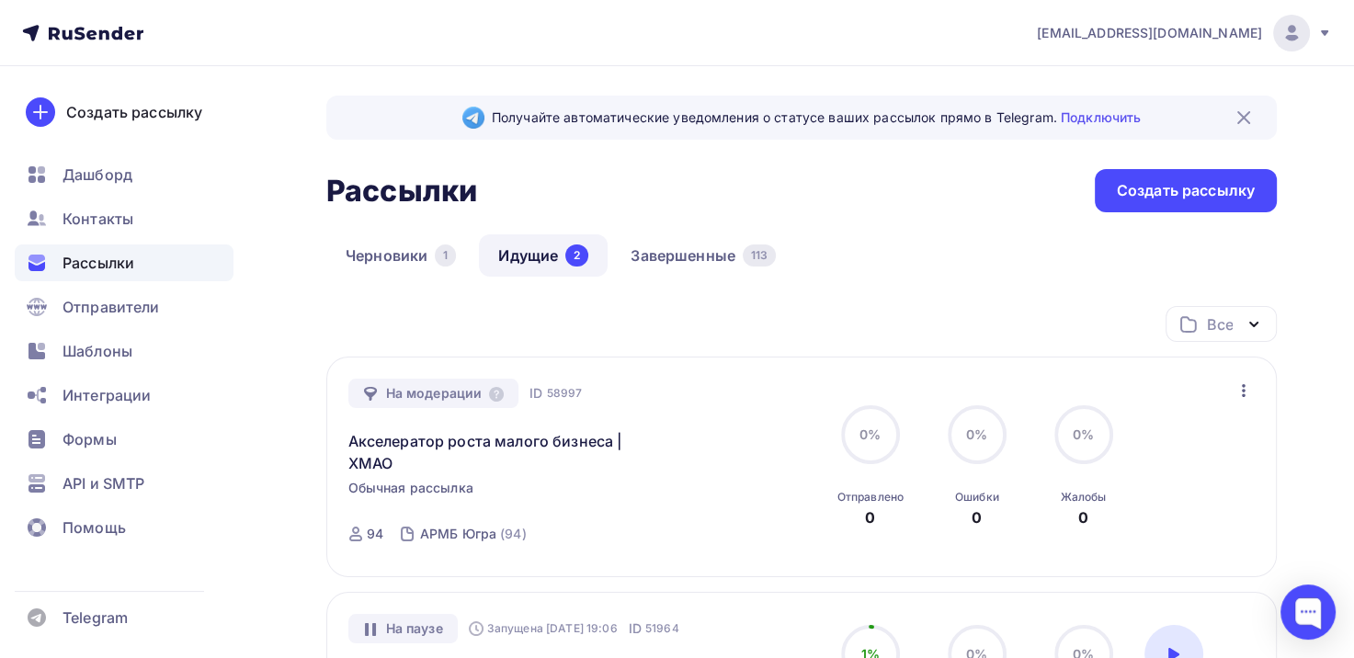
scroll to position [0, 0]
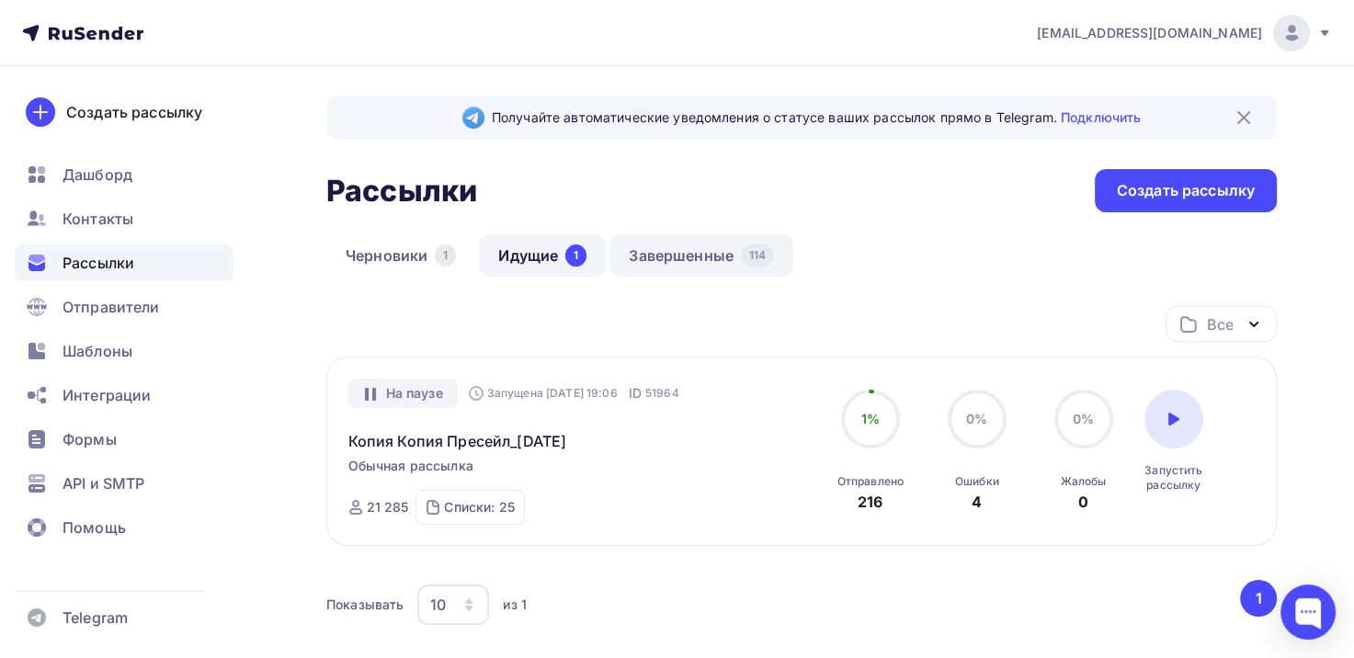
click at [679, 254] on link "Завершенные 114" at bounding box center [702, 255] width 184 height 42
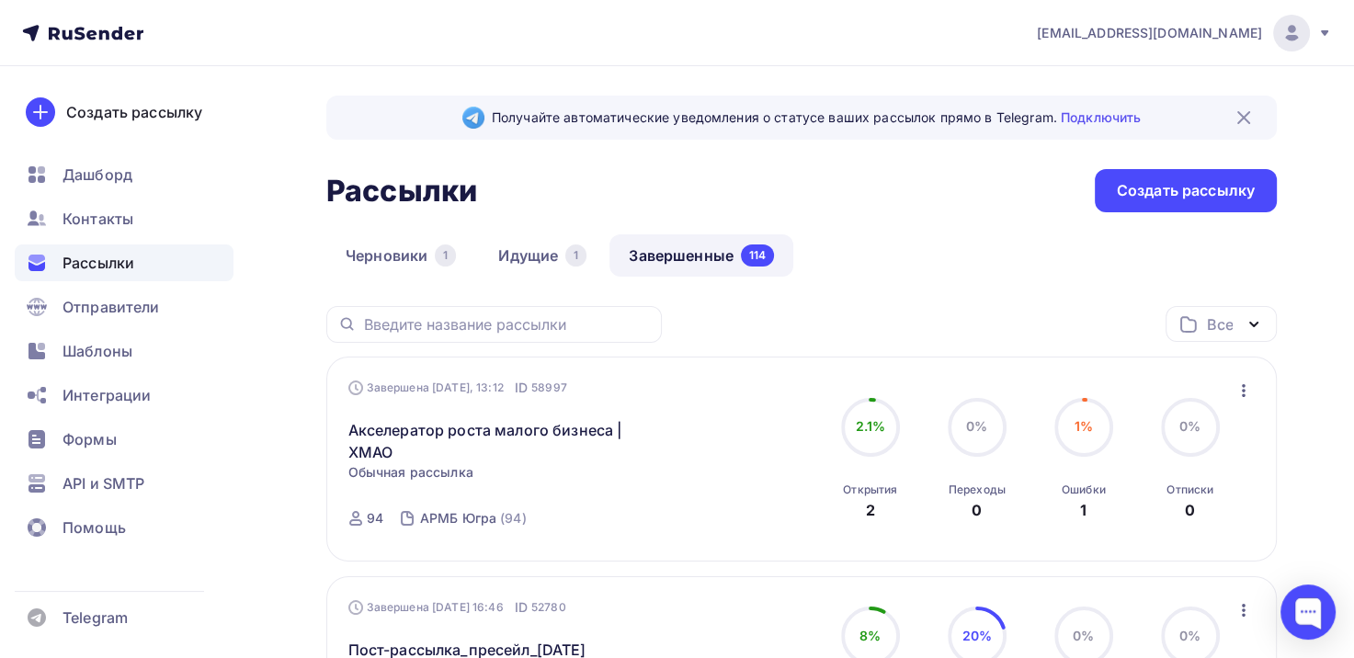
click at [1078, 509] on div "Ошибки 1" at bounding box center [1084, 497] width 44 height 50
click at [1081, 480] on div "Ошибки 1" at bounding box center [1084, 497] width 44 height 50
click at [1083, 423] on span "1%" at bounding box center [1084, 426] width 18 height 16
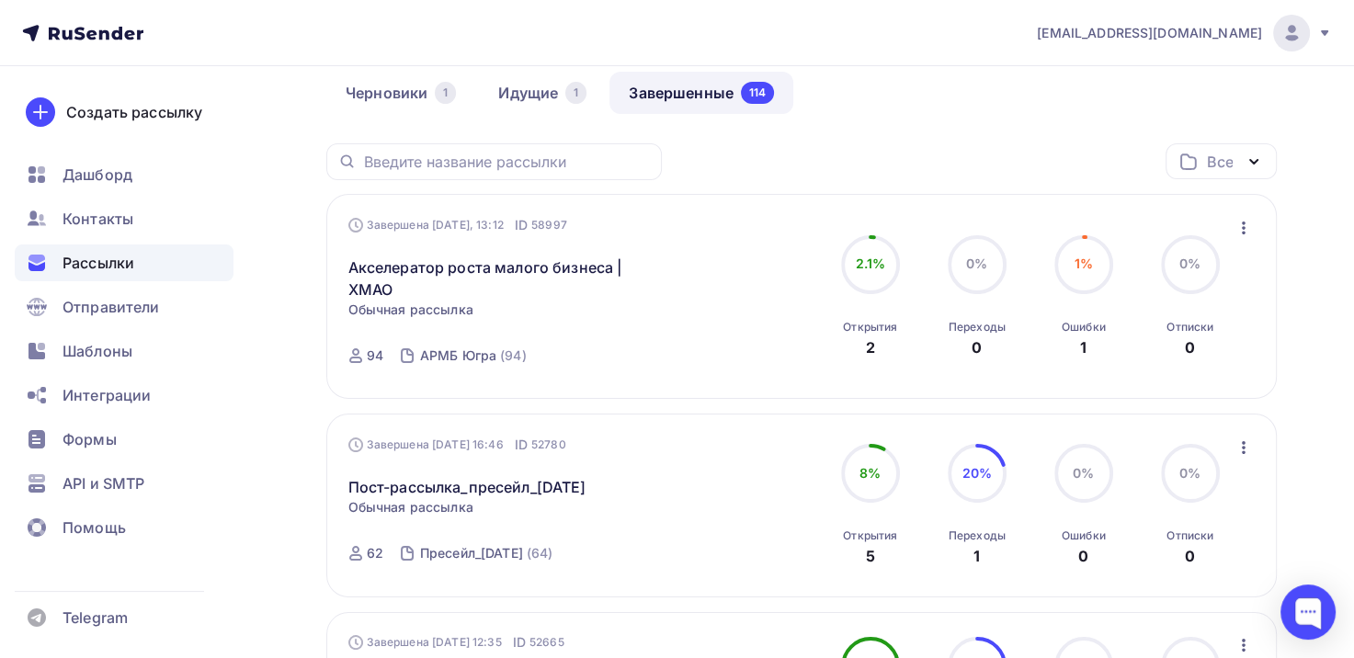
scroll to position [184, 0]
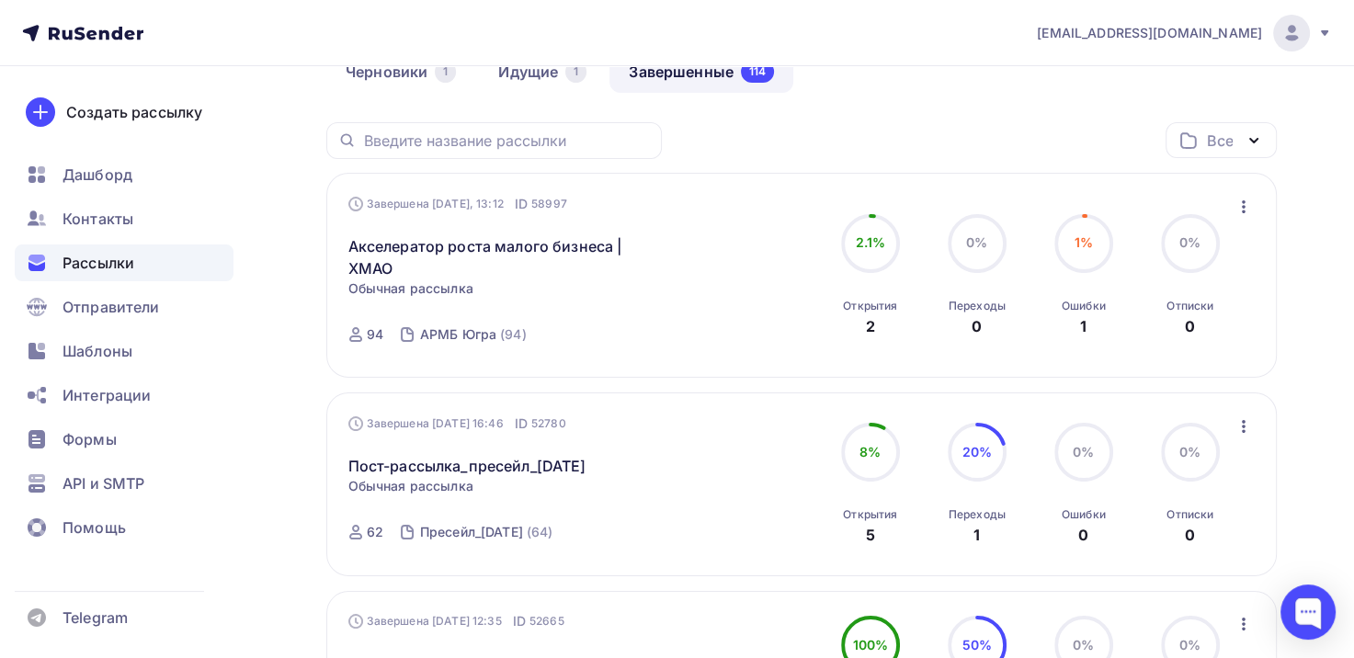
click at [1247, 429] on icon "button" at bounding box center [1244, 427] width 22 height 22
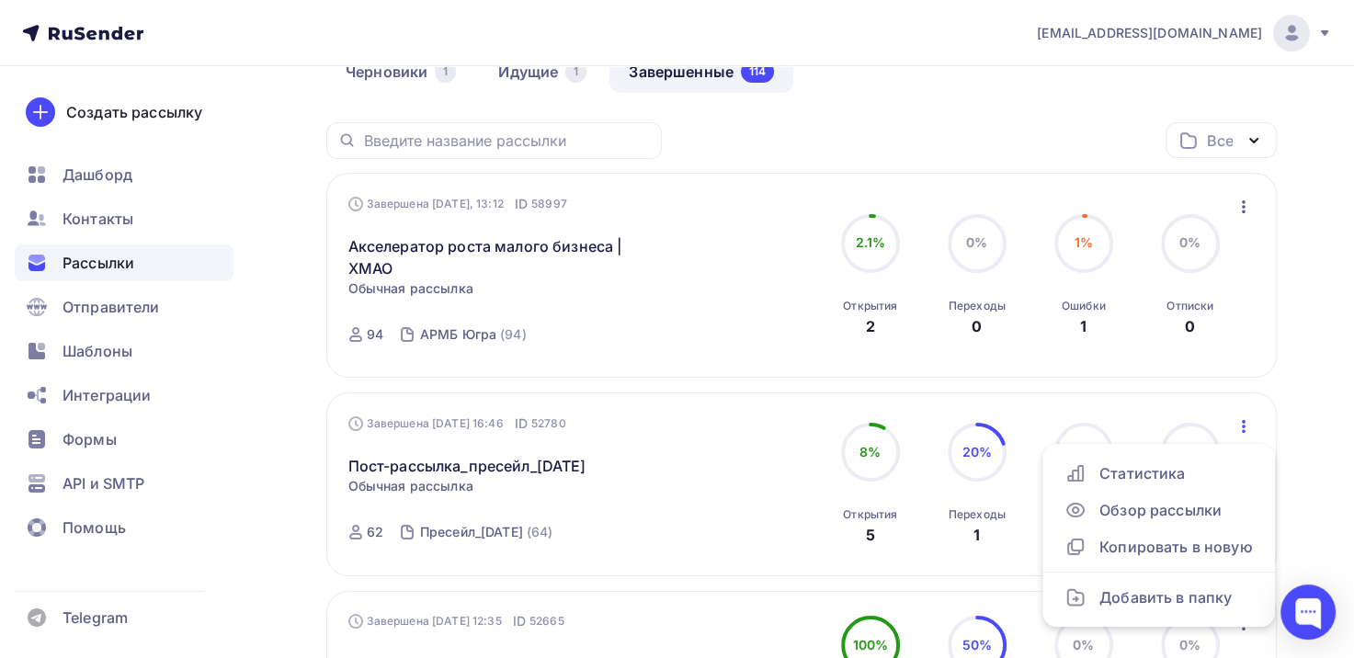
click at [1243, 206] on icon "button" at bounding box center [1244, 207] width 22 height 22
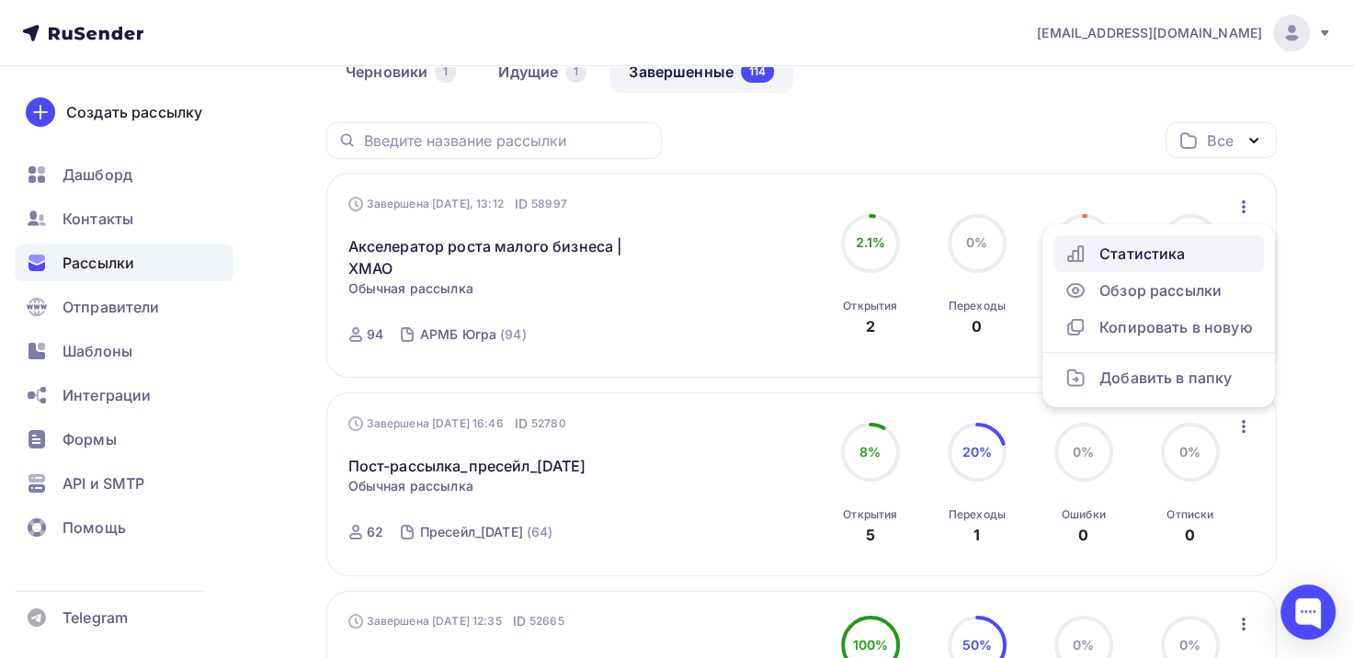
click at [1177, 254] on div "Статистика" at bounding box center [1159, 254] width 188 height 22
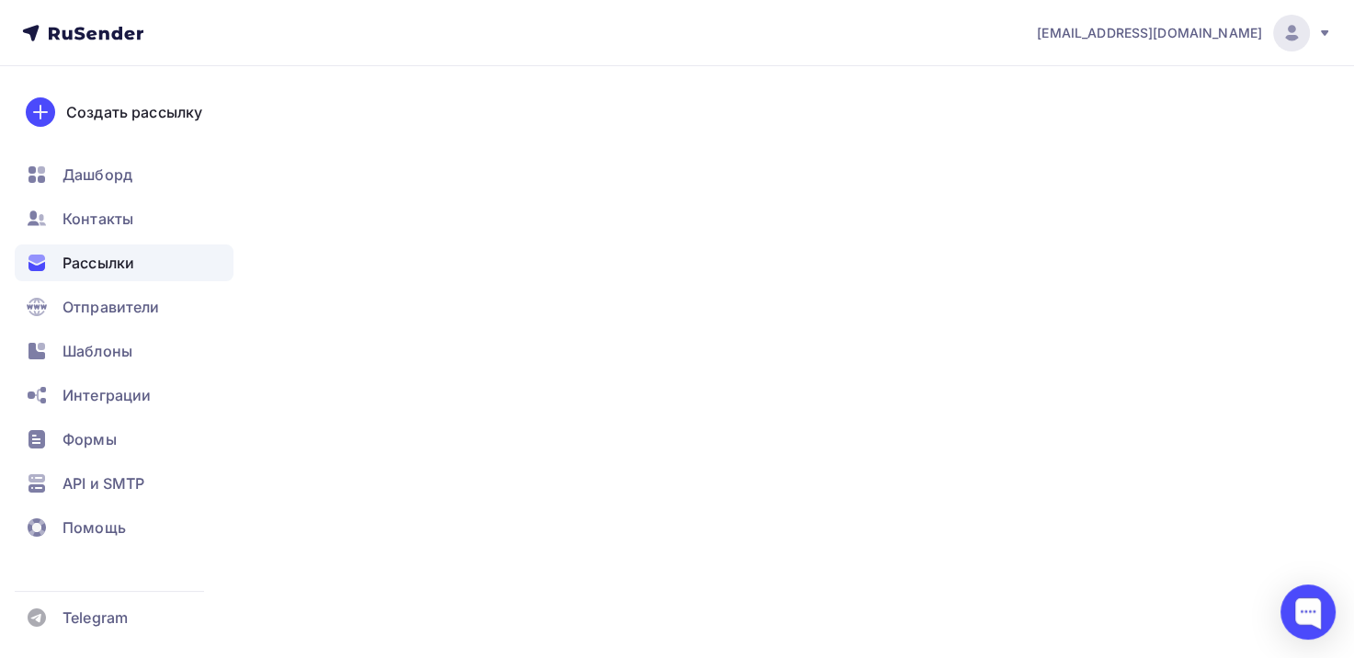
scroll to position [184, 0]
